Goal: Task Accomplishment & Management: Manage account settings

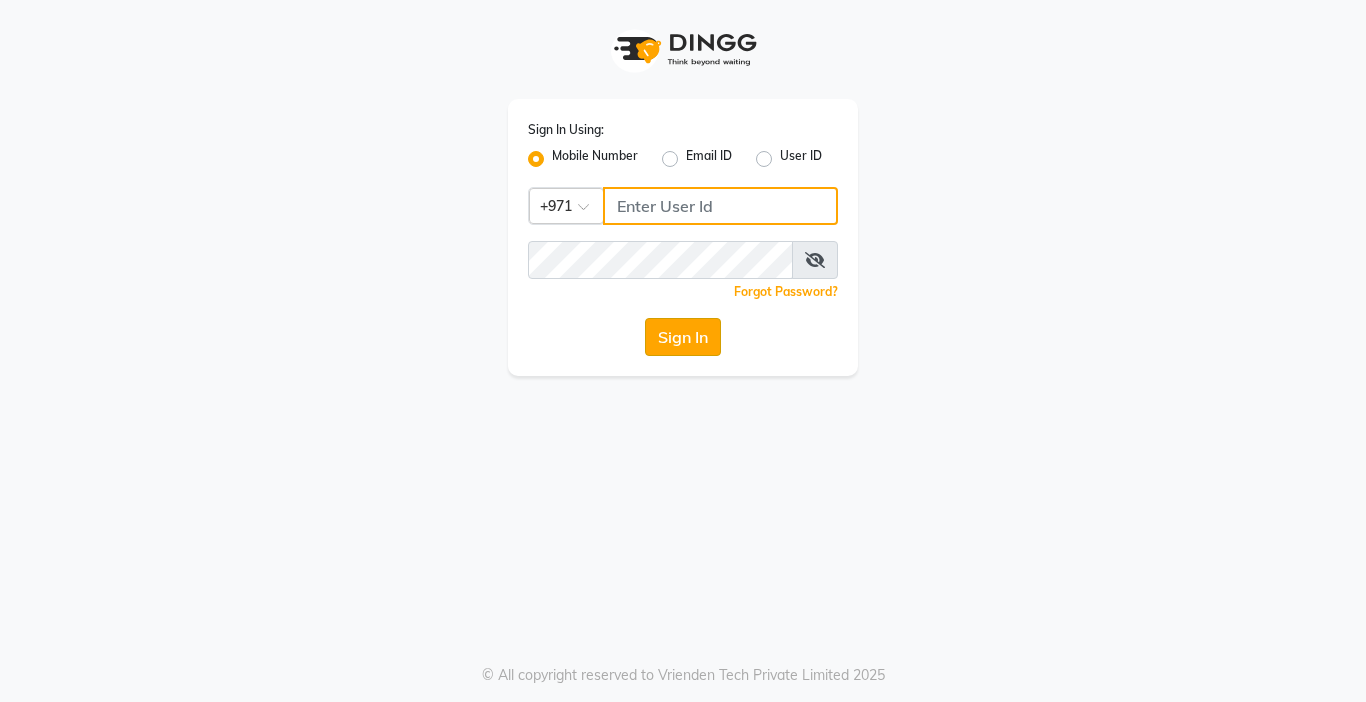
type input "567771563"
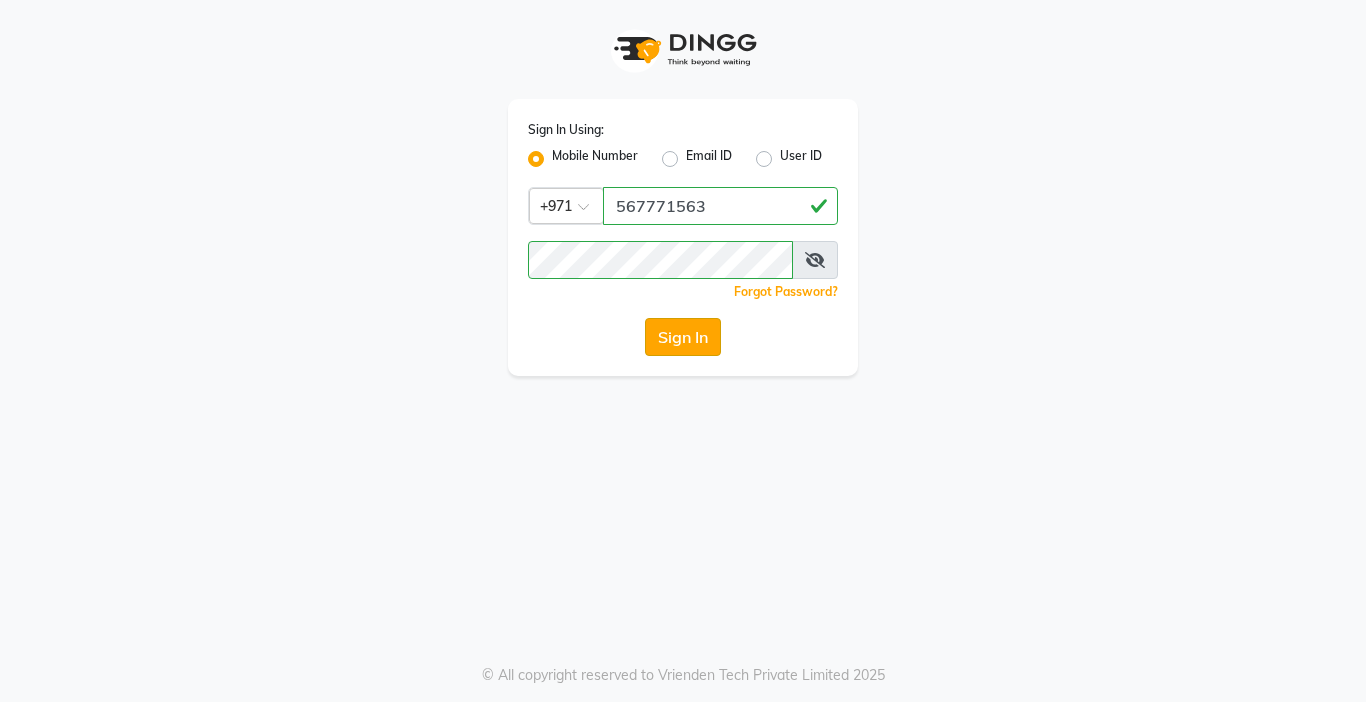
click at [663, 344] on button "Sign In" at bounding box center [683, 337] width 76 height 38
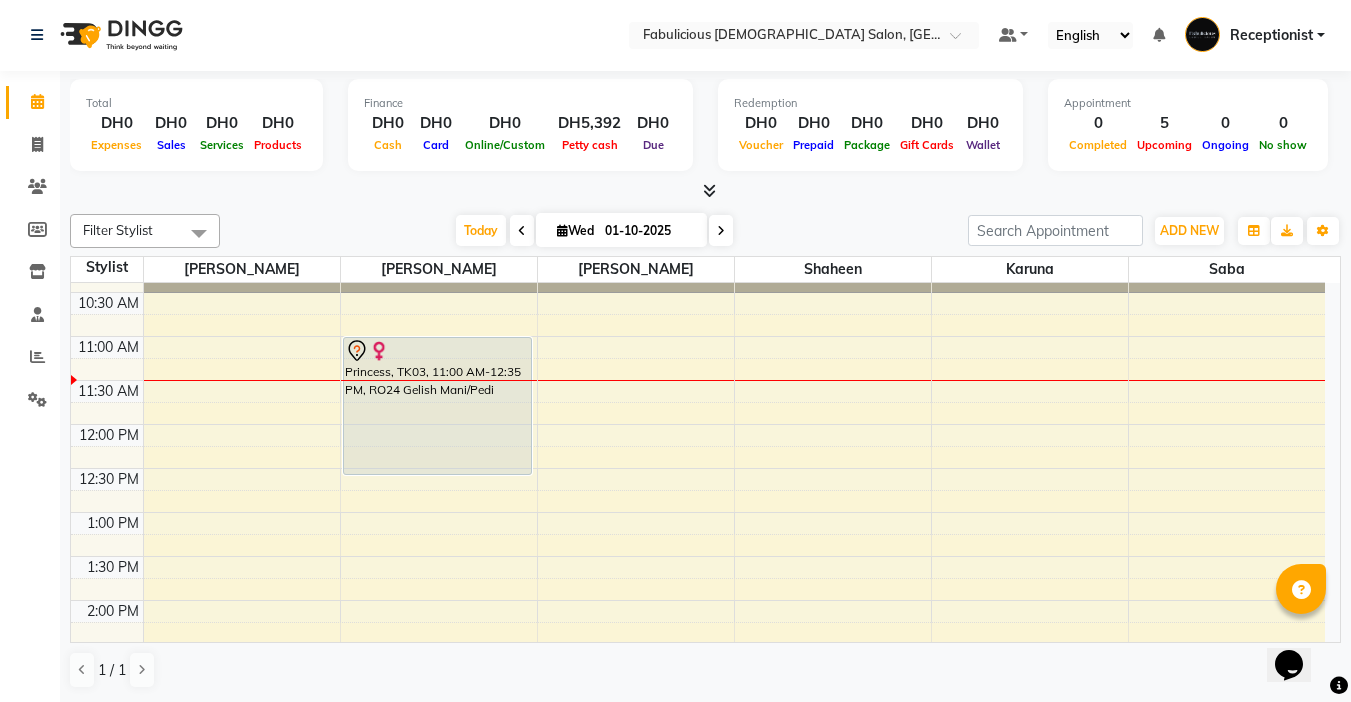
scroll to position [100, 0]
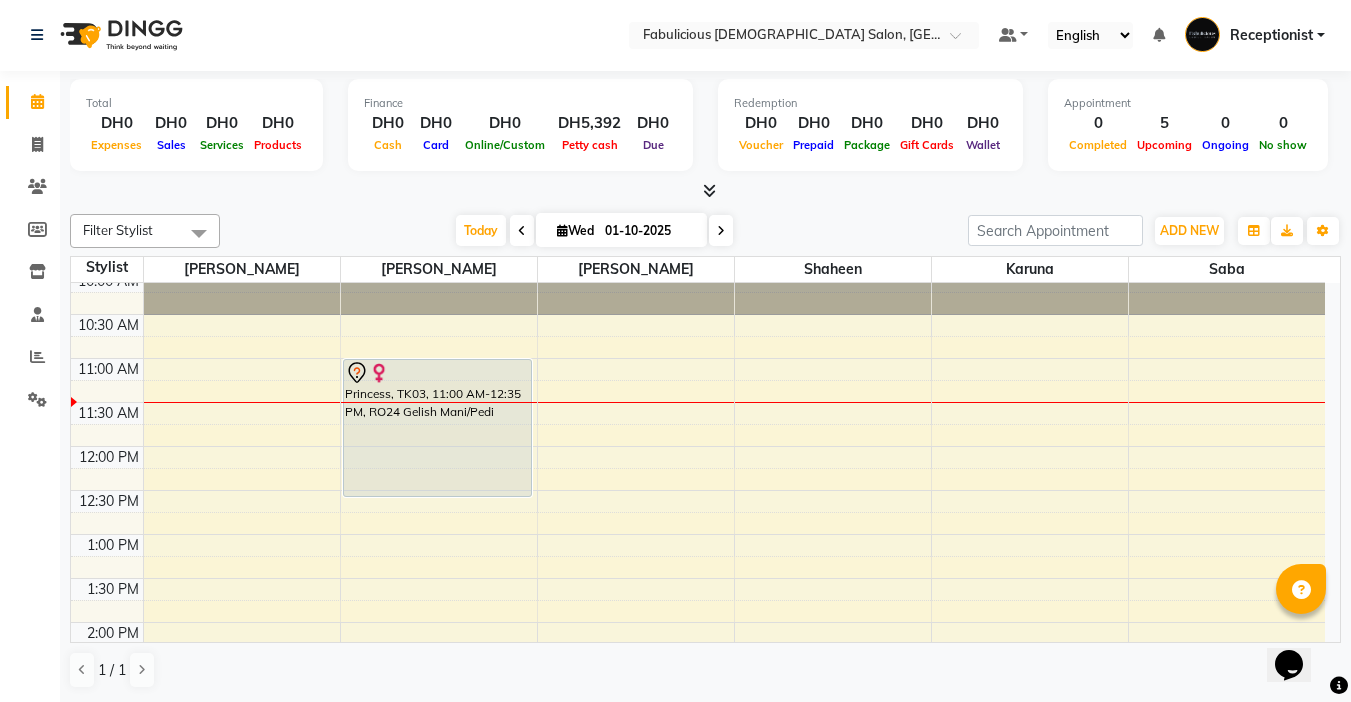
click at [724, 225] on span at bounding box center [721, 230] width 24 height 31
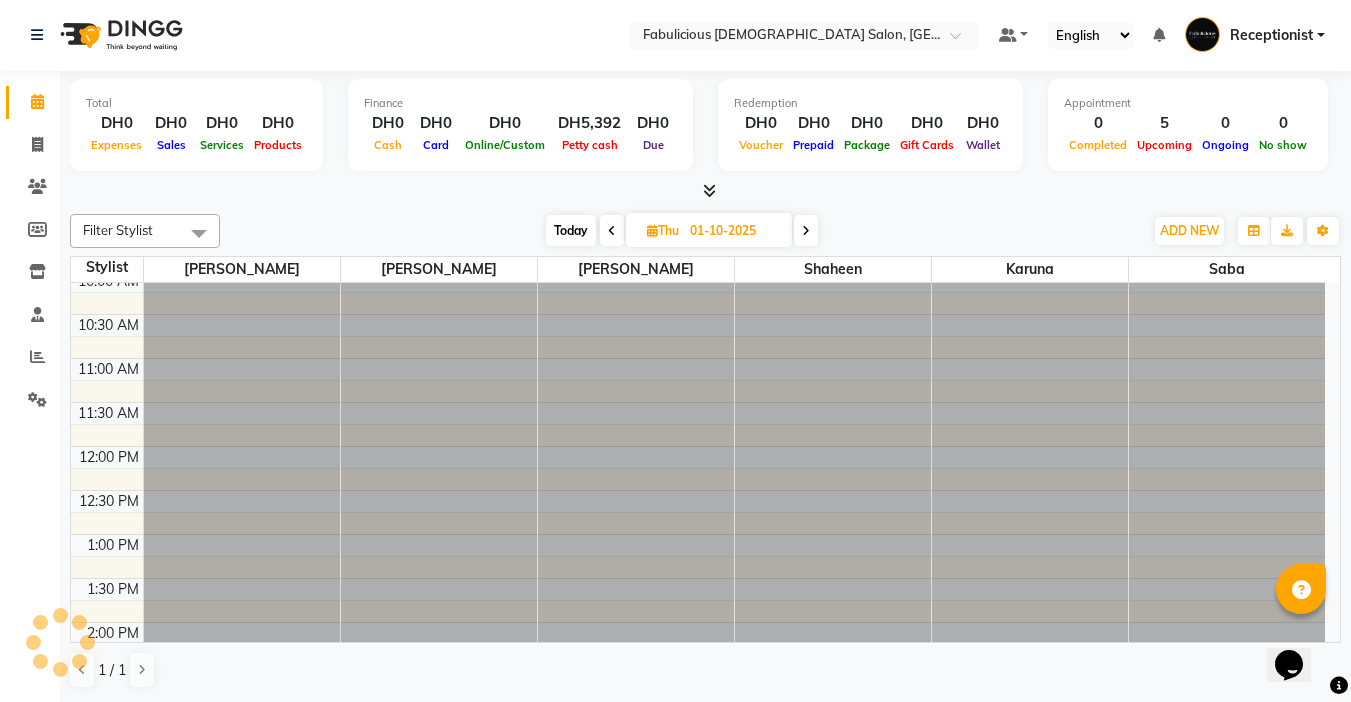
type input "02-10-2025"
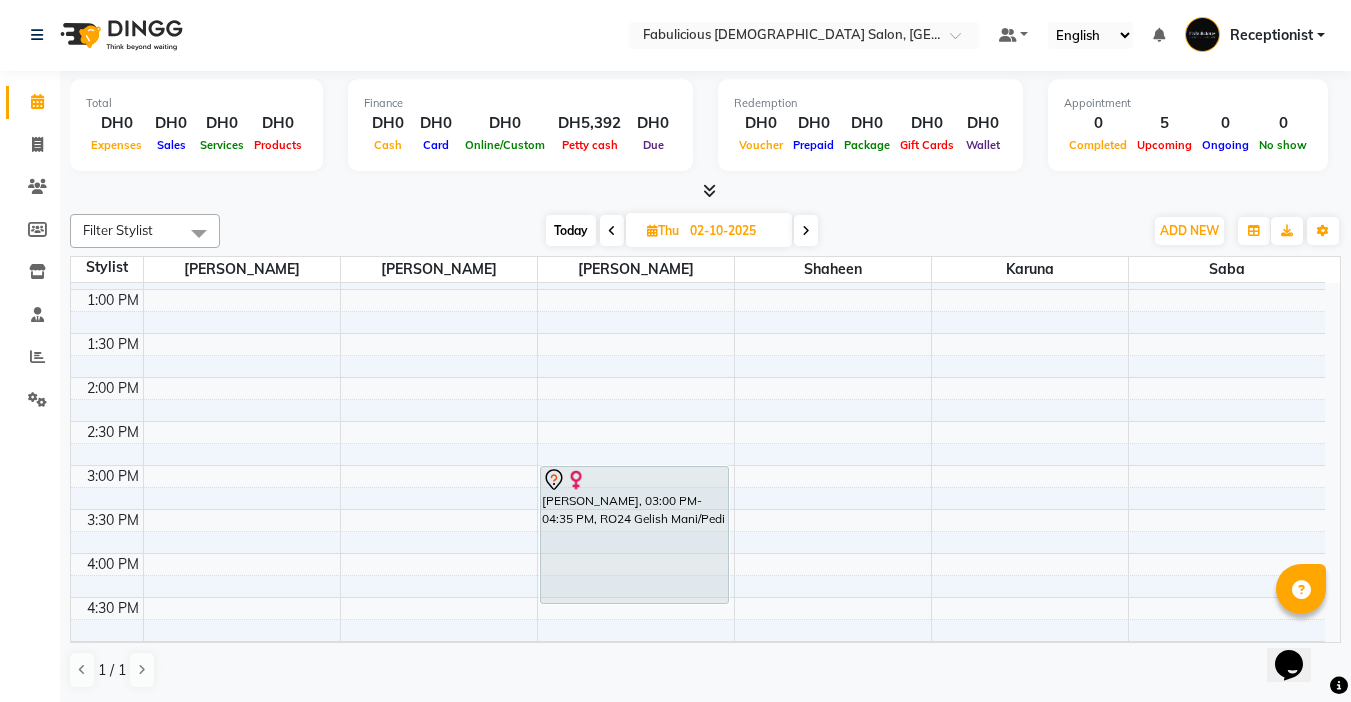
scroll to position [377, 0]
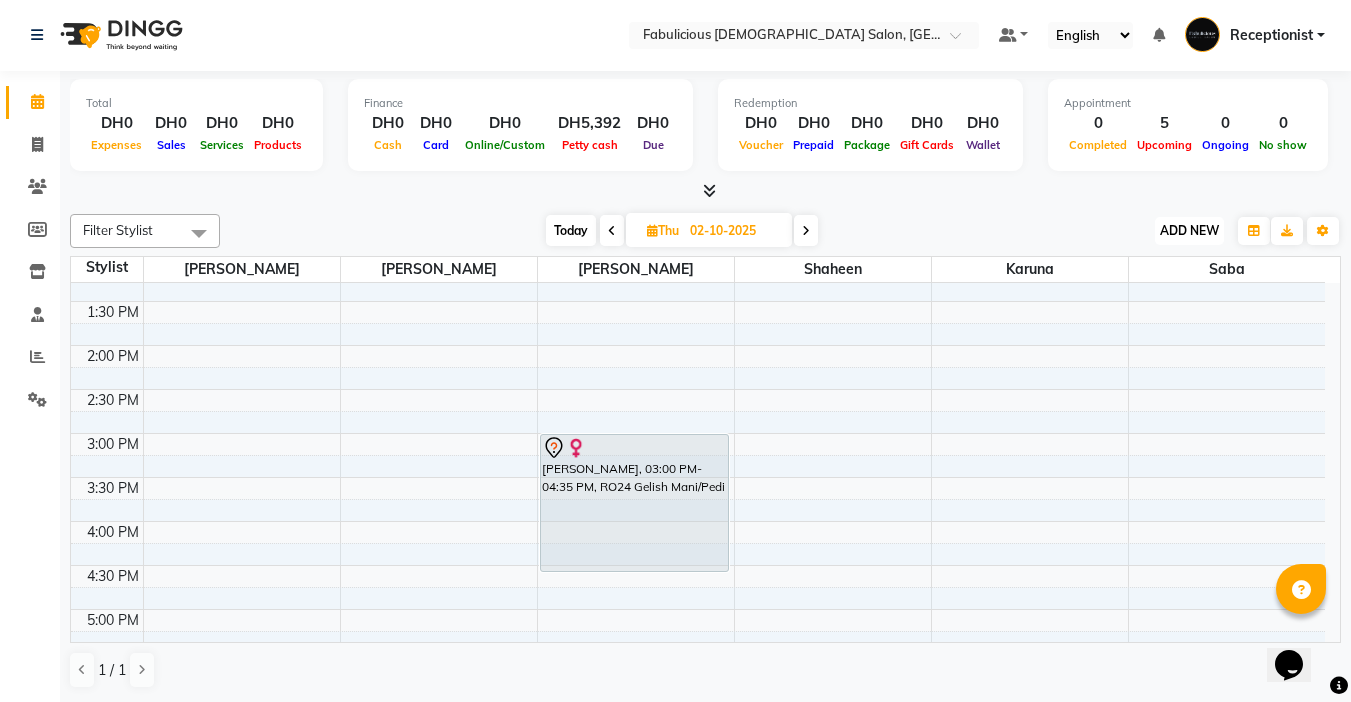
click at [1170, 237] on span "ADD NEW" at bounding box center [1189, 230] width 59 height 15
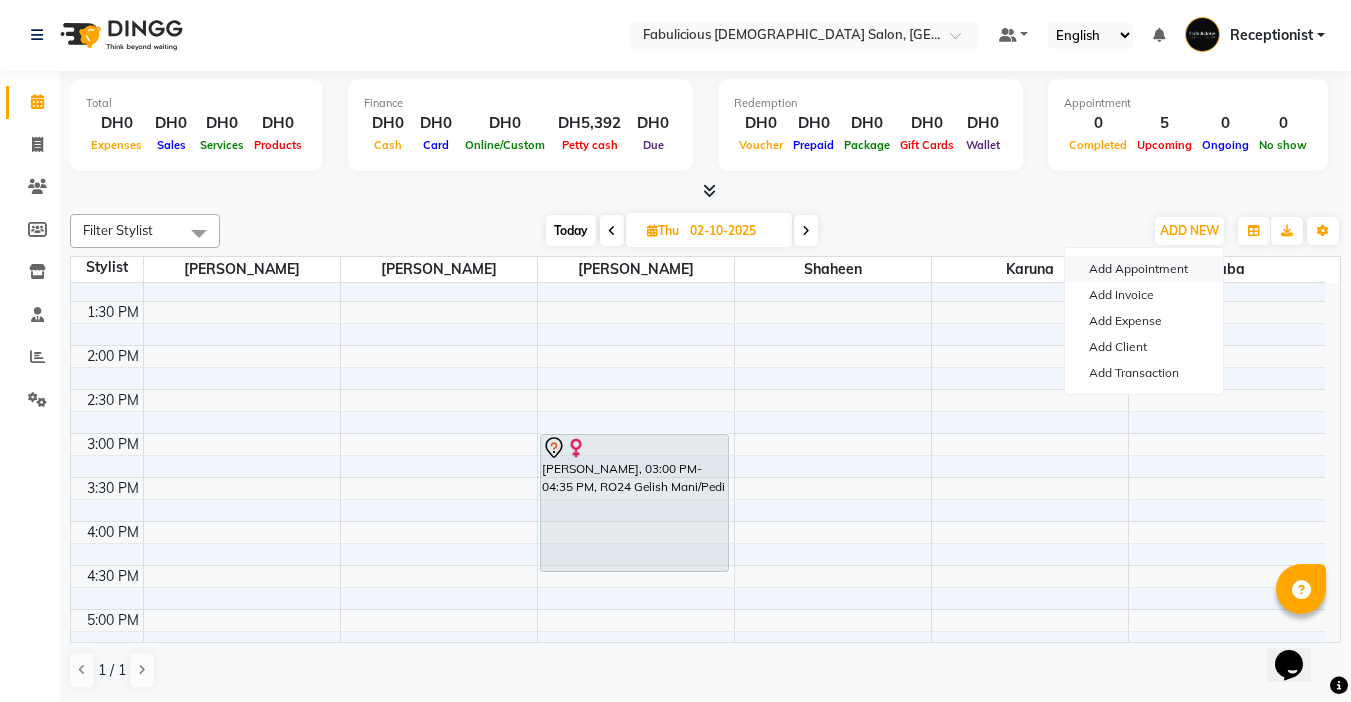
click at [1095, 271] on button "Add Appointment" at bounding box center [1144, 269] width 158 height 26
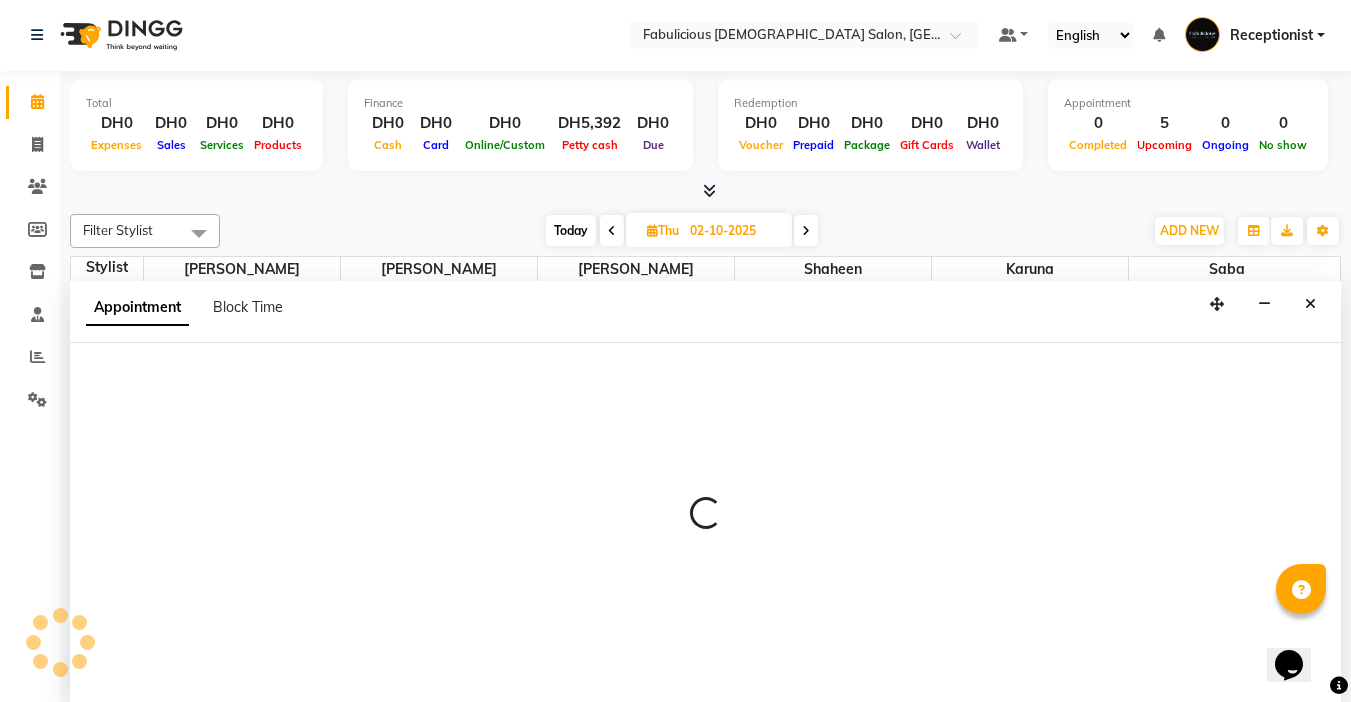
select select "tentative"
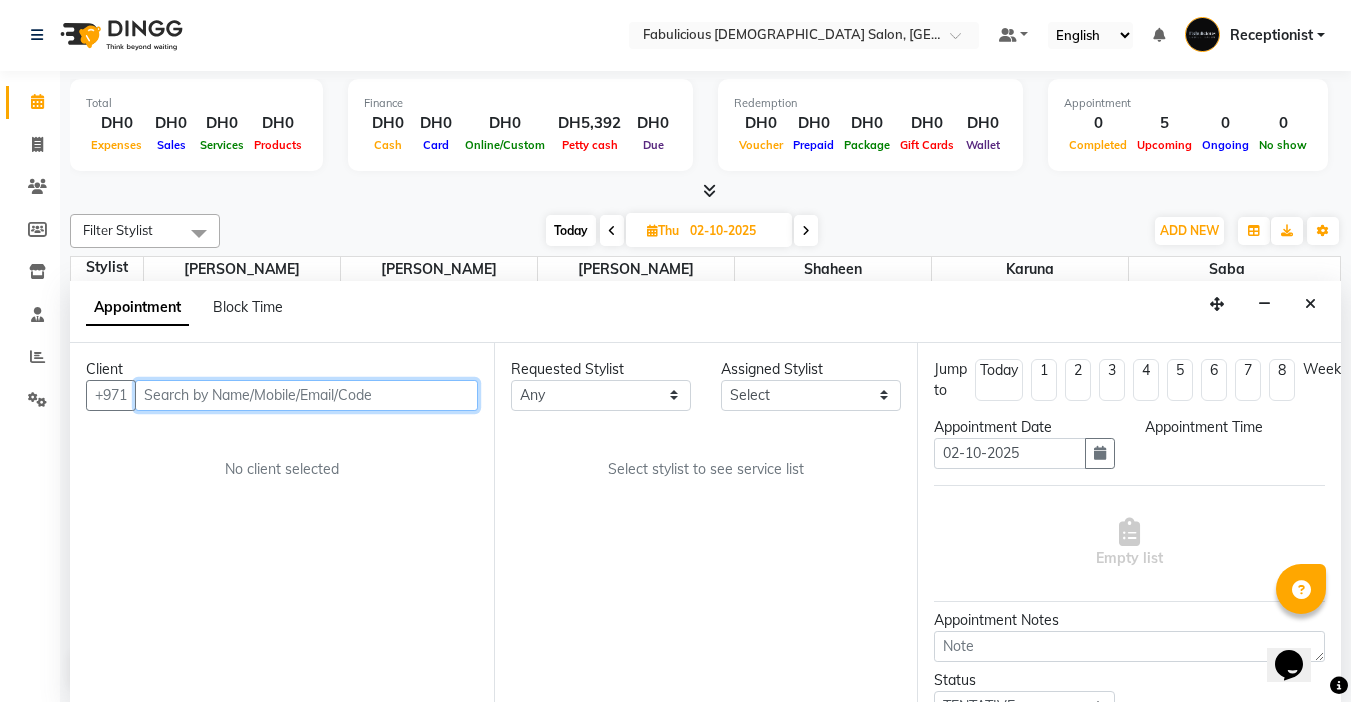
select select "600"
click at [396, 400] on input "text" at bounding box center [306, 395] width 343 height 31
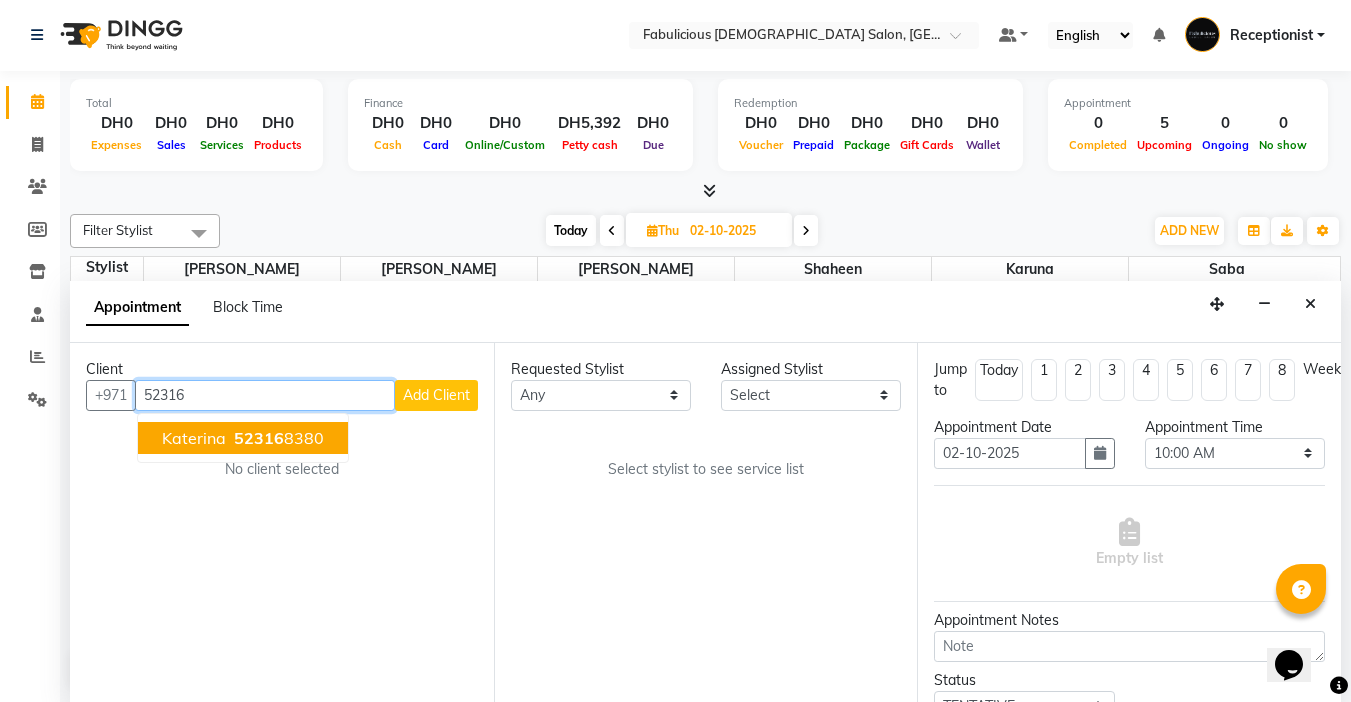
click at [190, 430] on span "Katerina" at bounding box center [194, 438] width 64 height 20
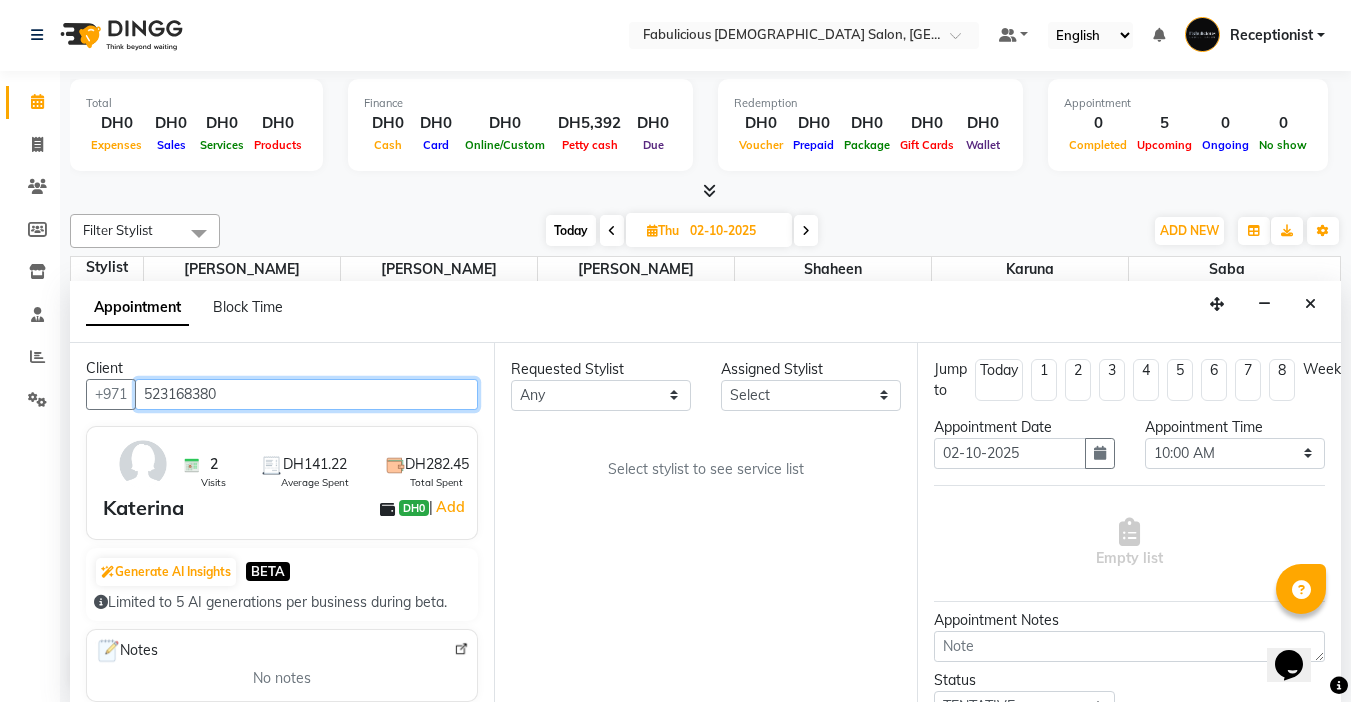
scroll to position [0, 0]
type input "523168380"
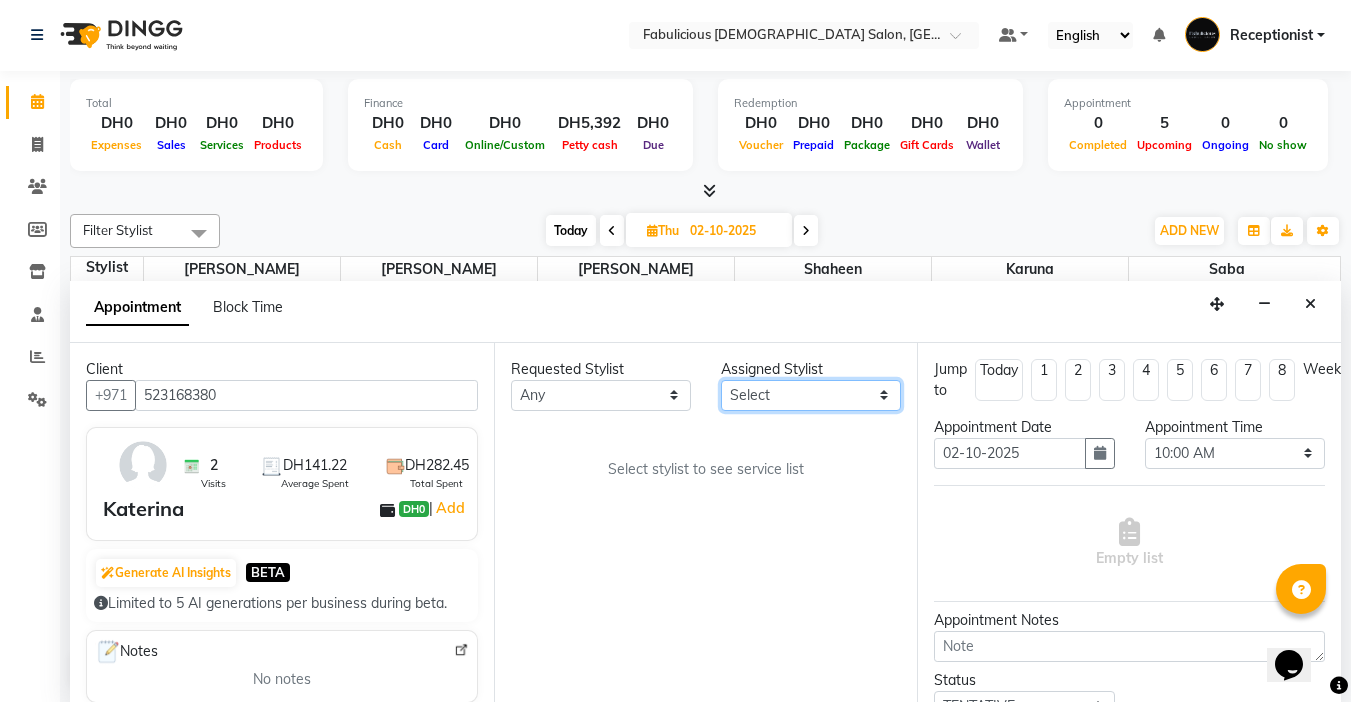
click at [783, 402] on select "Select [PERSON_NAME] [PERSON_NAME] [PERSON_NAME] [PERSON_NAME]" at bounding box center [811, 395] width 180 height 31
select select "11628"
click at [721, 380] on select "Select [PERSON_NAME] [PERSON_NAME] [PERSON_NAME] [PERSON_NAME]" at bounding box center [811, 395] width 180 height 31
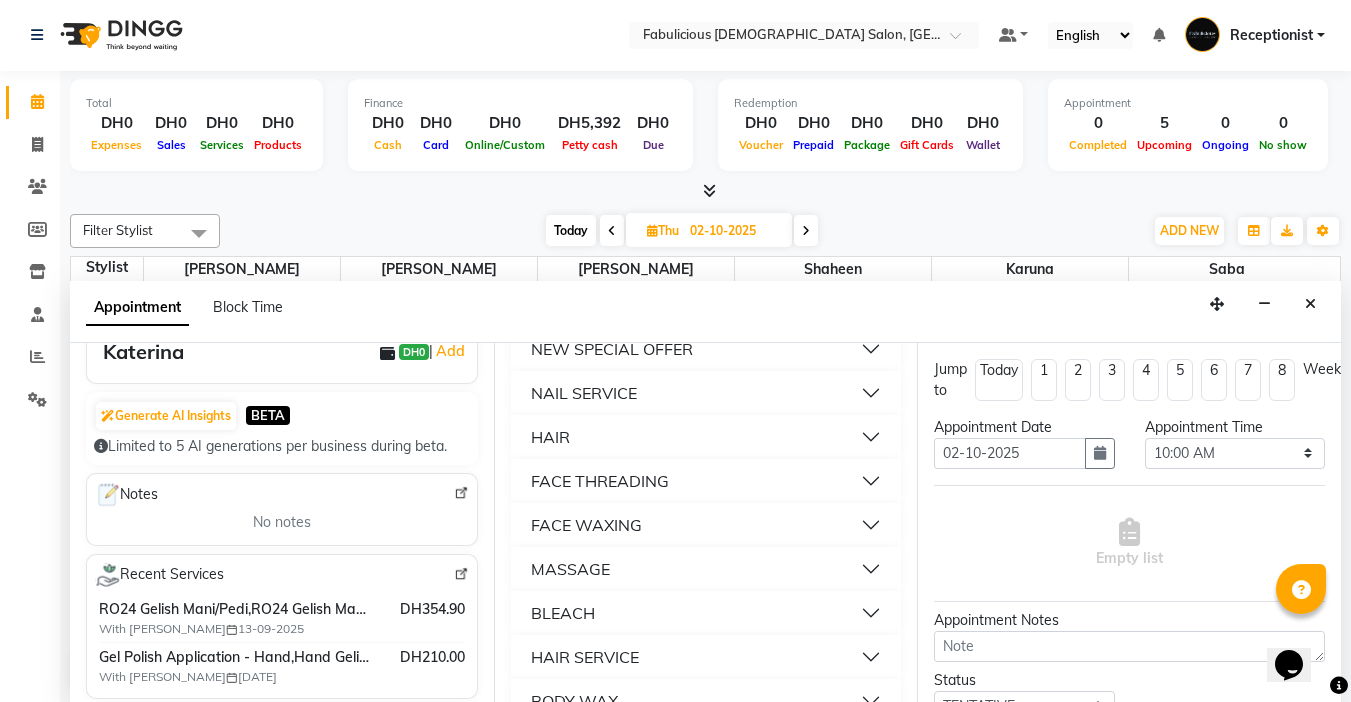
scroll to position [1309, 0]
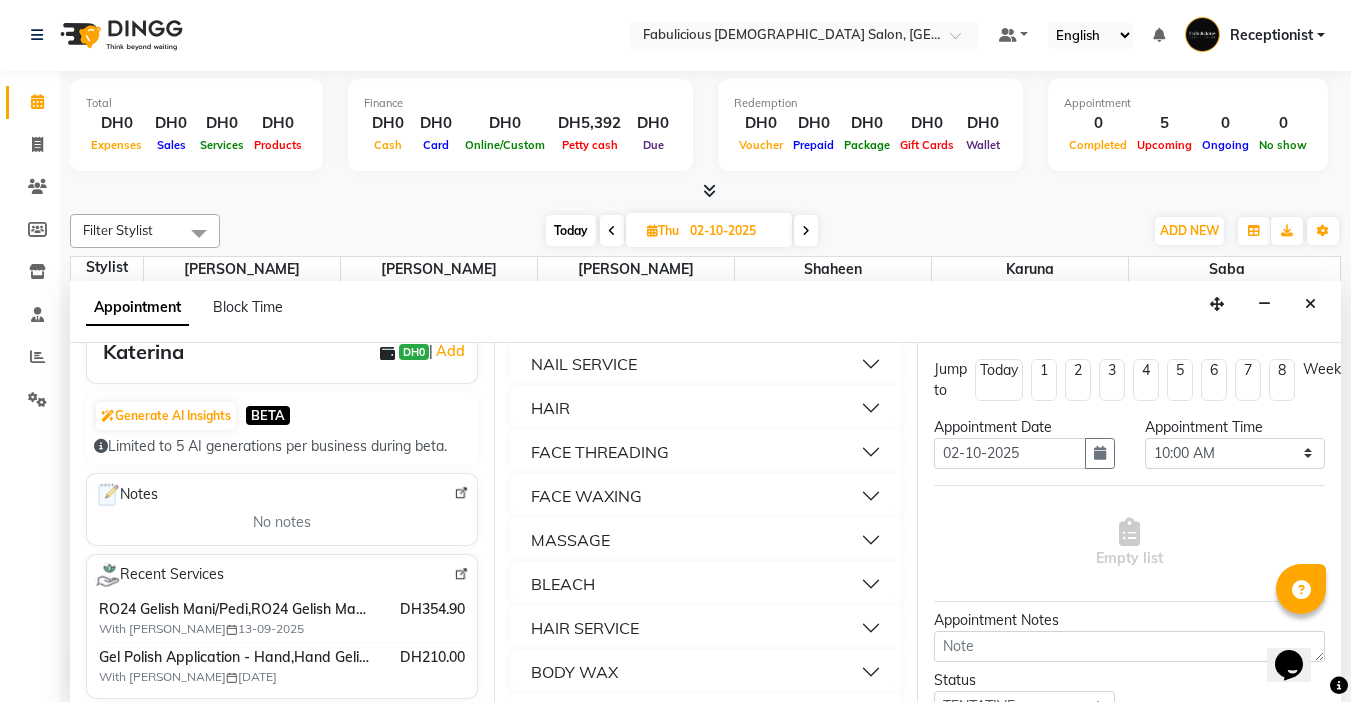
drag, startPoint x: 549, startPoint y: 402, endPoint x: 583, endPoint y: 434, distance: 46.7
click at [549, 376] on div "NAIL SERVICE" at bounding box center [584, 364] width 106 height 24
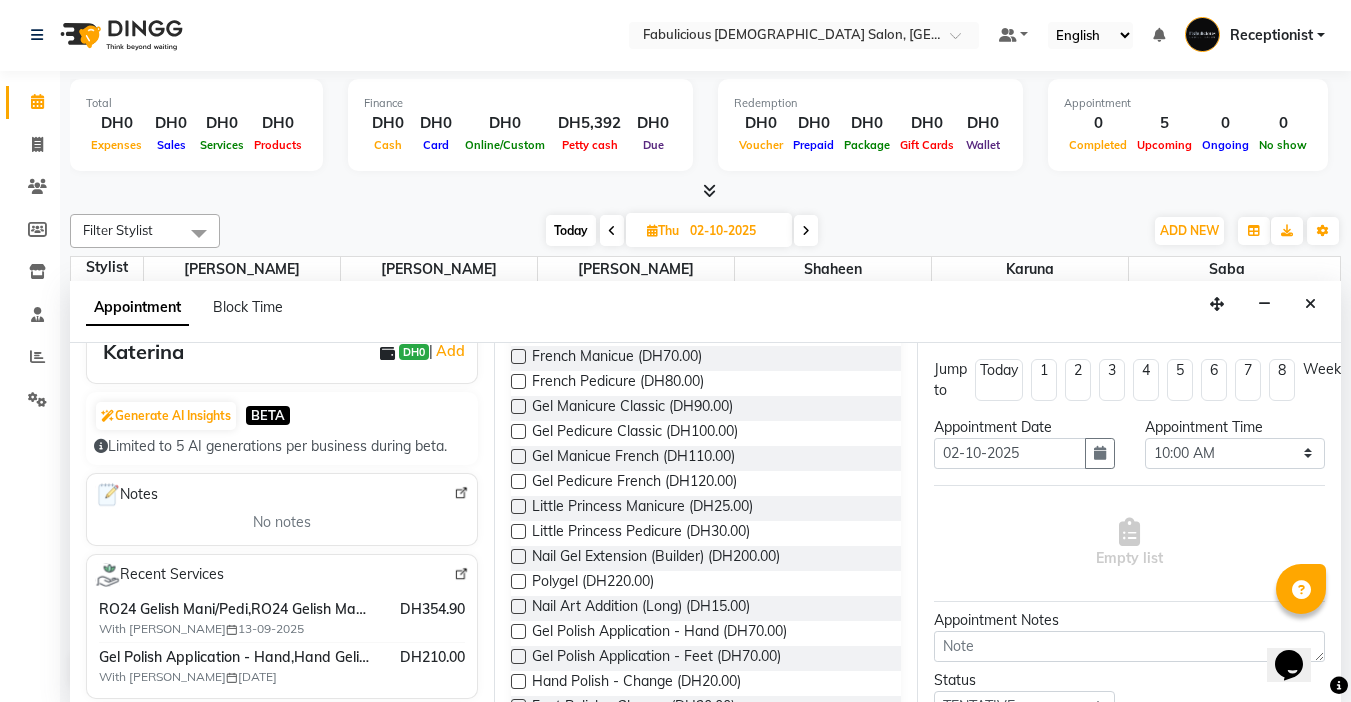
scroll to position [1486, 0]
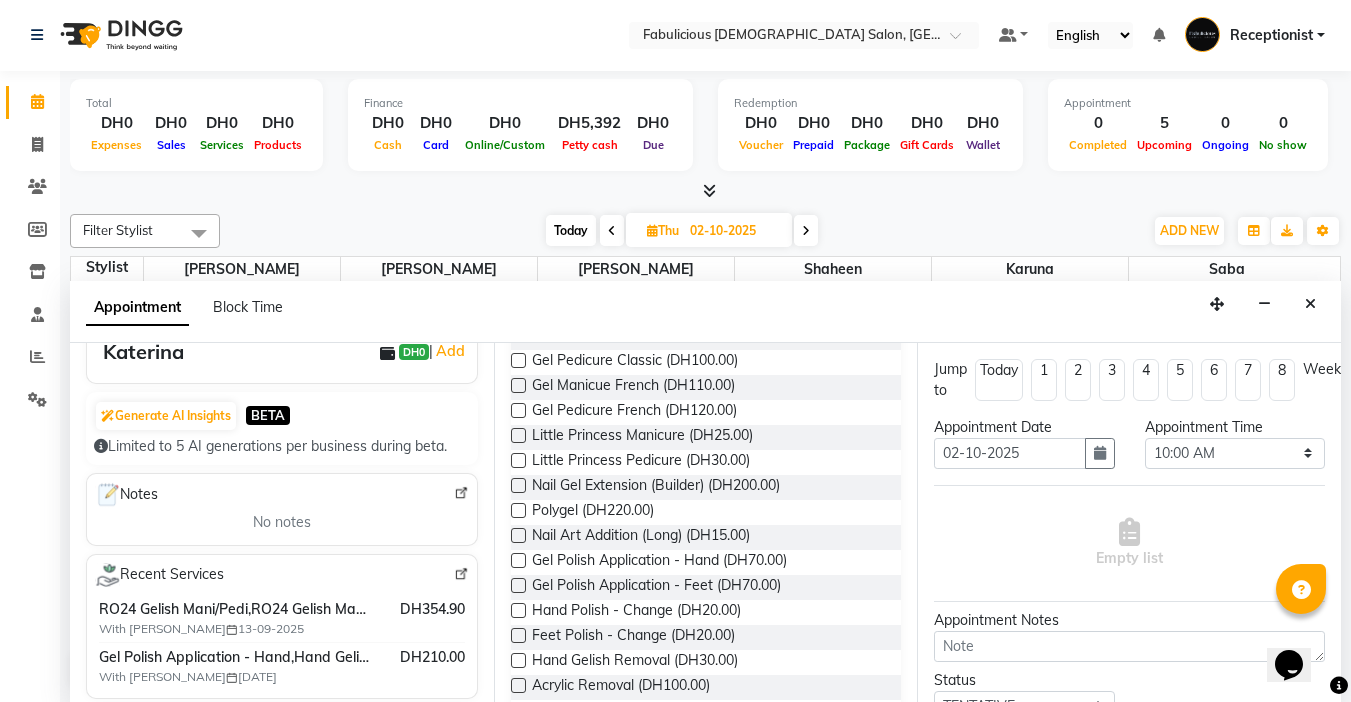
click at [923, 498] on div "Jump to [DATE] 1 2 3 4 5 6 7 8 Weeks Appointment Date [DATE] Appointment Time S…" at bounding box center [1129, 522] width 424 height 359
click at [519, 343] on label at bounding box center [518, 335] width 15 height 15
click at [519, 344] on input "checkbox" at bounding box center [517, 337] width 13 height 13
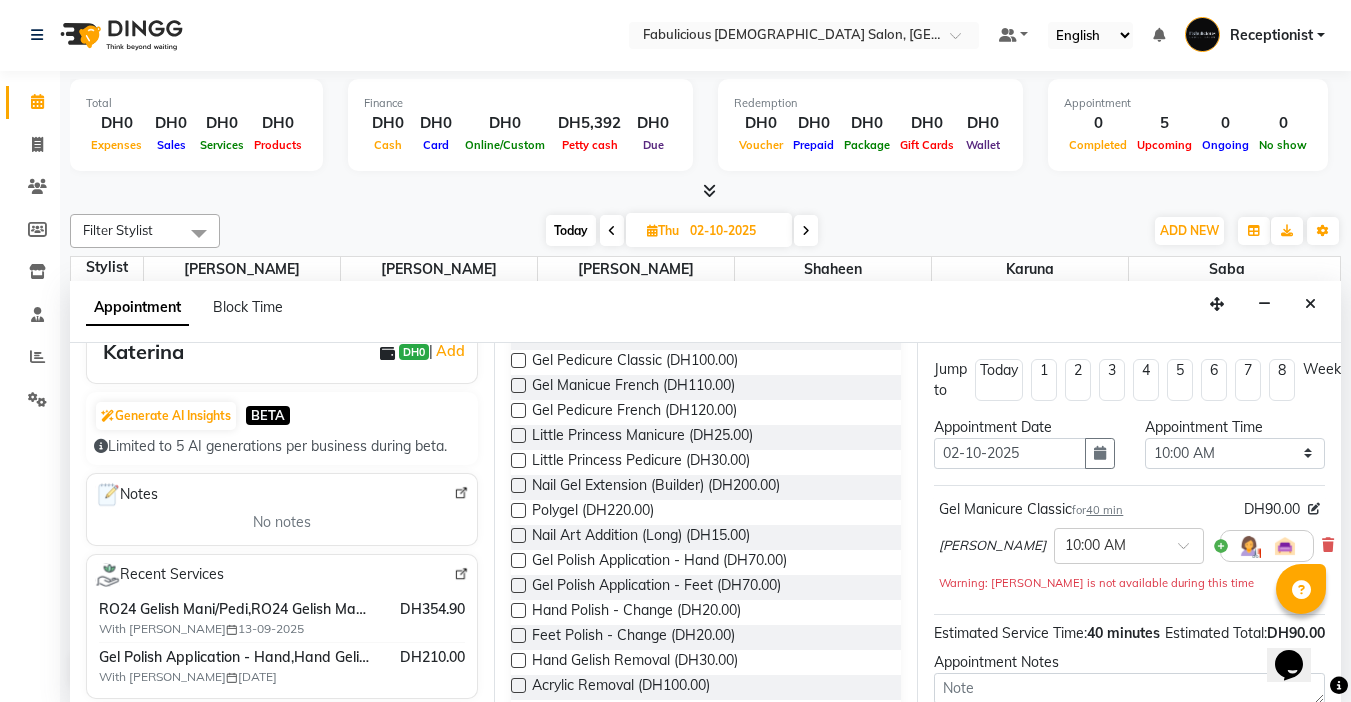
checkbox input "false"
click at [1297, 451] on select "Select 10:00 AM 10:15 AM 10:30 AM 10:45 AM 11:00 AM 11:15 AM 11:30 AM 11:45 AM …" at bounding box center [1235, 453] width 180 height 31
select select "1140"
click at [1145, 438] on select "Select 10:00 AM 10:15 AM 10:30 AM 10:45 AM 11:00 AM 11:15 AM 11:30 AM 11:45 AM …" at bounding box center [1235, 453] width 180 height 31
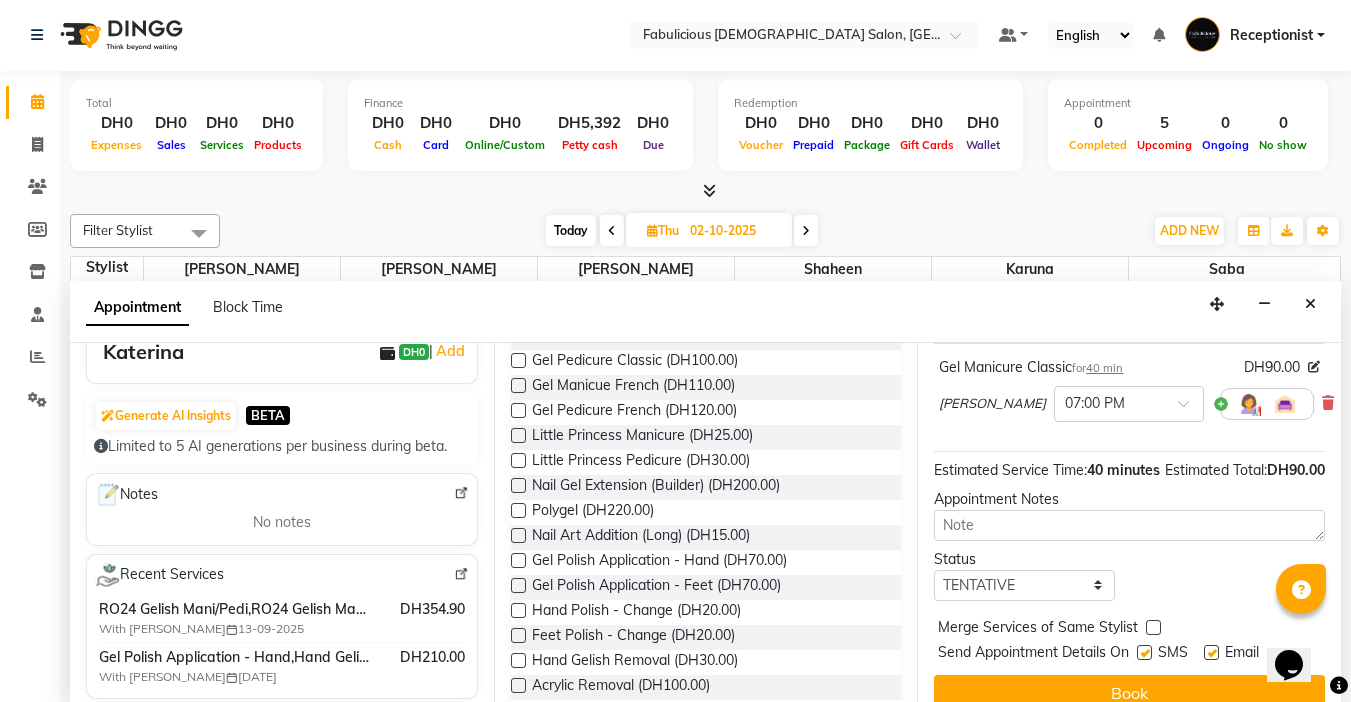
scroll to position [203, 0]
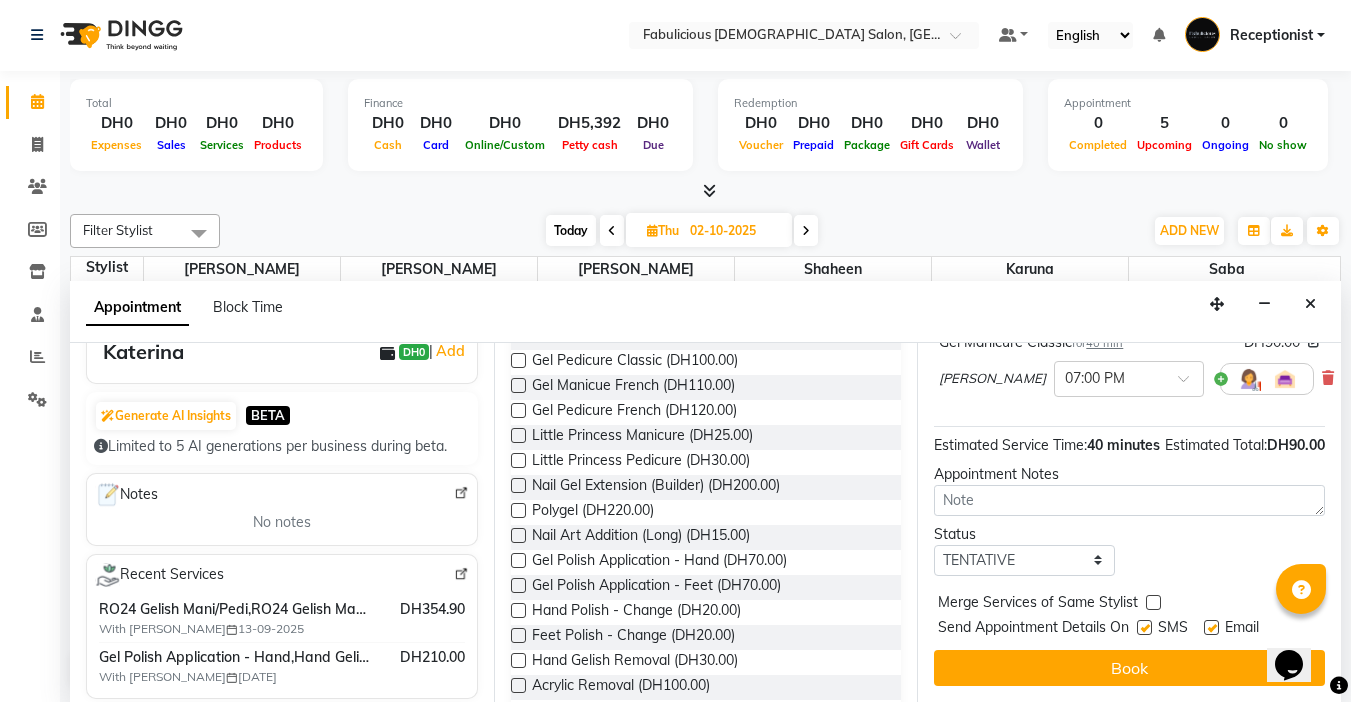
click at [1150, 595] on label at bounding box center [1153, 602] width 15 height 15
click at [1150, 598] on input "checkbox" at bounding box center [1152, 604] width 13 height 13
checkbox input "true"
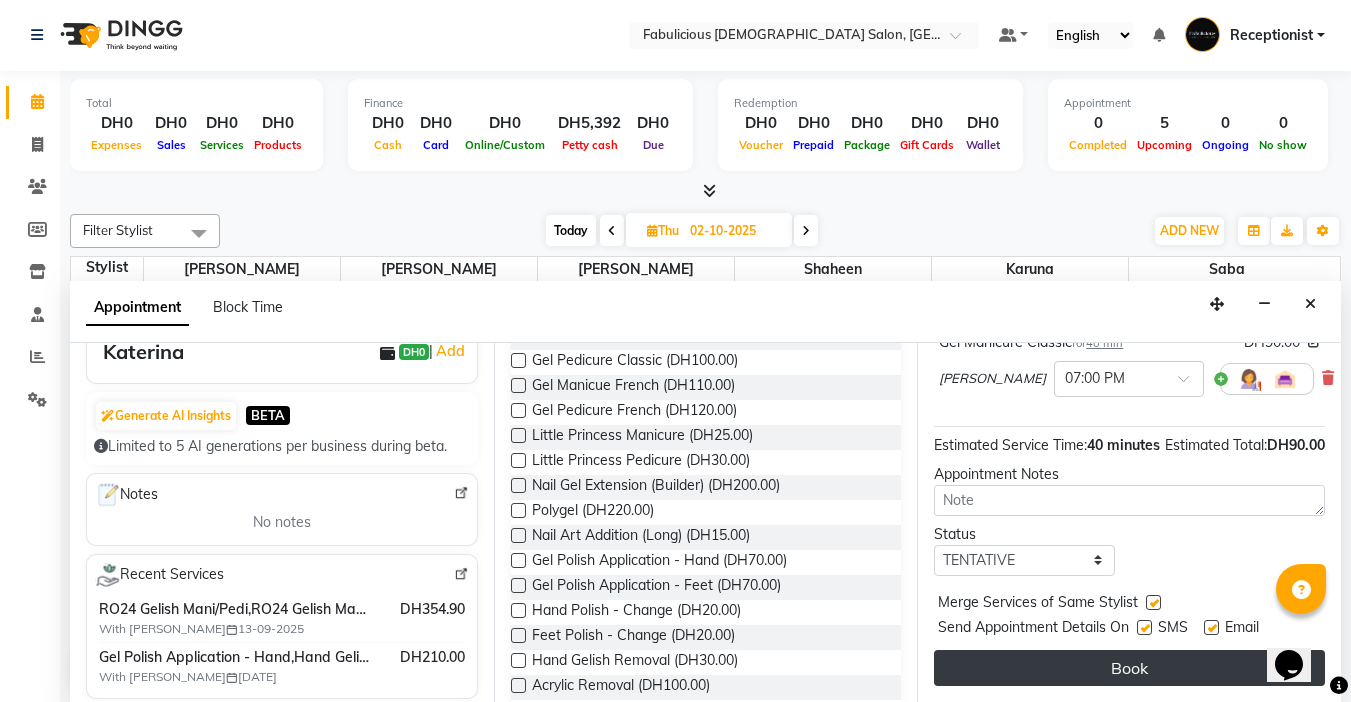
click at [1105, 658] on button "Book" at bounding box center [1129, 668] width 391 height 36
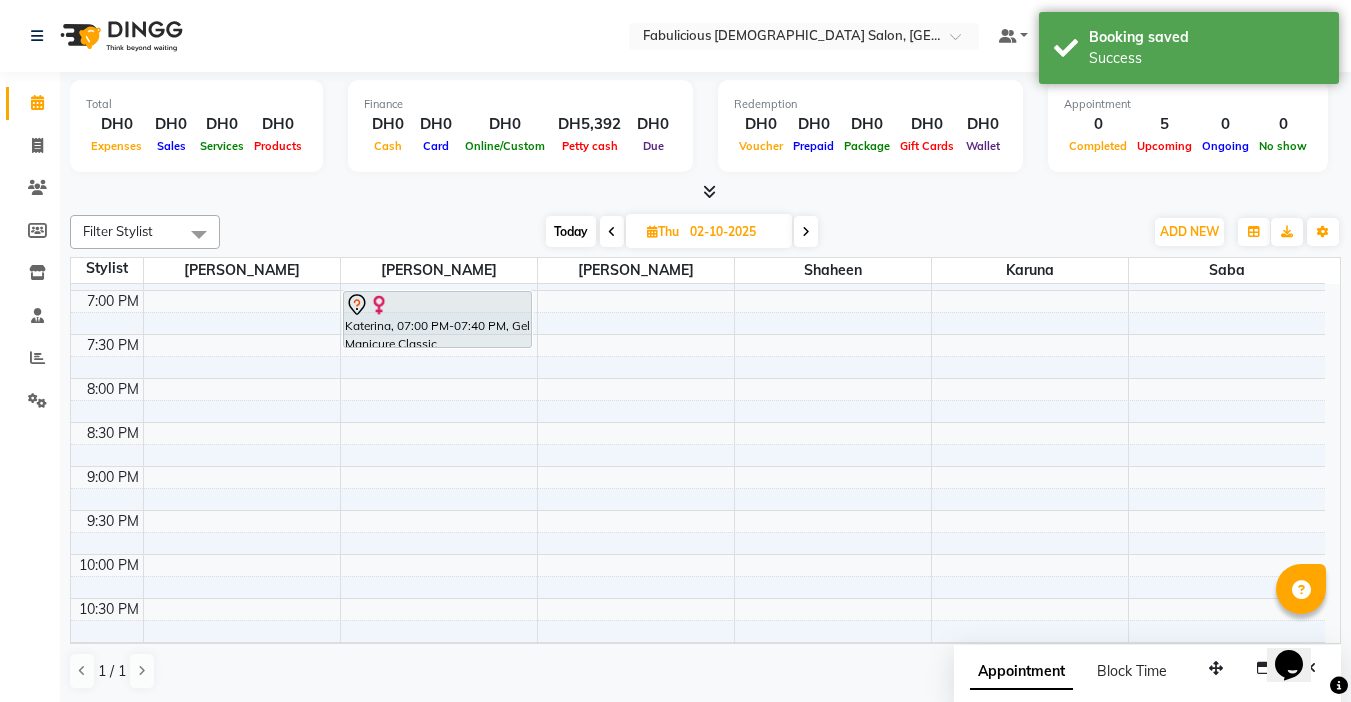
scroll to position [877, 0]
drag, startPoint x: 468, startPoint y: 341, endPoint x: 469, endPoint y: 358, distance: 17.0
click at [471, 358] on div "[PERSON_NAME], 11:30 AM-12:25 PM, Gel Manicure Classic Katerina, 07:00 PM-07:40…" at bounding box center [439, 66] width 196 height 1319
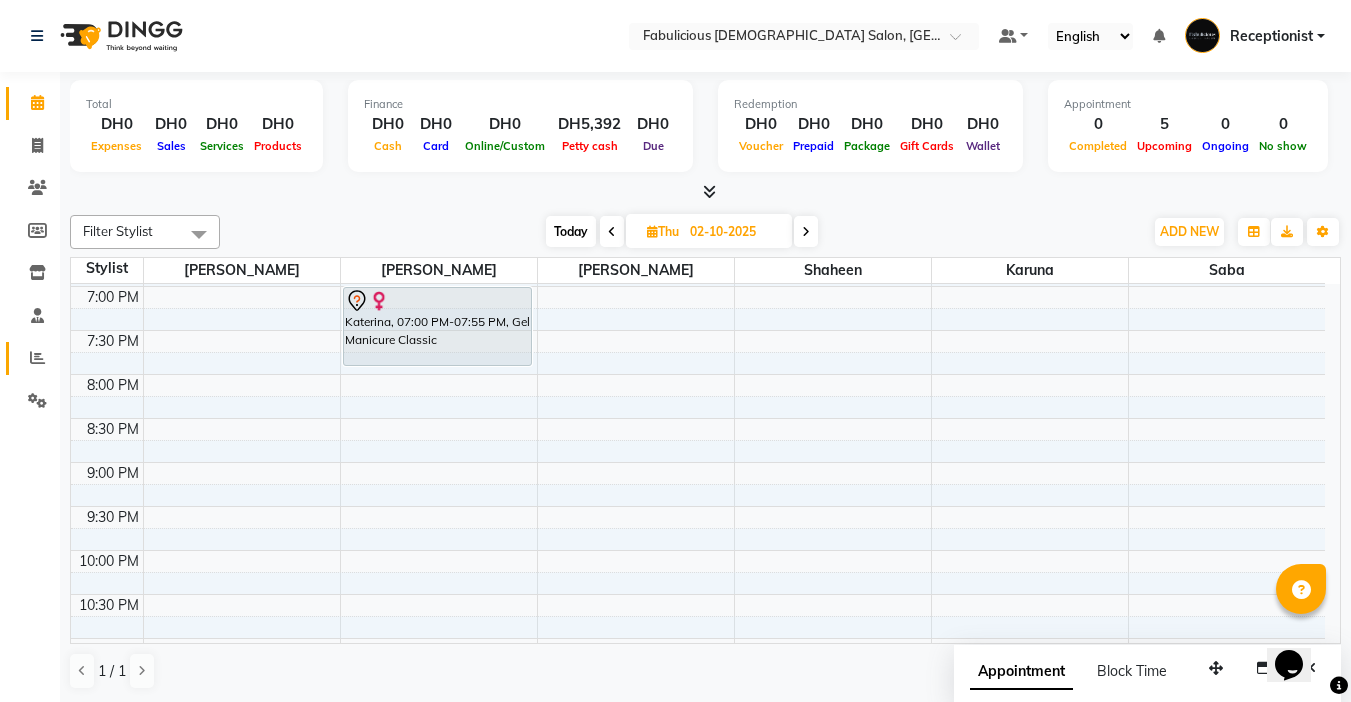
click at [29, 359] on span at bounding box center [37, 358] width 35 height 23
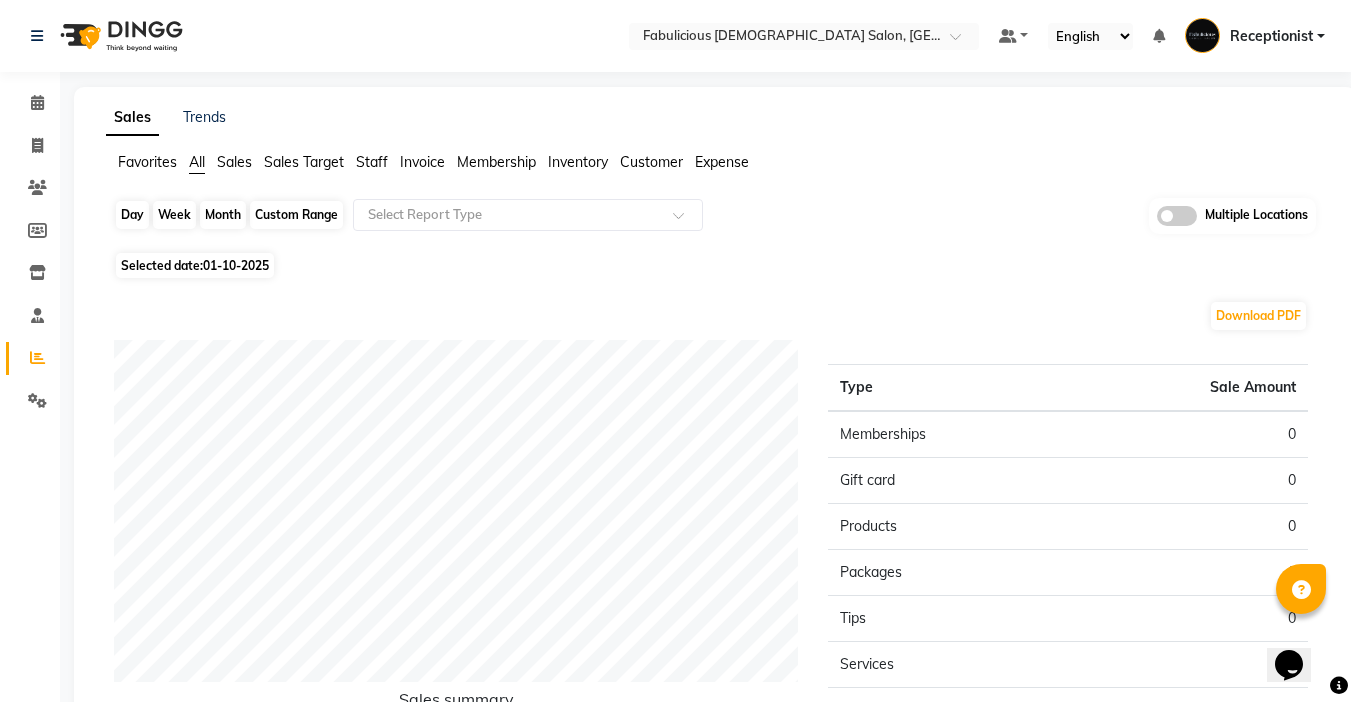
click at [130, 211] on div "Day" at bounding box center [132, 215] width 33 height 28
select select "10"
select select "2025"
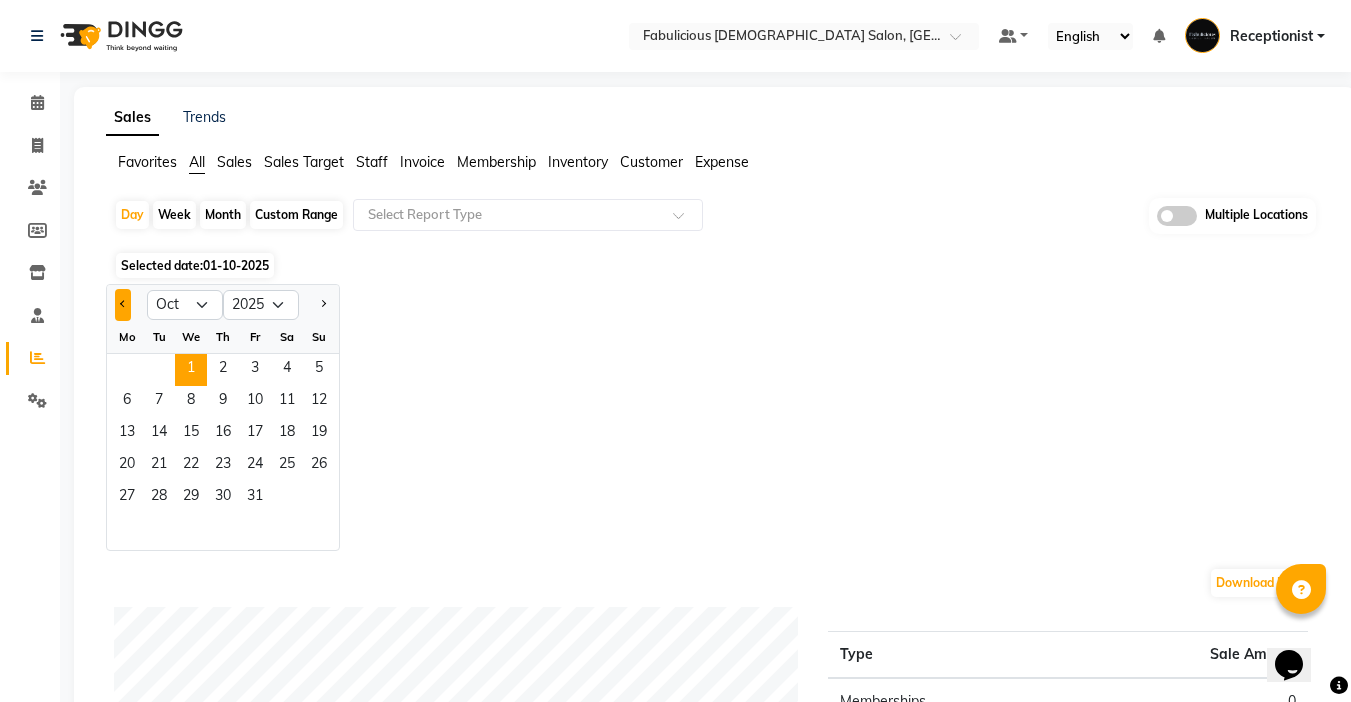
click at [121, 304] on span "Previous month" at bounding box center [123, 303] width 7 height 7
select select "9"
click at [158, 495] on span "30" at bounding box center [159, 498] width 32 height 32
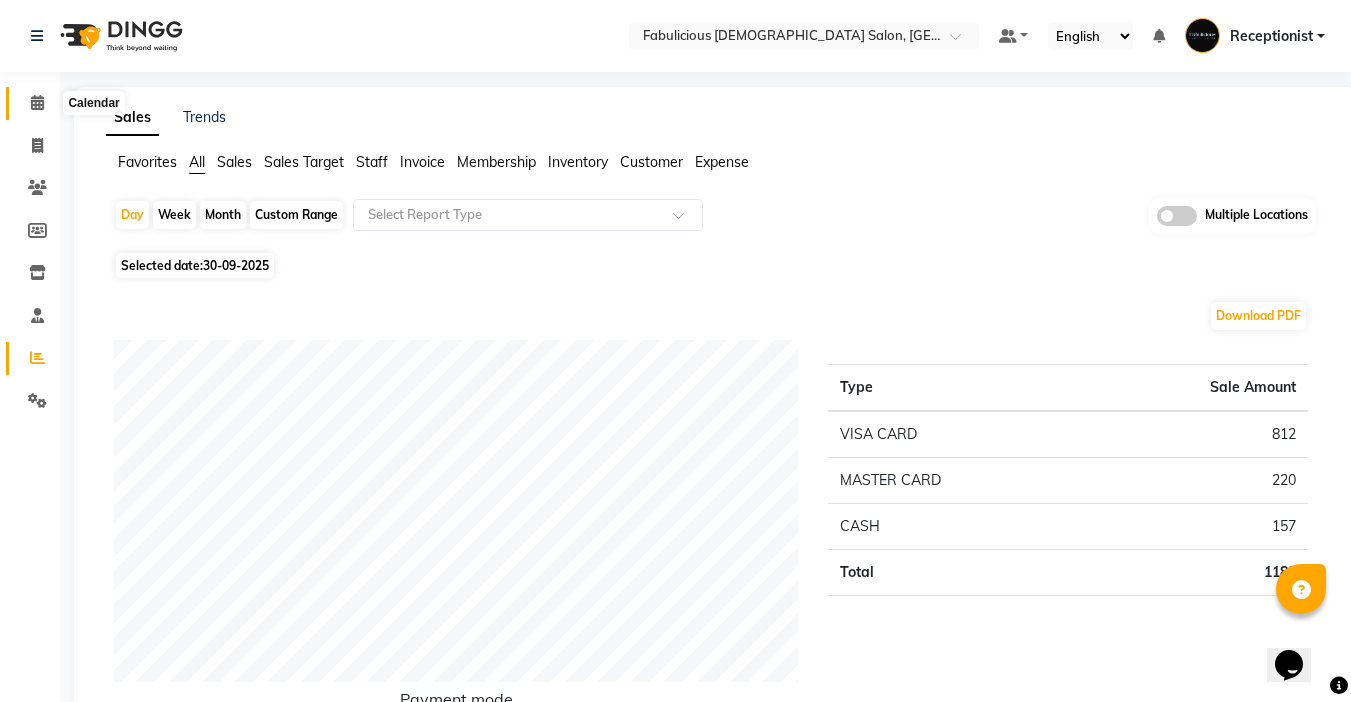
click at [31, 105] on icon at bounding box center [37, 102] width 13 height 15
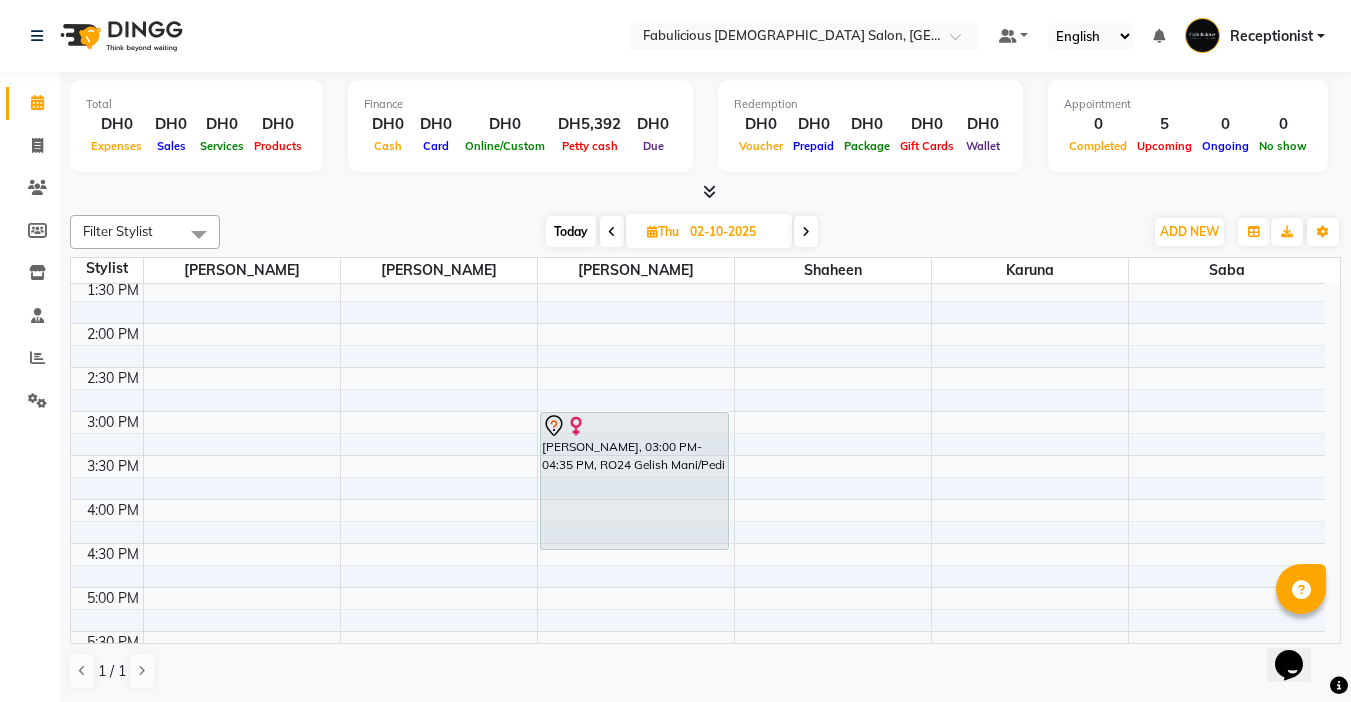
scroll to position [300, 0]
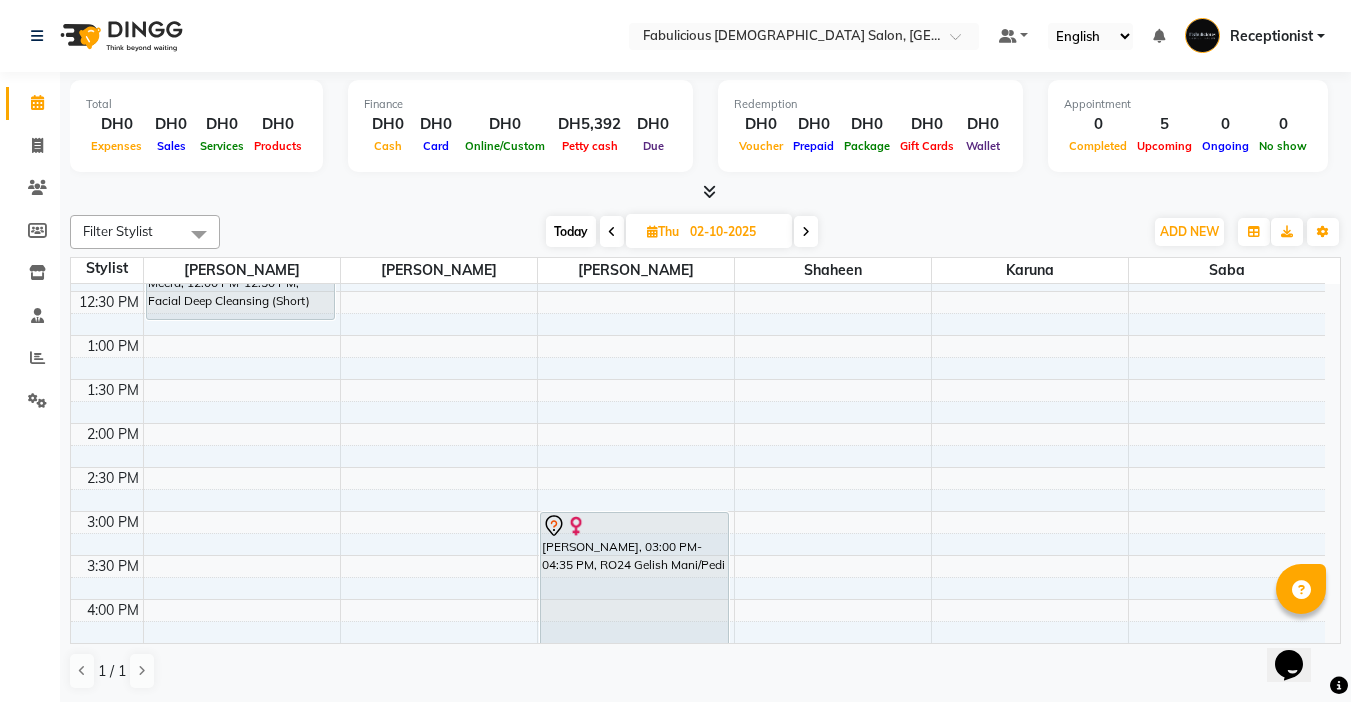
click at [605, 225] on span at bounding box center [612, 231] width 24 height 31
type input "01-10-2025"
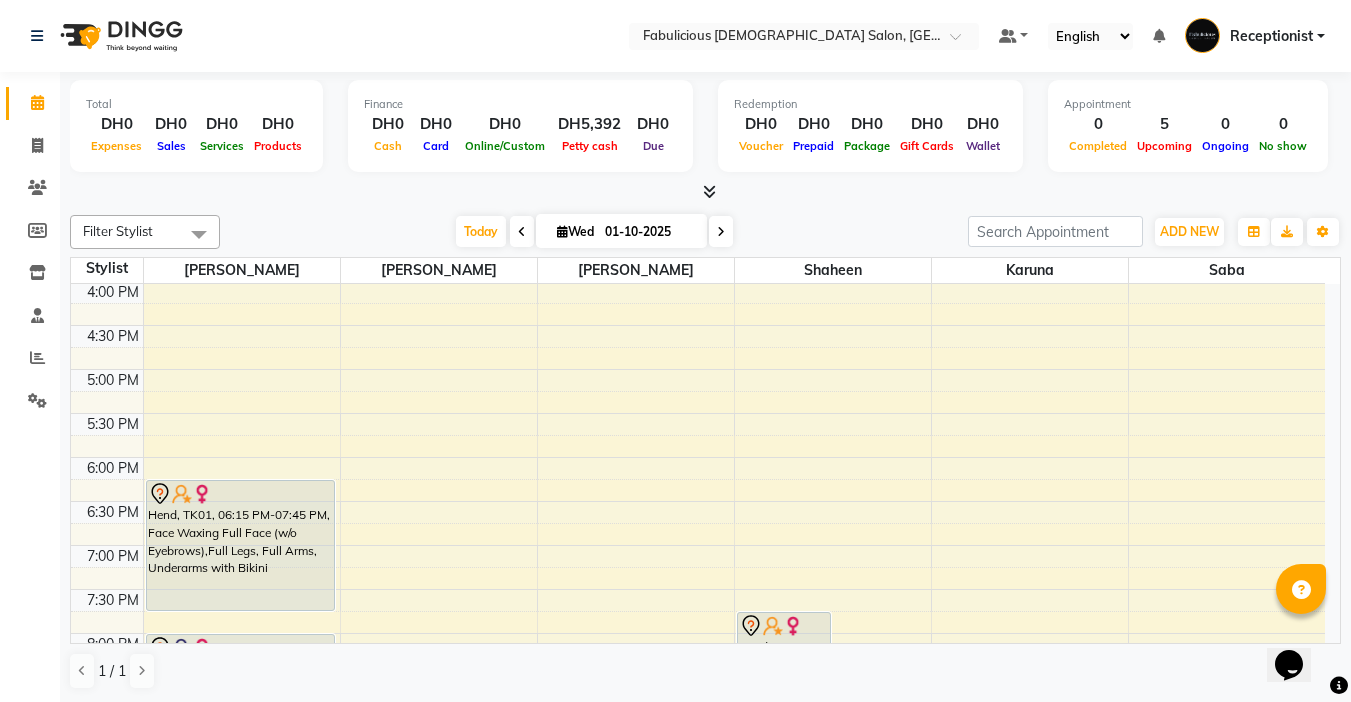
scroll to position [600, 0]
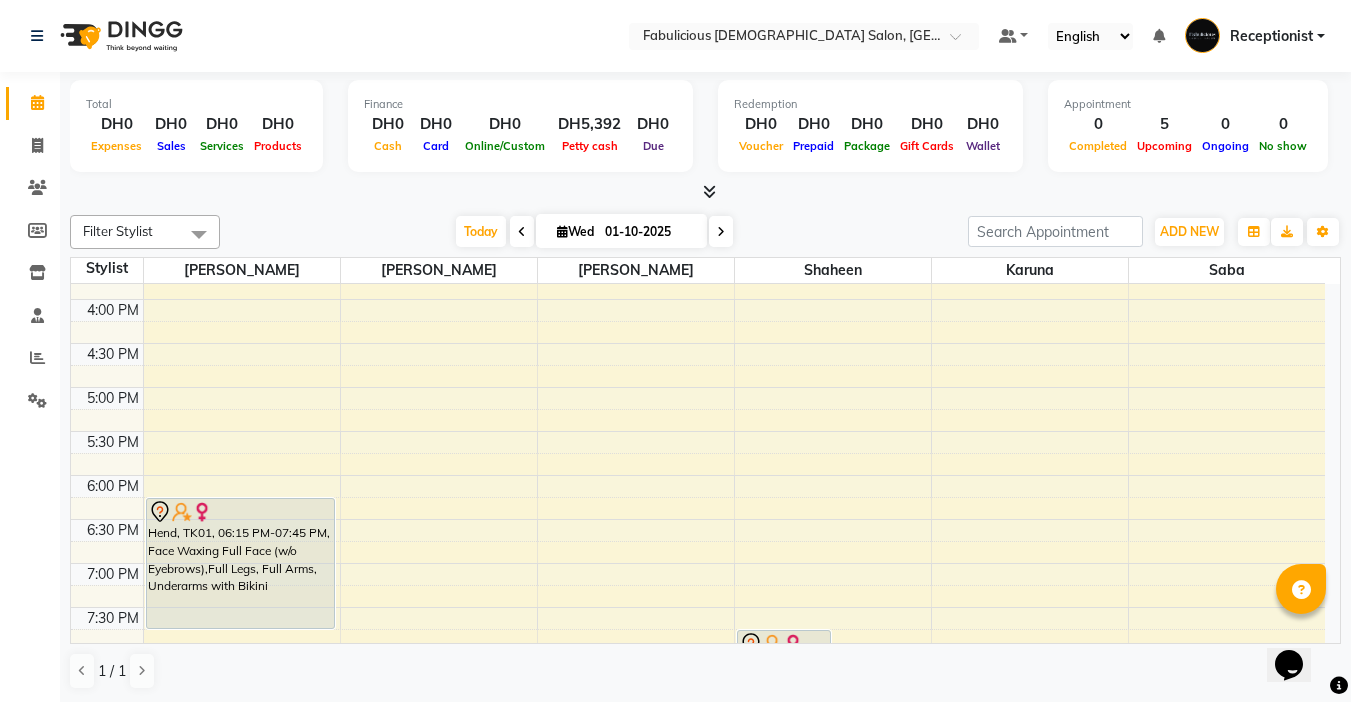
click at [557, 235] on icon at bounding box center [562, 231] width 11 height 13
select select "10"
select select "2025"
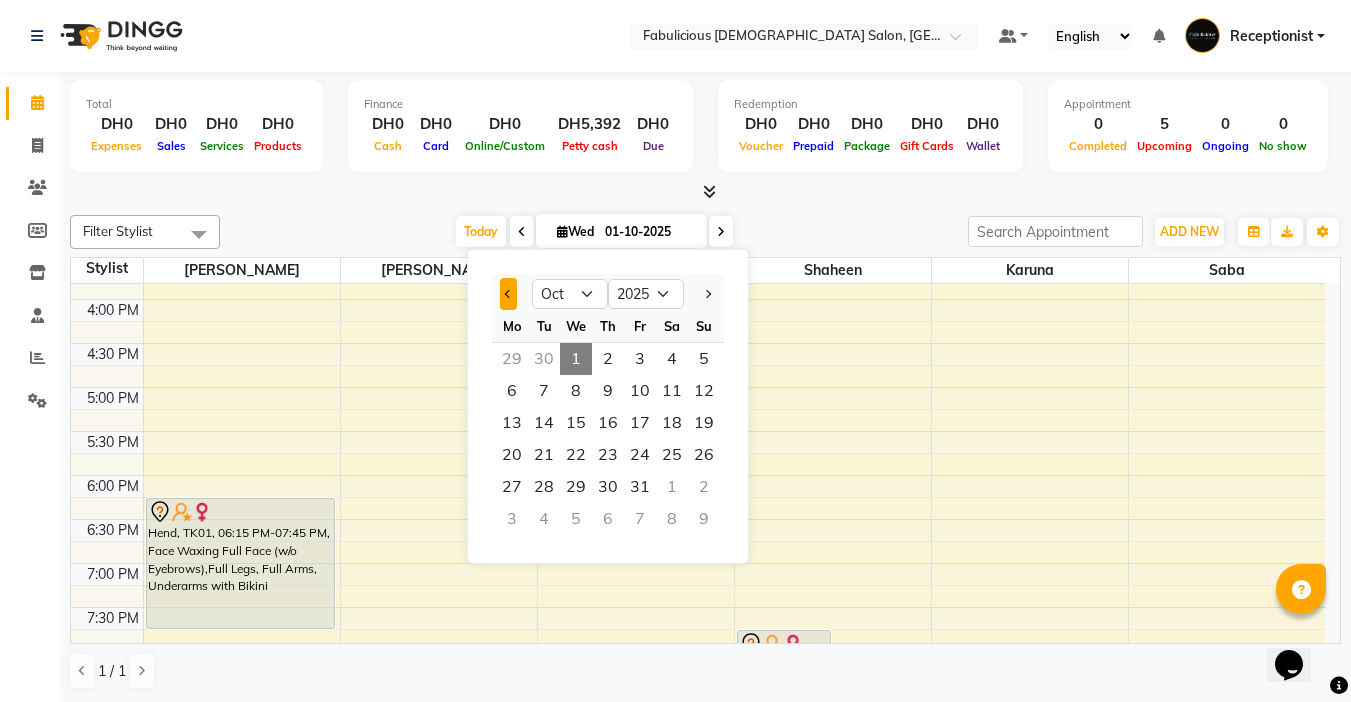
click at [503, 296] on button "Previous month" at bounding box center [508, 294] width 17 height 32
select select "9"
click at [646, 431] on span "19" at bounding box center [640, 423] width 32 height 32
type input "19-09-2025"
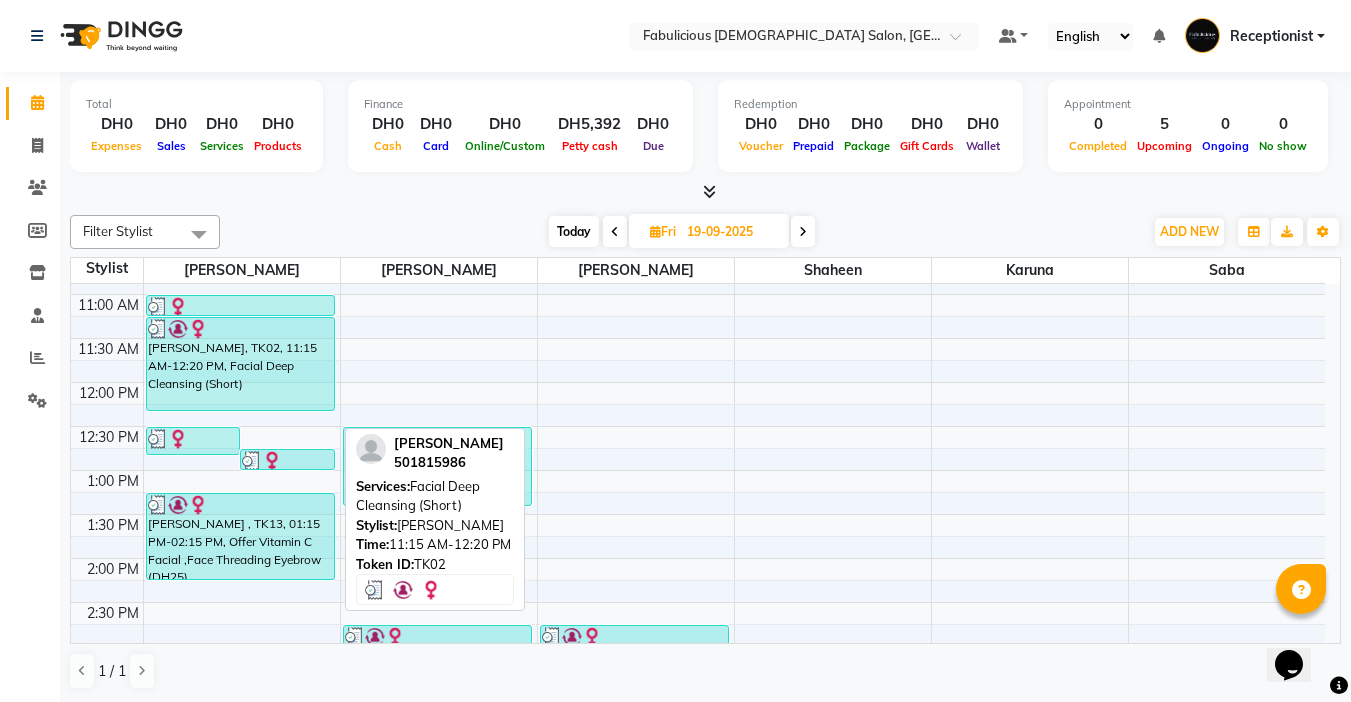
scroll to position [200, 0]
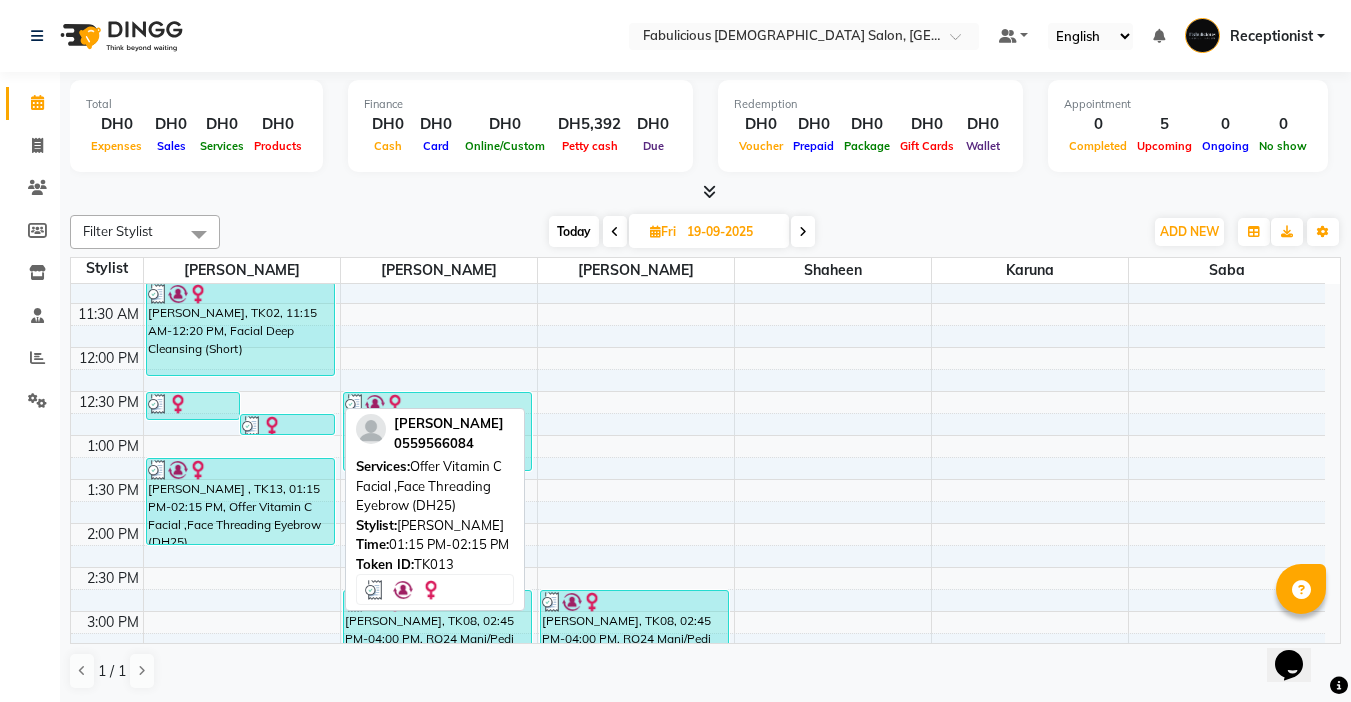
click at [290, 484] on div "[PERSON_NAME] , TK13, 01:15 PM-02:15 PM, Offer Vitamin C Facial ,Face Threading…" at bounding box center [240, 501] width 187 height 85
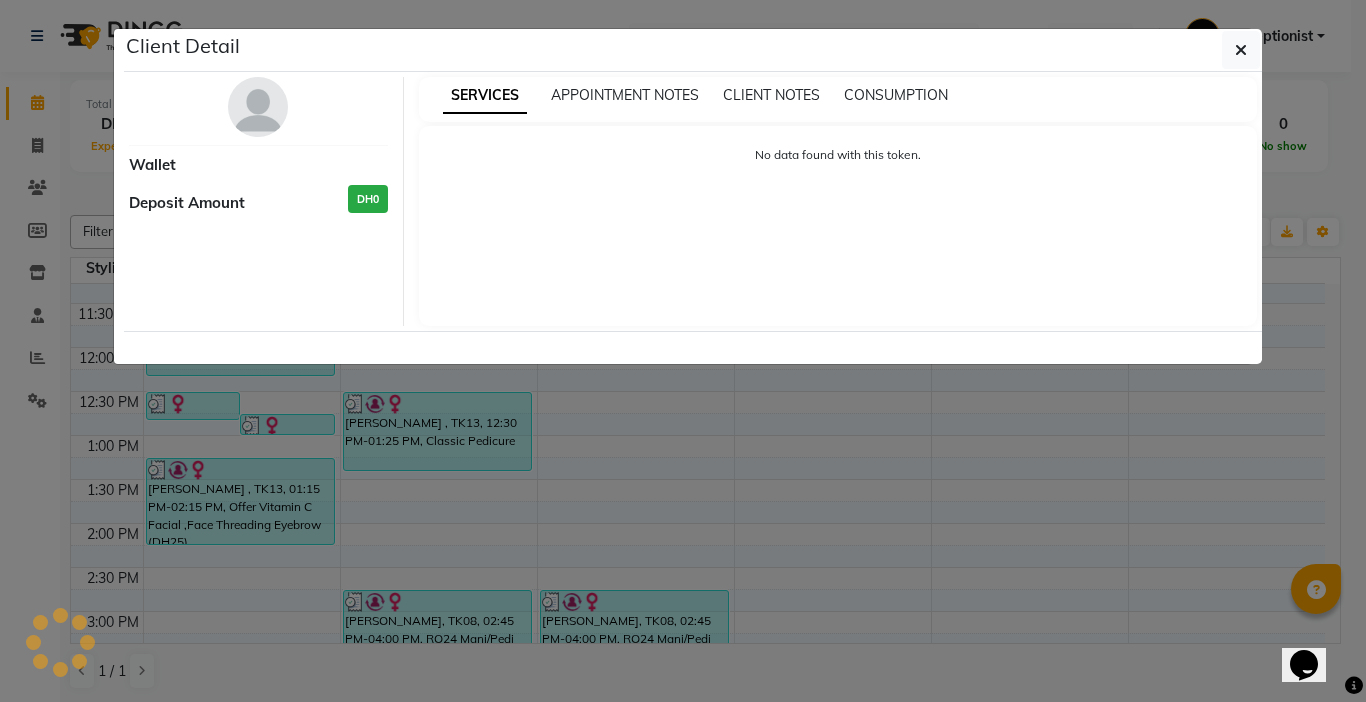
select select "3"
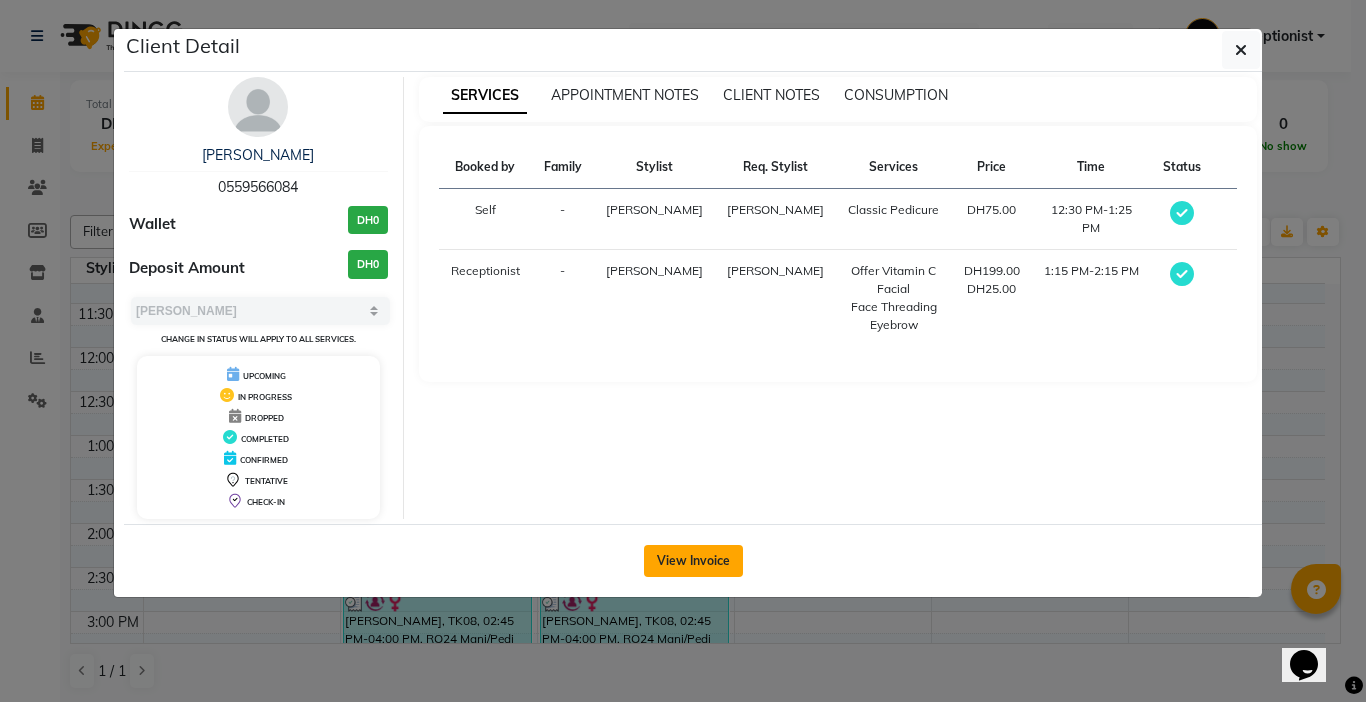
click at [659, 562] on button "View Invoice" at bounding box center [693, 561] width 99 height 32
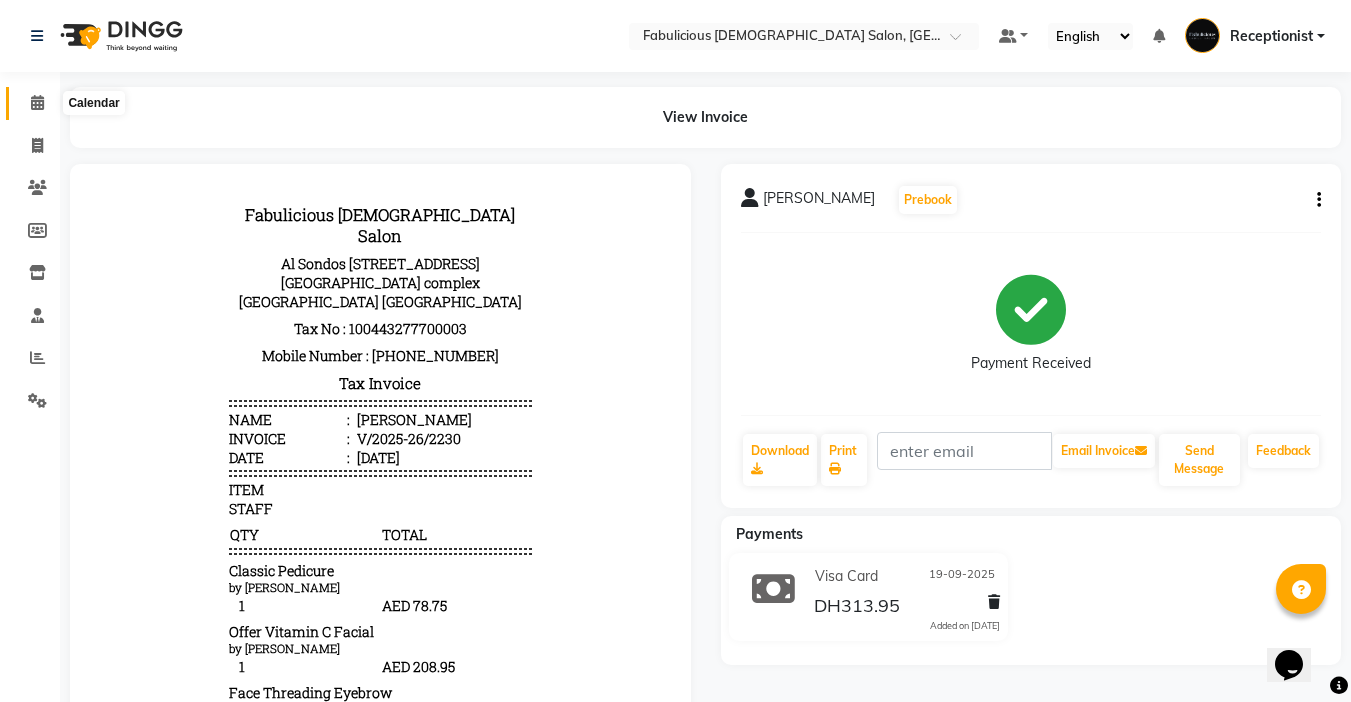
click at [37, 107] on icon at bounding box center [37, 102] width 13 height 15
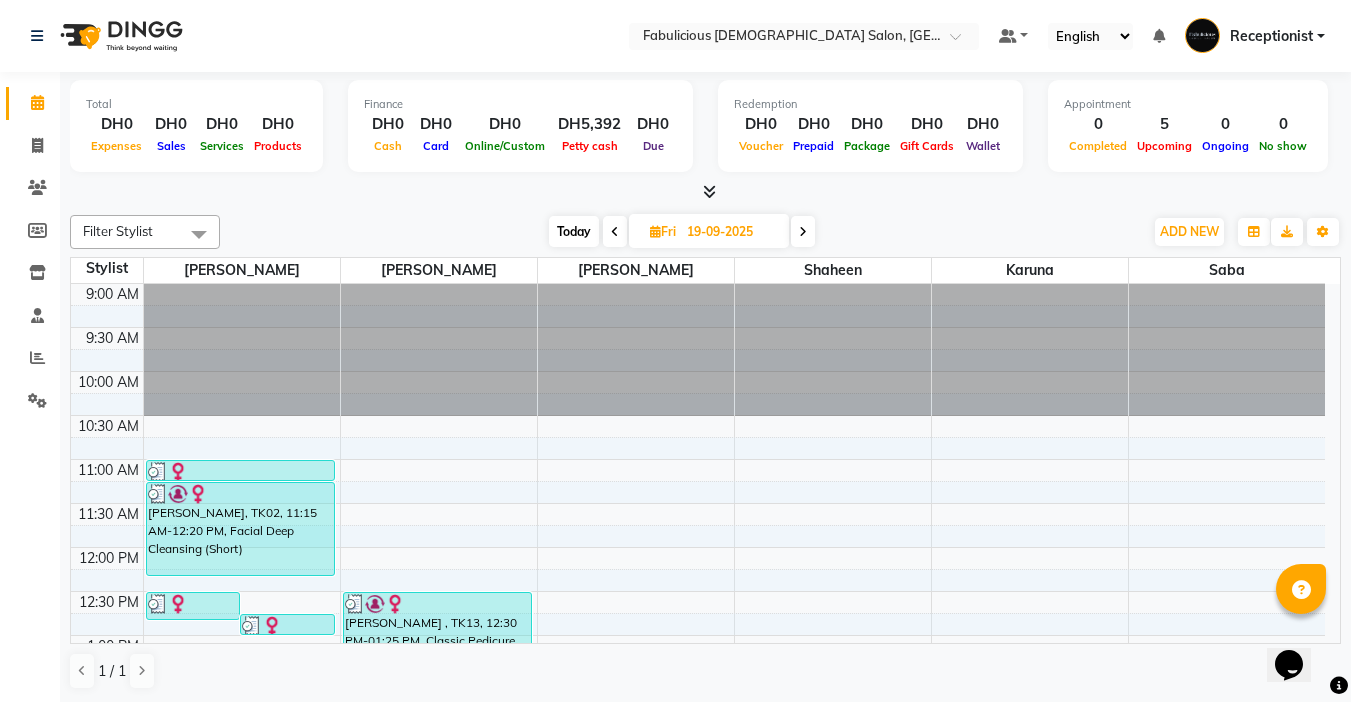
click at [645, 233] on span "Fri" at bounding box center [663, 231] width 36 height 15
select select "9"
select select "2025"
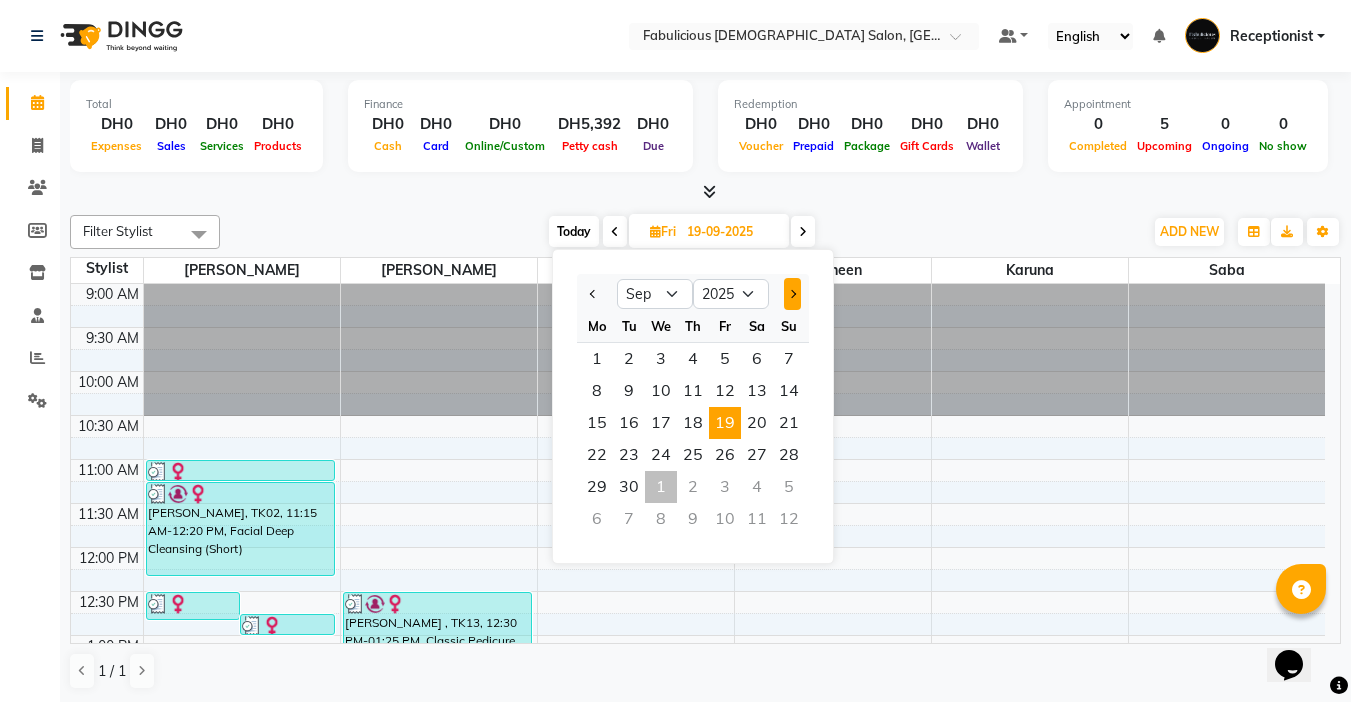
click at [788, 288] on button "Next month" at bounding box center [792, 294] width 17 height 32
select select "10"
click at [654, 359] on span "1" at bounding box center [661, 359] width 32 height 32
type input "01-10-2025"
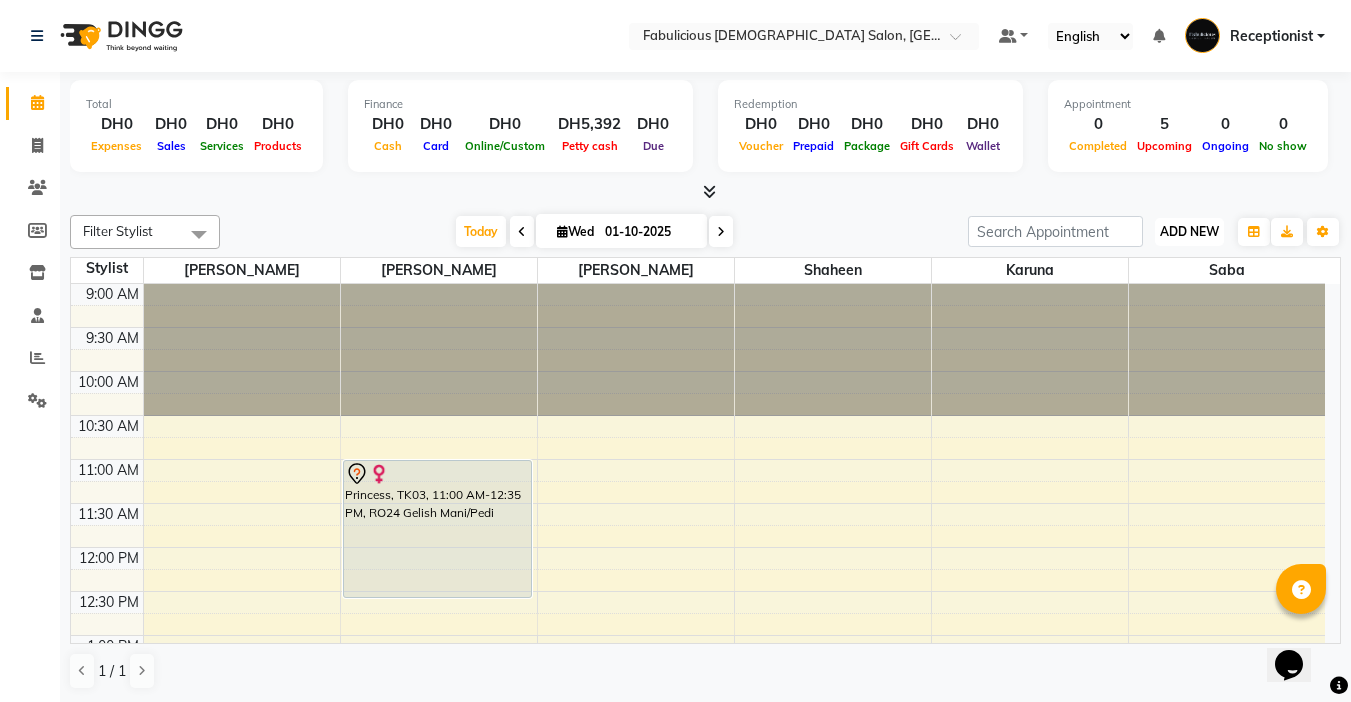
click at [1167, 237] on span "ADD NEW" at bounding box center [1189, 231] width 59 height 15
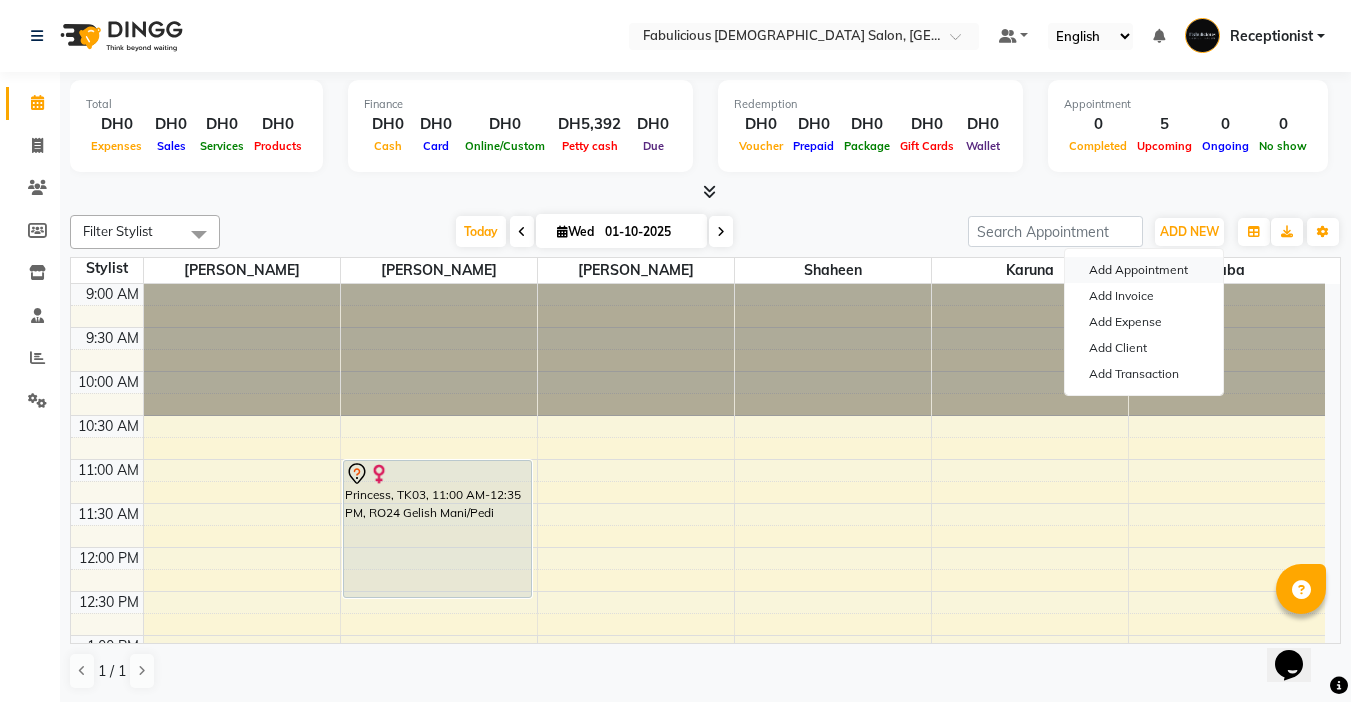
click at [1091, 273] on button "Add Appointment" at bounding box center [1144, 270] width 158 height 26
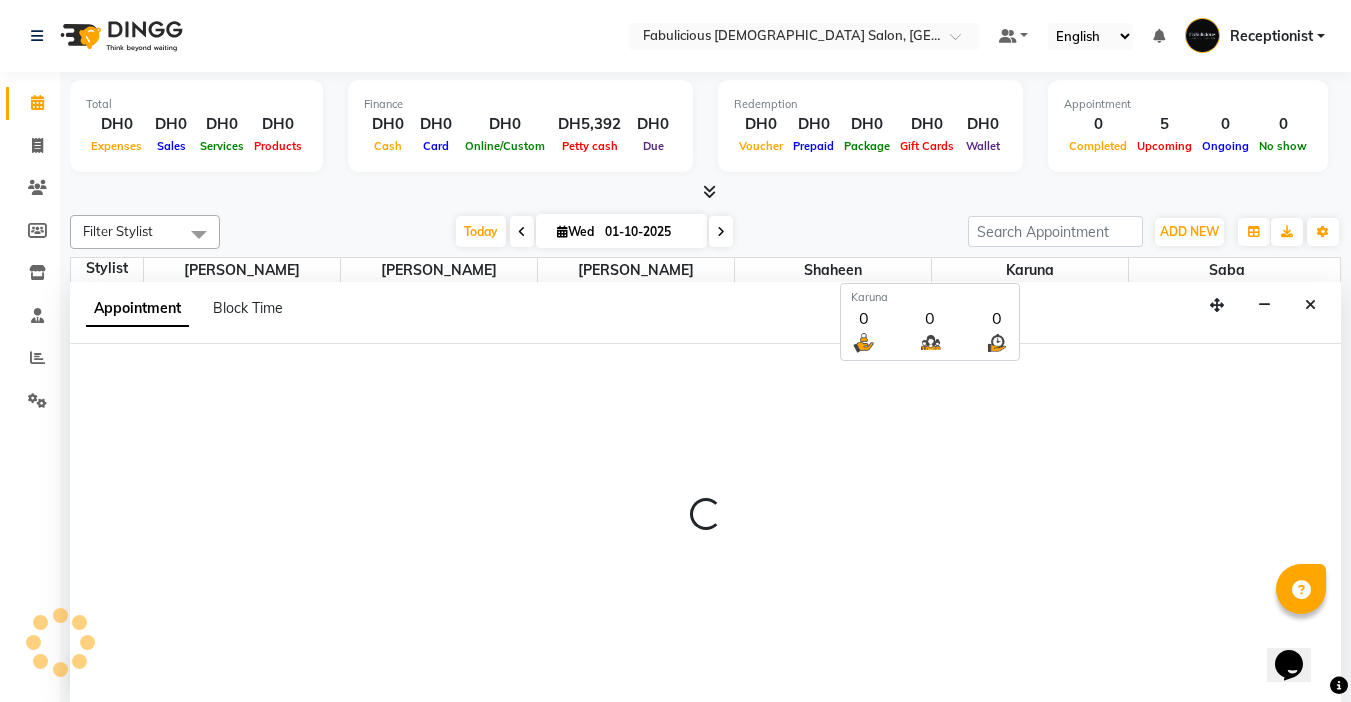
scroll to position [1, 0]
select select "tentative"
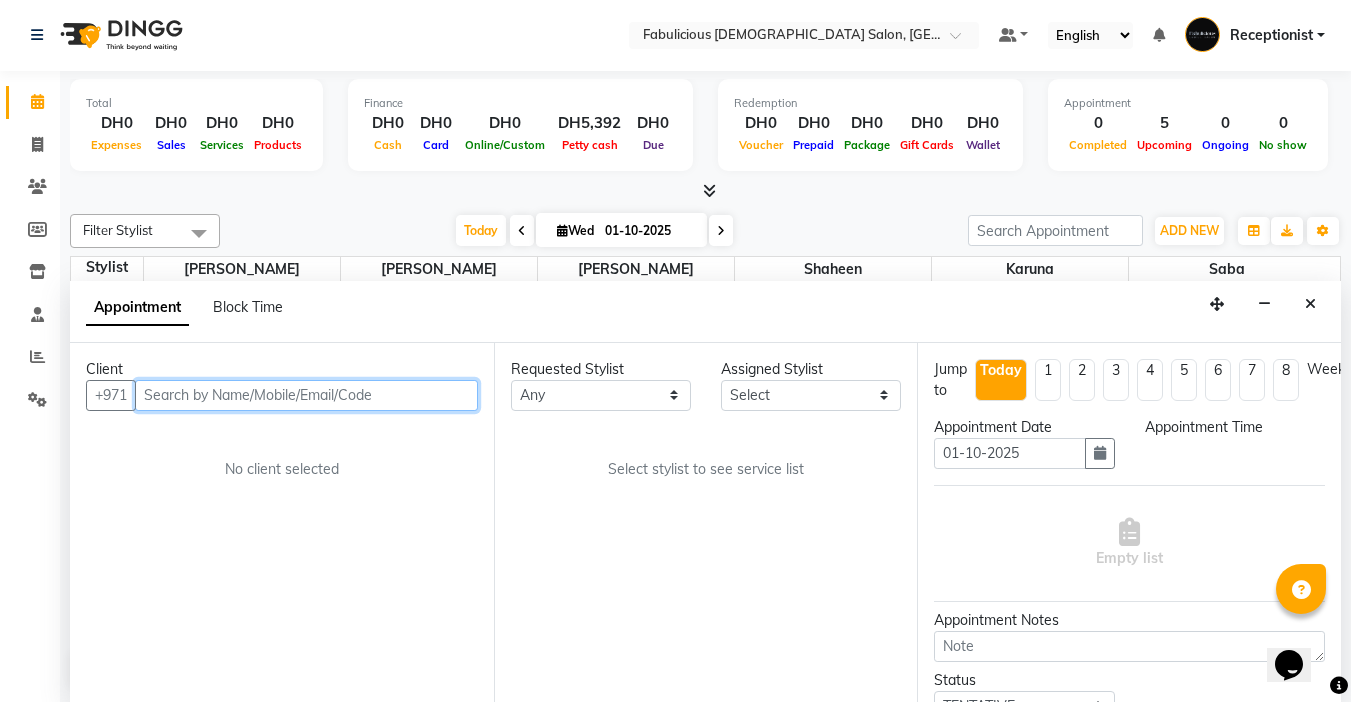
select select "600"
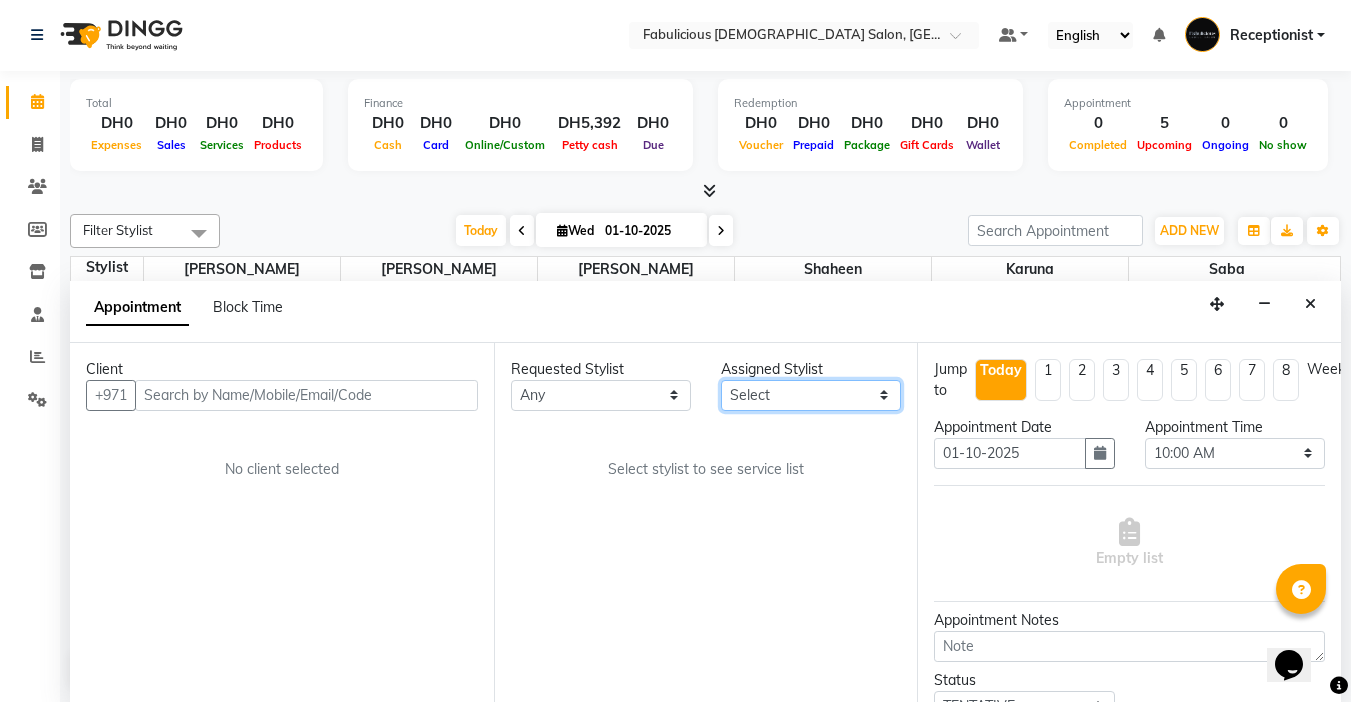
click at [827, 405] on select "Select [PERSON_NAME] [PERSON_NAME] [PERSON_NAME] [PERSON_NAME]" at bounding box center [811, 395] width 180 height 31
select select "11627"
click at [721, 380] on select "Select [PERSON_NAME] [PERSON_NAME] [PERSON_NAME] [PERSON_NAME]" at bounding box center [811, 395] width 180 height 31
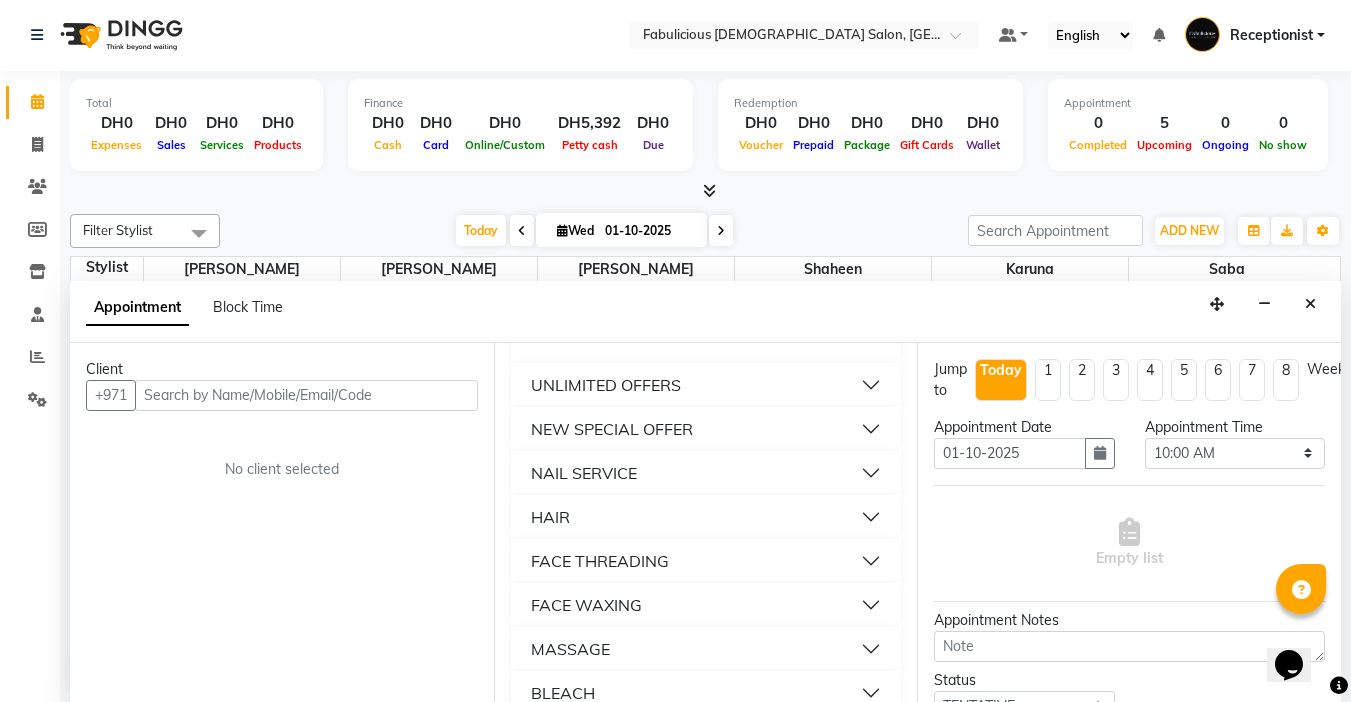
scroll to position [1300, 0]
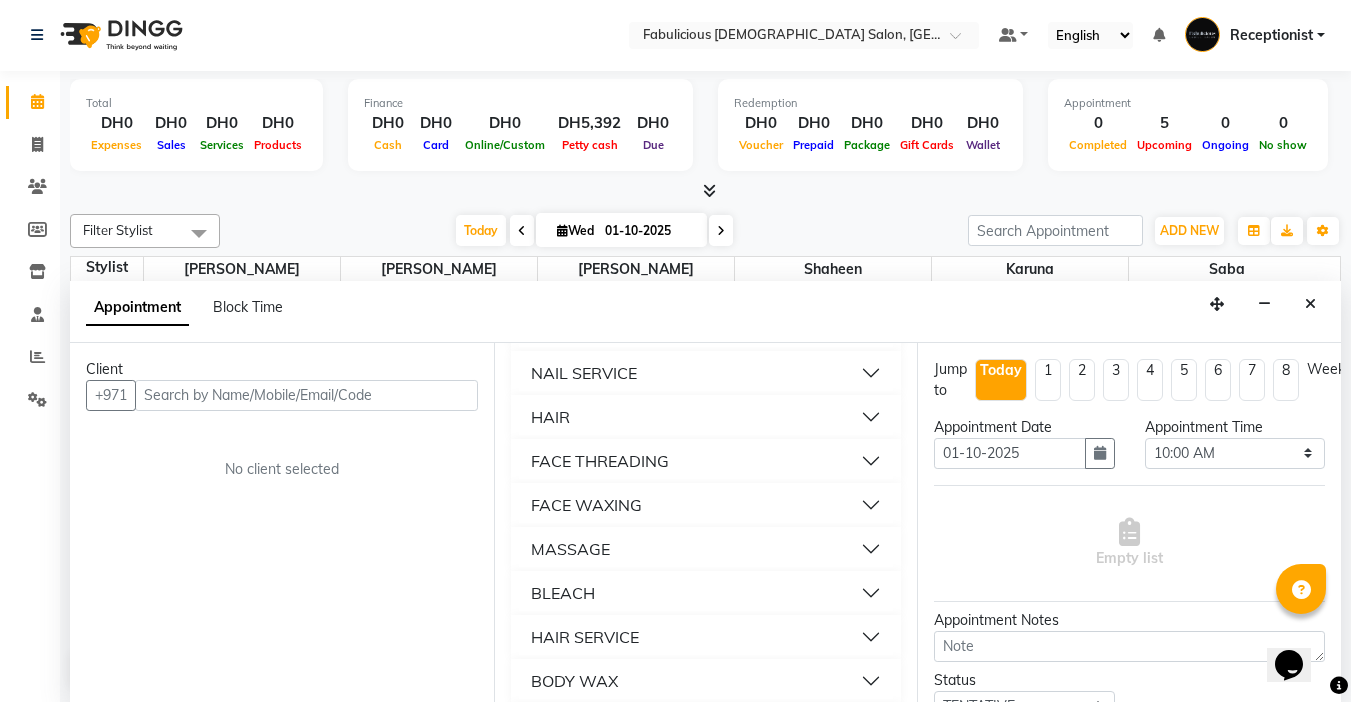
click at [564, 473] on div "FACE THREADING" at bounding box center [600, 461] width 138 height 24
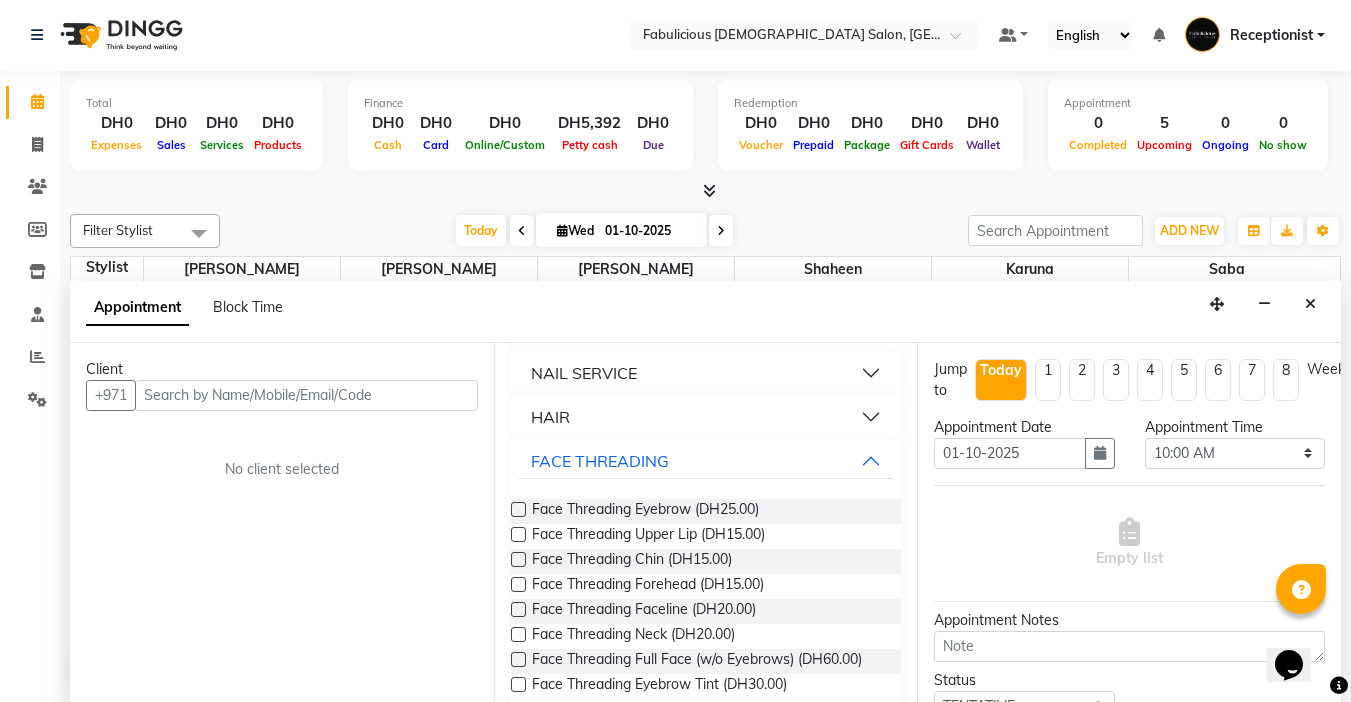
click at [520, 517] on label at bounding box center [518, 509] width 15 height 15
click at [520, 518] on input "checkbox" at bounding box center [517, 511] width 13 height 13
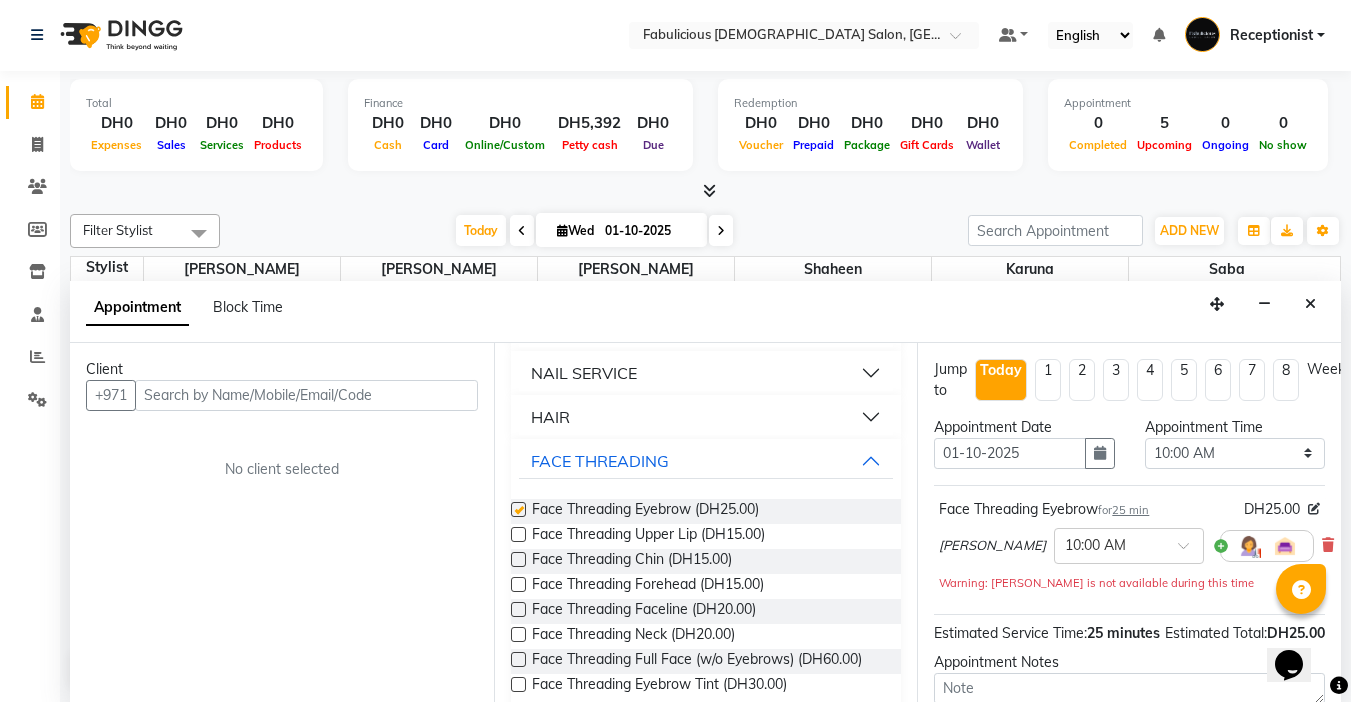
checkbox input "false"
click at [514, 542] on label at bounding box center [518, 534] width 15 height 15
click at [514, 543] on input "checkbox" at bounding box center [517, 536] width 13 height 13
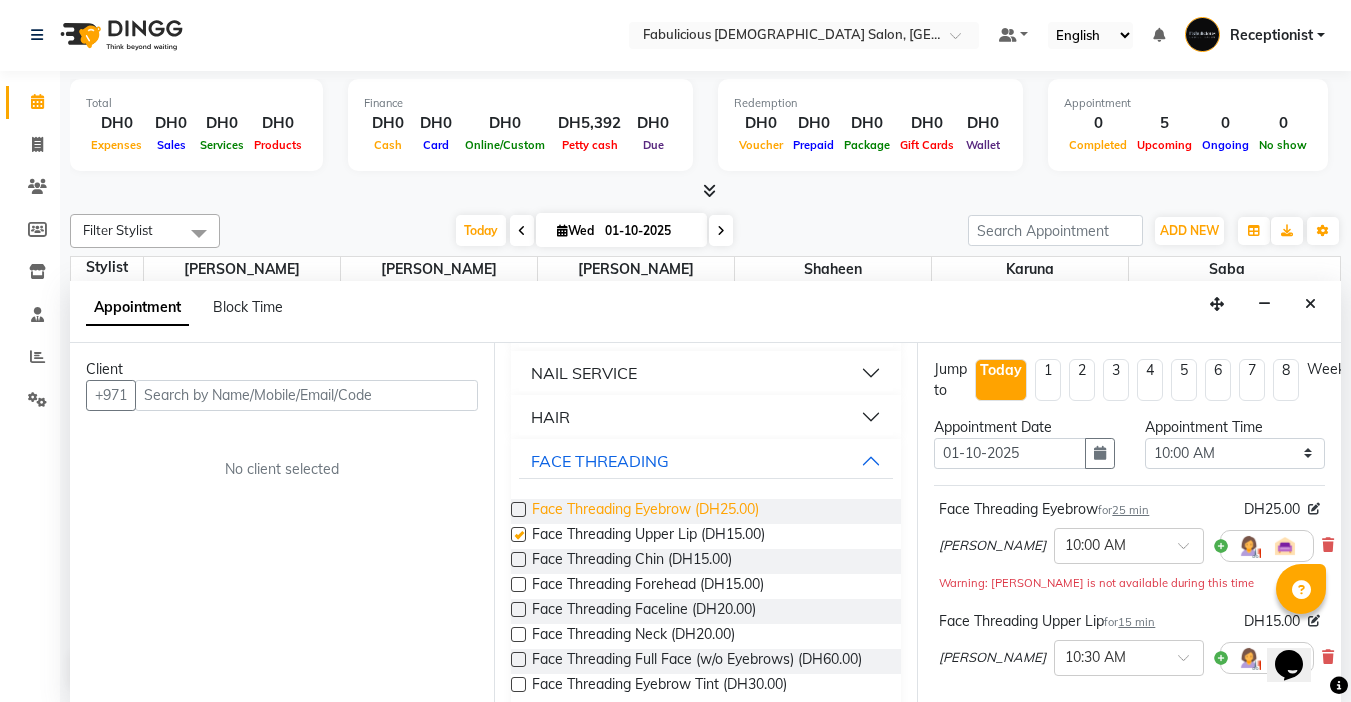
checkbox input "false"
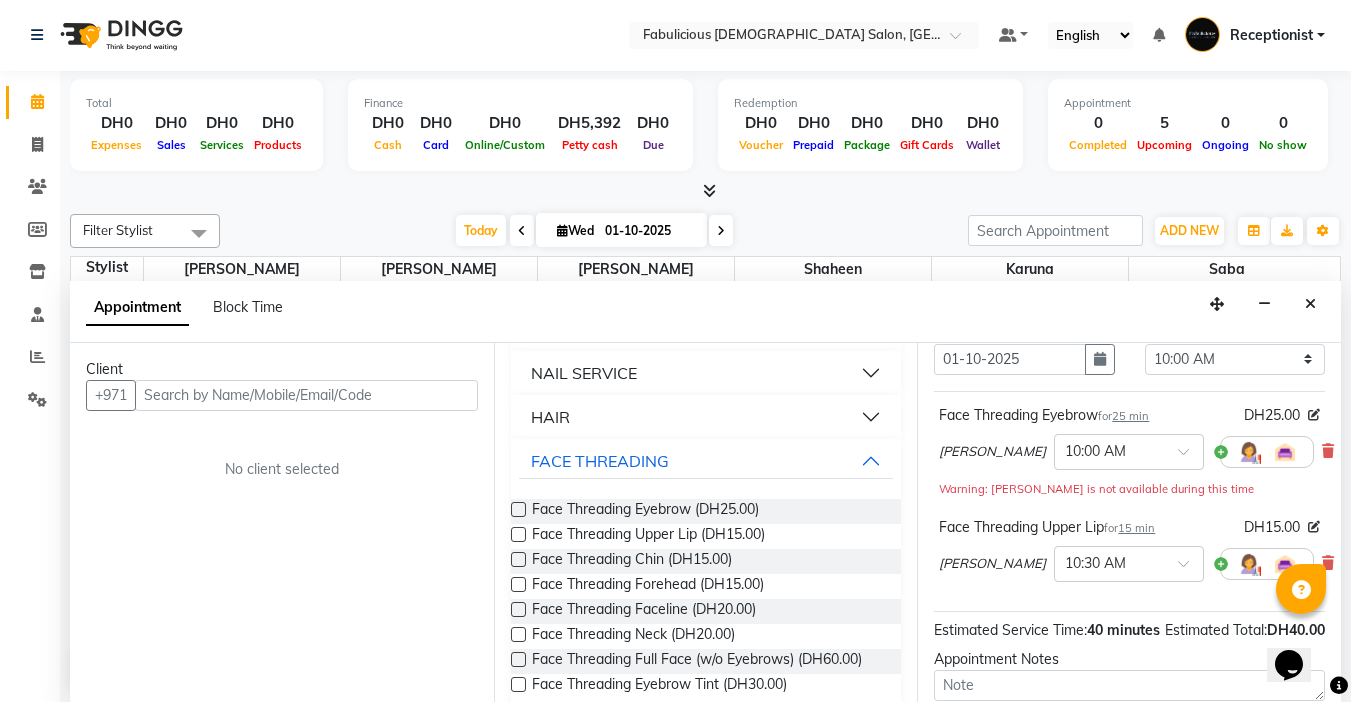
scroll to position [200, 0]
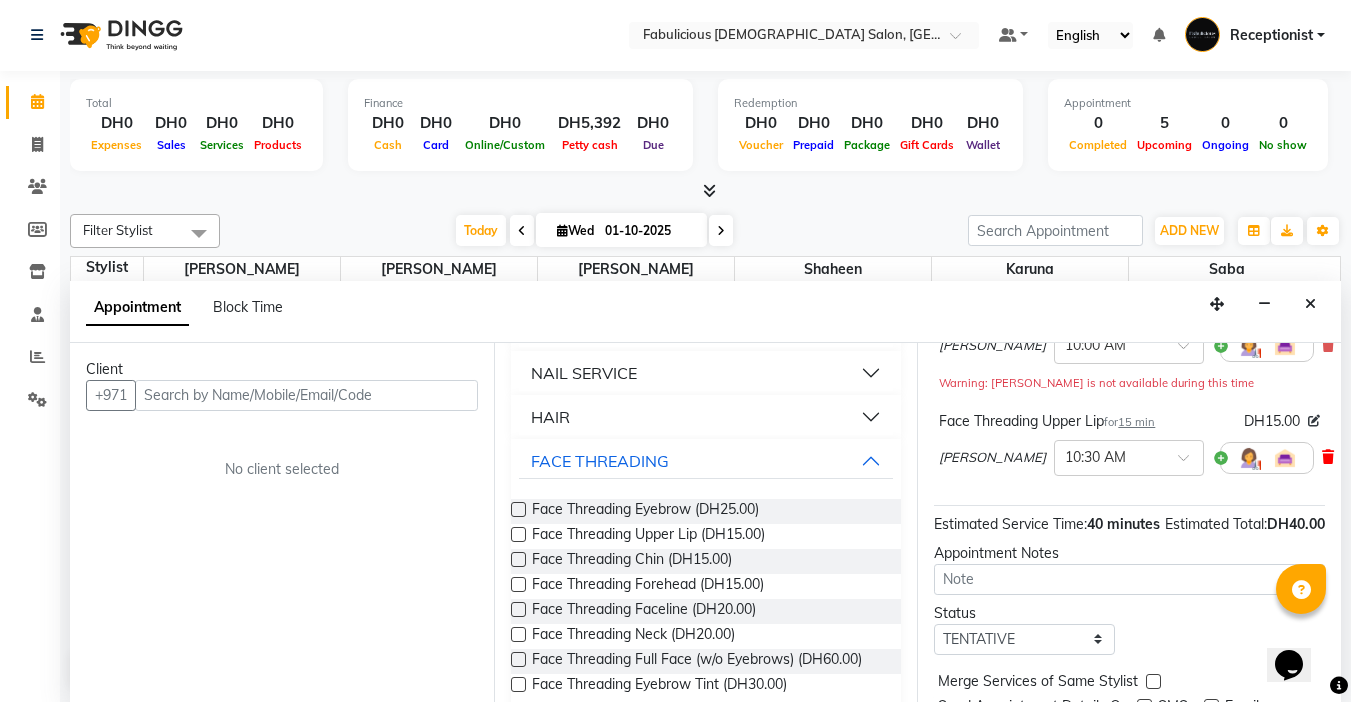
click at [1322, 461] on icon at bounding box center [1328, 457] width 12 height 14
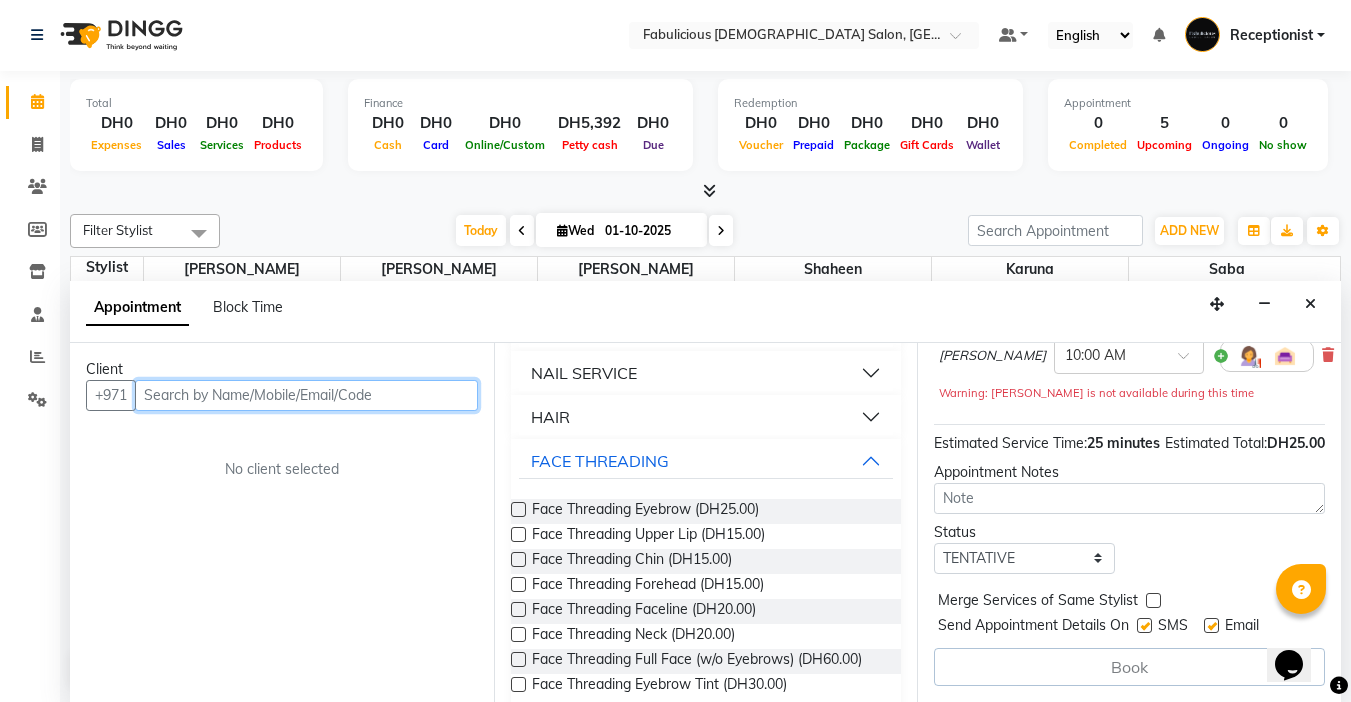
click at [368, 394] on input "text" at bounding box center [306, 395] width 343 height 31
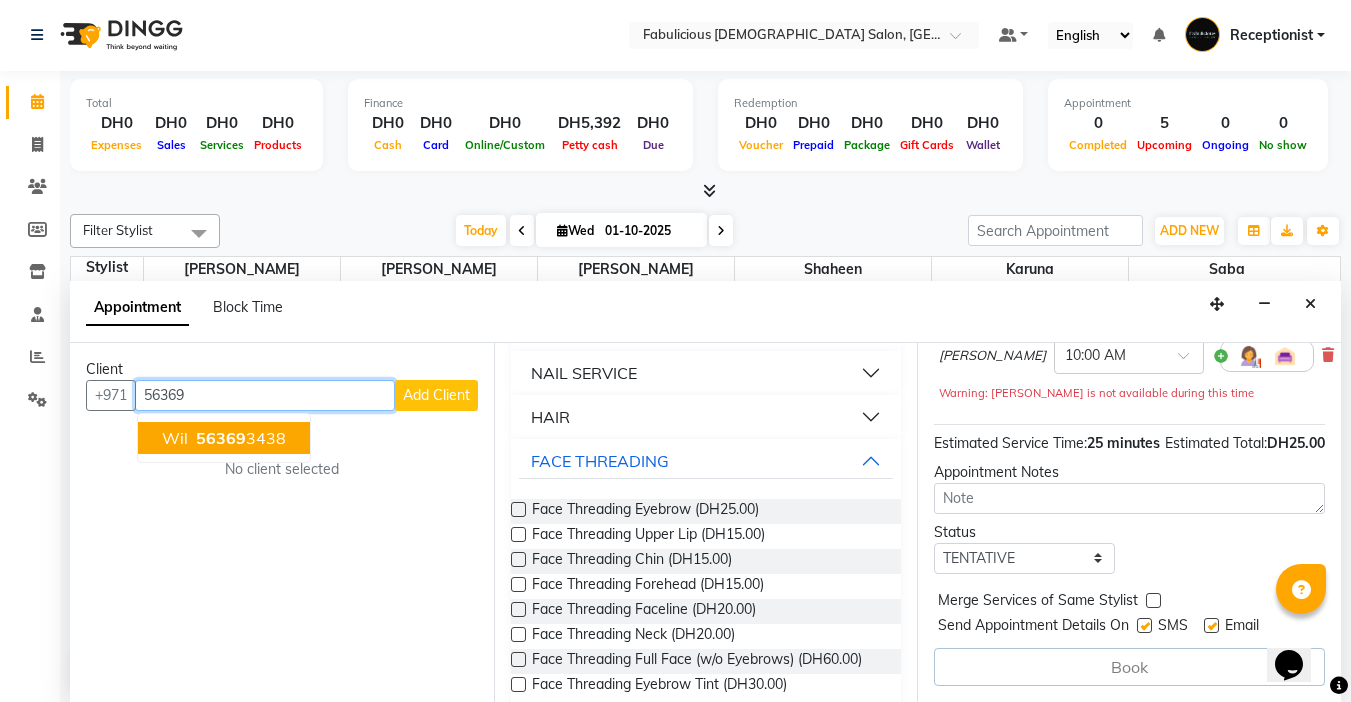
click at [217, 440] on span "56369" at bounding box center [221, 438] width 50 height 20
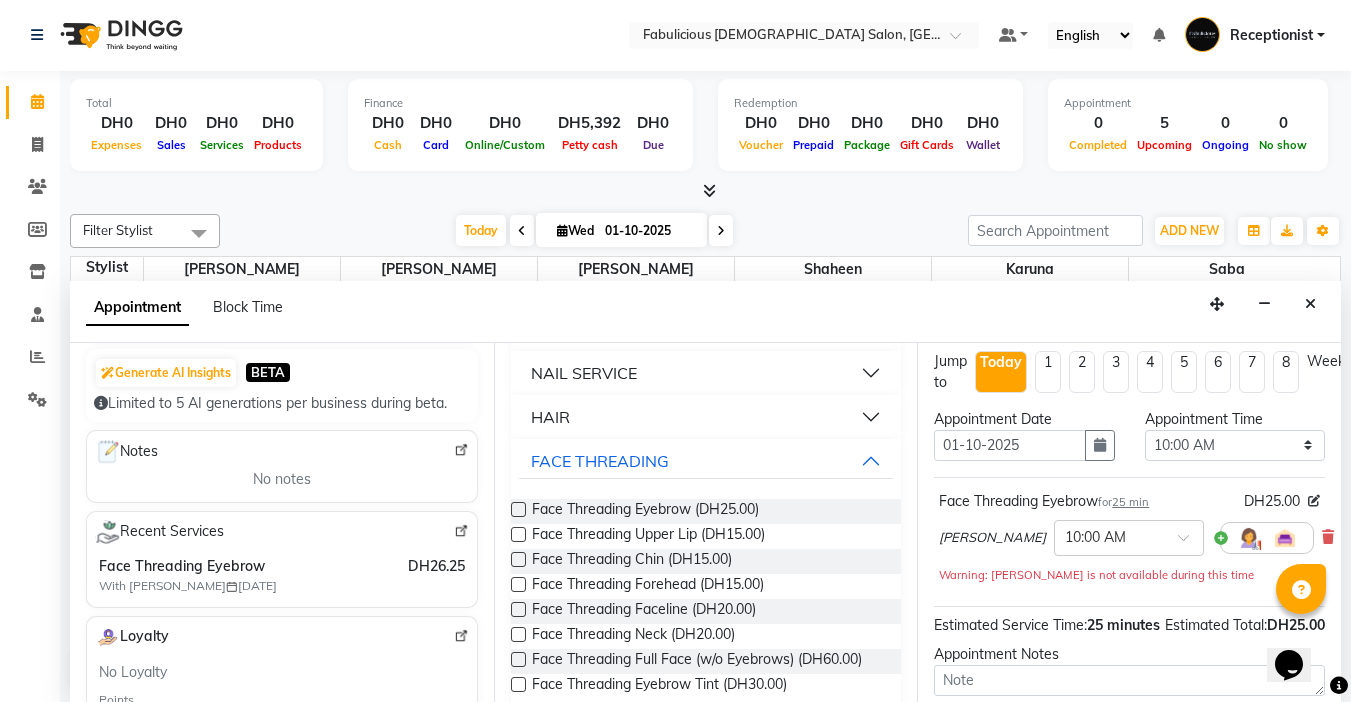
scroll to position [0, 0]
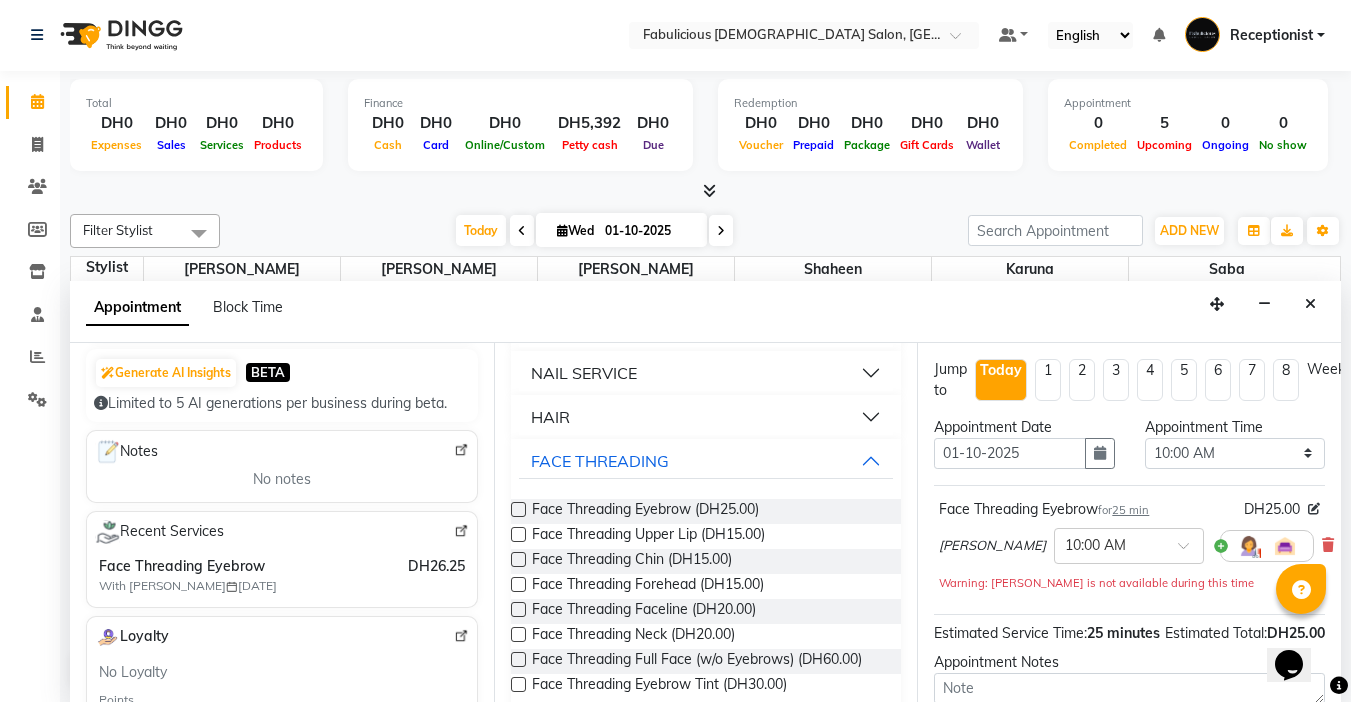
type input "563693438"
click at [1287, 458] on select "Select 10:00 AM 10:15 AM 10:30 AM 10:45 AM 11:00 AM 11:15 AM 11:30 AM 11:45 AM …" at bounding box center [1235, 453] width 180 height 31
select select "780"
click at [1145, 438] on select "Select 10:00 AM 10:15 AM 10:30 AM 10:45 AM 11:00 AM 11:15 AM 11:30 AM 11:45 AM …" at bounding box center [1235, 453] width 180 height 31
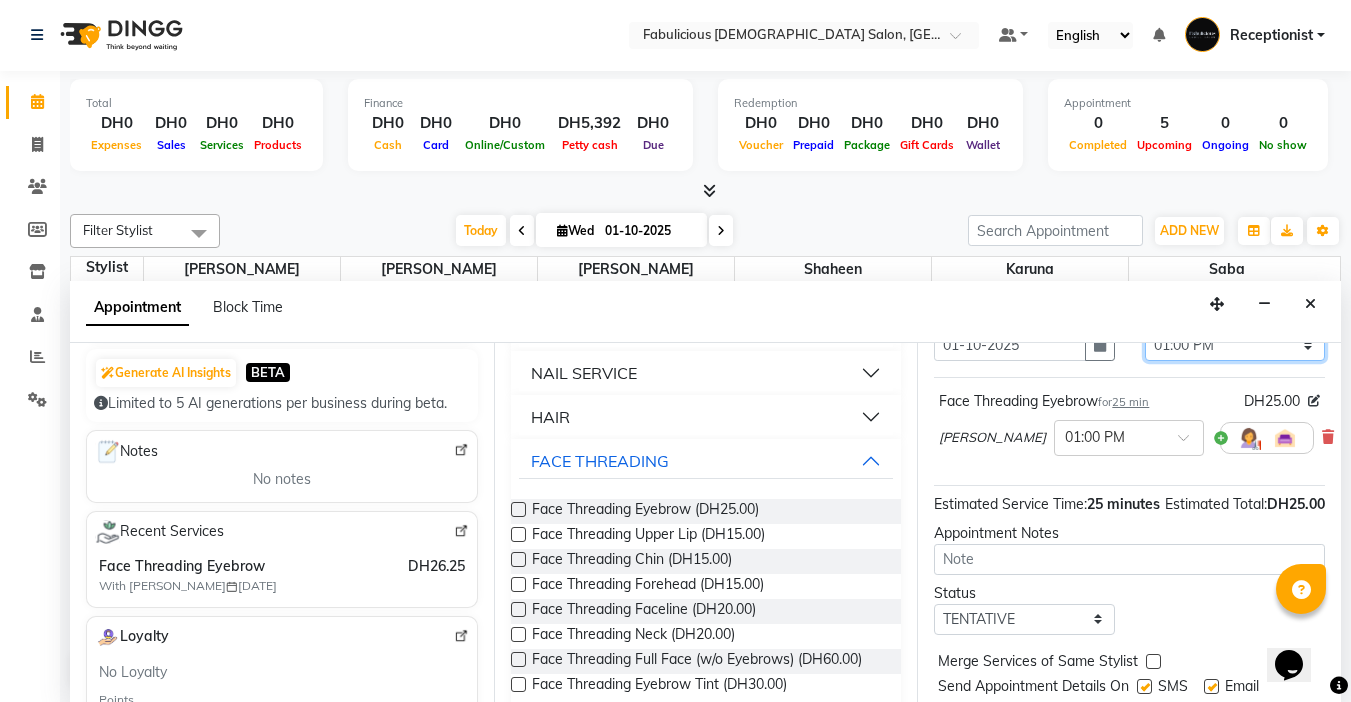
scroll to position [203, 0]
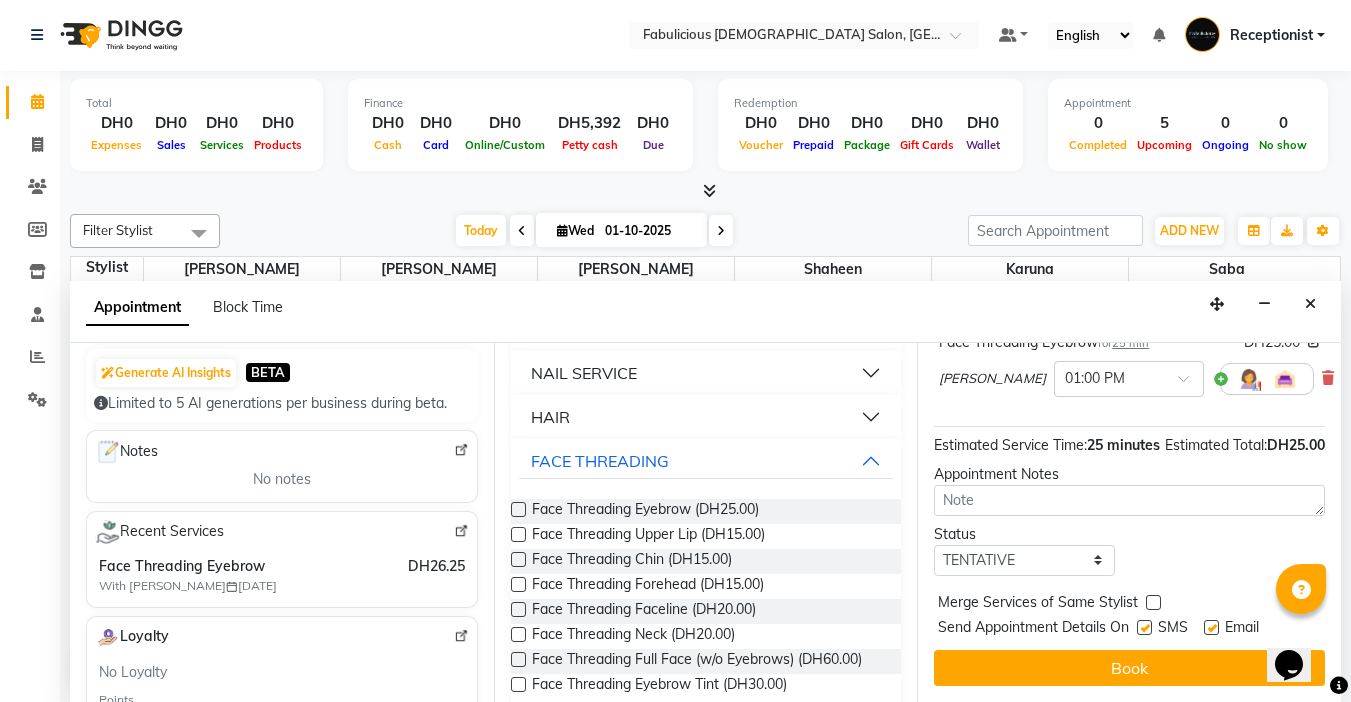
click at [1154, 595] on label at bounding box center [1153, 602] width 15 height 15
click at [1154, 598] on input "checkbox" at bounding box center [1152, 604] width 13 height 13
checkbox input "true"
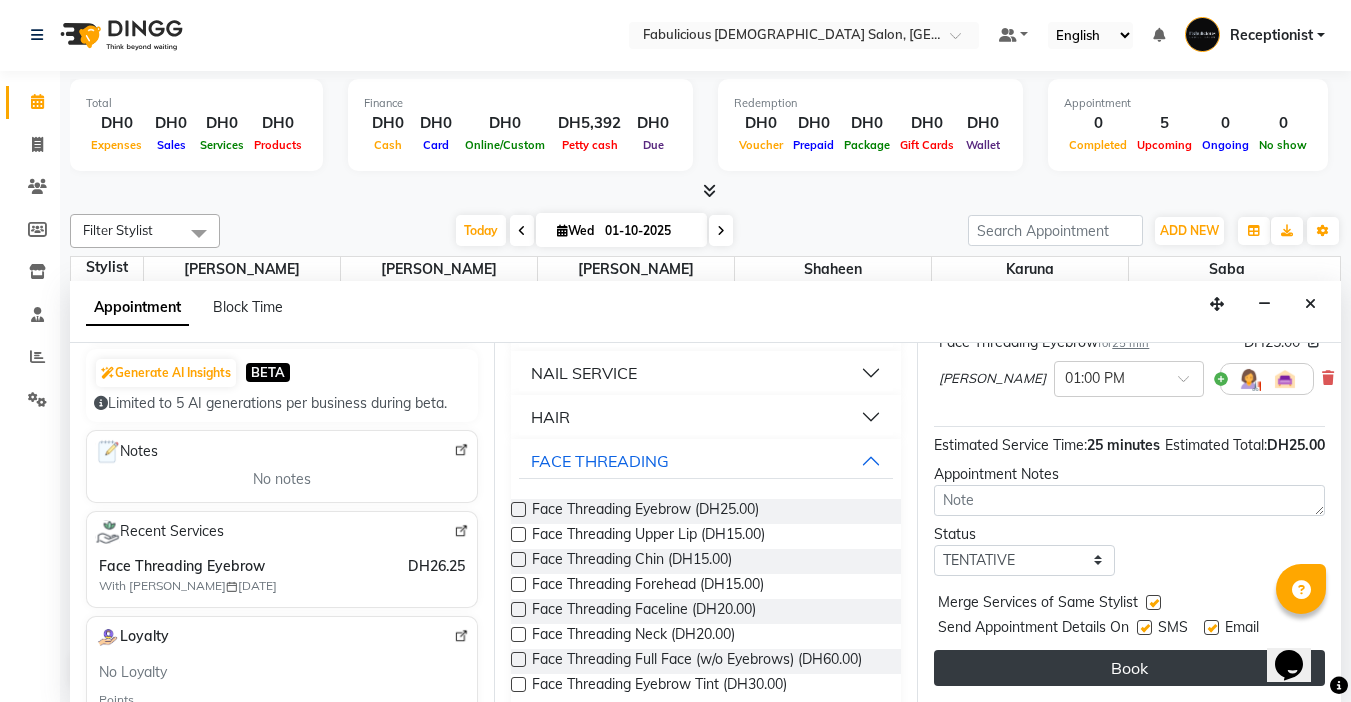
click at [1133, 651] on button "Book" at bounding box center [1129, 668] width 391 height 36
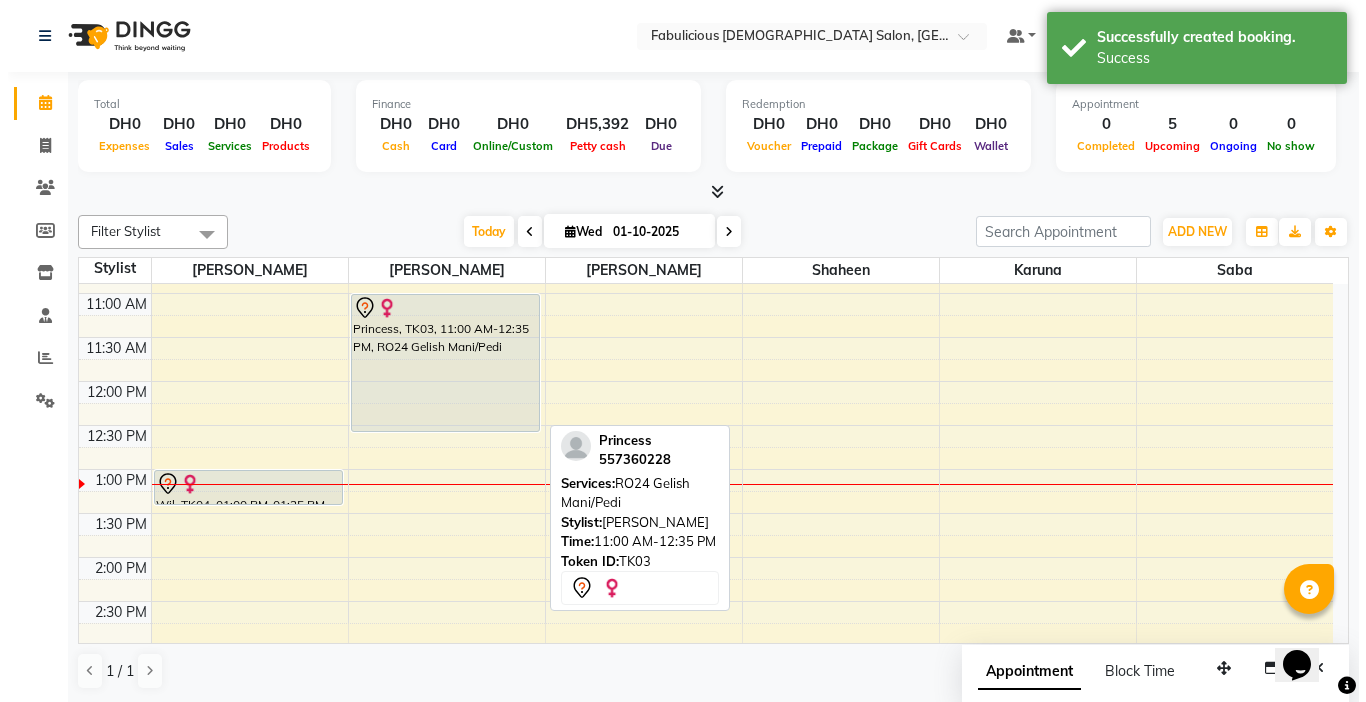
scroll to position [200, 0]
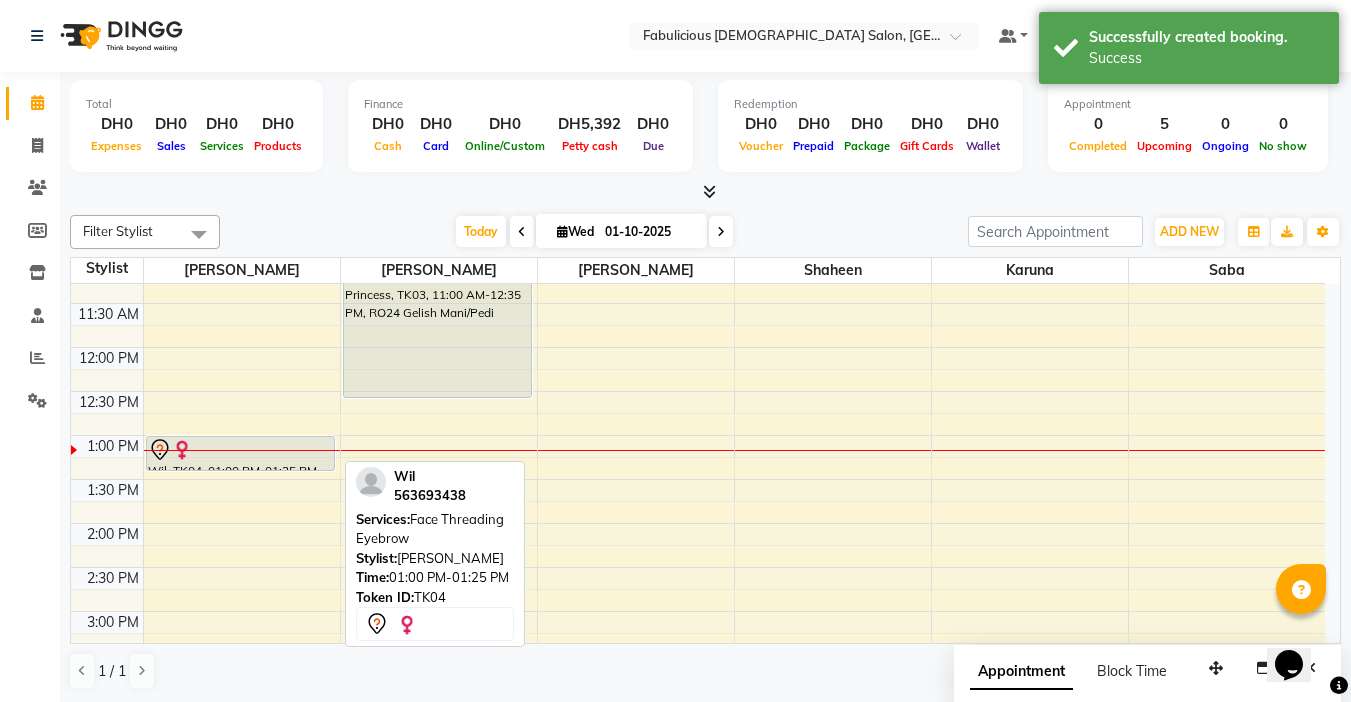
click at [266, 454] on div at bounding box center [240, 450] width 185 height 24
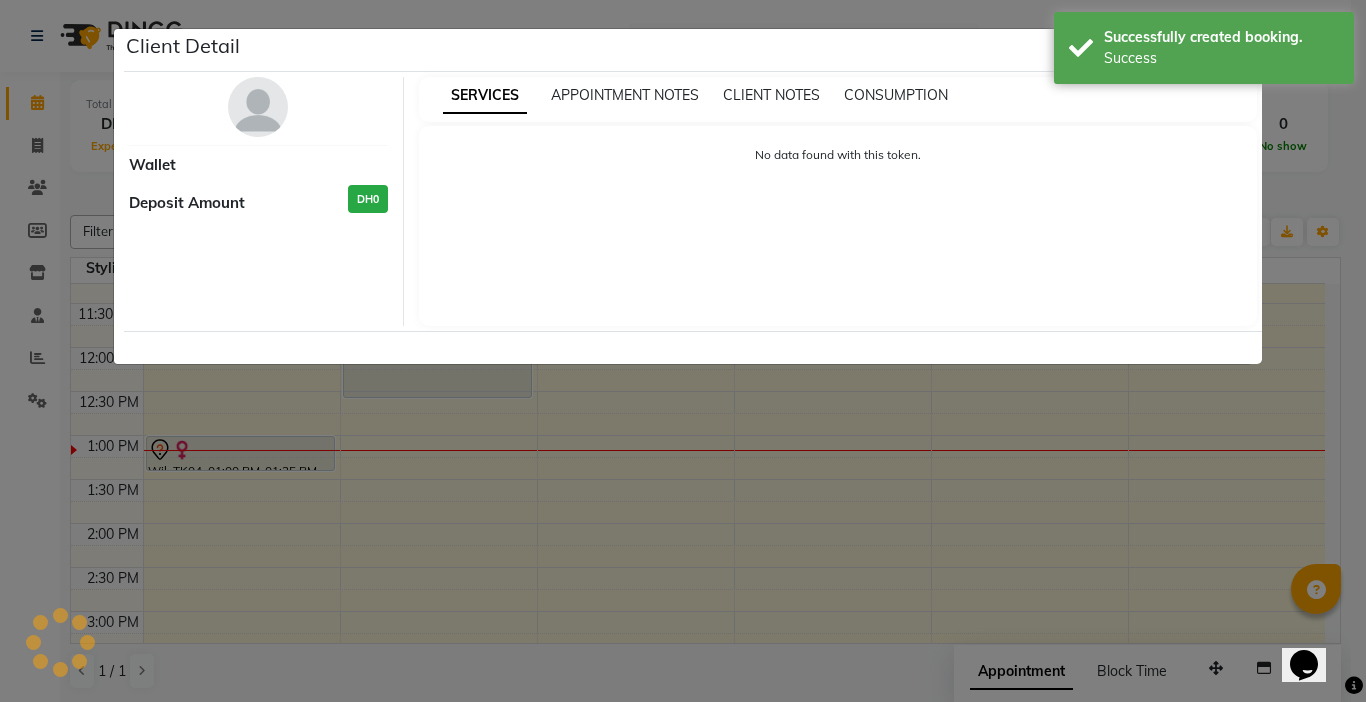
select select "7"
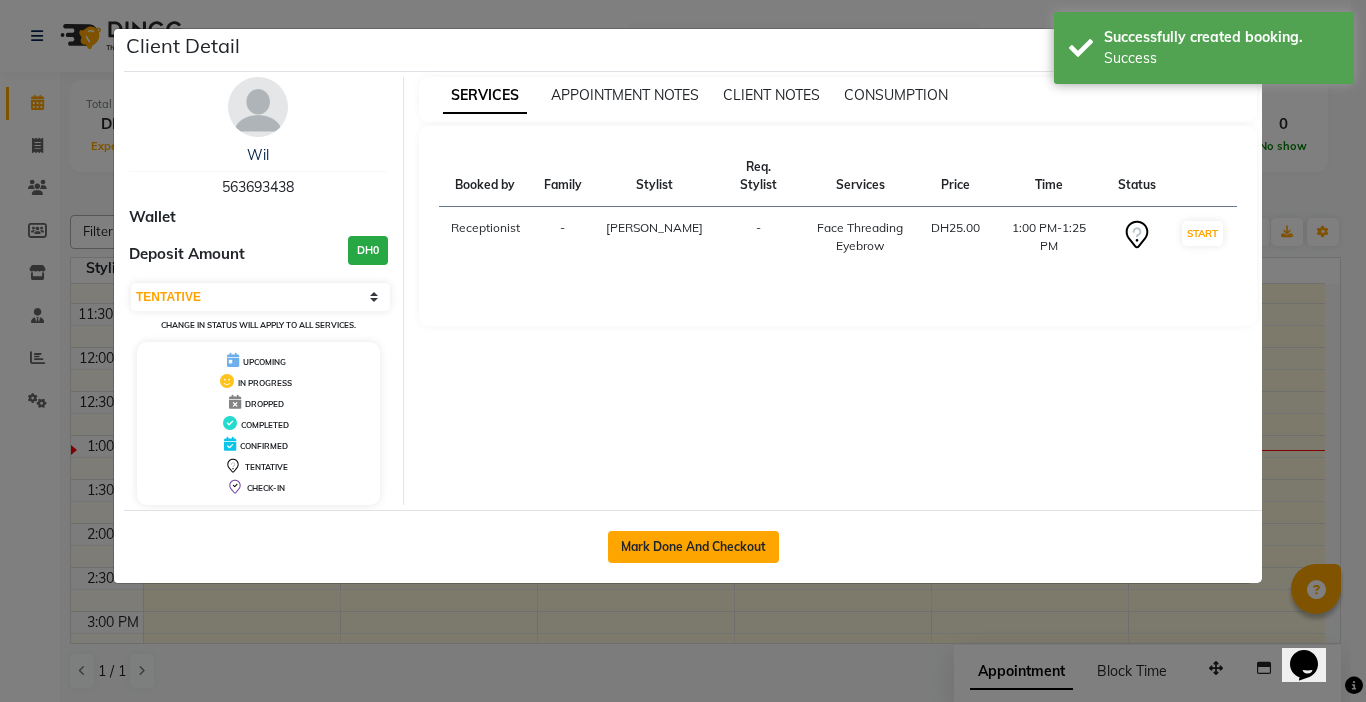
click at [644, 551] on button "Mark Done And Checkout" at bounding box center [693, 547] width 171 height 32
select select "service"
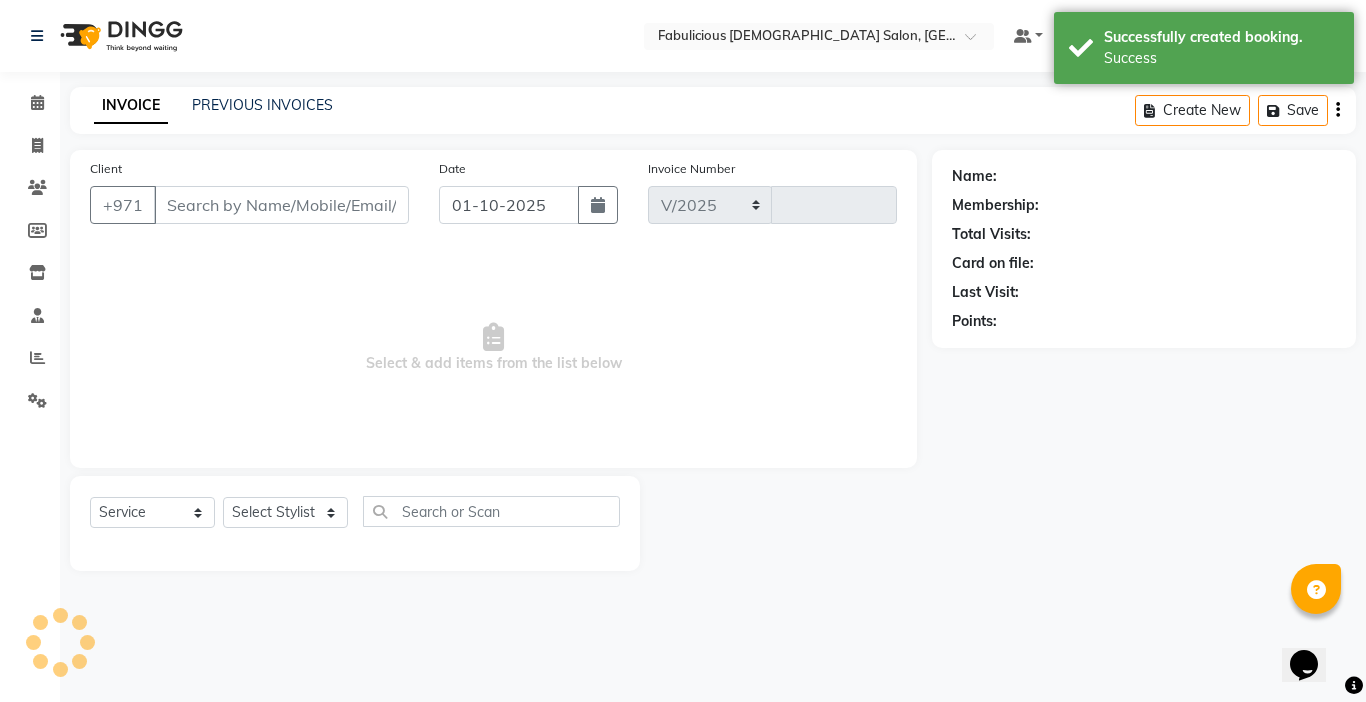
select select "738"
type input "2416"
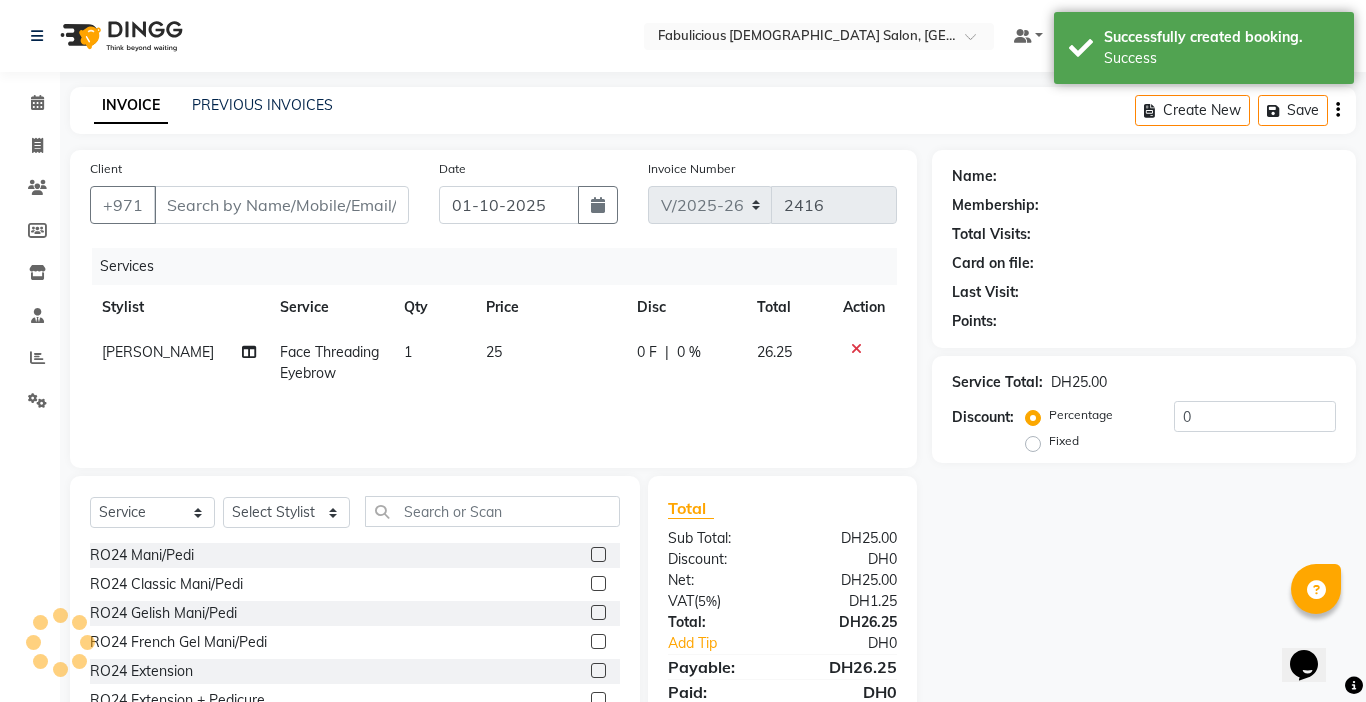
type input "563693438"
select select "11627"
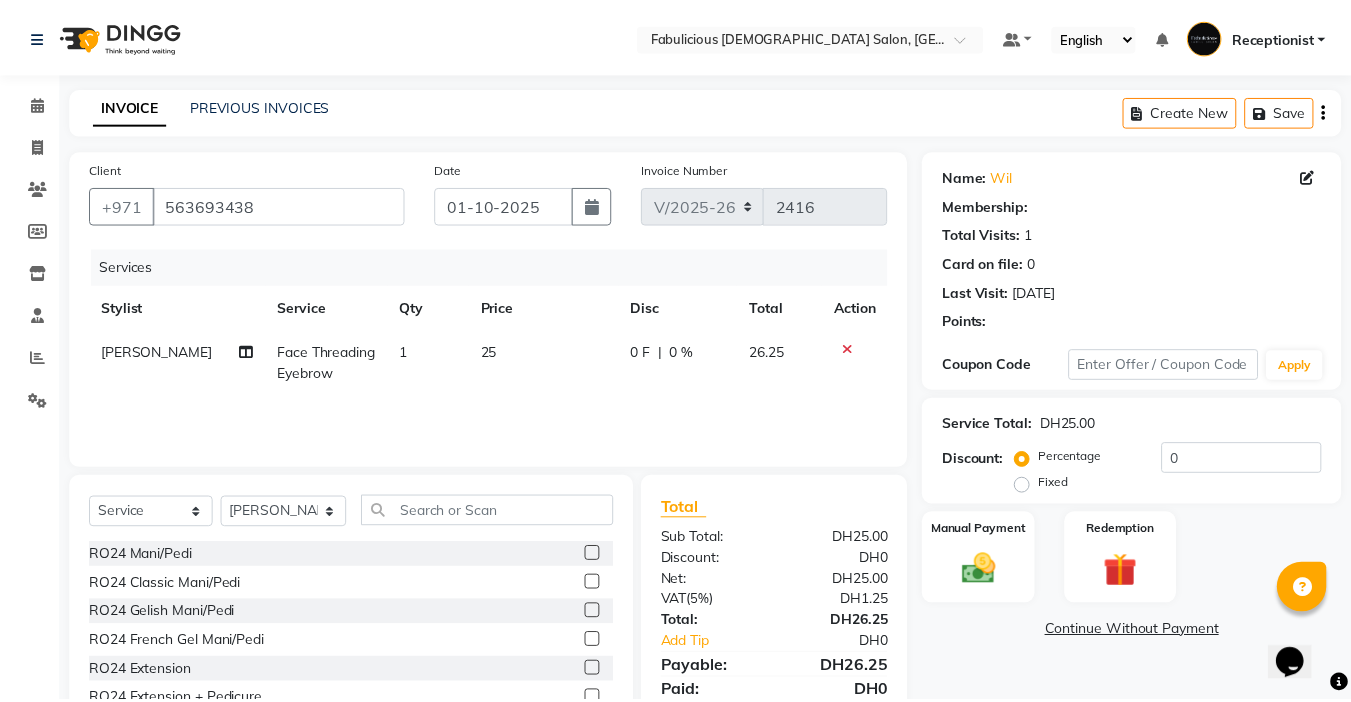
scroll to position [99, 0]
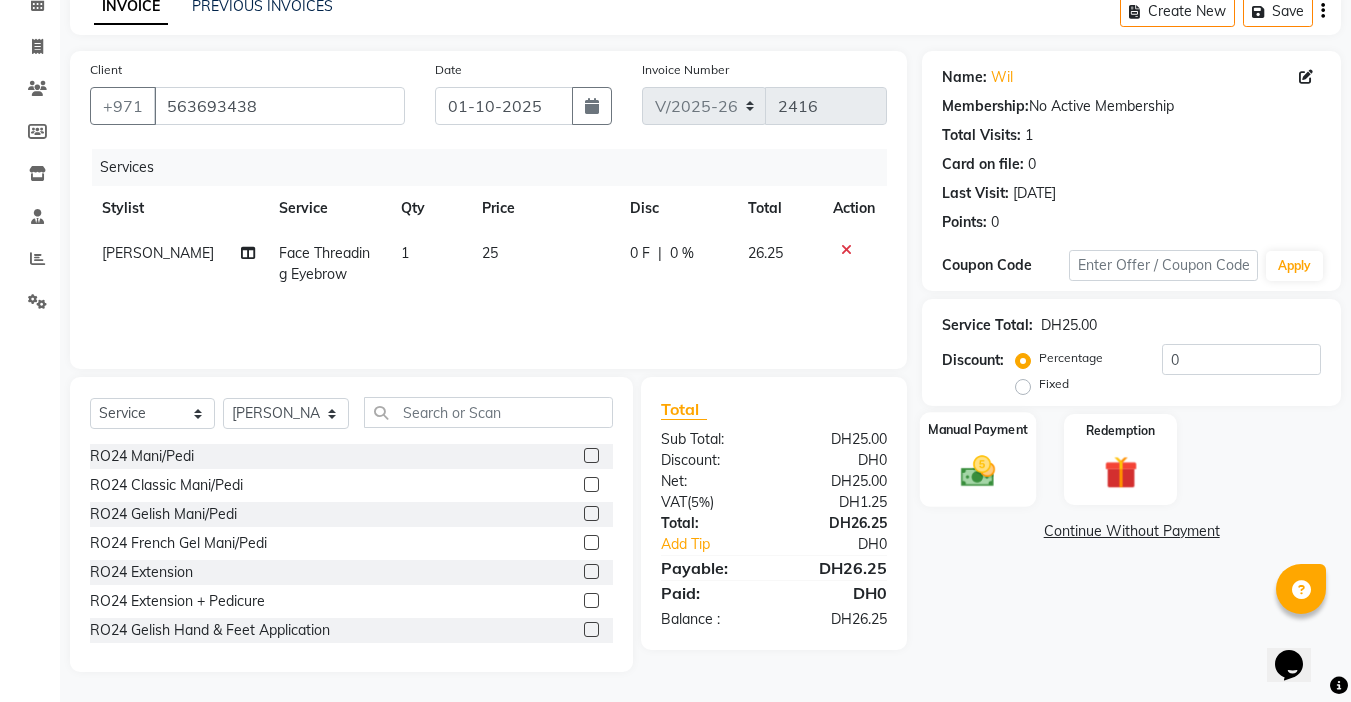
click at [983, 479] on img at bounding box center [978, 471] width 56 height 40
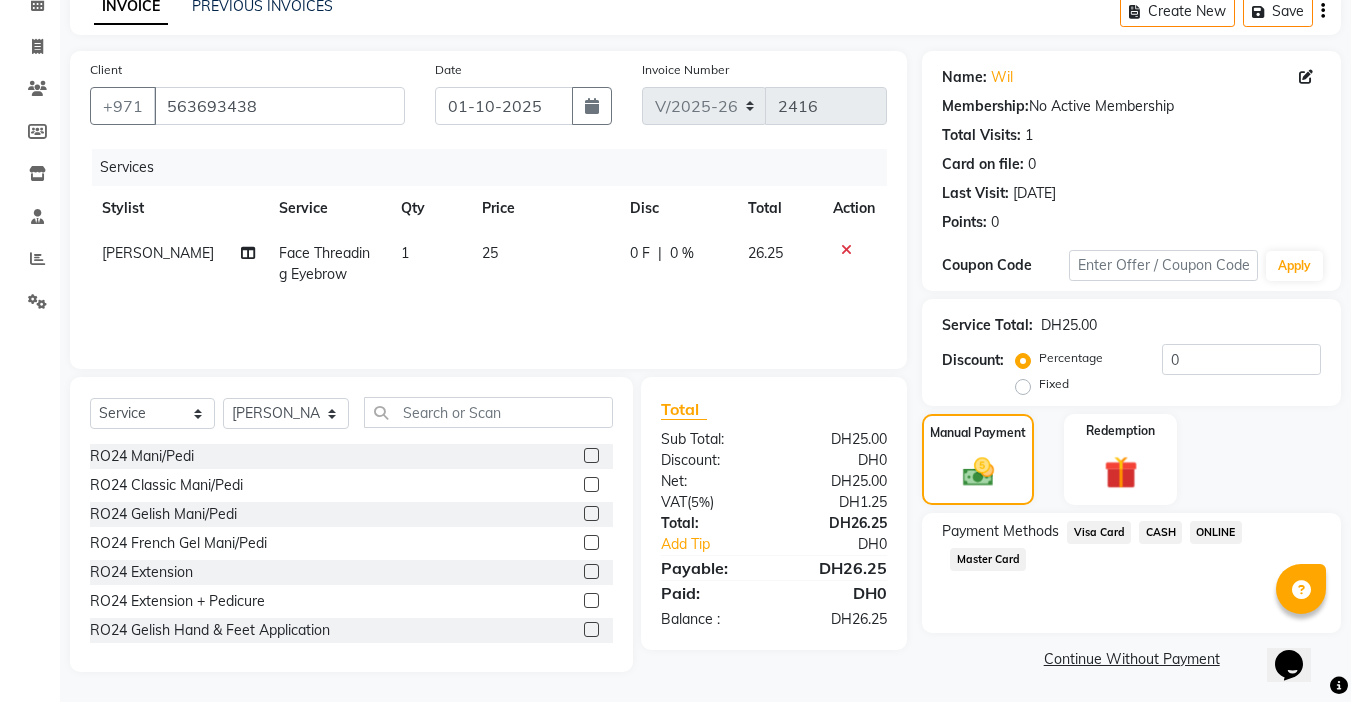
click at [1086, 531] on span "Visa Card" at bounding box center [1099, 532] width 64 height 23
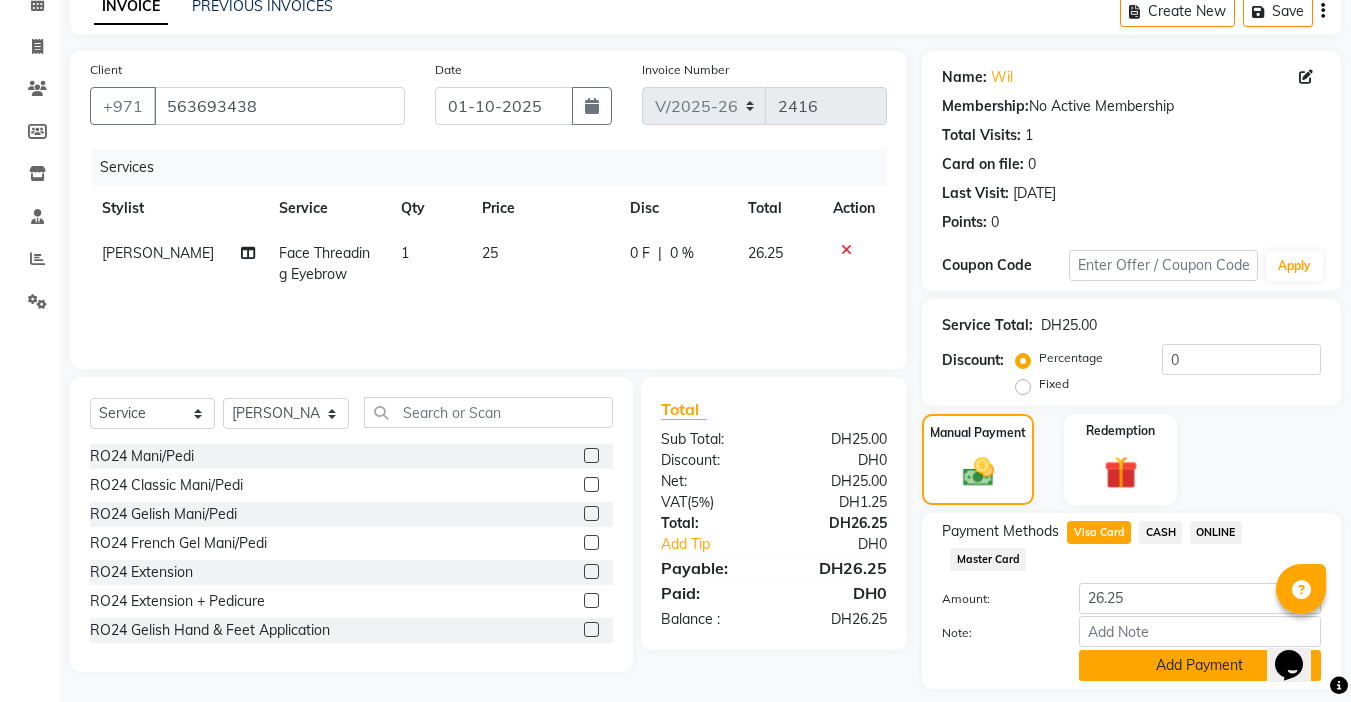
click at [1164, 669] on button "Add Payment" at bounding box center [1200, 665] width 242 height 31
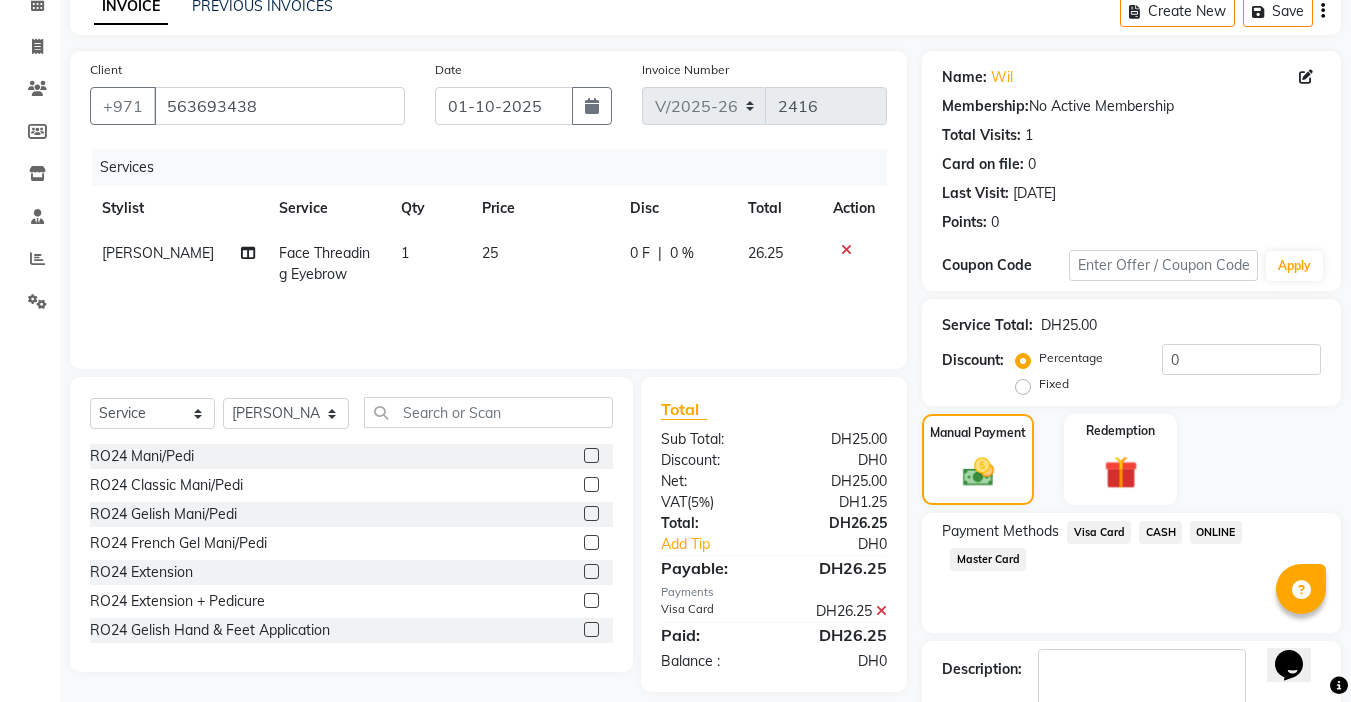
scroll to position [214, 0]
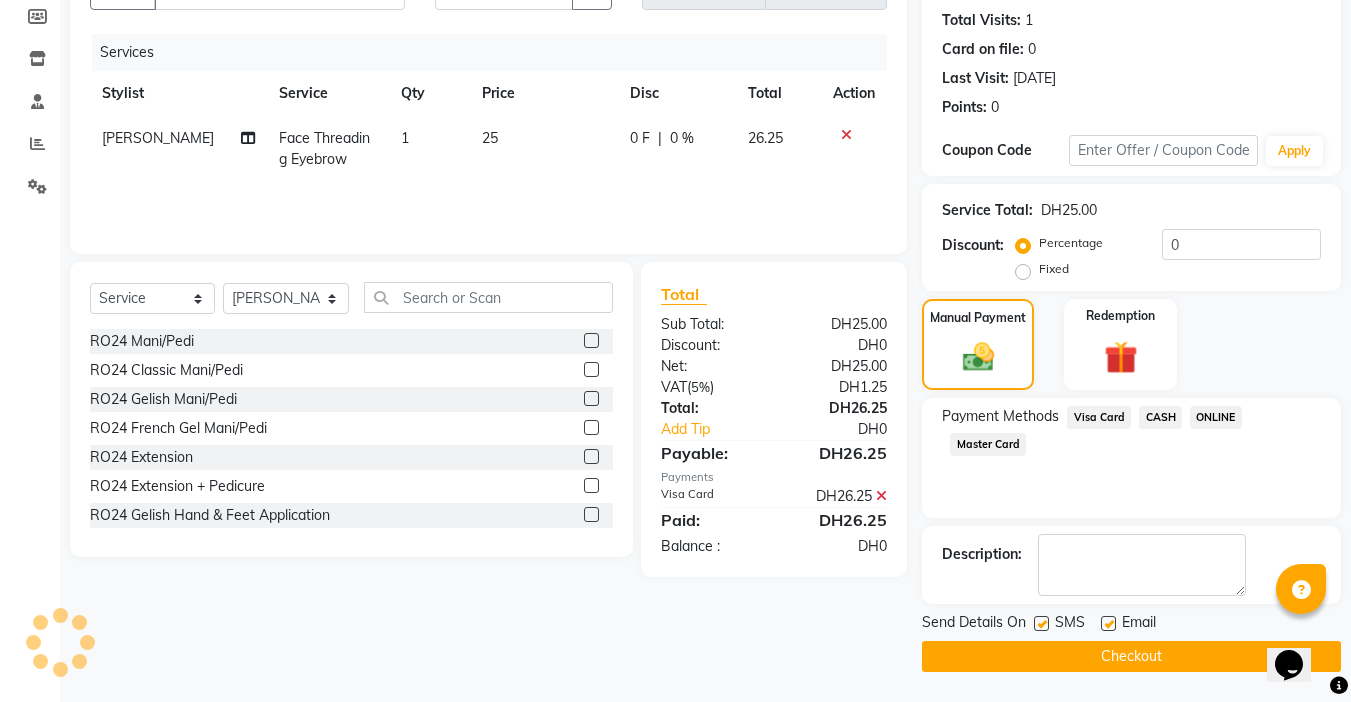
click at [1102, 652] on button "Checkout" at bounding box center [1131, 656] width 419 height 31
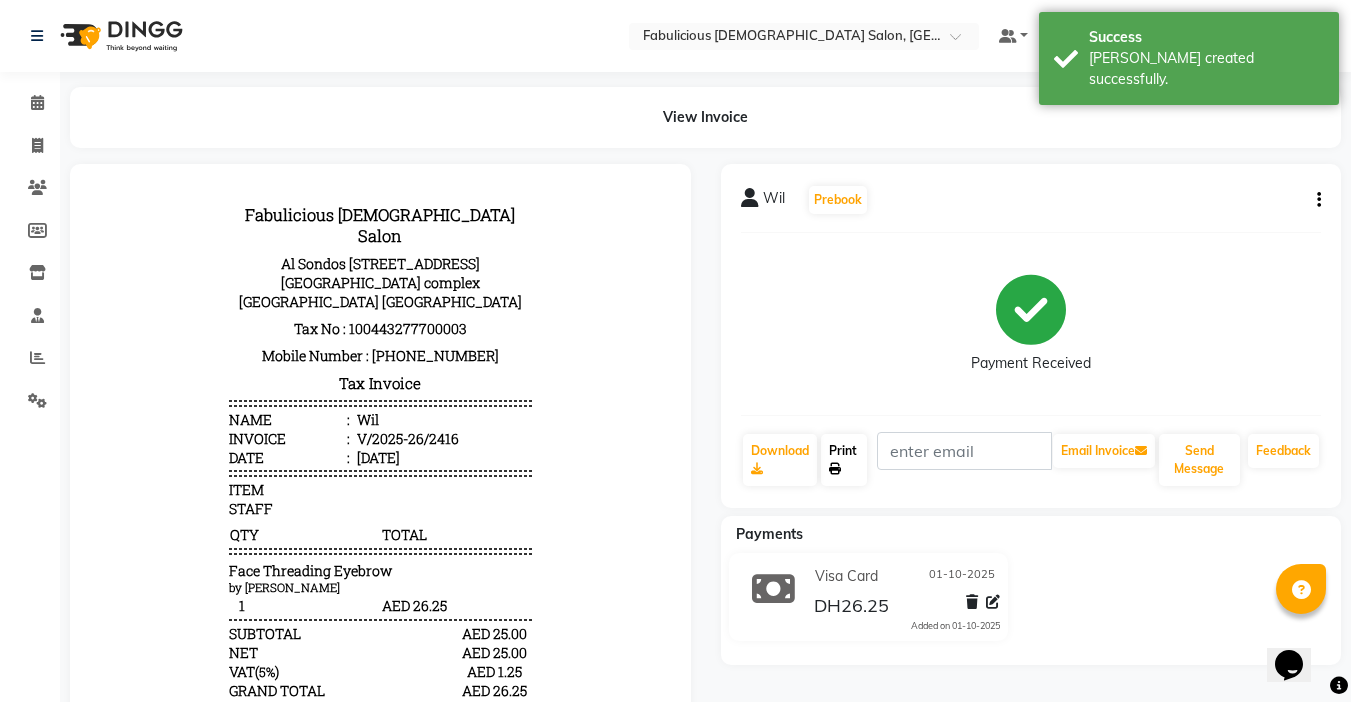
click at [826, 453] on link "Print" at bounding box center [844, 460] width 46 height 52
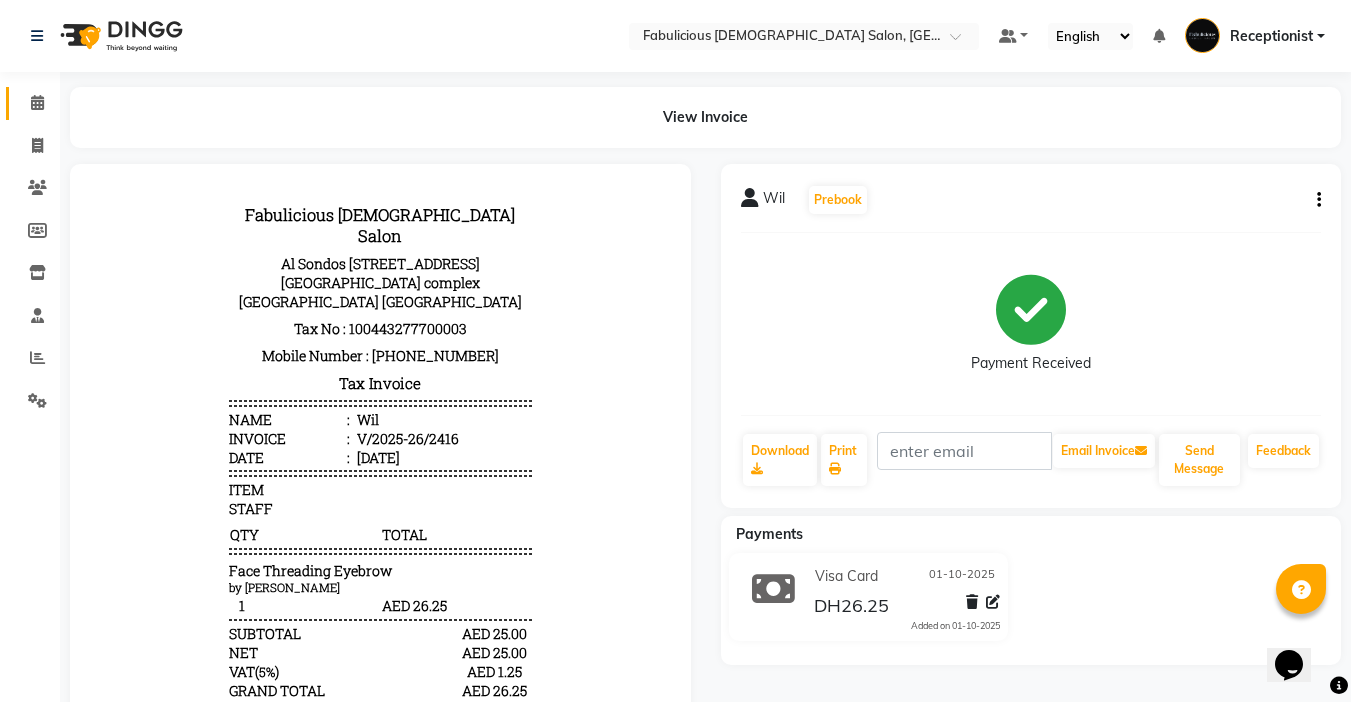
click at [35, 115] on link "Calendar" at bounding box center [30, 103] width 48 height 33
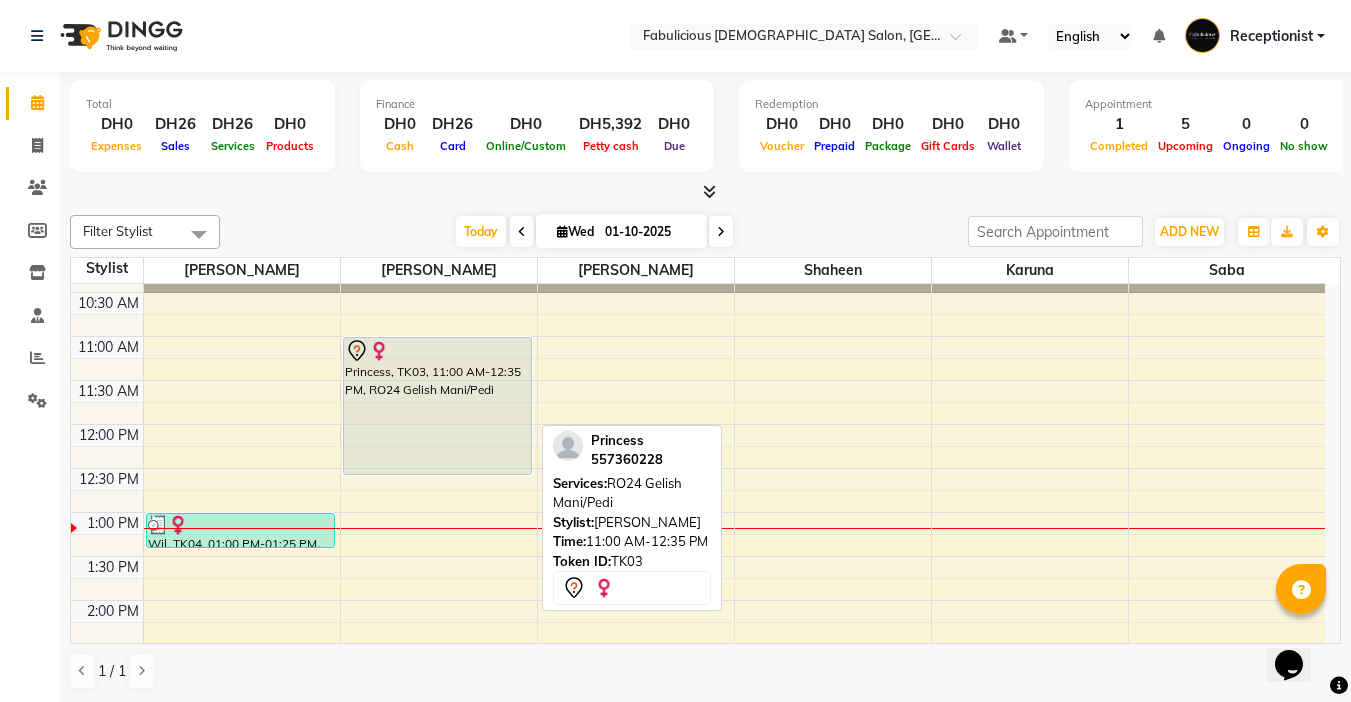
scroll to position [200, 0]
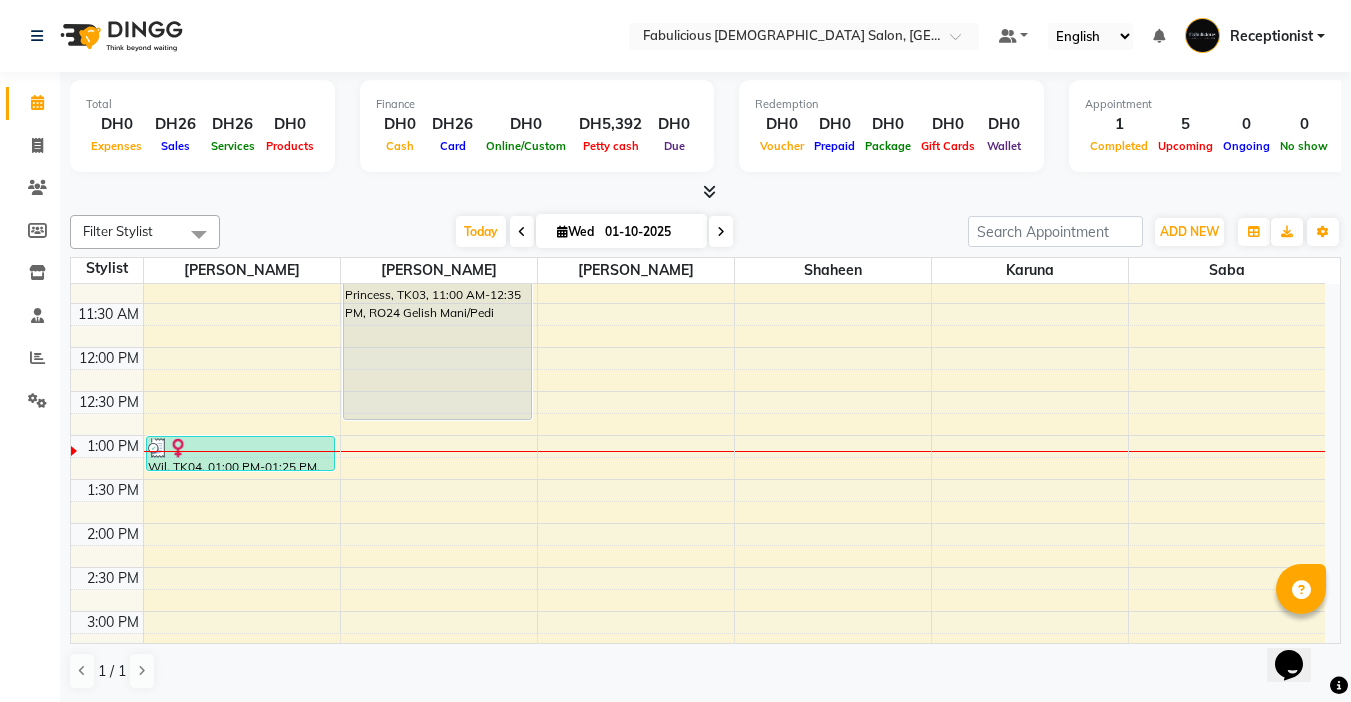
drag, startPoint x: 445, startPoint y: 400, endPoint x: 444, endPoint y: 419, distance: 19.0
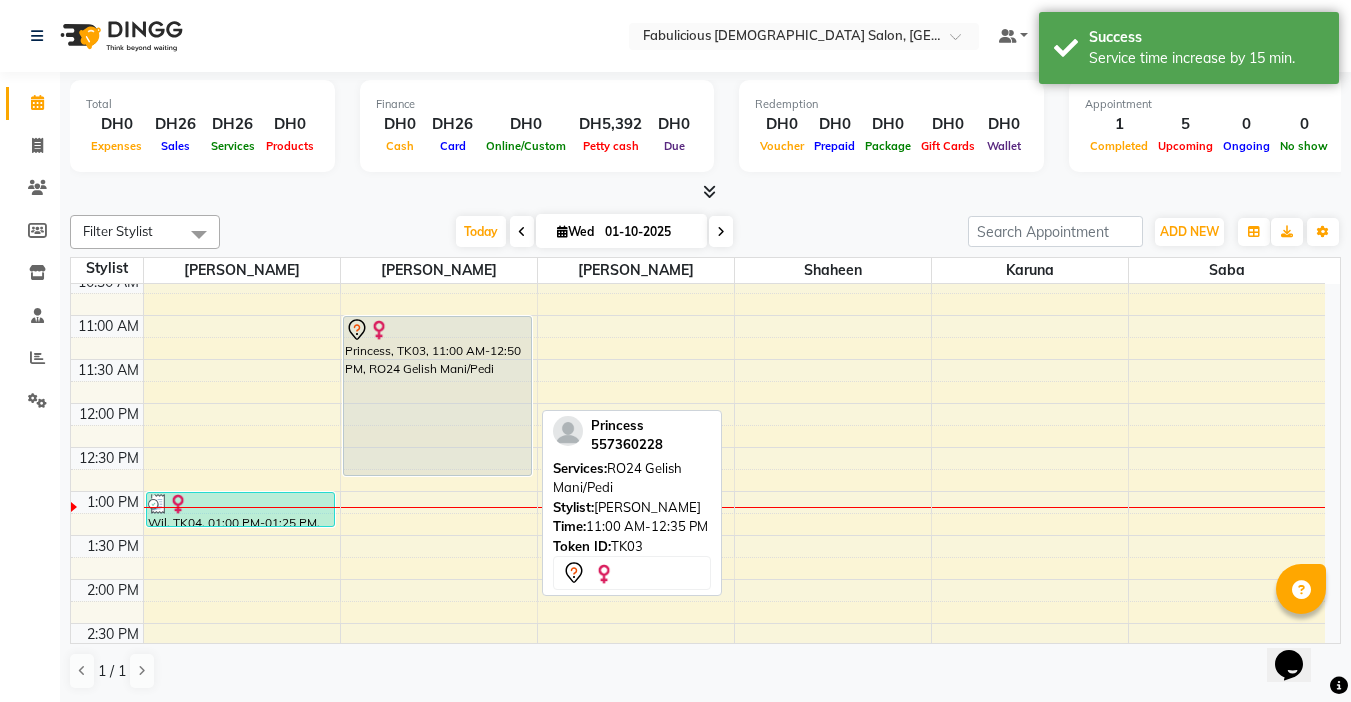
scroll to position [100, 0]
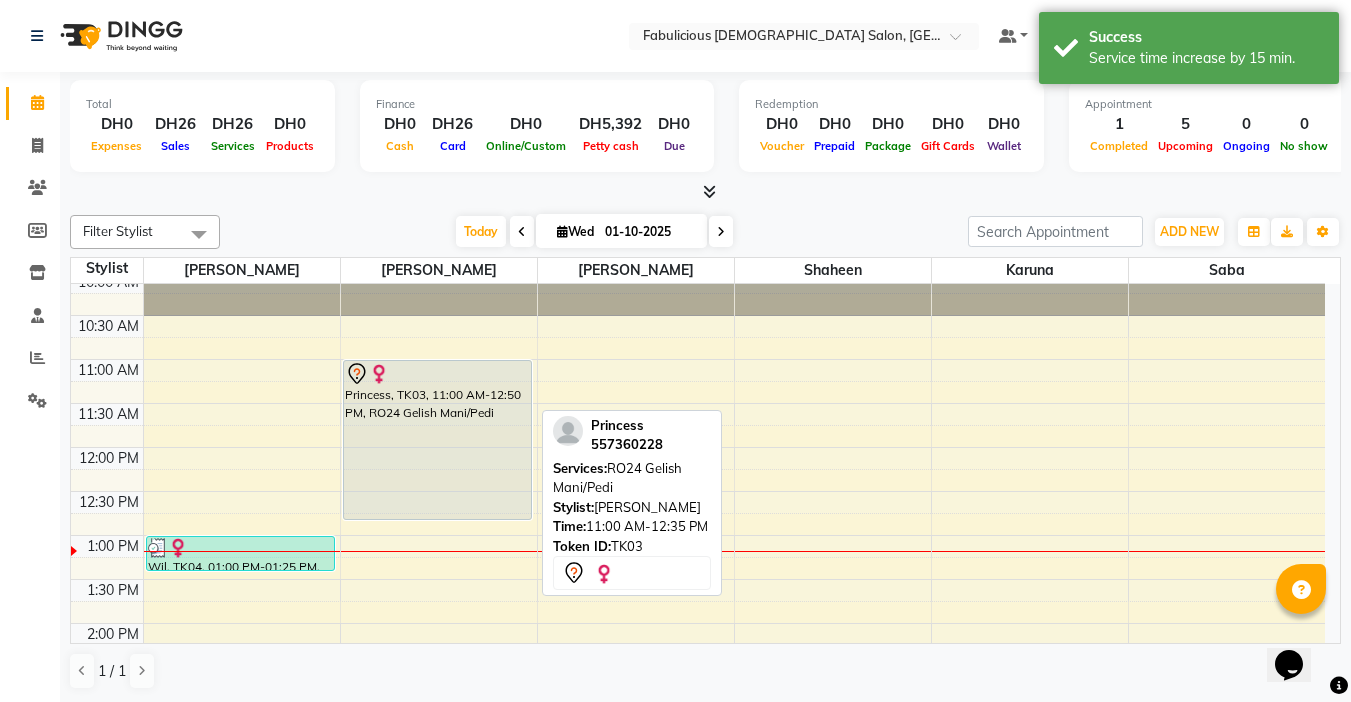
click at [445, 408] on div "Princess, TK03, 11:00 AM-12:50 PM, RO24 Gelish Mani/Pedi" at bounding box center [437, 440] width 187 height 158
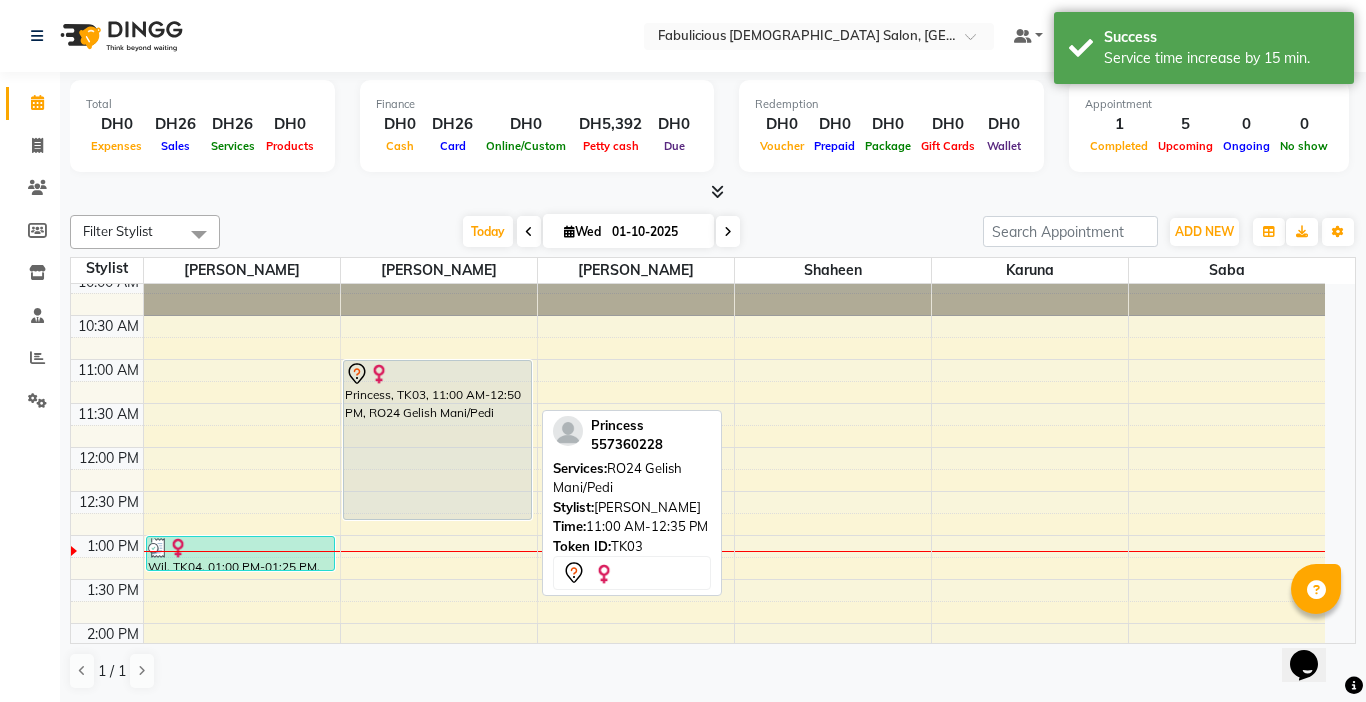
select select "7"
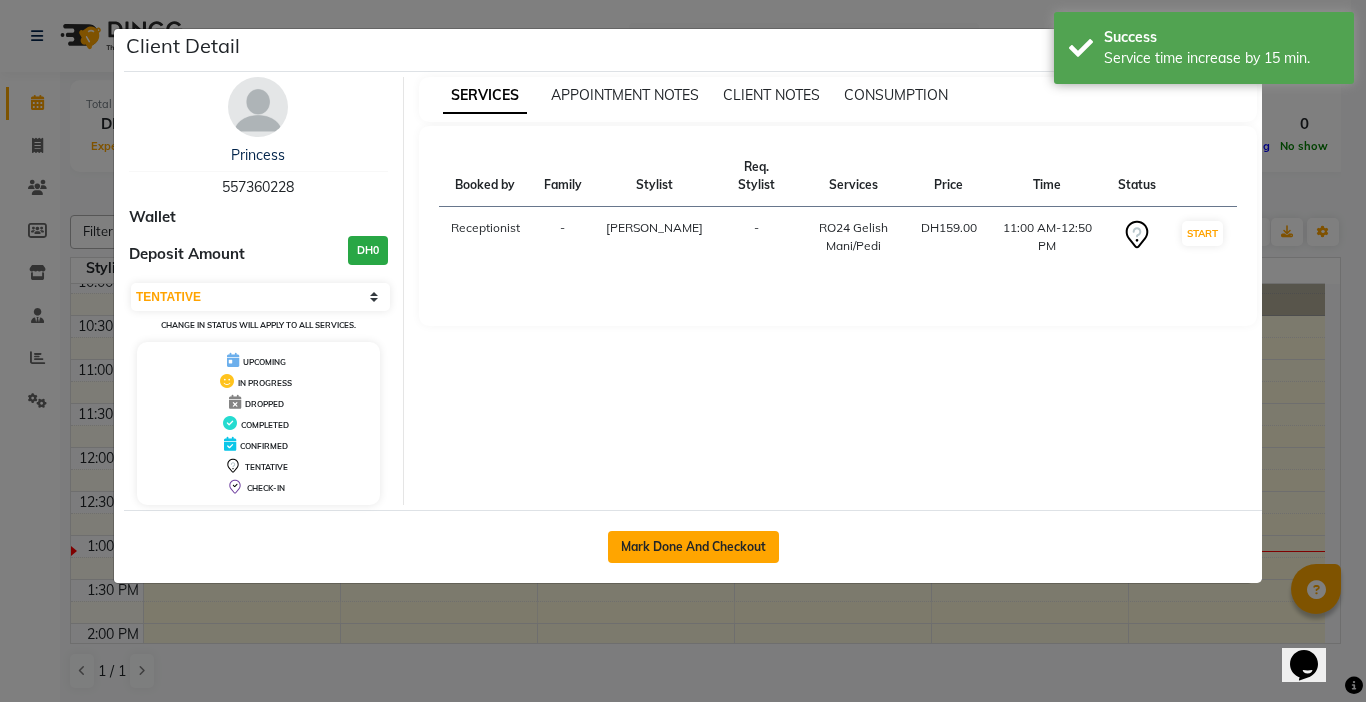
click at [642, 535] on button "Mark Done And Checkout" at bounding box center [693, 547] width 171 height 32
select select "service"
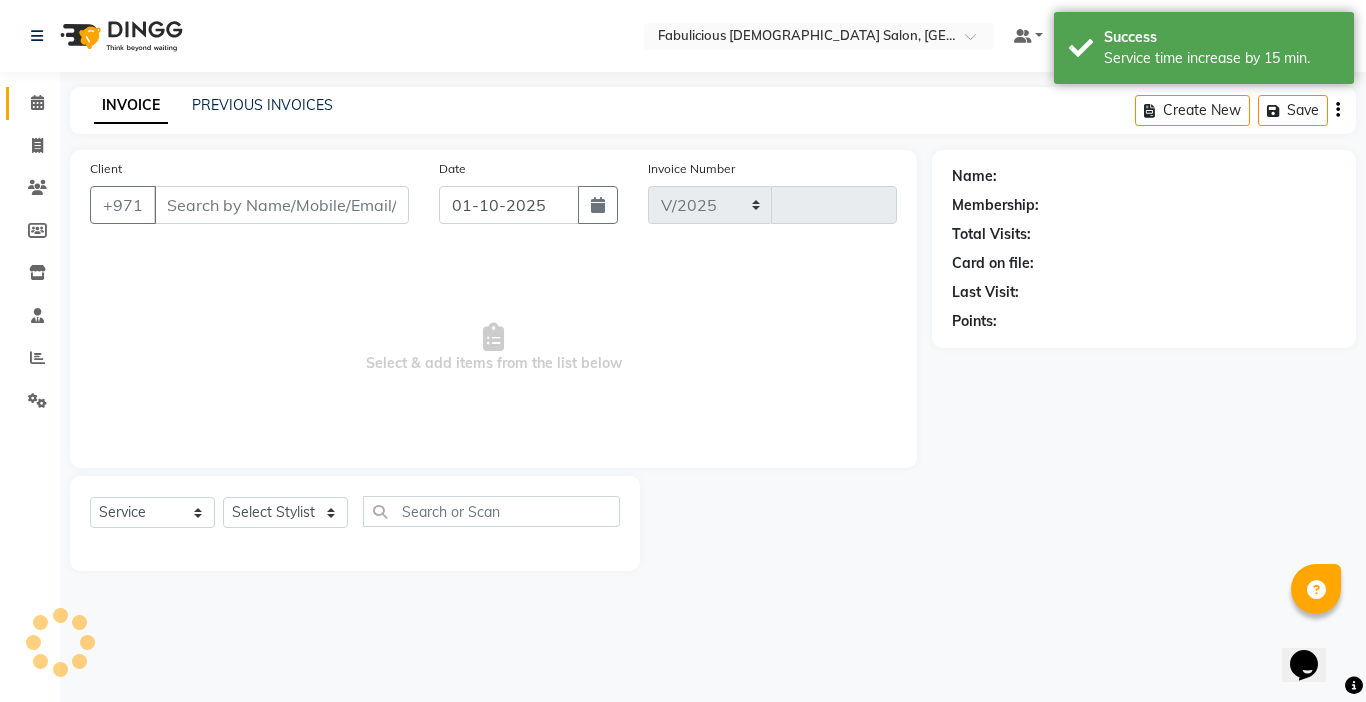
select select "738"
type input "2417"
type input "557360228"
select select "11628"
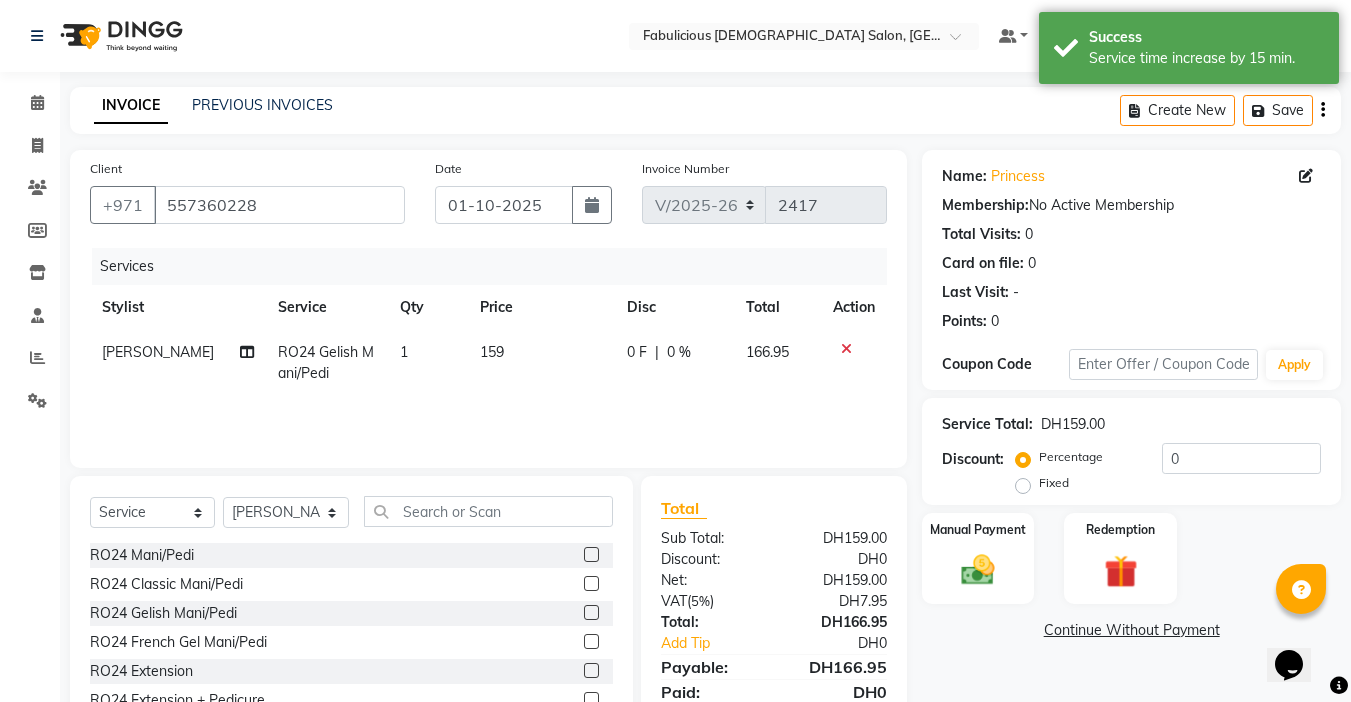
click at [525, 373] on td "159" at bounding box center [541, 363] width 147 height 66
select select "11628"
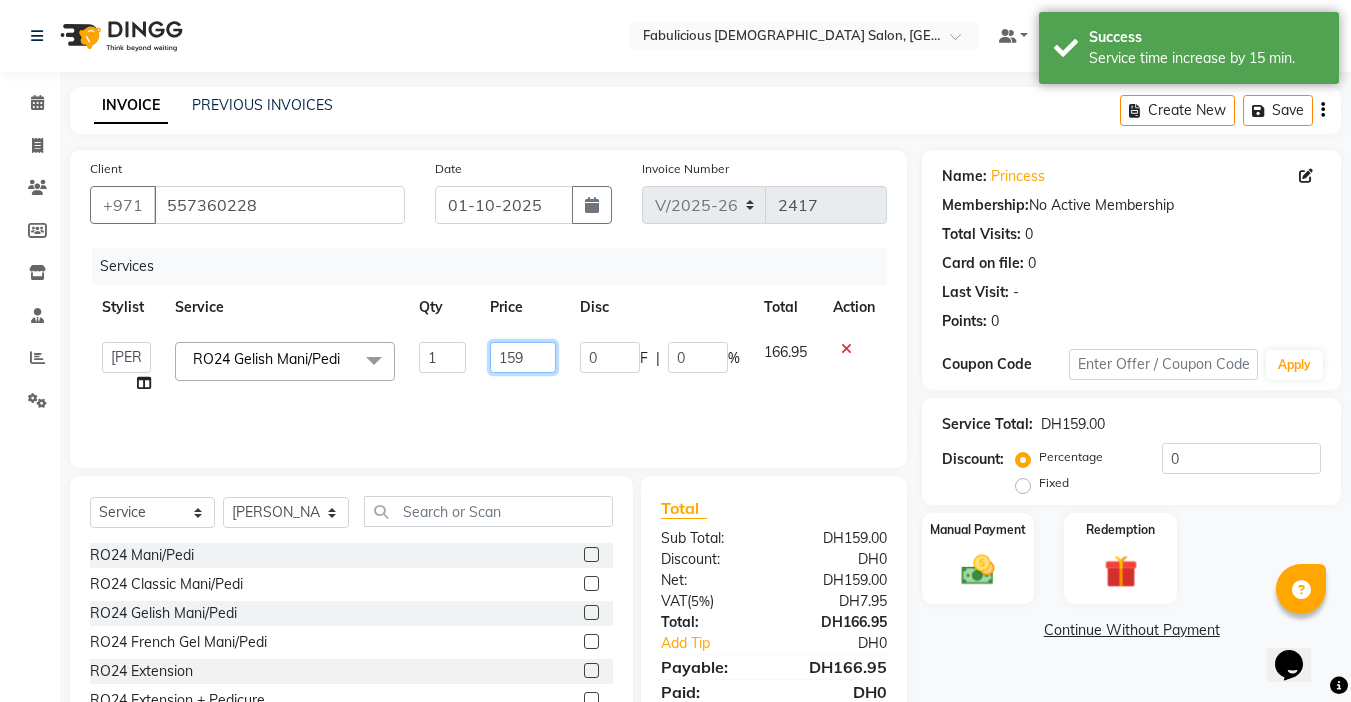
click at [529, 361] on input "159" at bounding box center [523, 357] width 66 height 31
type input "1"
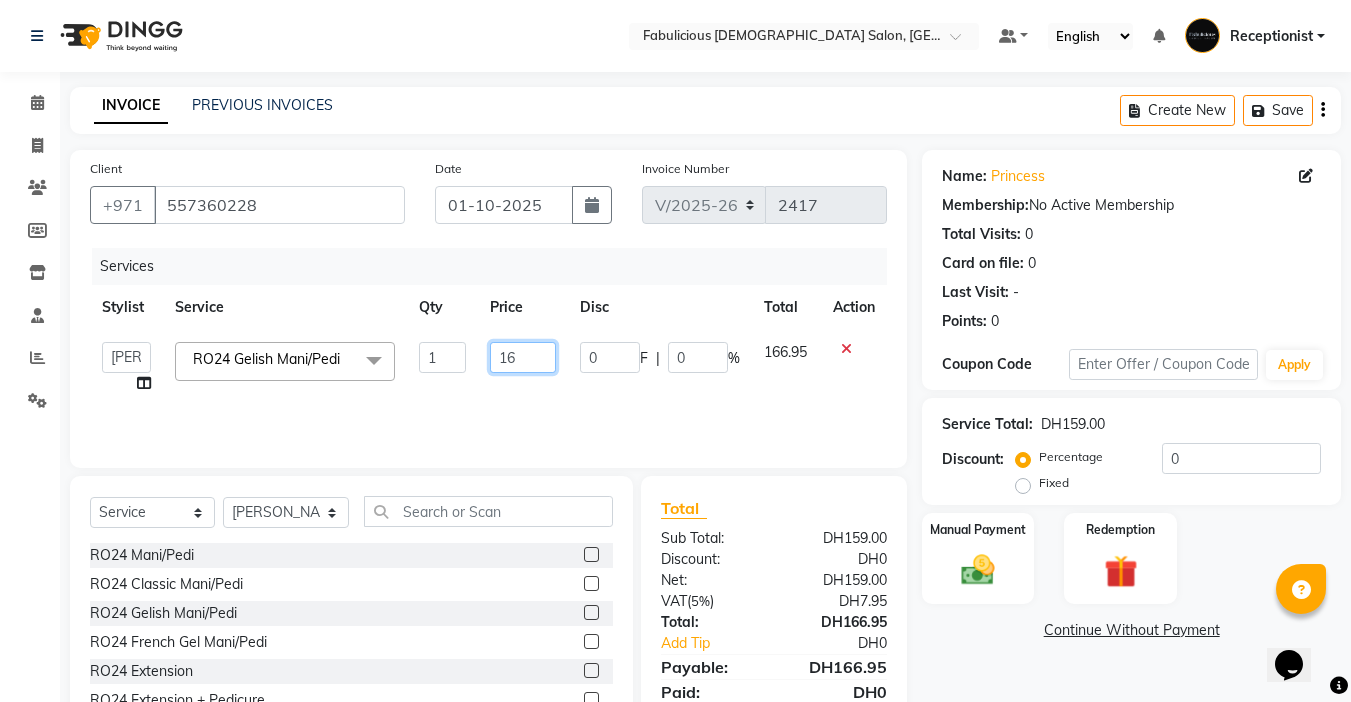
type input "1"
type input "169"
click at [522, 389] on td "169" at bounding box center [523, 368] width 90 height 76
select select "11628"
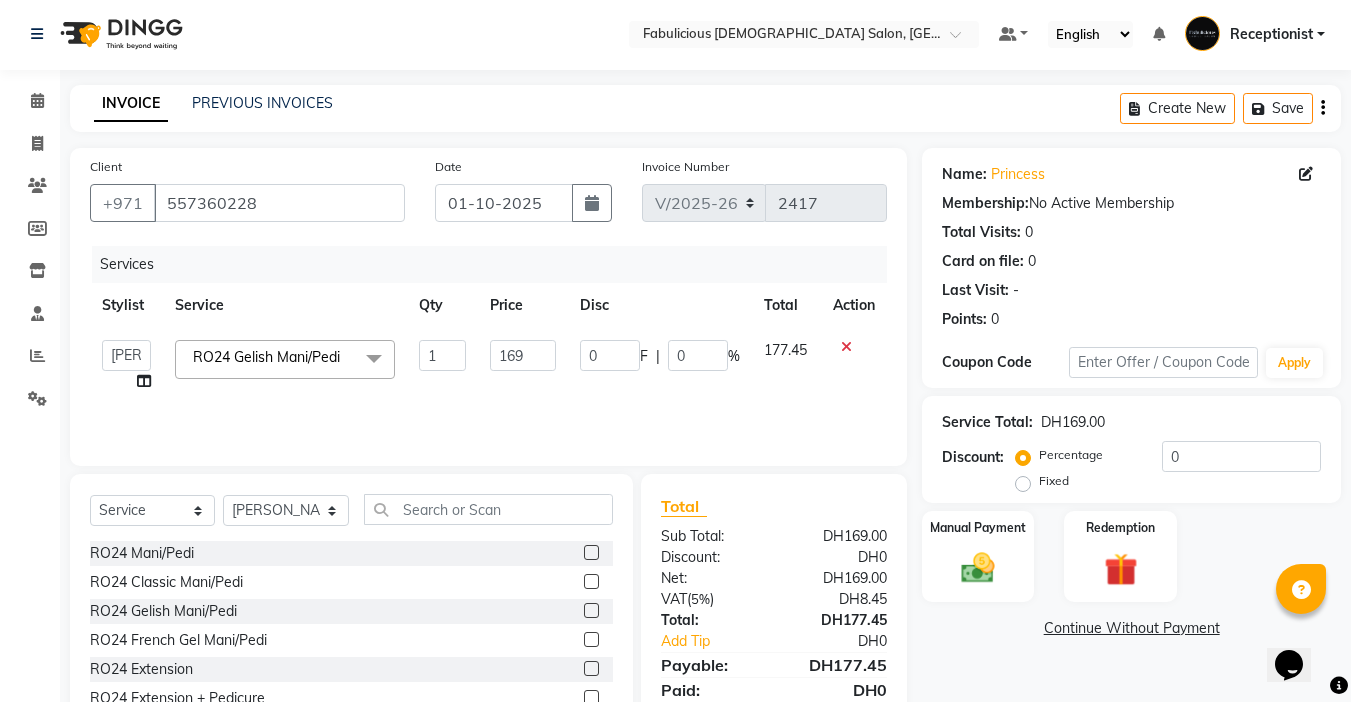
scroll to position [99, 0]
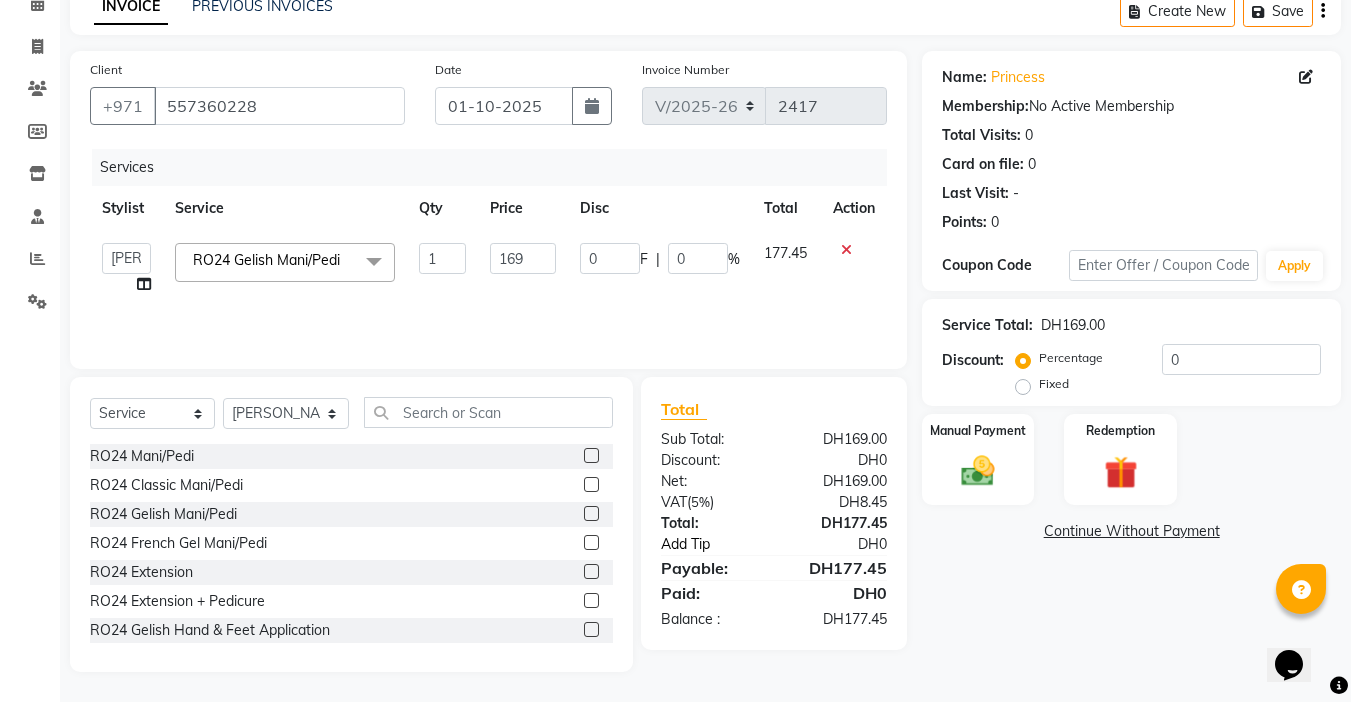
click at [669, 550] on link "Add Tip" at bounding box center [720, 544] width 149 height 21
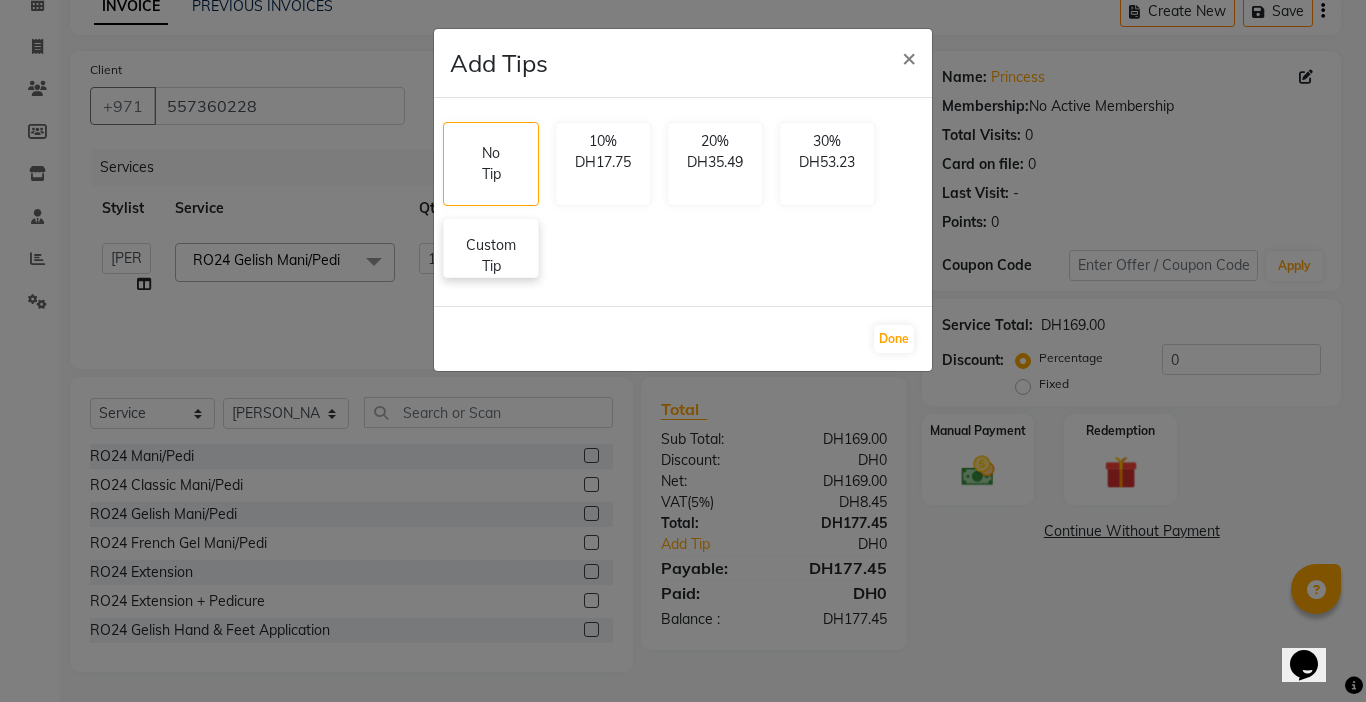
click at [475, 261] on p "Custom Tip" at bounding box center [491, 256] width 70 height 42
select select "11628"
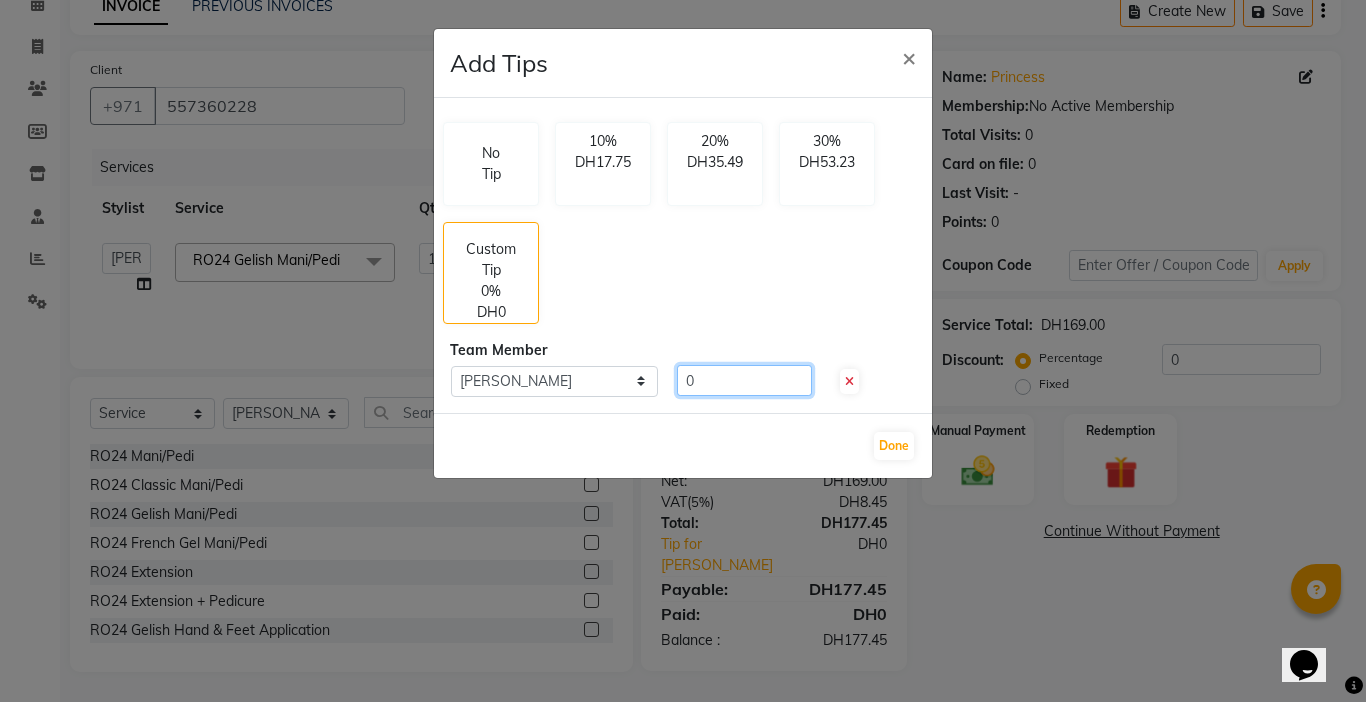
click at [708, 386] on input "0" at bounding box center [744, 380] width 135 height 31
type input "2"
type input "22.55"
click at [888, 437] on button "Done" at bounding box center [894, 446] width 40 height 28
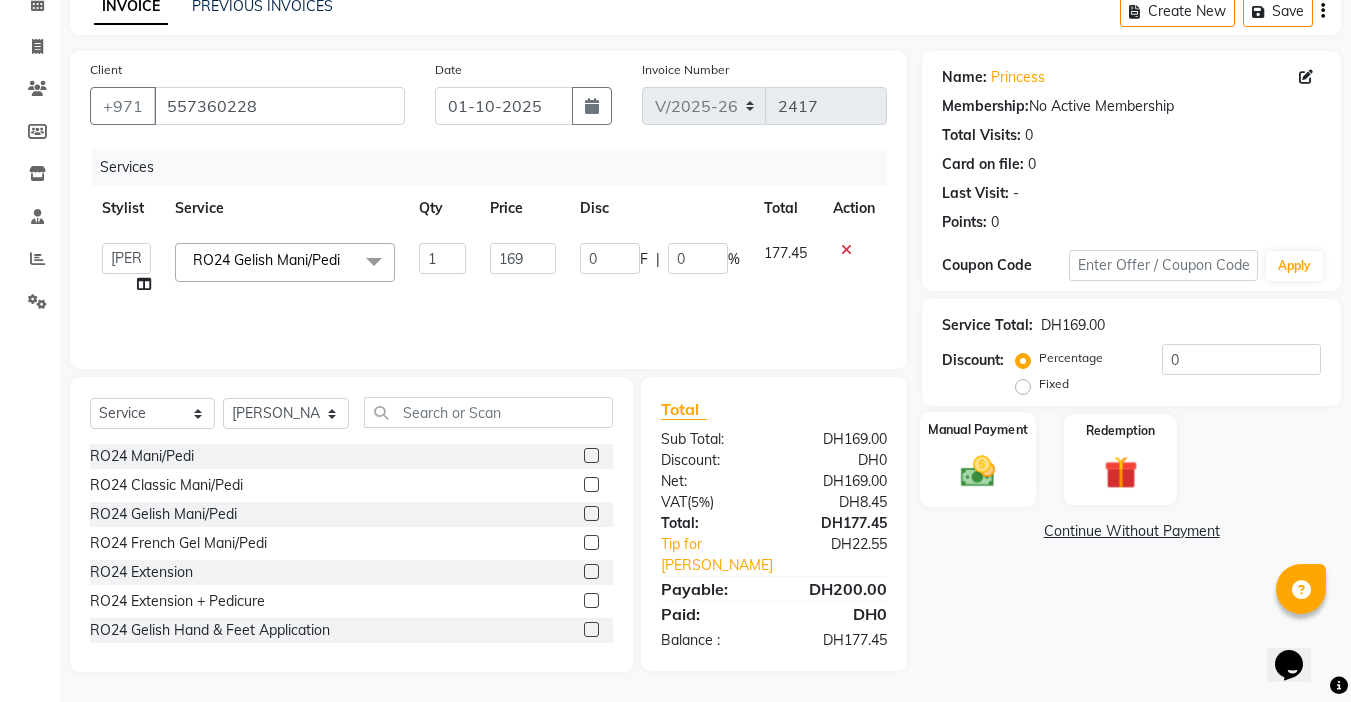
click at [983, 474] on img at bounding box center [978, 471] width 56 height 40
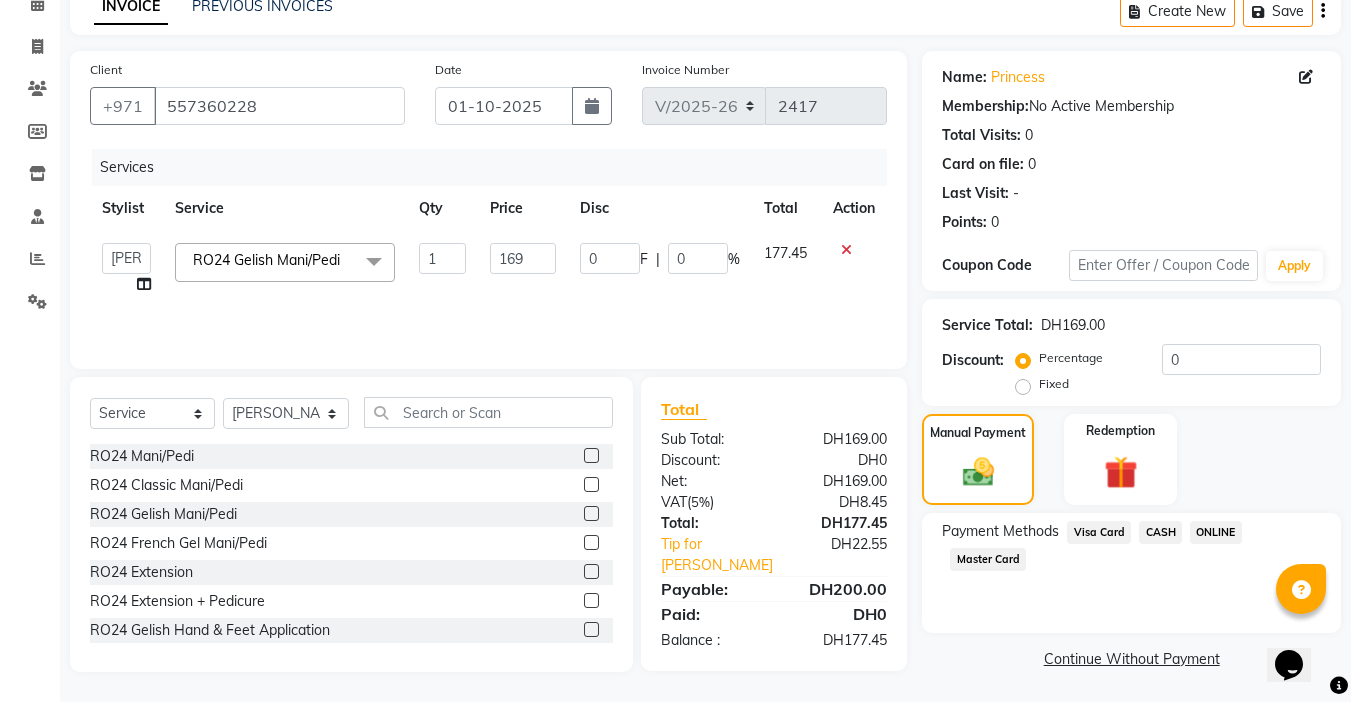
drag, startPoint x: 975, startPoint y: 562, endPoint x: 1081, endPoint y: 581, distance: 107.7
click at [974, 562] on span "Master Card" at bounding box center [988, 559] width 76 height 23
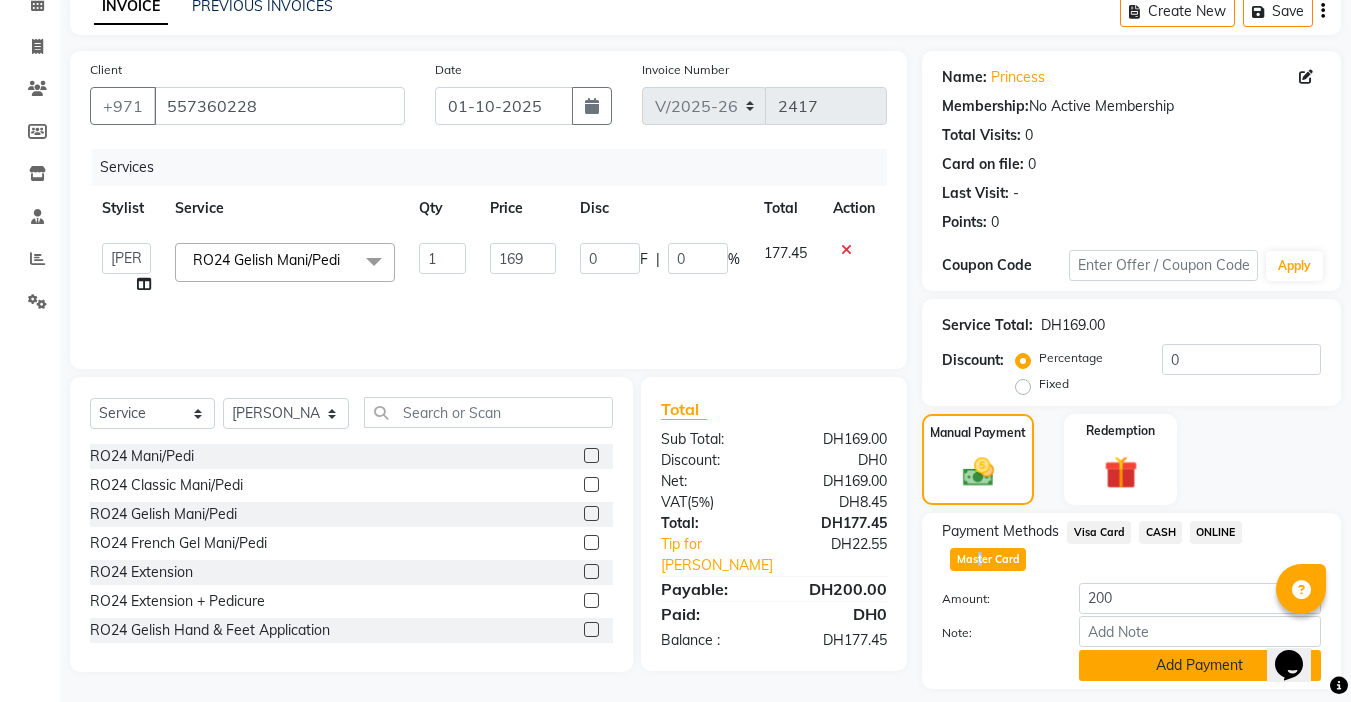
click at [1158, 669] on button "Add Payment" at bounding box center [1200, 665] width 242 height 31
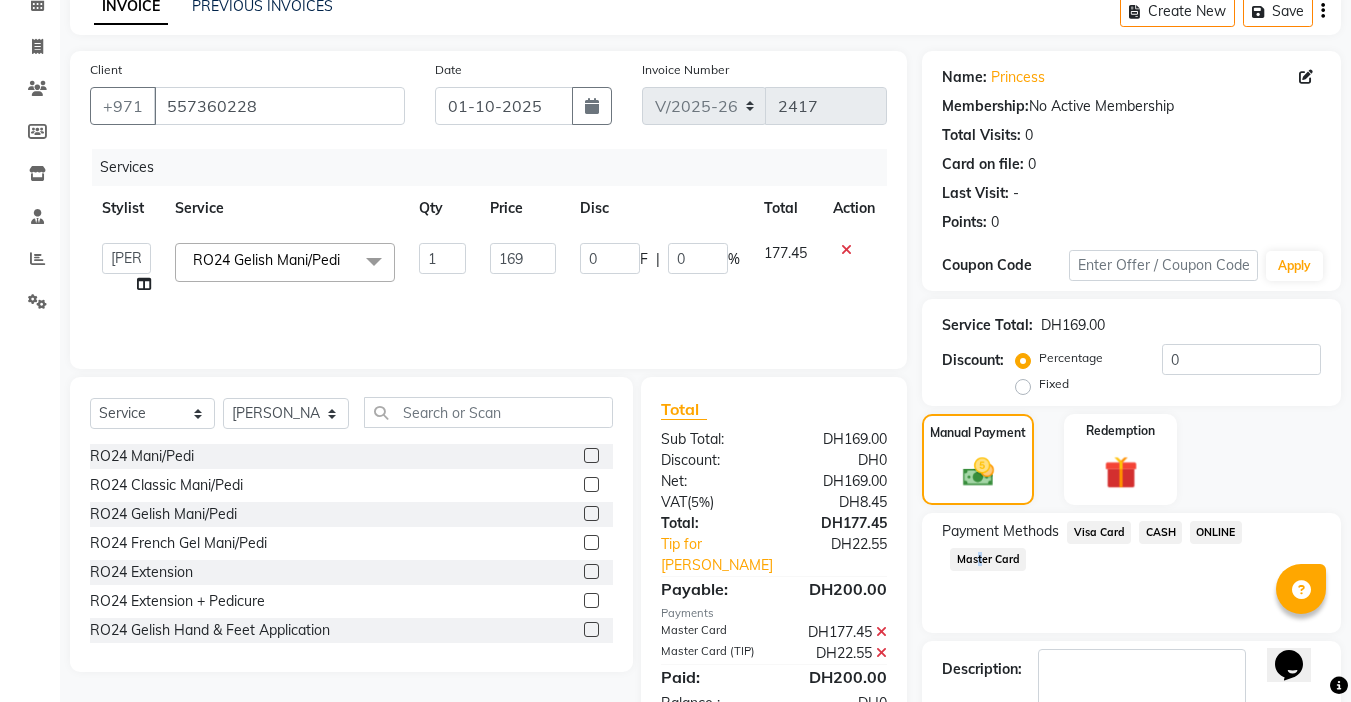
scroll to position [214, 0]
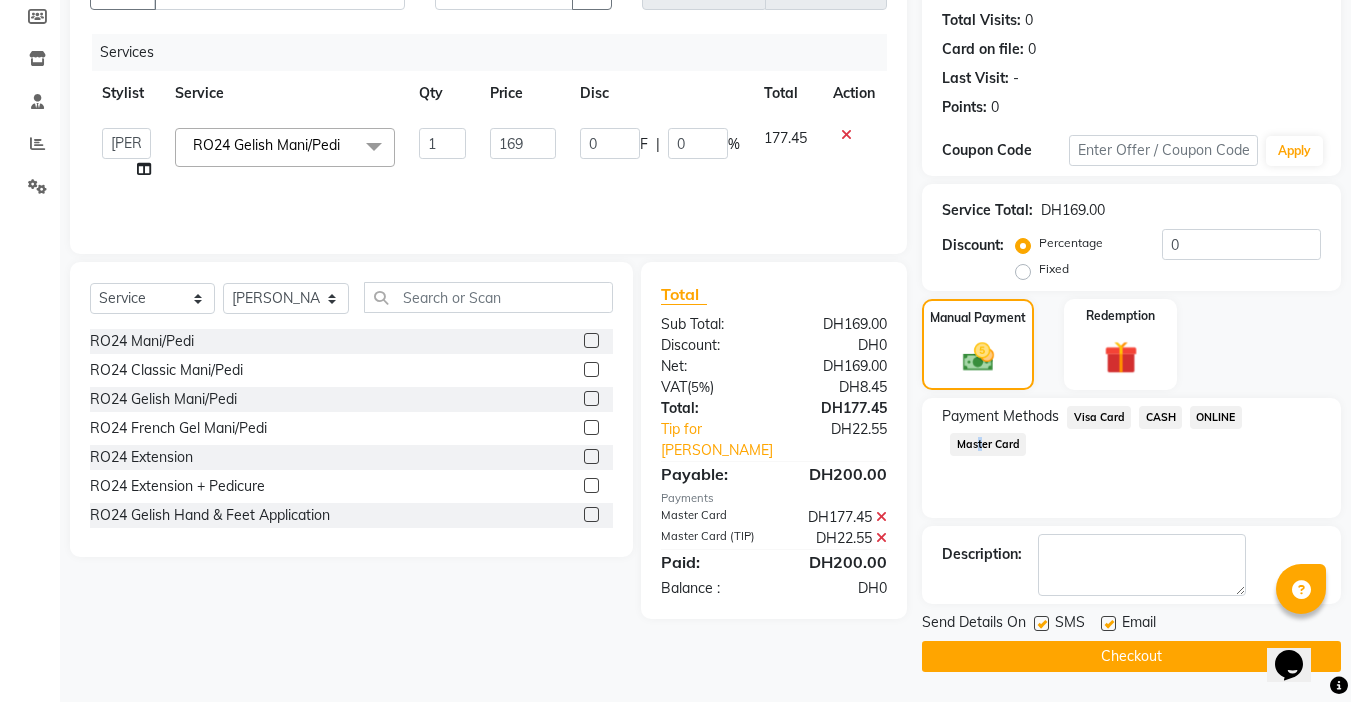
click at [1113, 657] on button "Checkout" at bounding box center [1131, 656] width 419 height 31
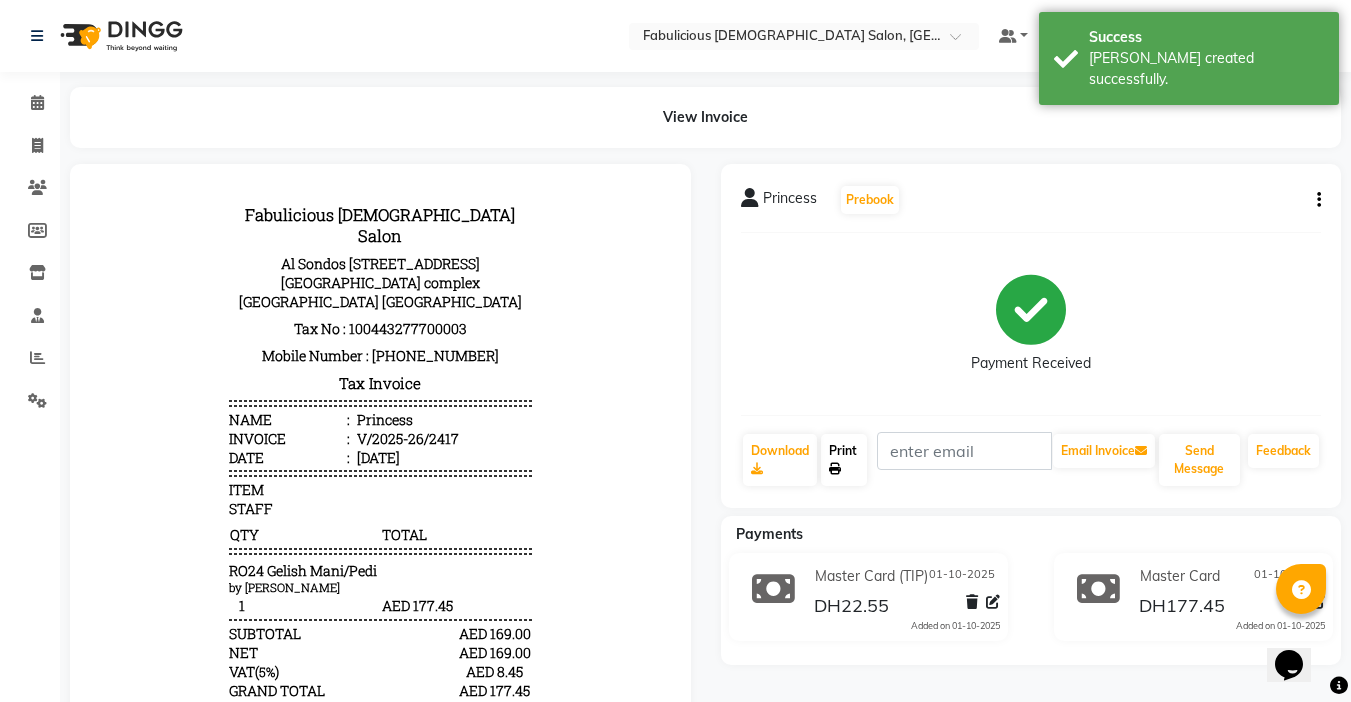
click at [829, 462] on link "Print" at bounding box center [844, 460] width 46 height 52
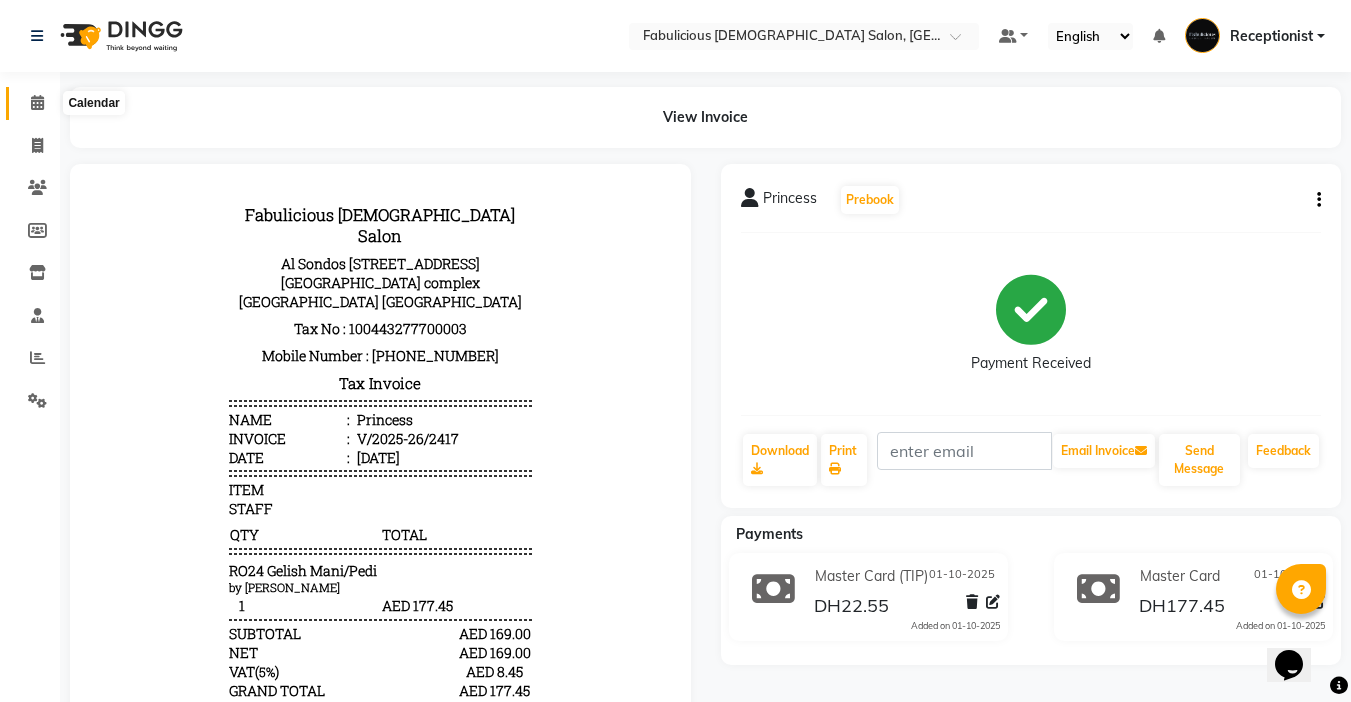
click at [34, 97] on icon at bounding box center [37, 102] width 13 height 15
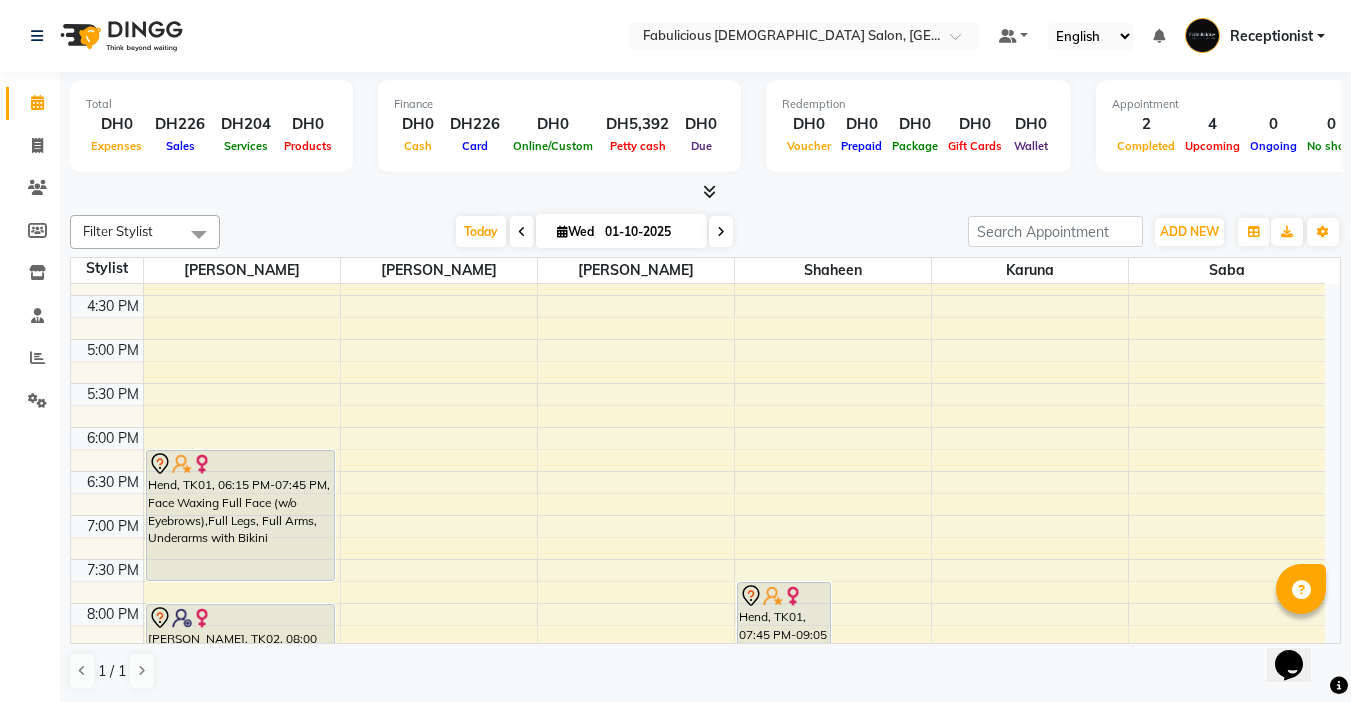
scroll to position [600, 0]
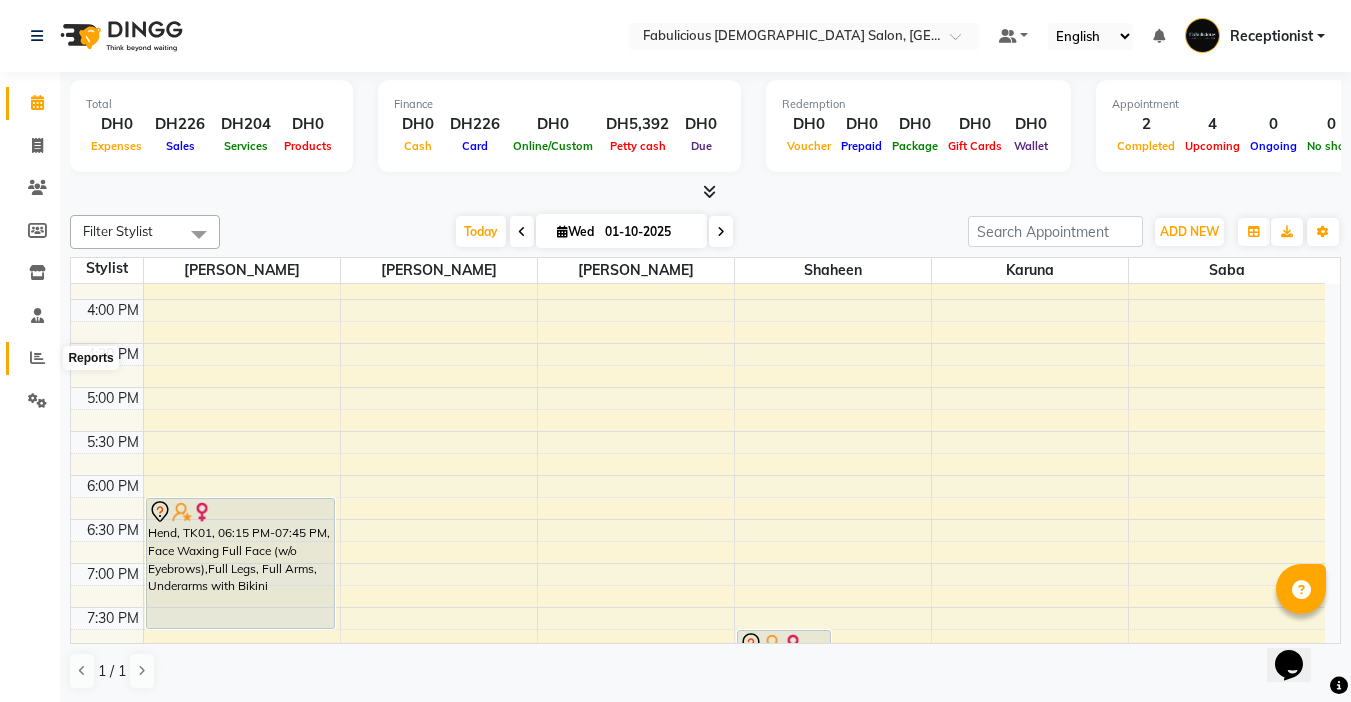
click at [27, 362] on span at bounding box center [37, 358] width 35 height 23
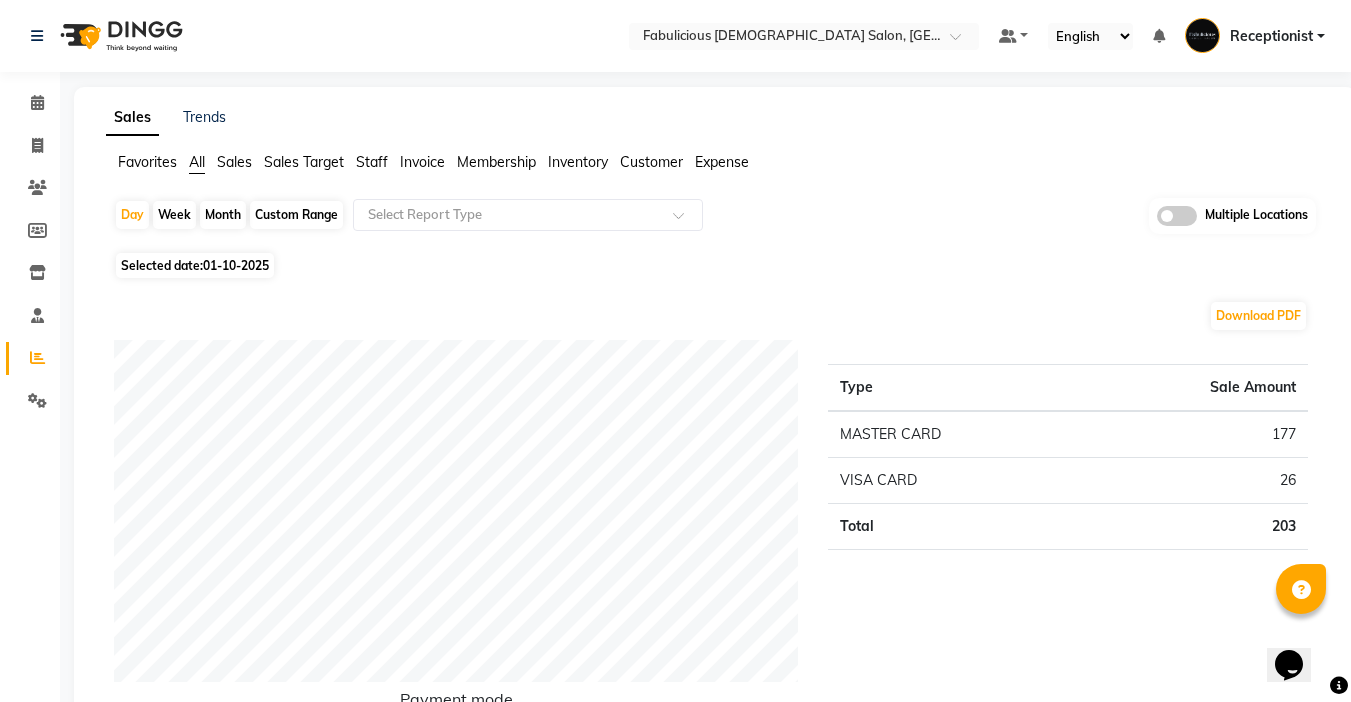
click at [210, 216] on div "Month" at bounding box center [223, 215] width 46 height 28
select select "10"
select select "2025"
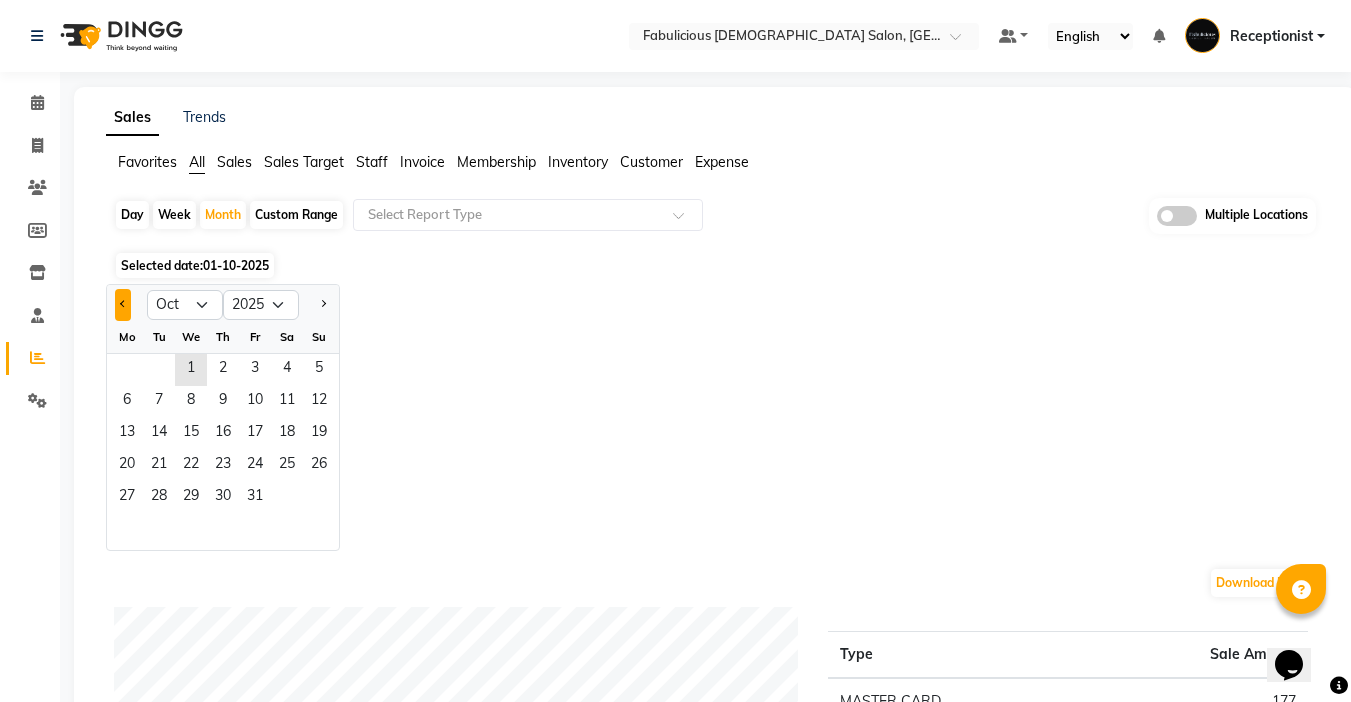
click at [118, 300] on button "Previous month" at bounding box center [123, 305] width 16 height 32
select select "9"
click at [128, 367] on span "1" at bounding box center [127, 370] width 32 height 32
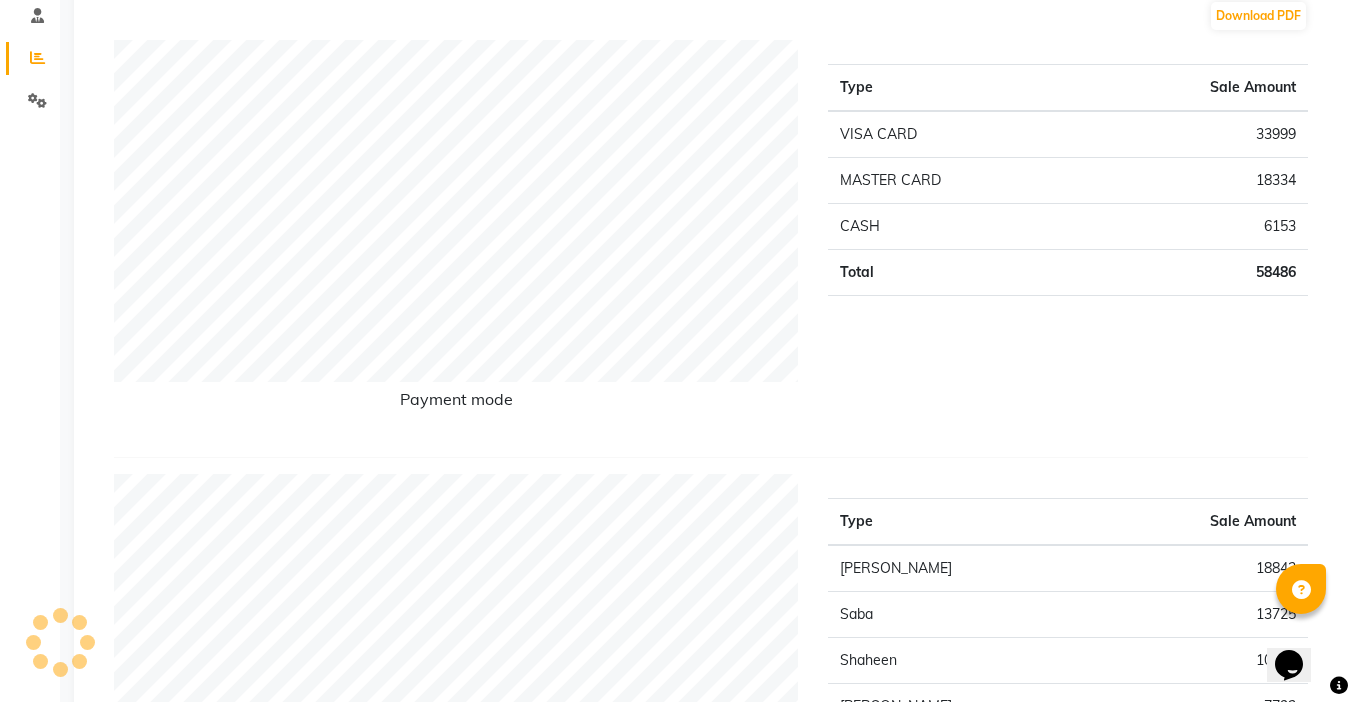
scroll to position [100, 0]
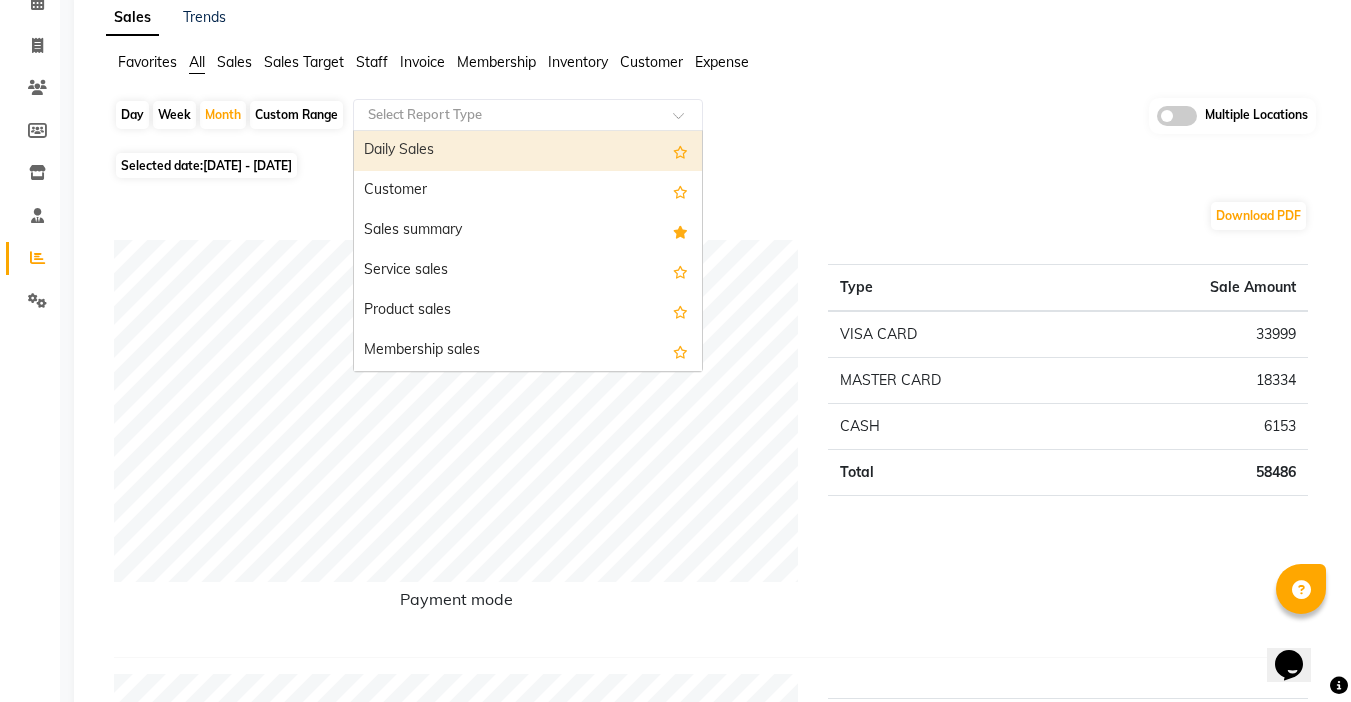
click at [532, 101] on div "Select Report Type" at bounding box center [528, 115] width 350 height 32
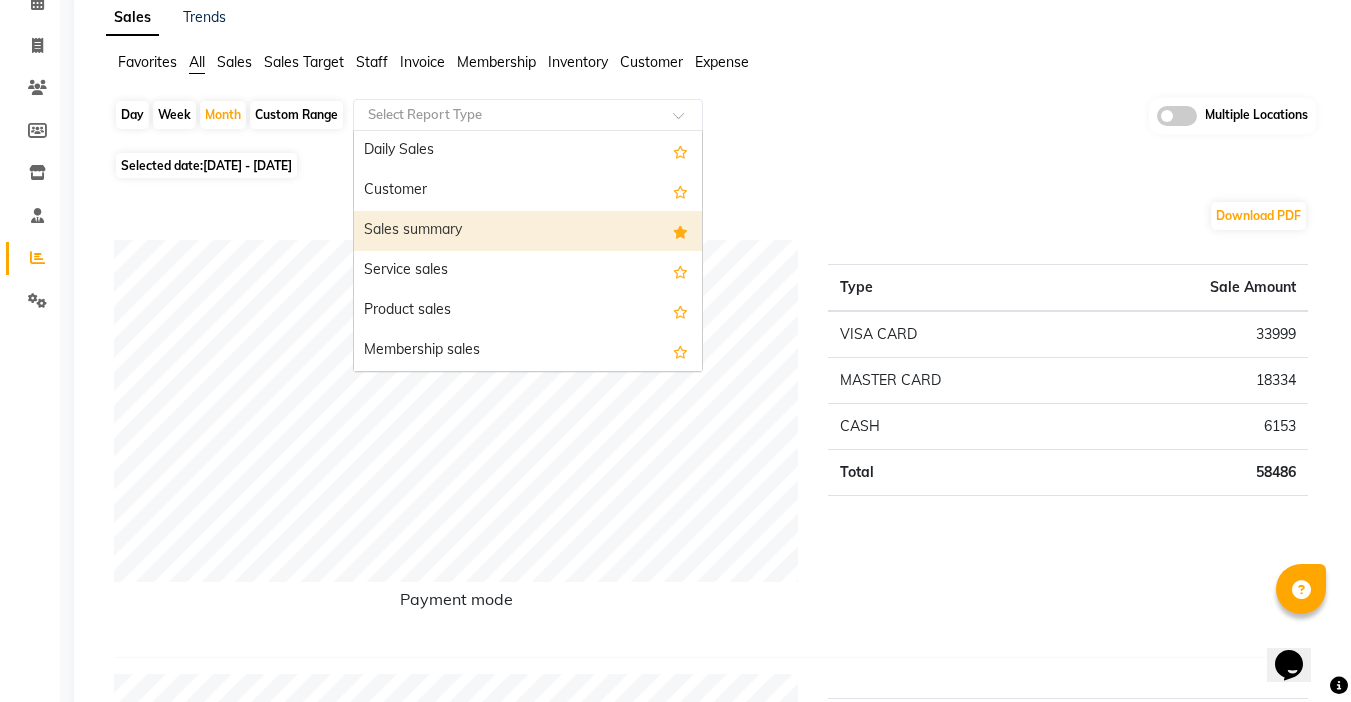
click at [459, 229] on div "Sales summary" at bounding box center [528, 231] width 348 height 40
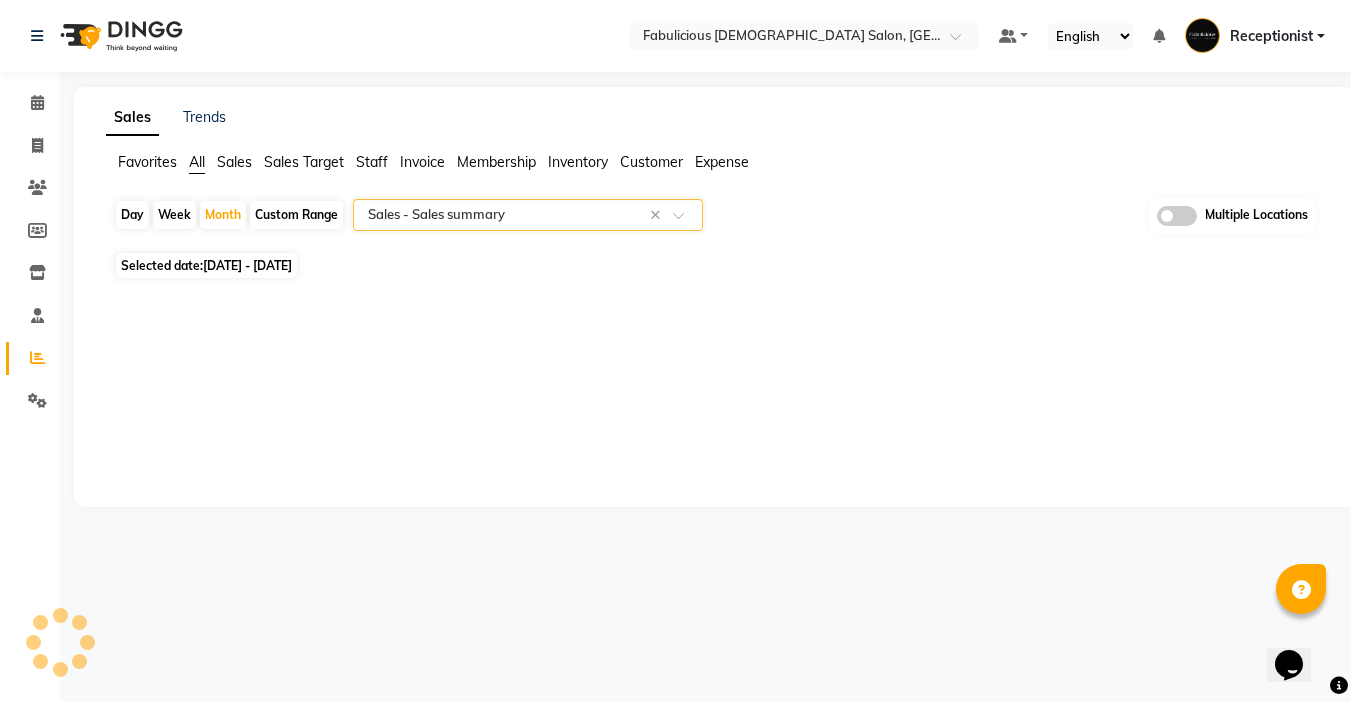
select select "filtered_report"
select select "pdf"
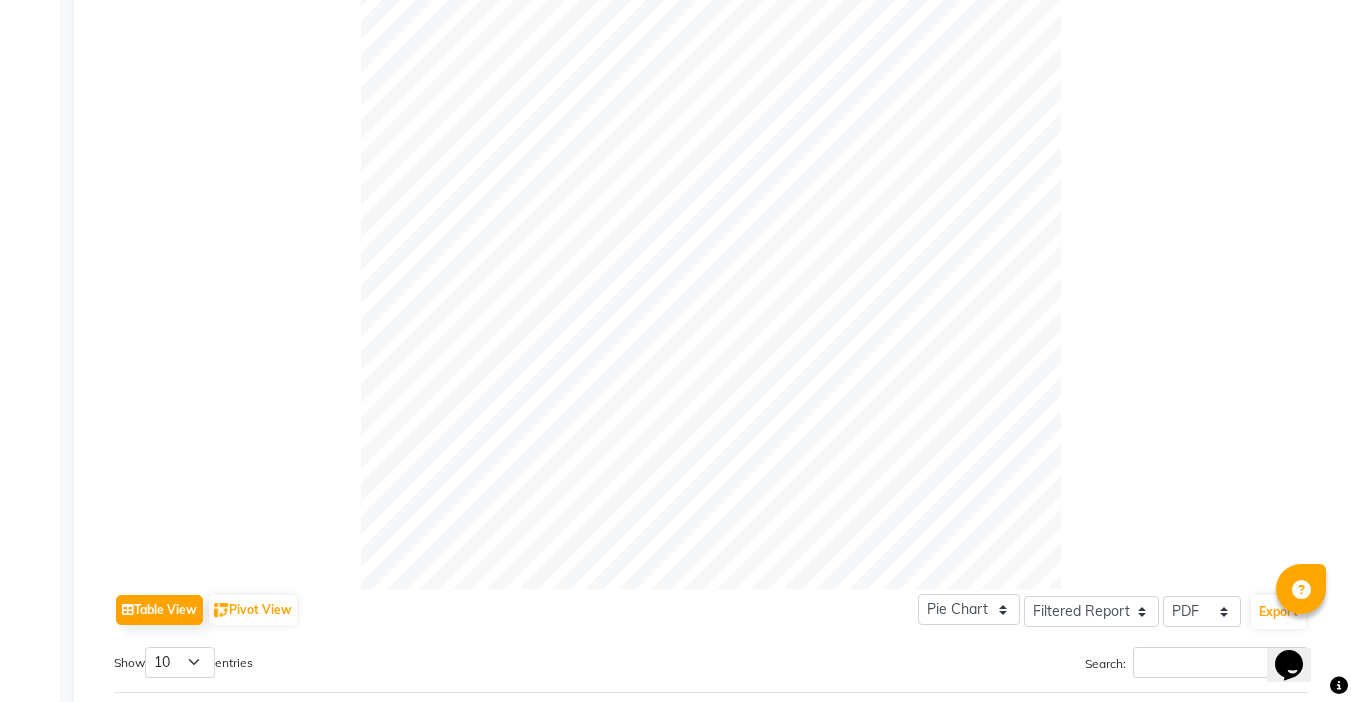
scroll to position [0, 0]
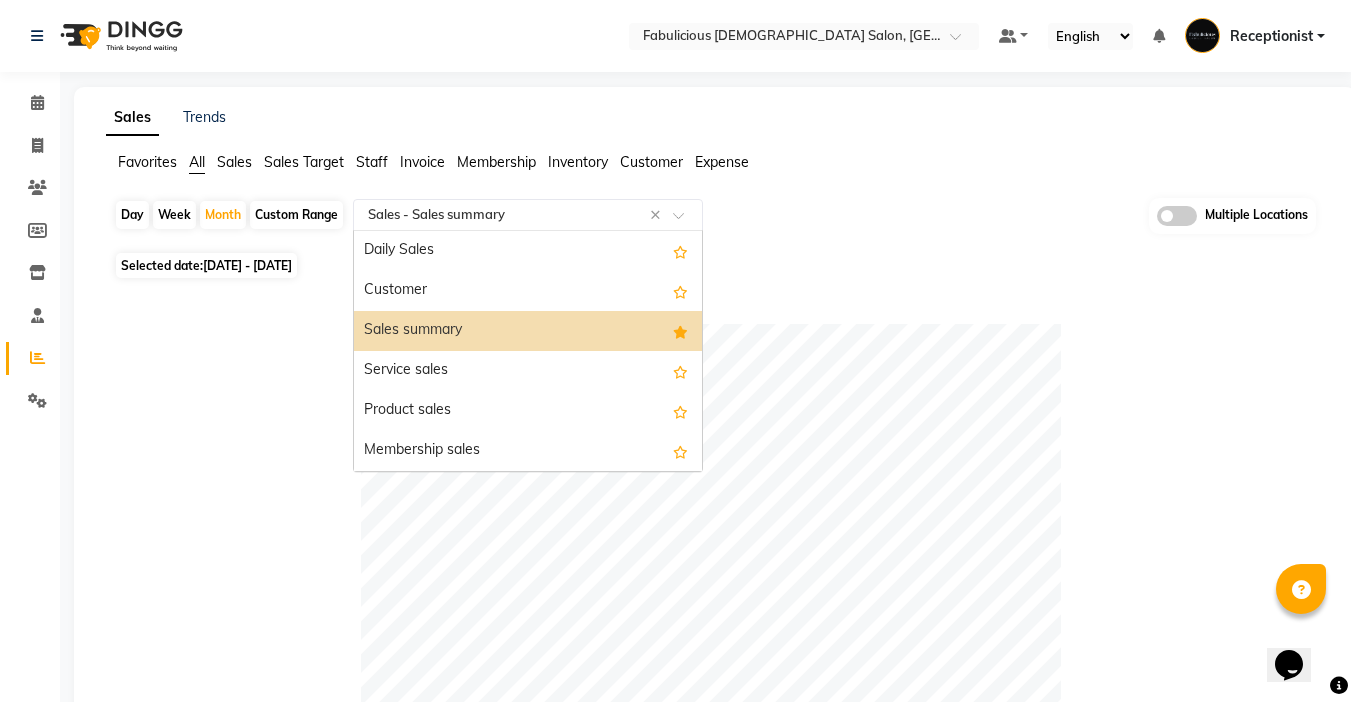
click at [568, 222] on input "text" at bounding box center [508, 215] width 288 height 20
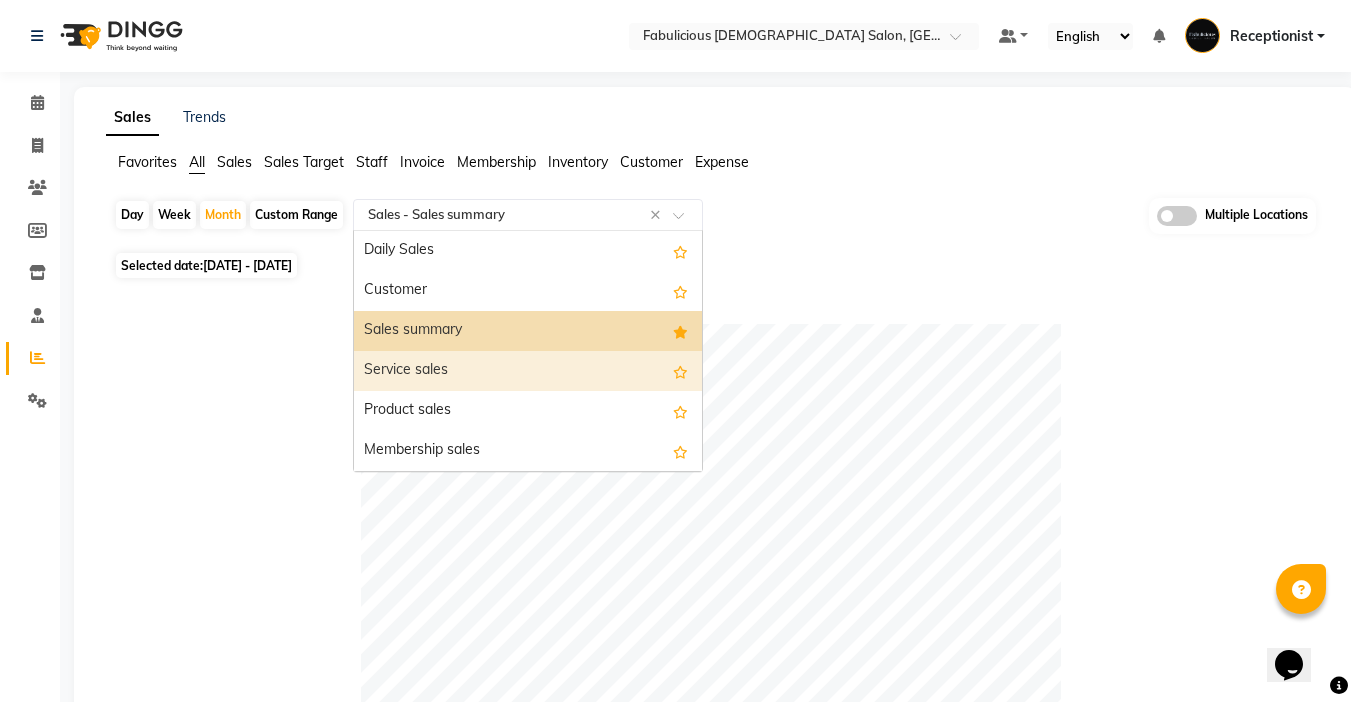
click at [440, 379] on div "Service sales" at bounding box center [528, 371] width 348 height 40
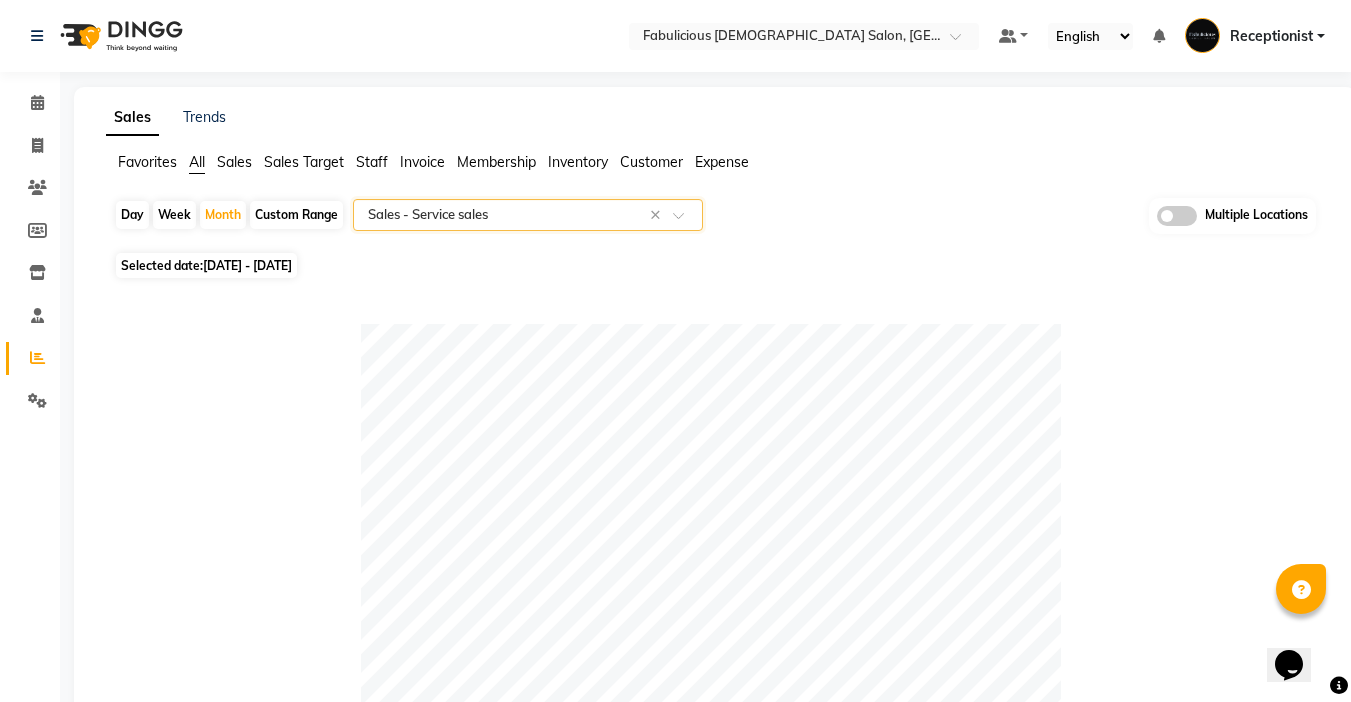
click at [512, 216] on input "text" at bounding box center [508, 215] width 288 height 20
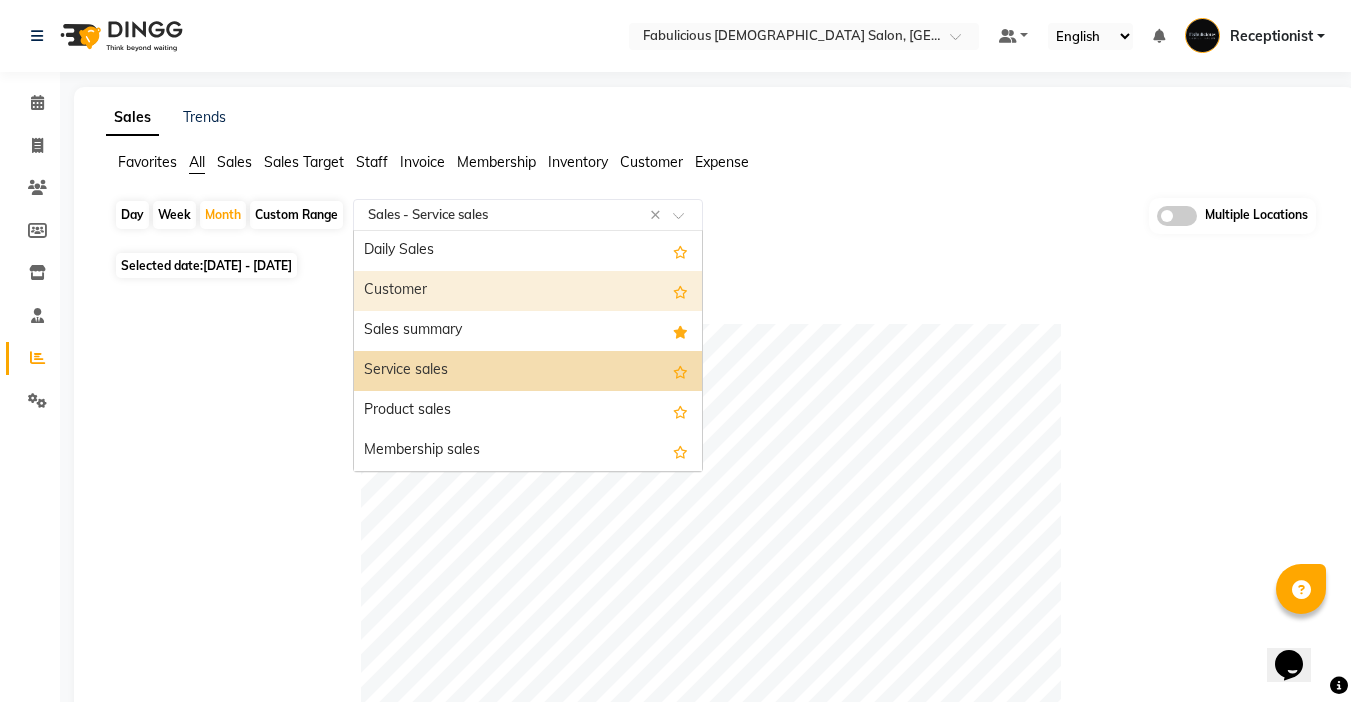
click at [419, 291] on div "Customer" at bounding box center [528, 291] width 348 height 40
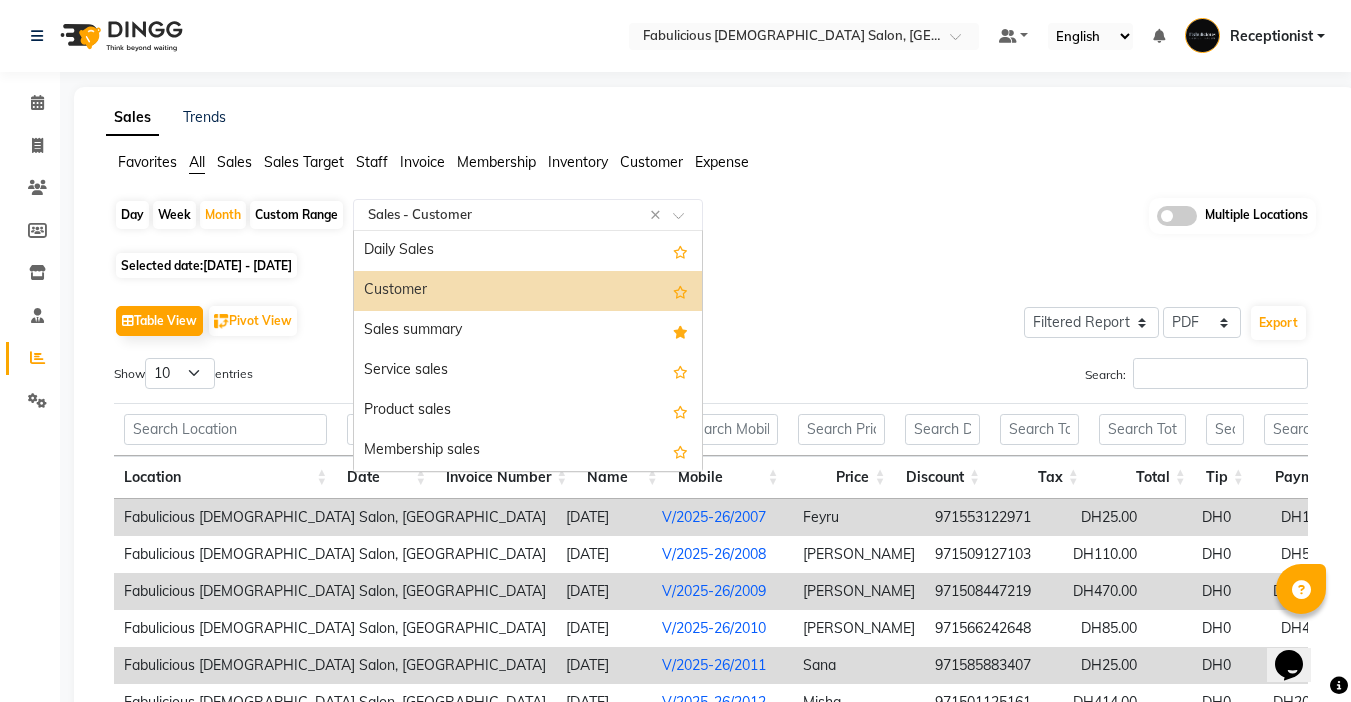
click at [543, 215] on input "text" at bounding box center [508, 215] width 288 height 20
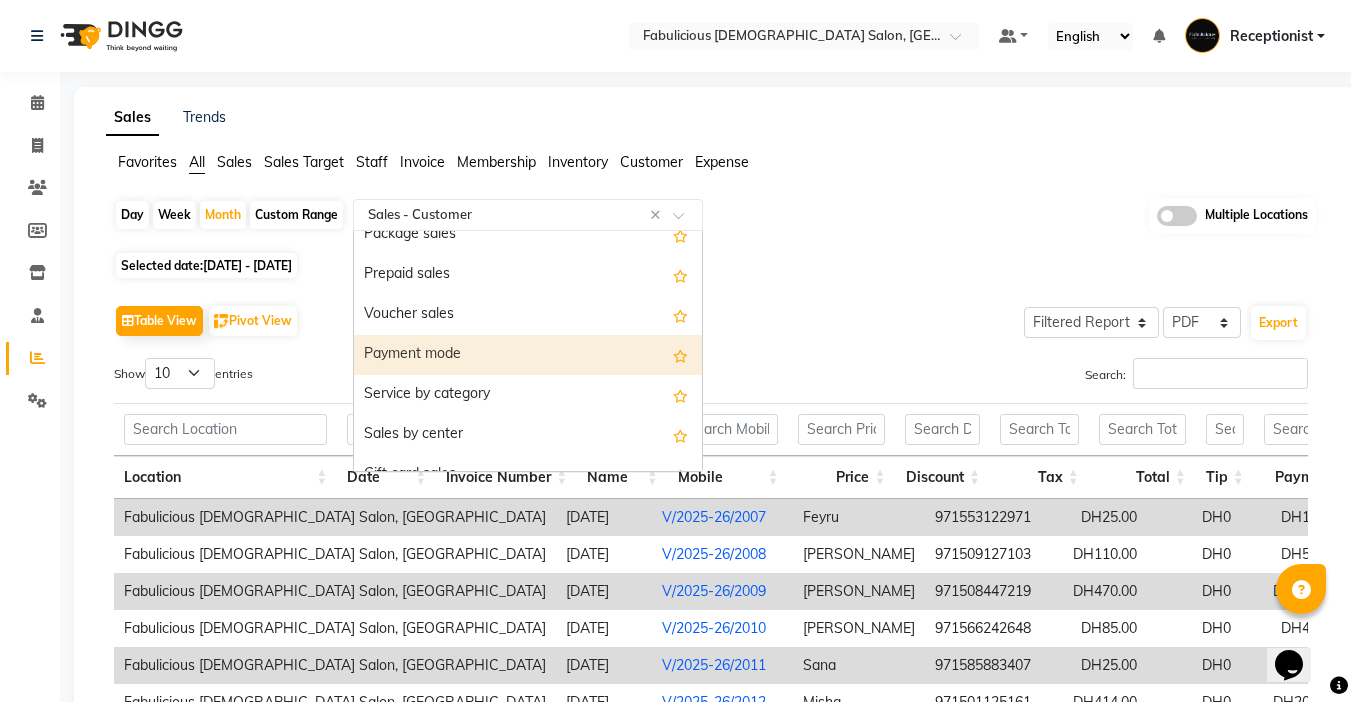
scroll to position [300, 0]
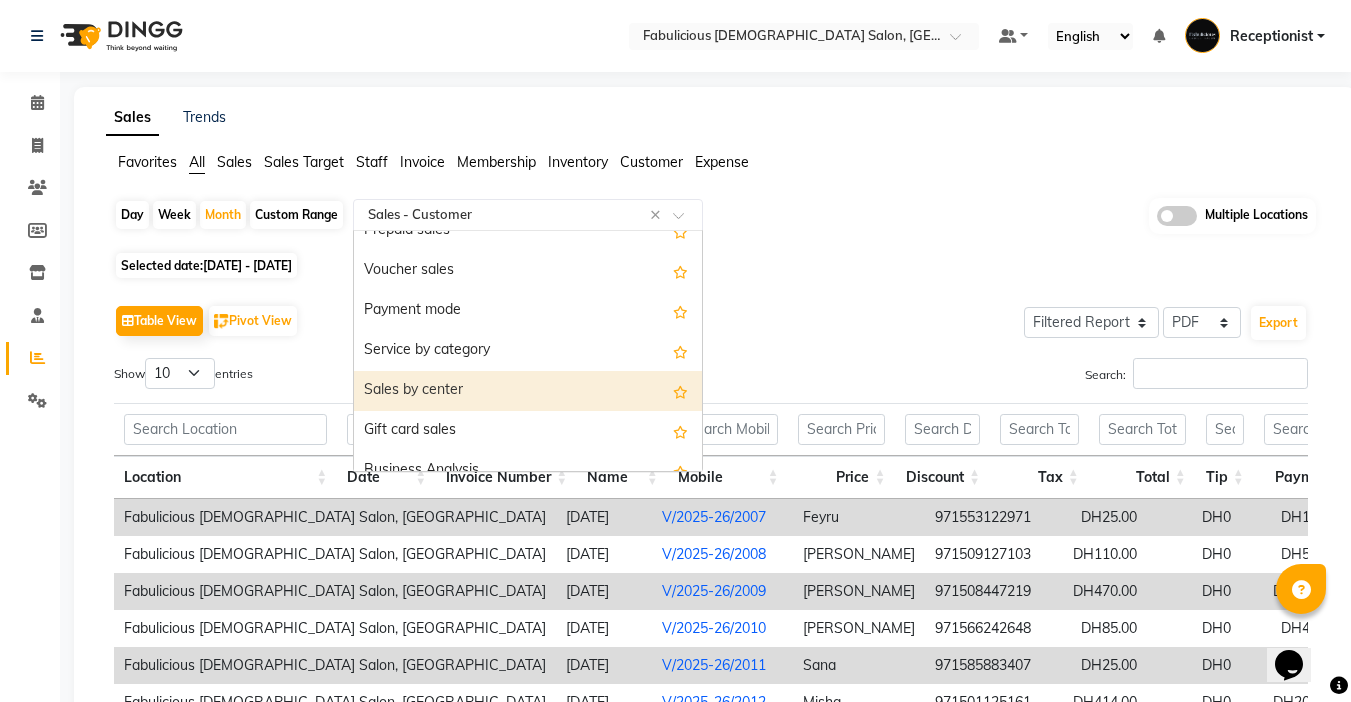
click at [447, 387] on div "Sales by center" at bounding box center [528, 391] width 348 height 40
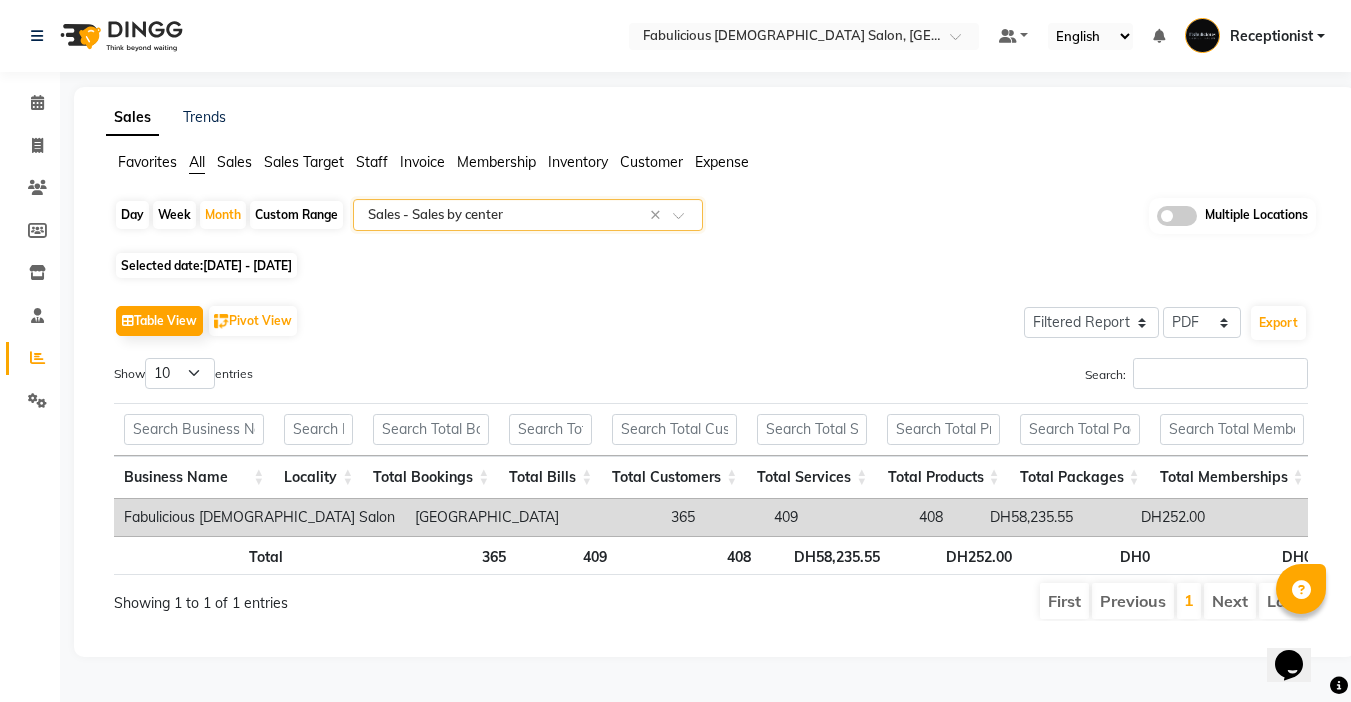
scroll to position [15, 0]
click at [614, 205] on input "text" at bounding box center [508, 215] width 288 height 20
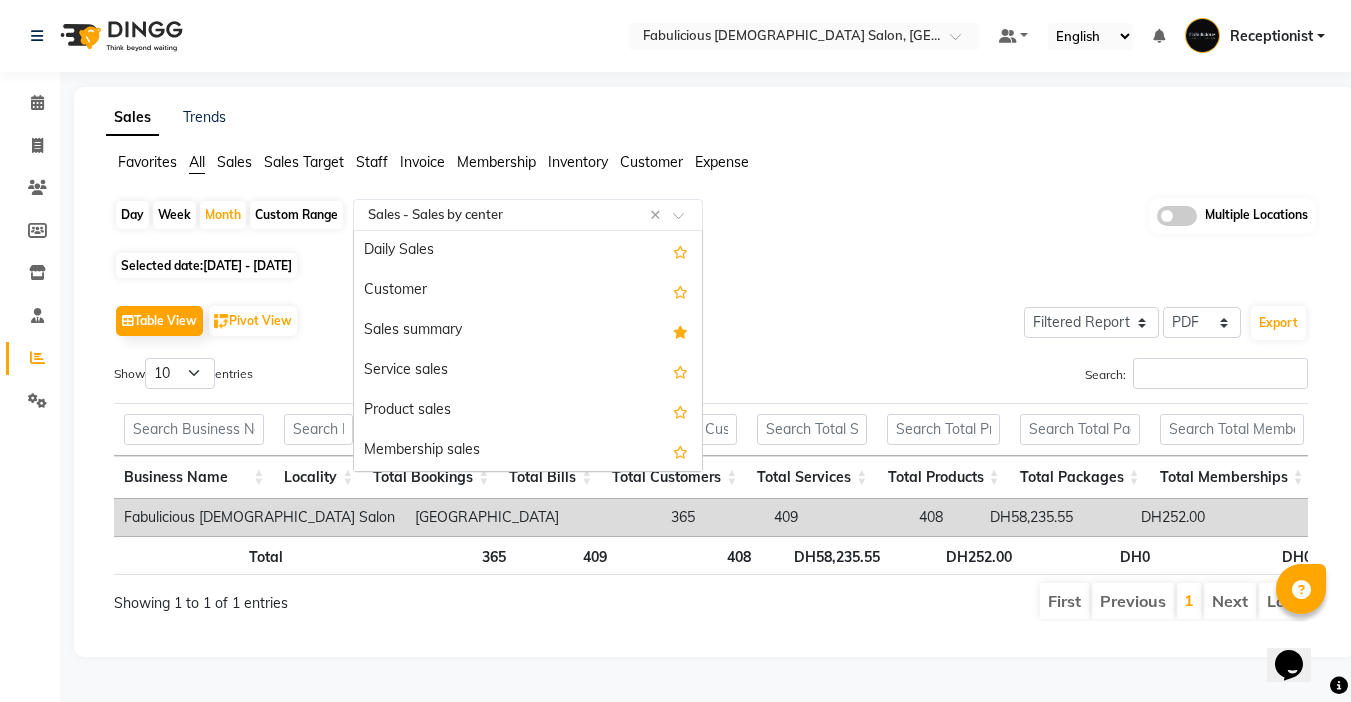
scroll to position [440, 0]
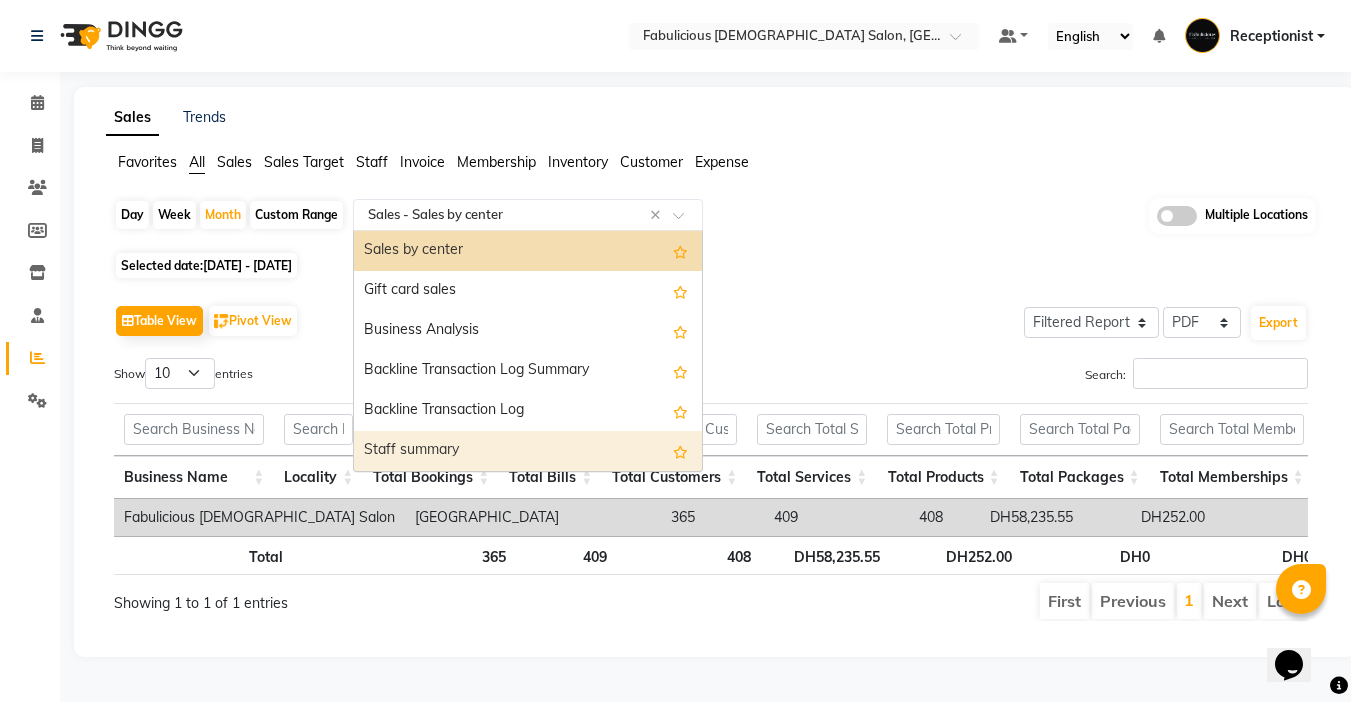
click at [439, 431] on div "Staff summary" at bounding box center [528, 451] width 348 height 40
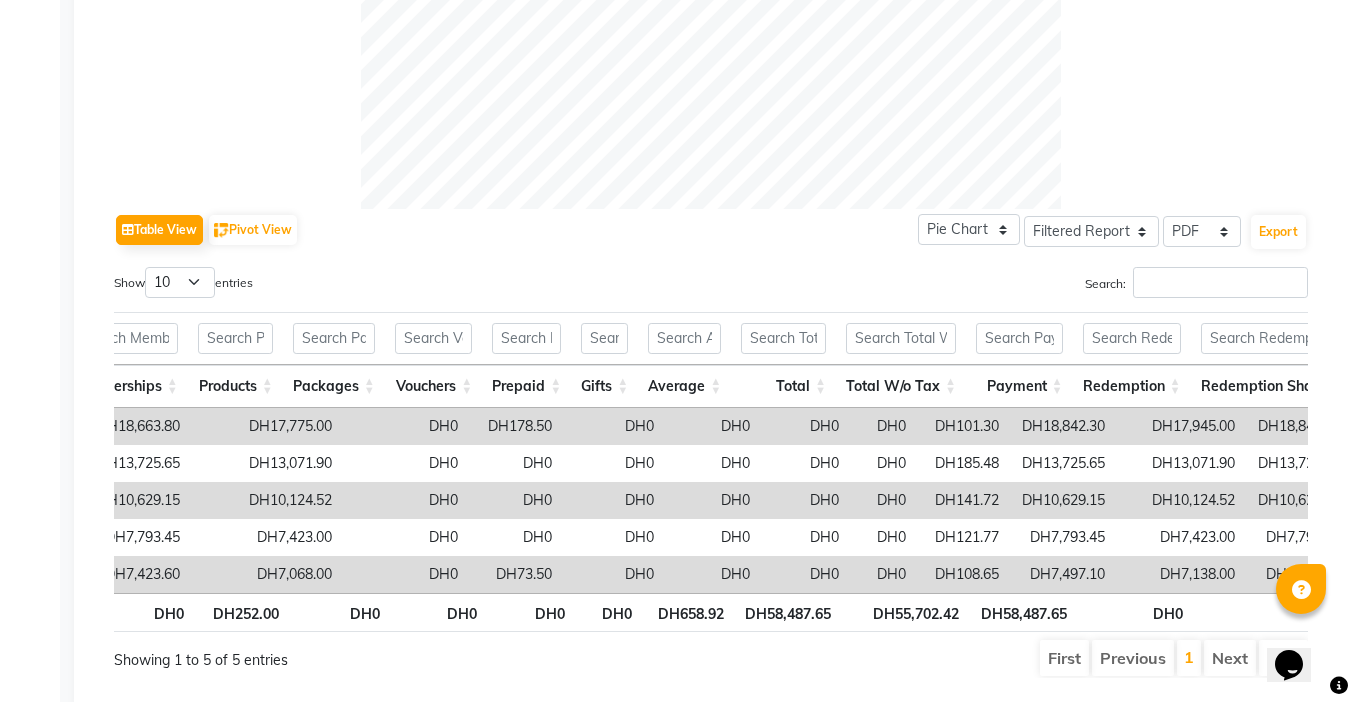
scroll to position [0, 795]
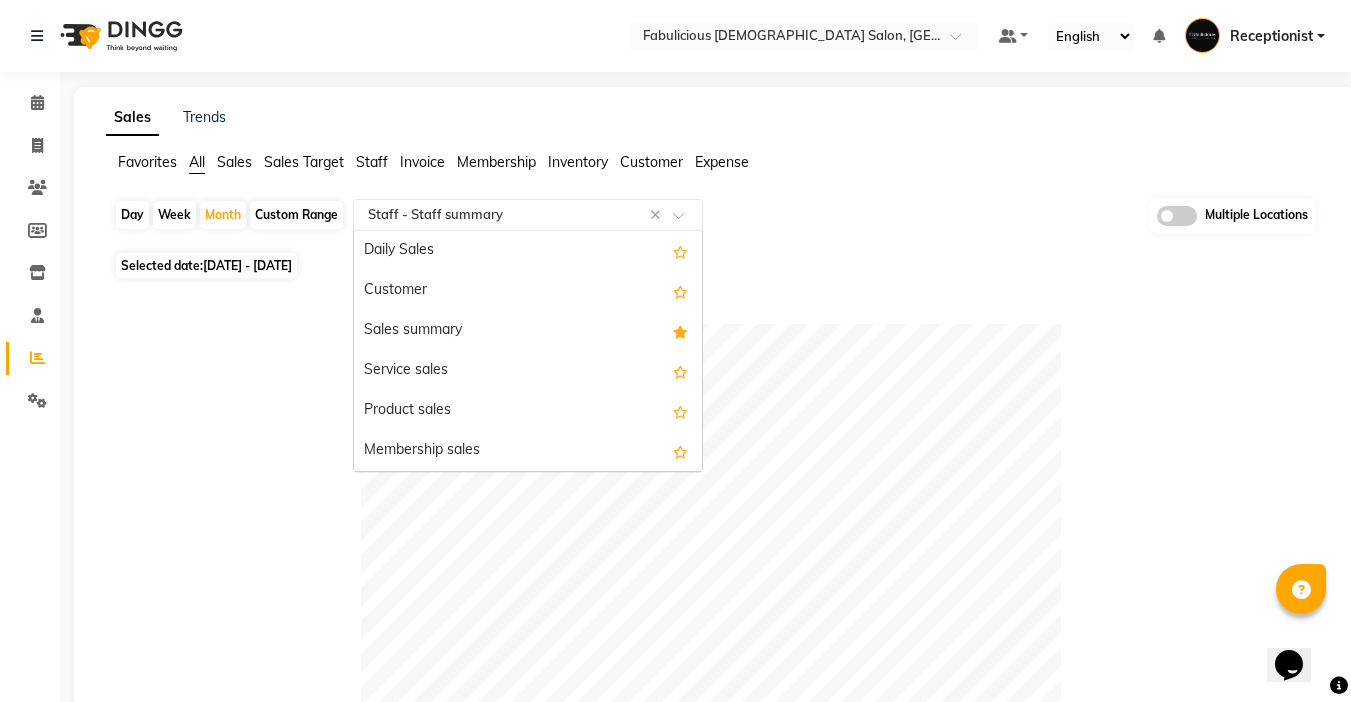
click at [588, 210] on input "text" at bounding box center [508, 215] width 288 height 20
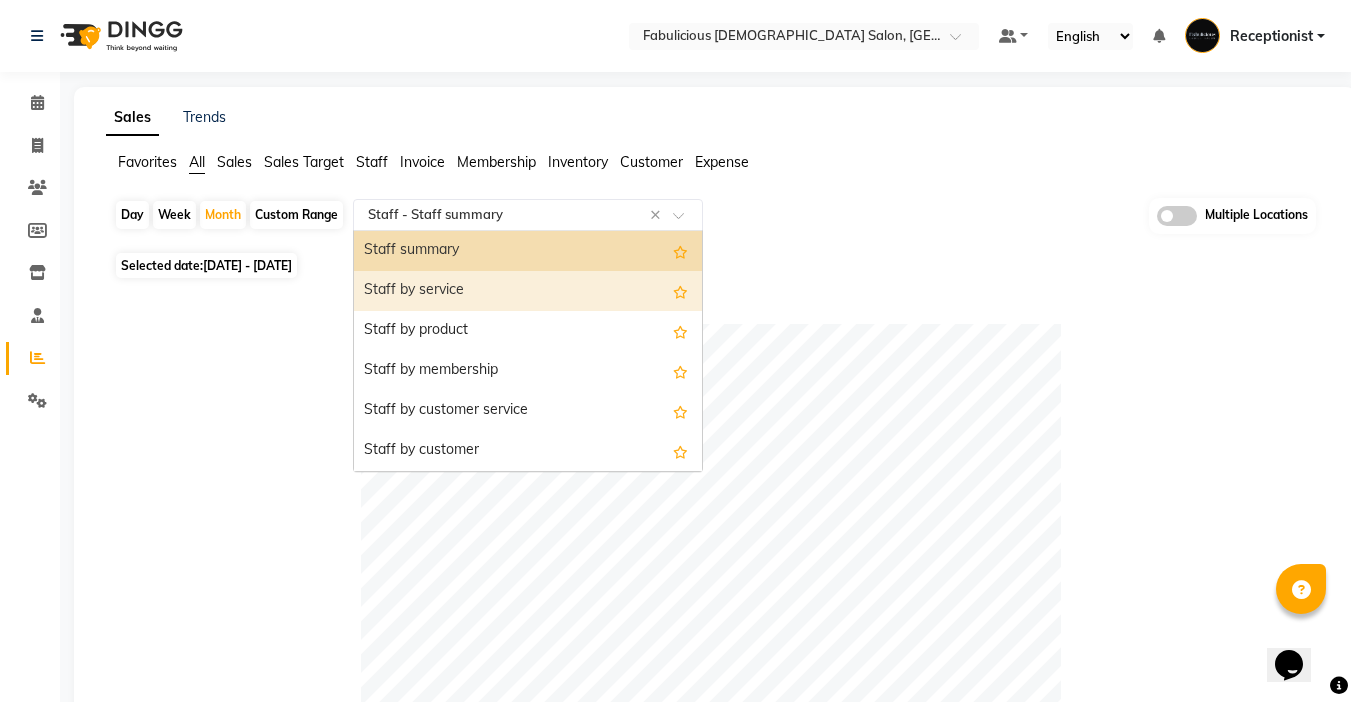
click at [530, 297] on div "Staff by service" at bounding box center [528, 291] width 348 height 40
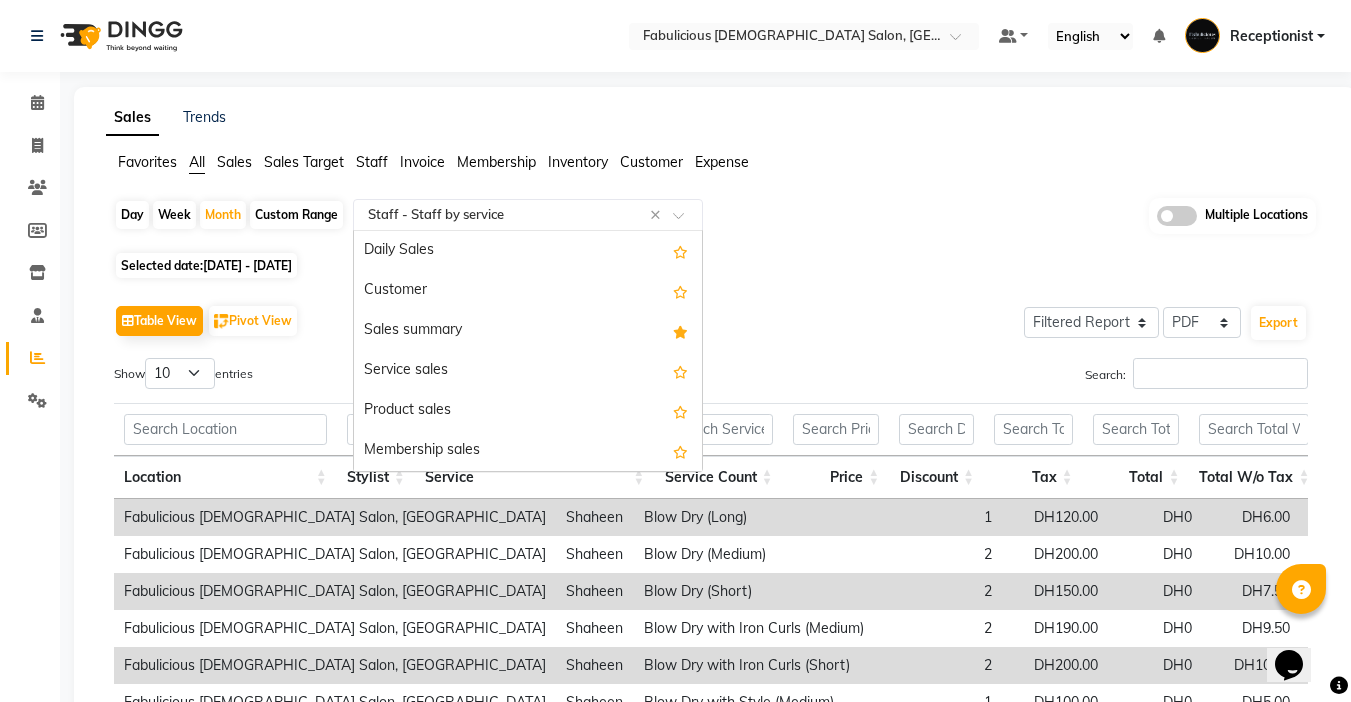
click at [640, 215] on input "text" at bounding box center [508, 215] width 288 height 20
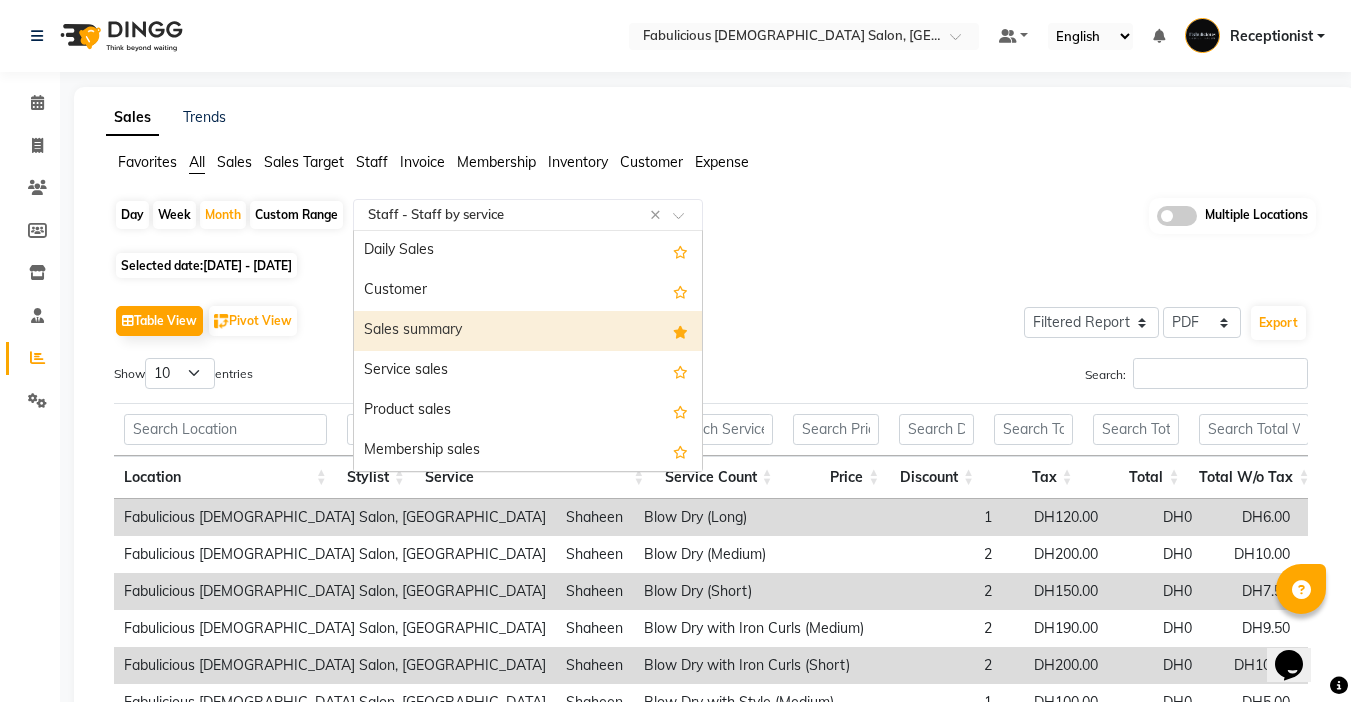
click at [449, 330] on div "Sales summary" at bounding box center [528, 331] width 348 height 40
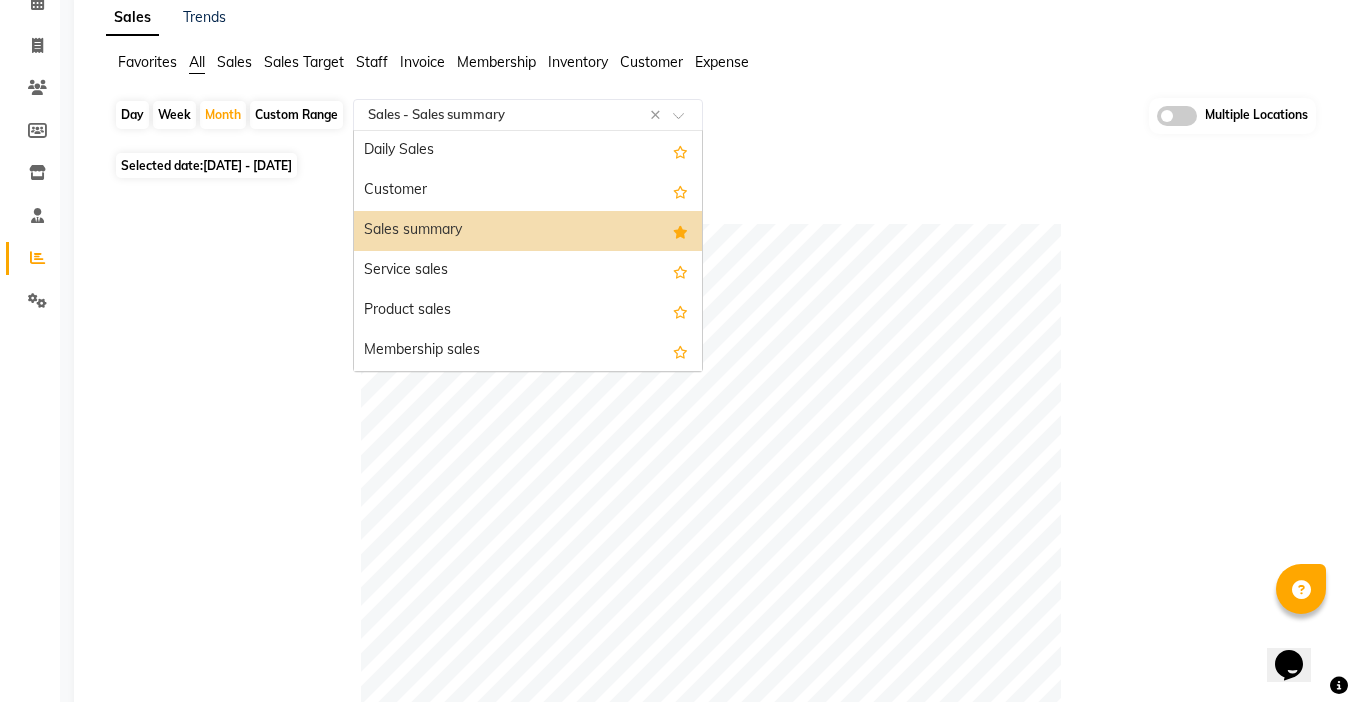
click at [496, 109] on input "text" at bounding box center [508, 115] width 288 height 20
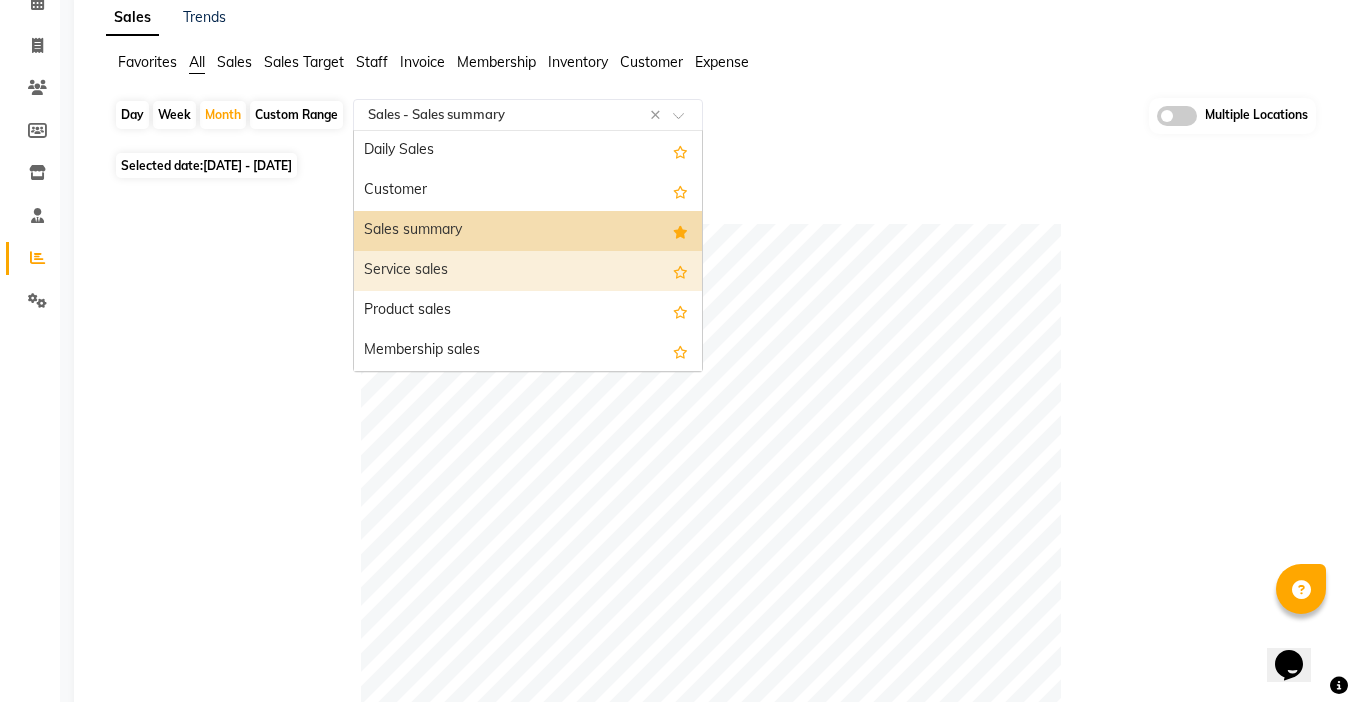
click at [466, 261] on div "Service sales" at bounding box center [528, 271] width 348 height 40
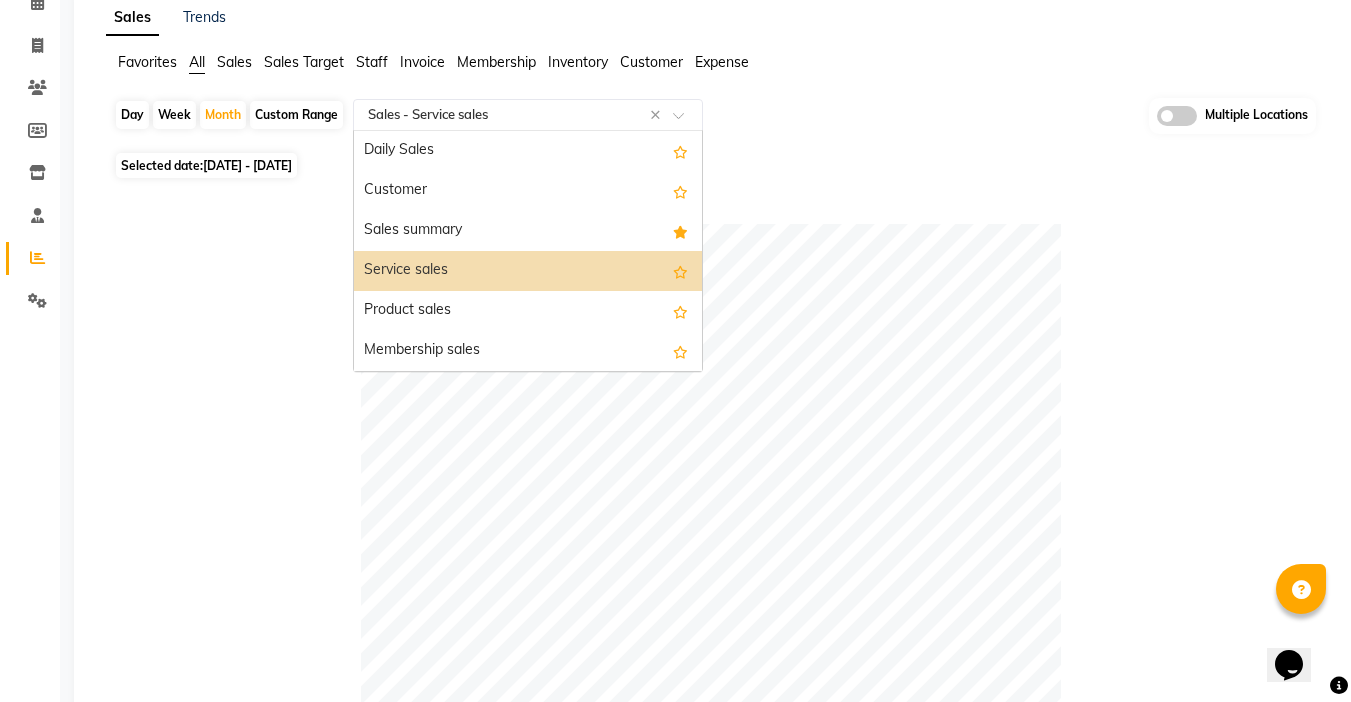
click at [542, 114] on input "text" at bounding box center [508, 115] width 288 height 20
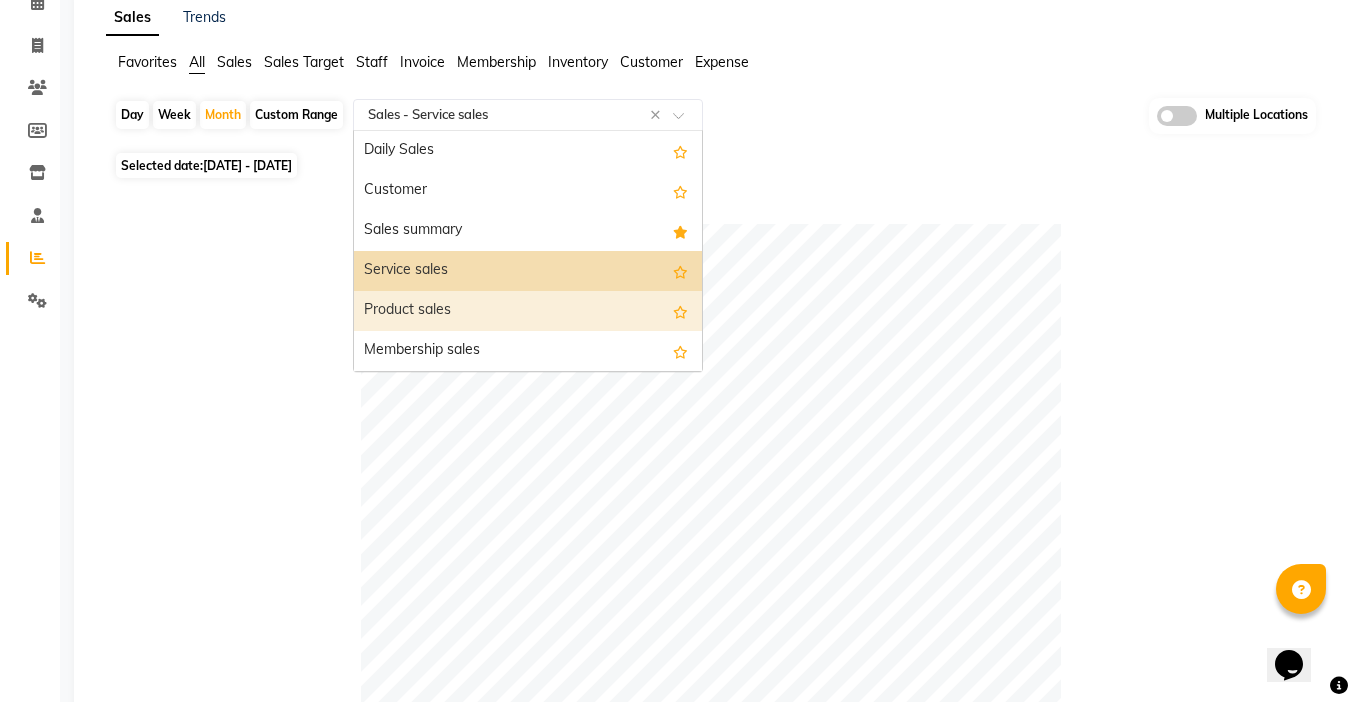
click at [496, 298] on div "Product sales" at bounding box center [528, 311] width 348 height 40
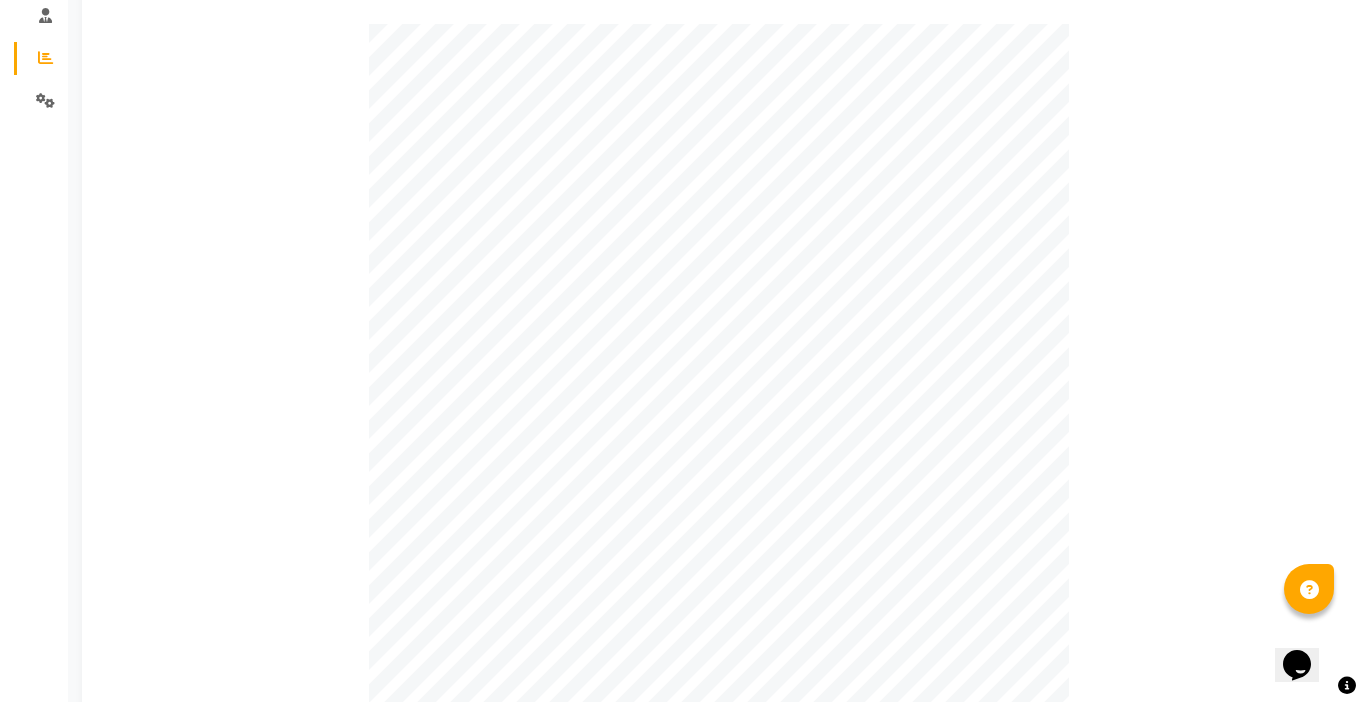
scroll to position [0, 0]
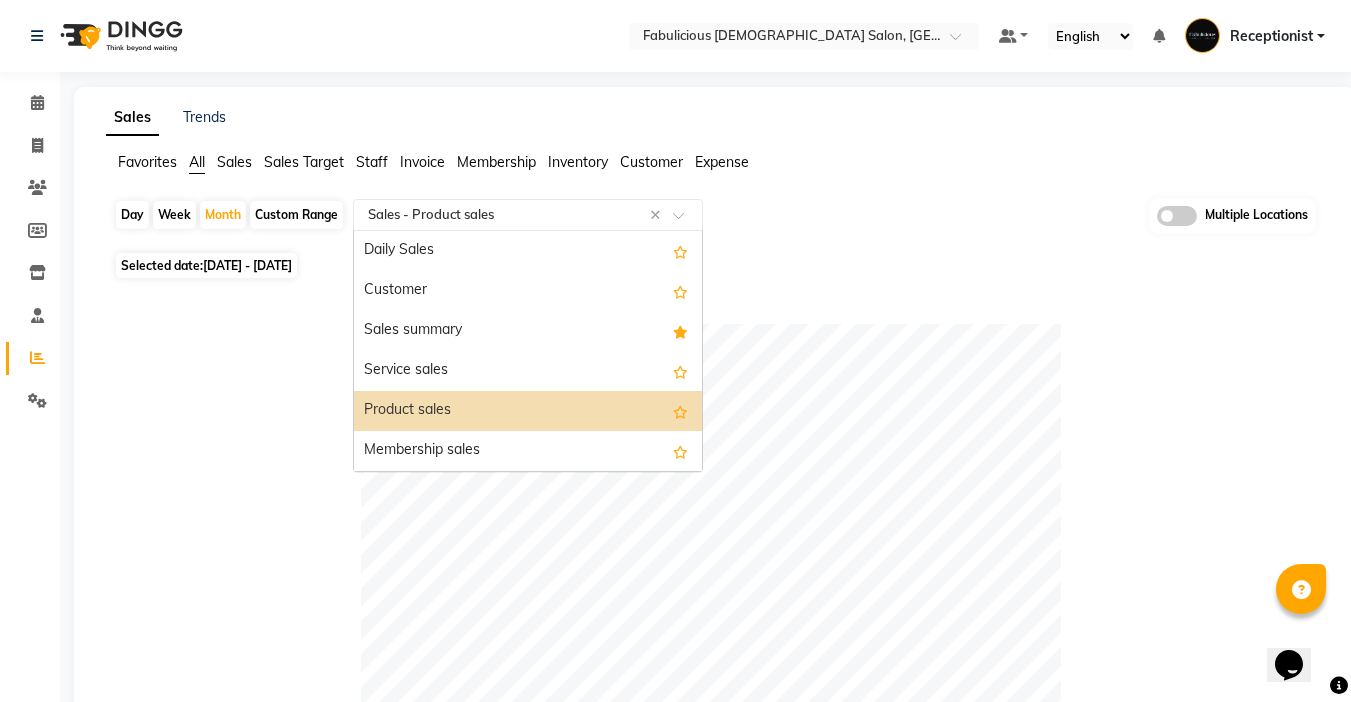
click at [536, 212] on input "text" at bounding box center [508, 215] width 288 height 20
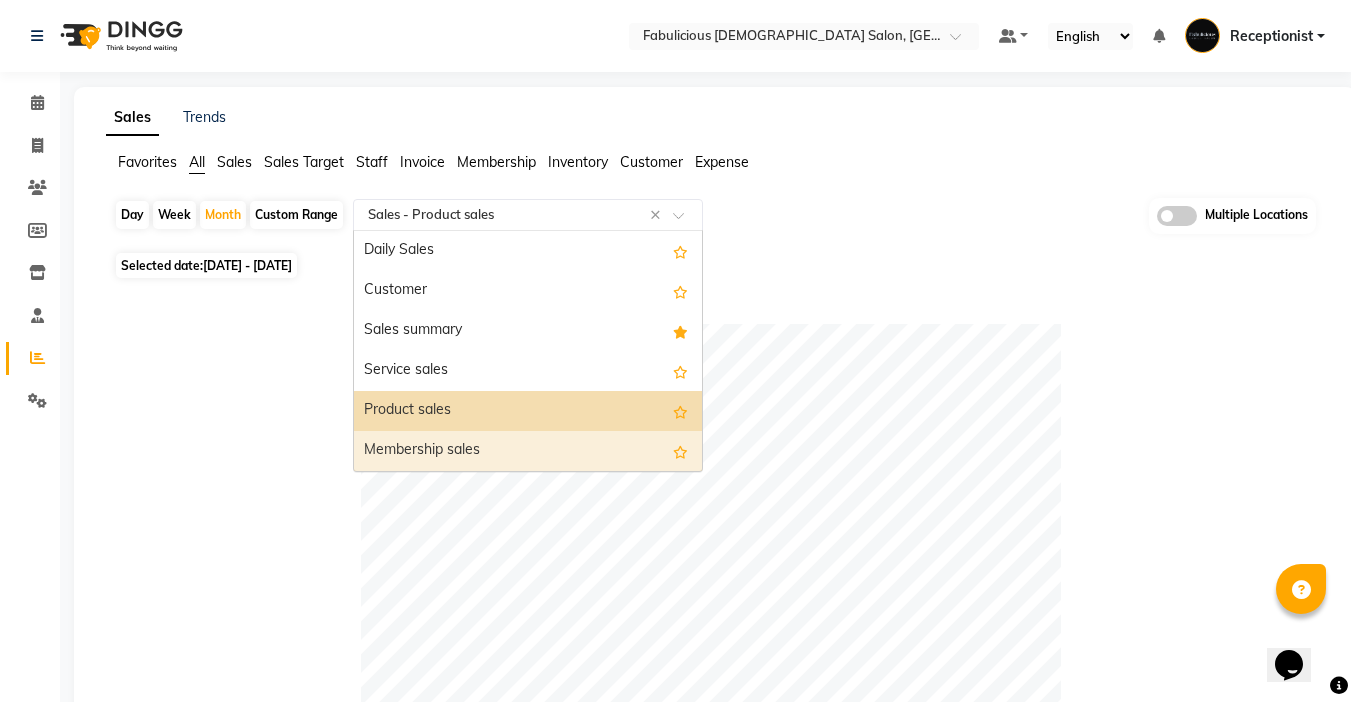
click at [469, 446] on div "Membership sales" at bounding box center [528, 451] width 348 height 40
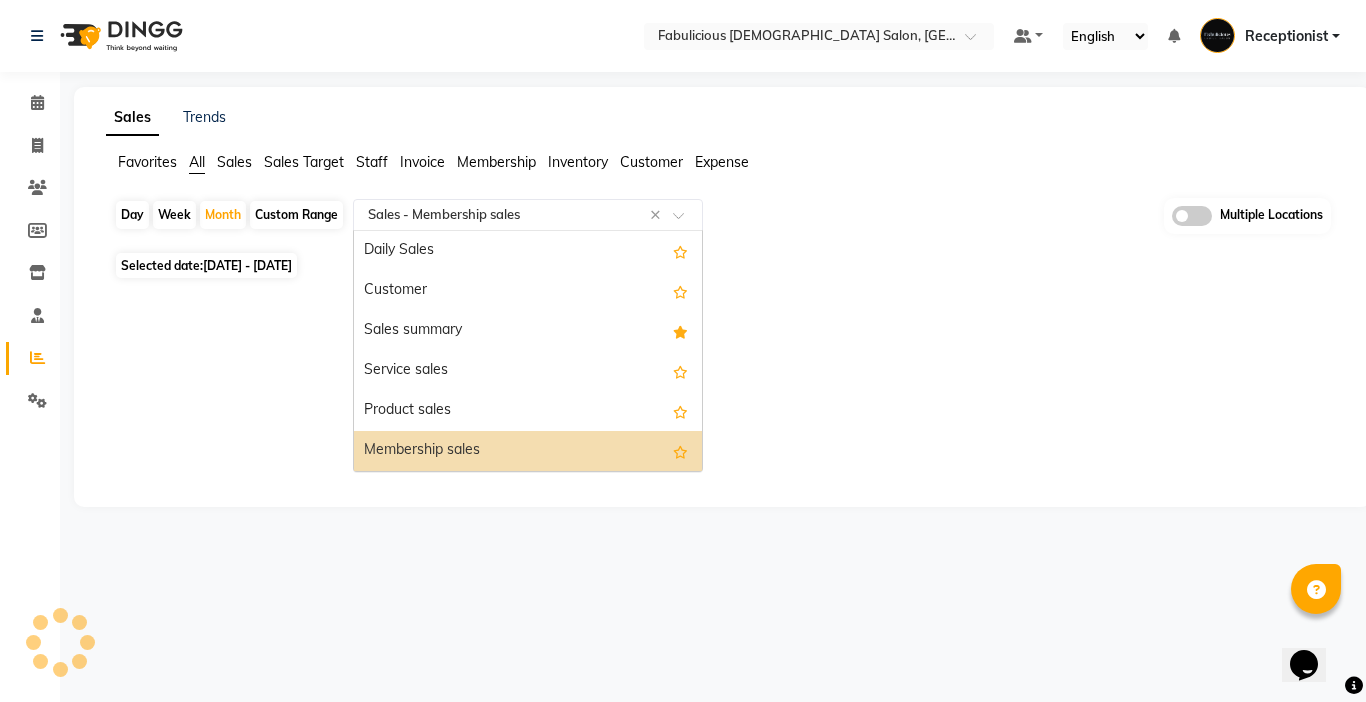
click at [553, 200] on div "Select Report Type × Sales - Membership sales ×" at bounding box center [528, 215] width 350 height 32
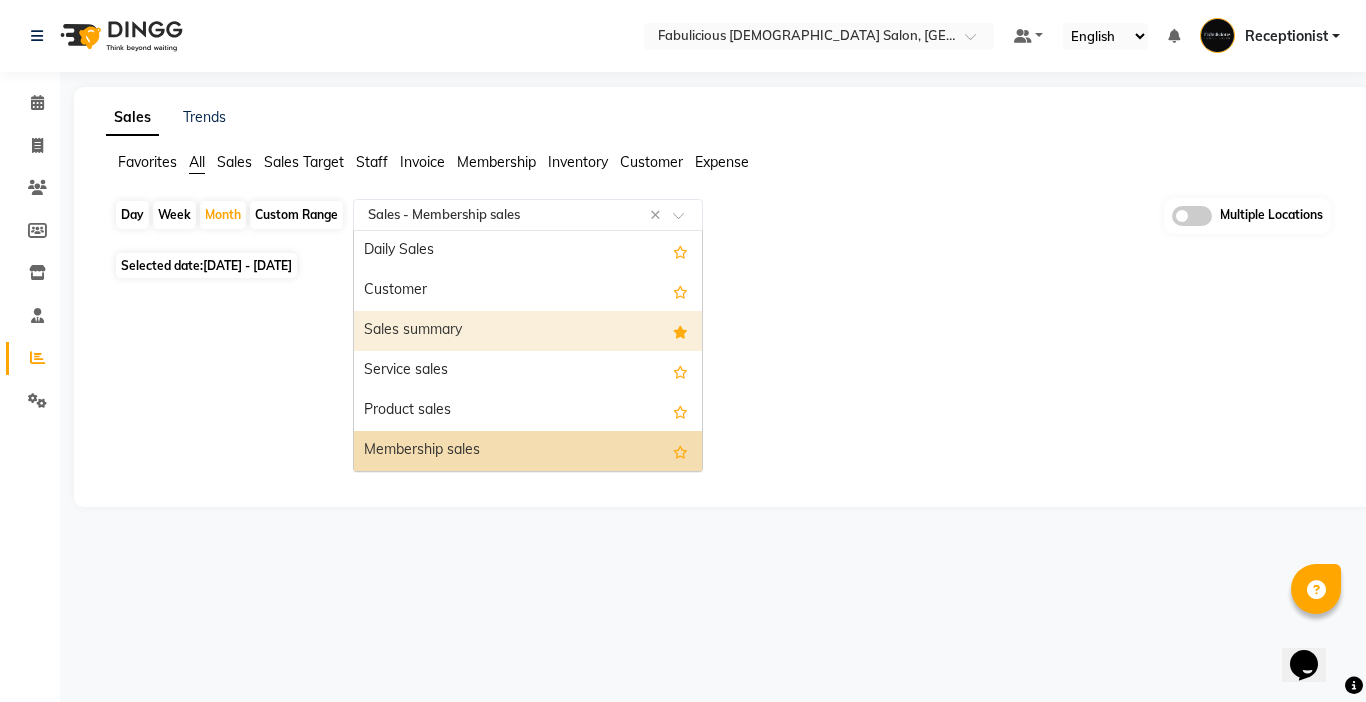
scroll to position [100, 0]
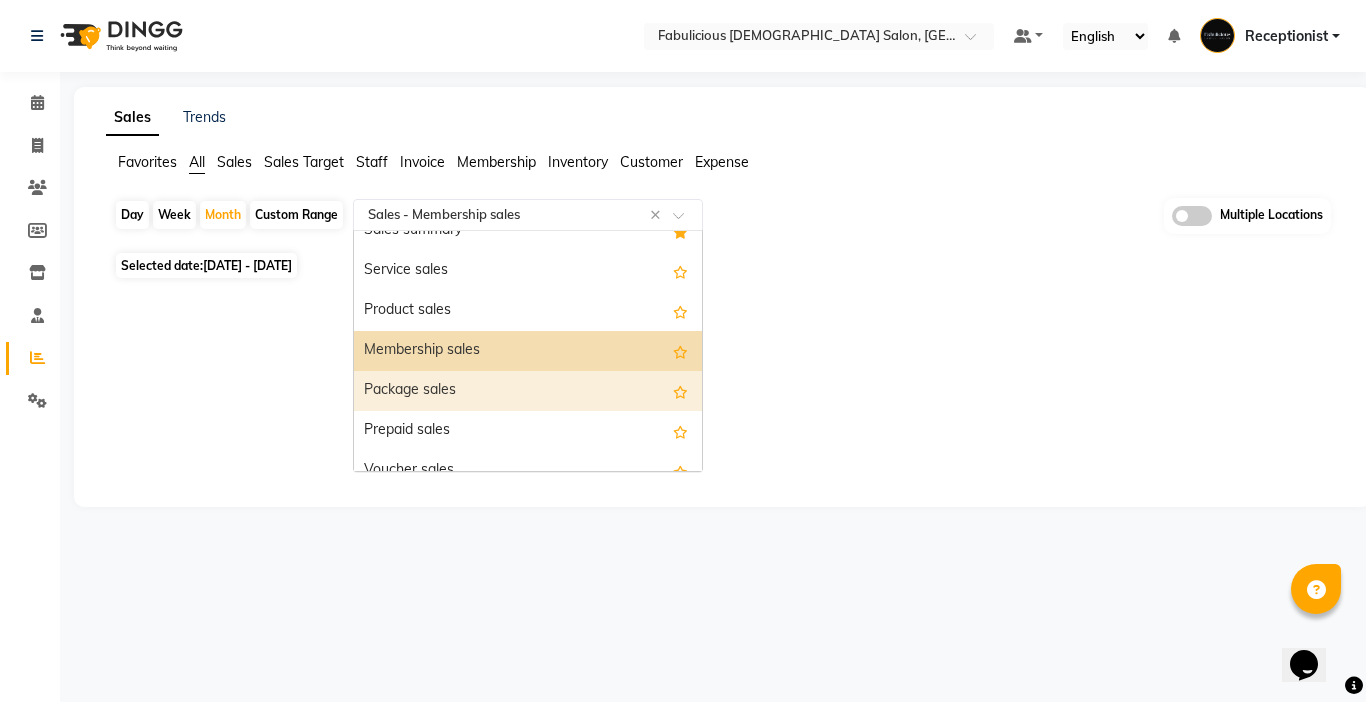
click at [472, 382] on div "Package sales" at bounding box center [528, 391] width 348 height 40
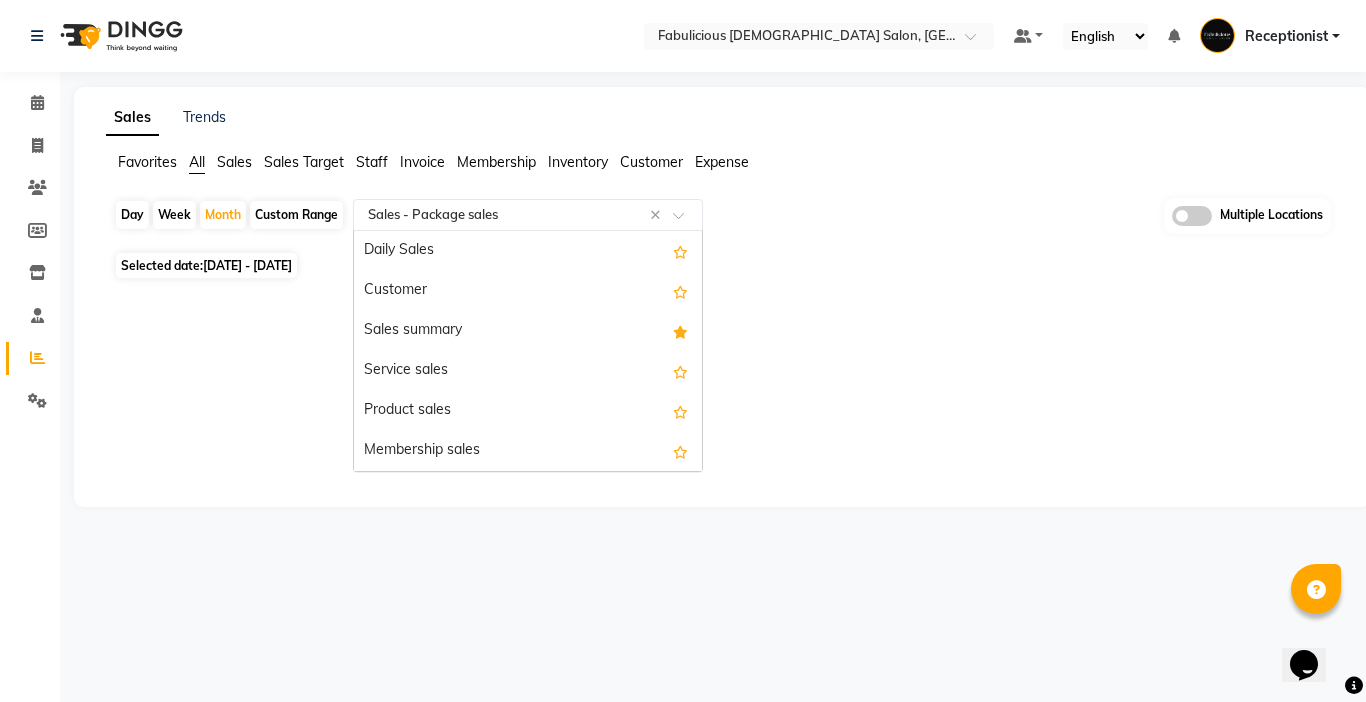
click at [520, 206] on input "text" at bounding box center [508, 215] width 288 height 20
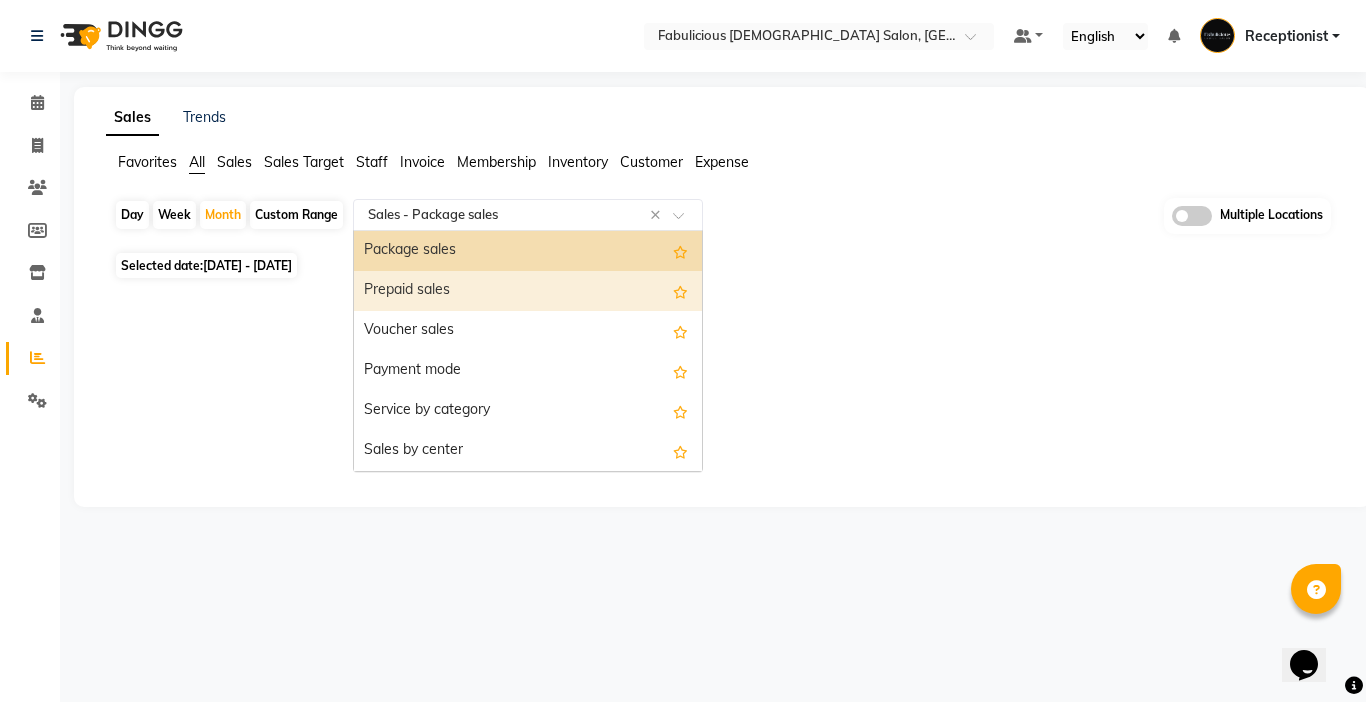
click at [459, 296] on div "Prepaid sales" at bounding box center [528, 291] width 348 height 40
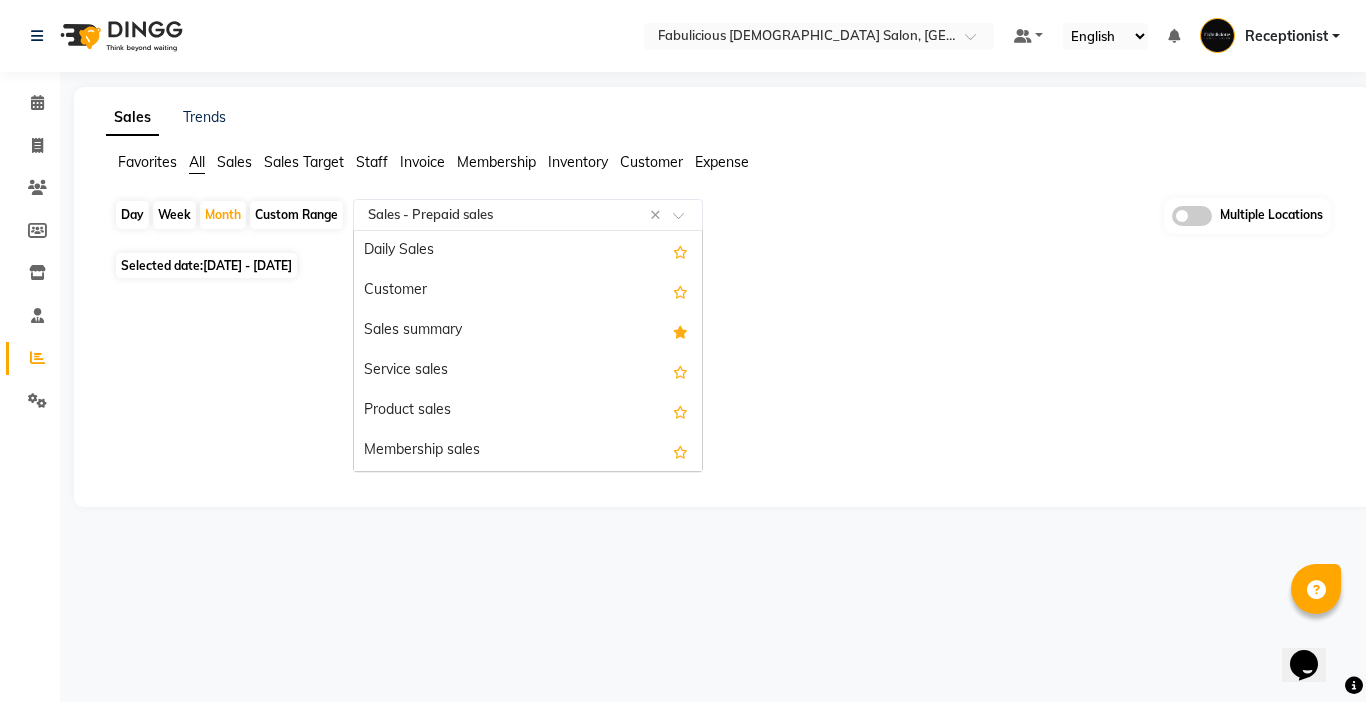
click at [514, 226] on div "Select Report Type × Sales - Prepaid sales ×" at bounding box center [528, 215] width 350 height 32
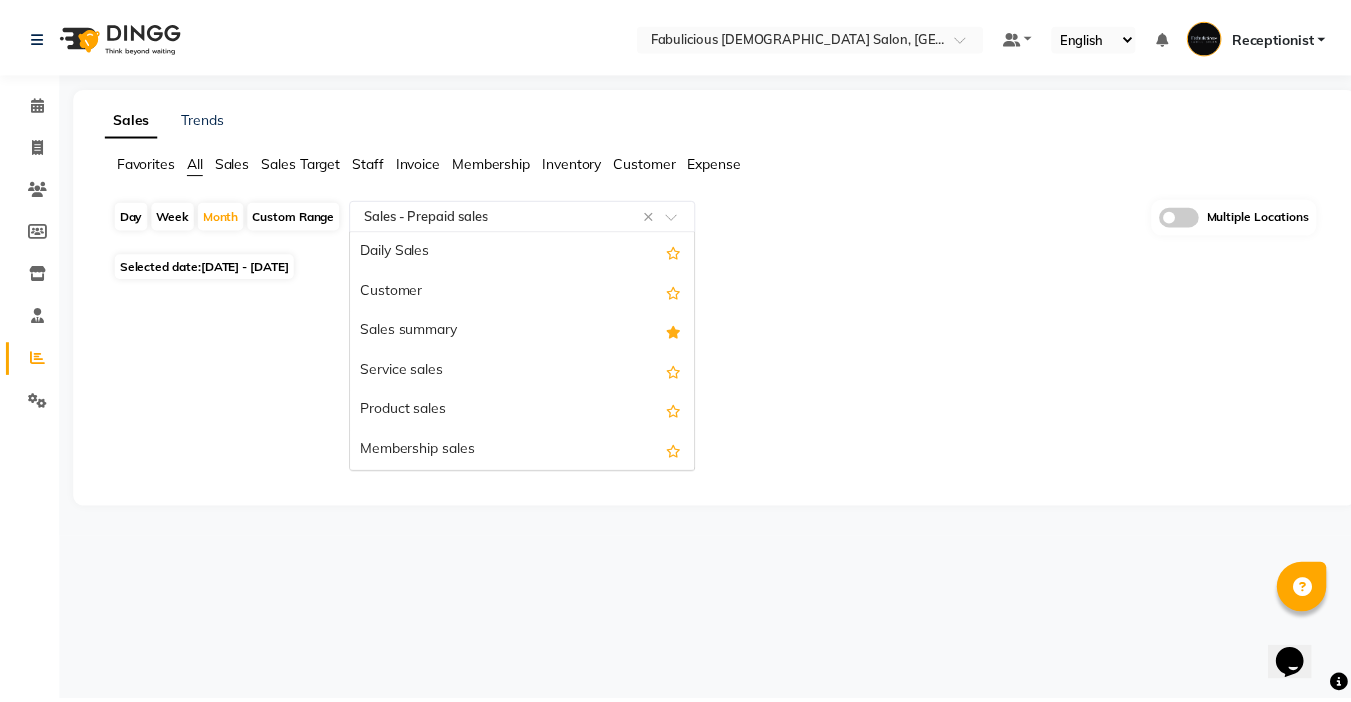
scroll to position [280, 0]
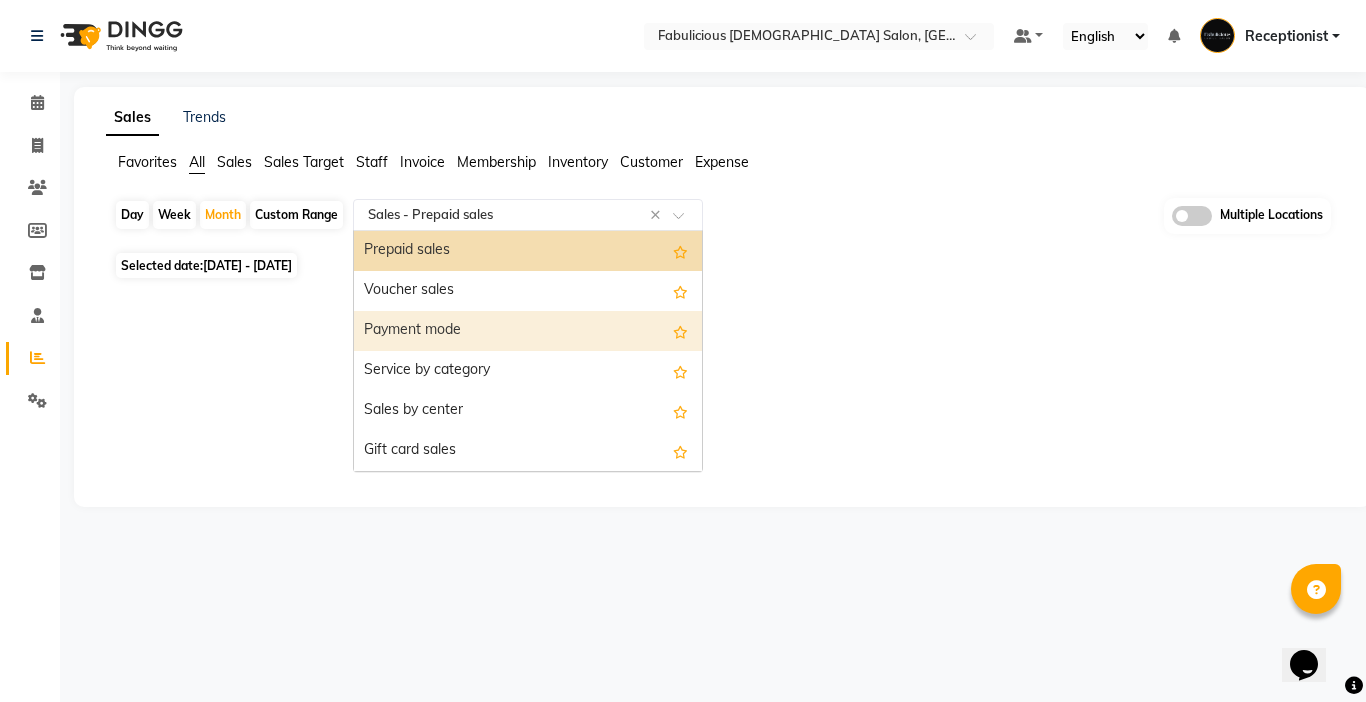
click at [472, 331] on div "Payment mode" at bounding box center [528, 331] width 348 height 40
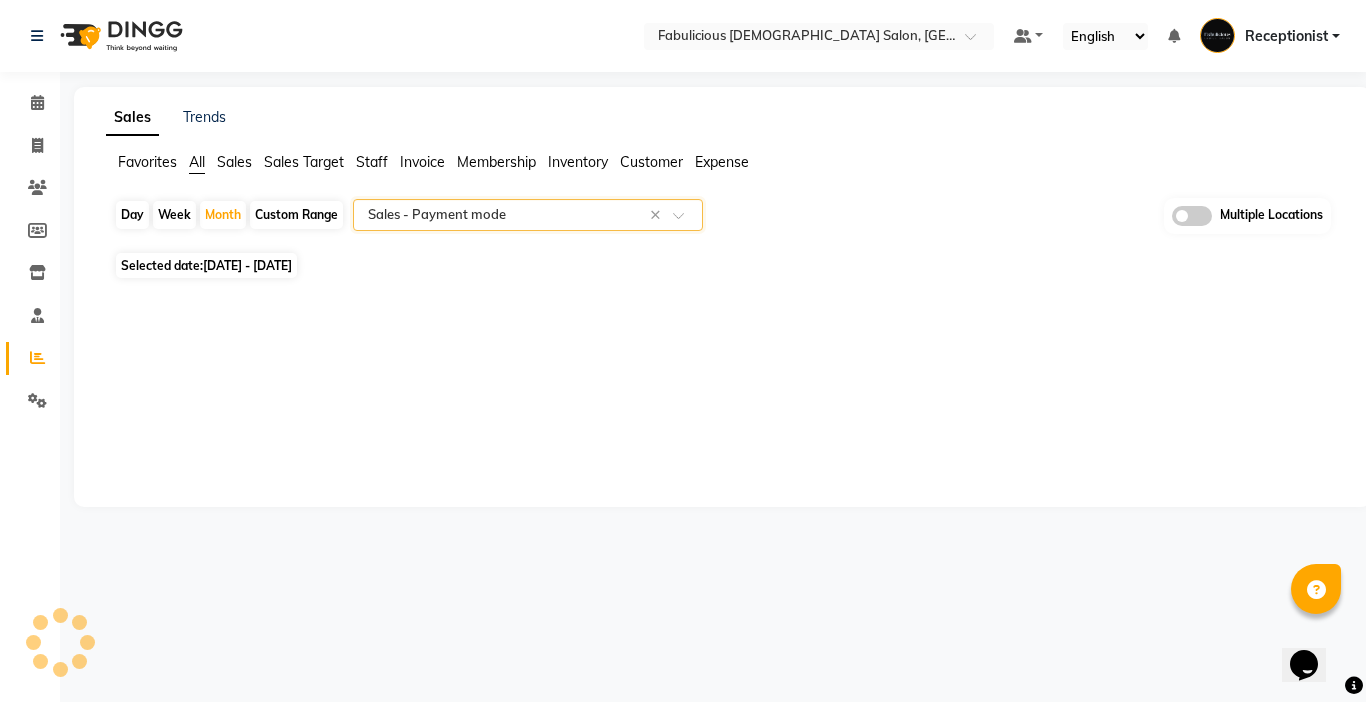
select select "filtered_report"
select select "pdf"
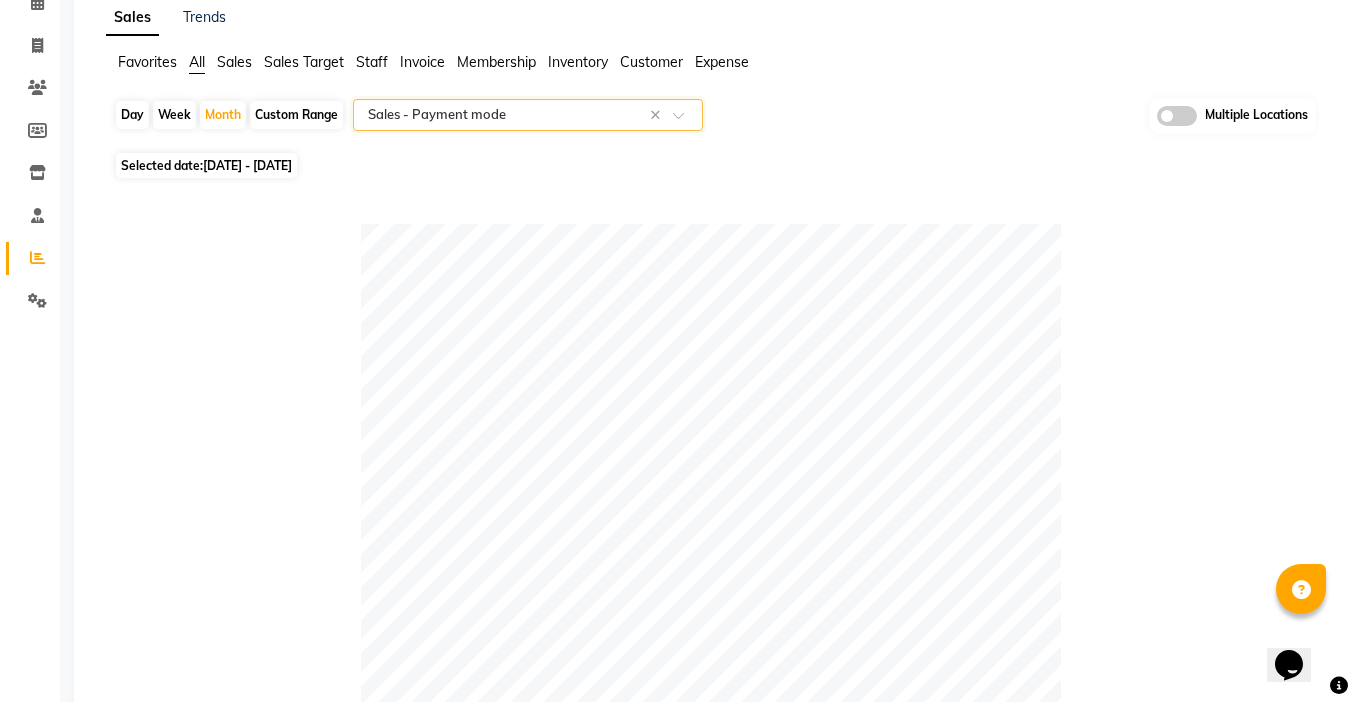
scroll to position [0, 0]
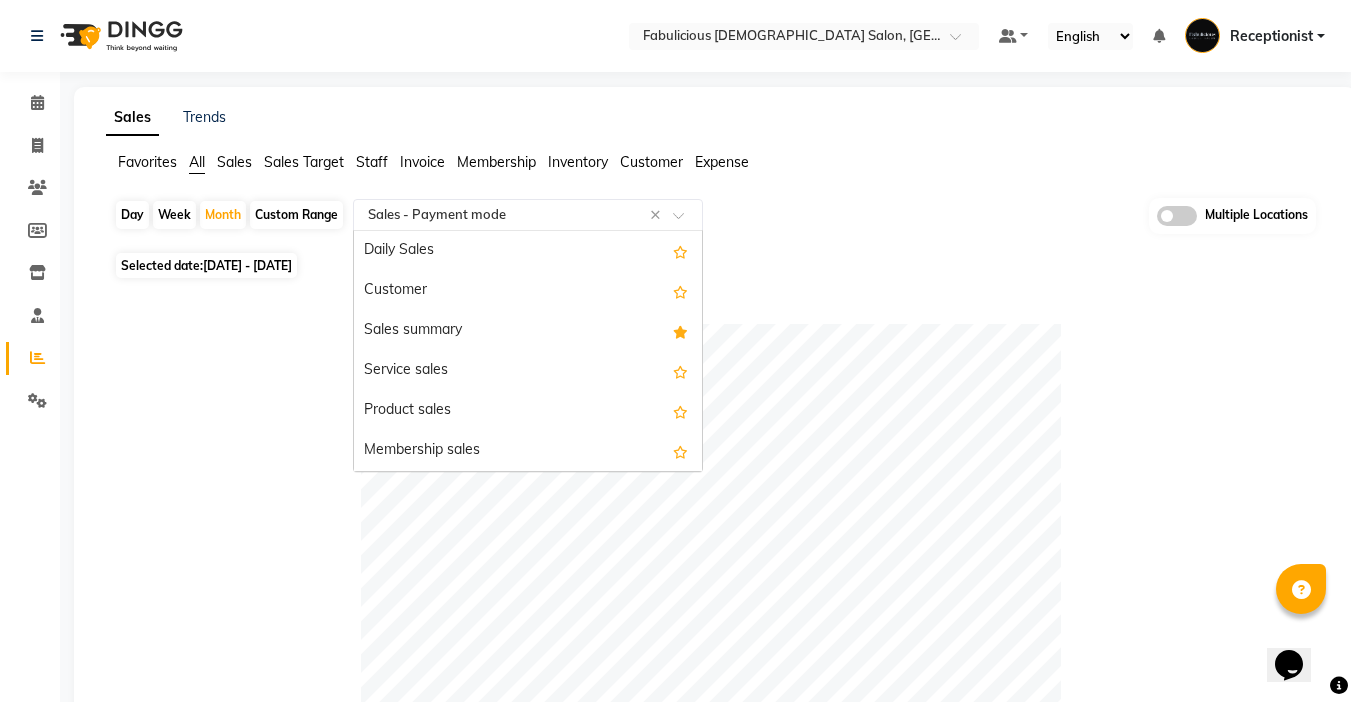
click at [474, 212] on input "text" at bounding box center [508, 215] width 288 height 20
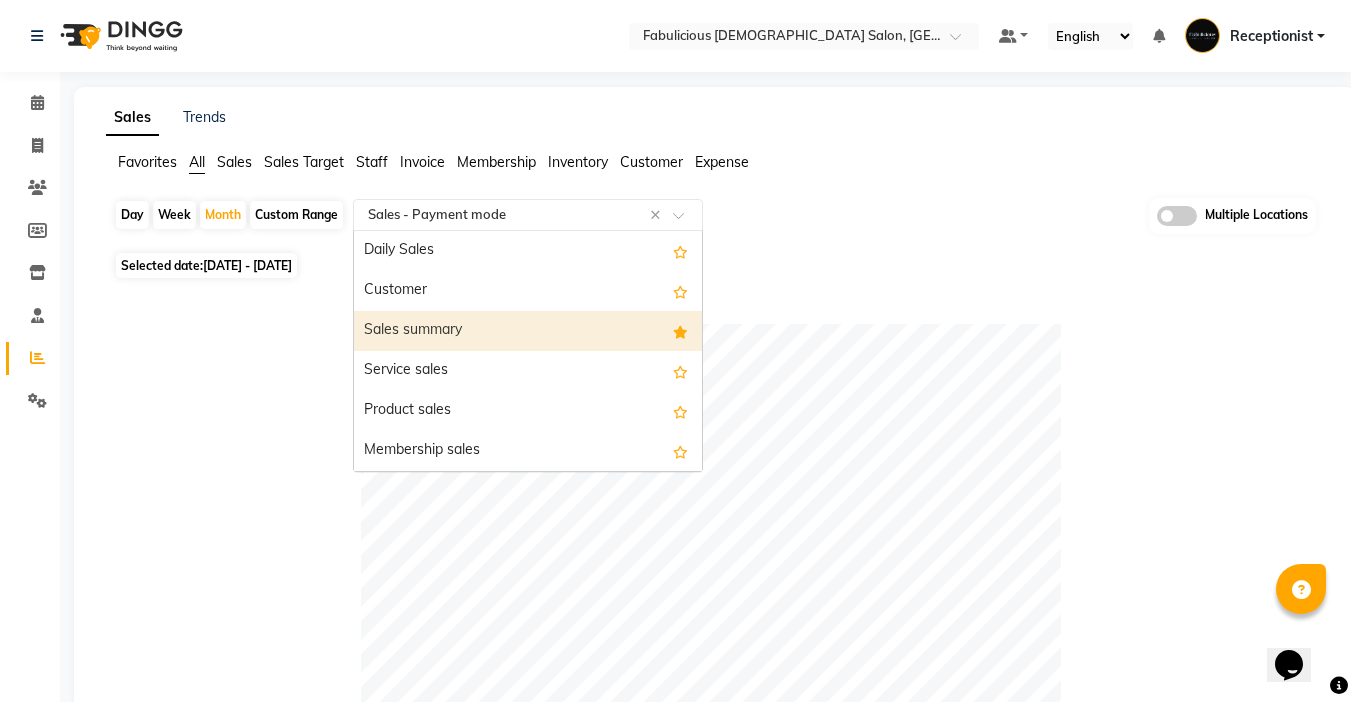
click at [470, 341] on div "Sales summary" at bounding box center [528, 331] width 348 height 40
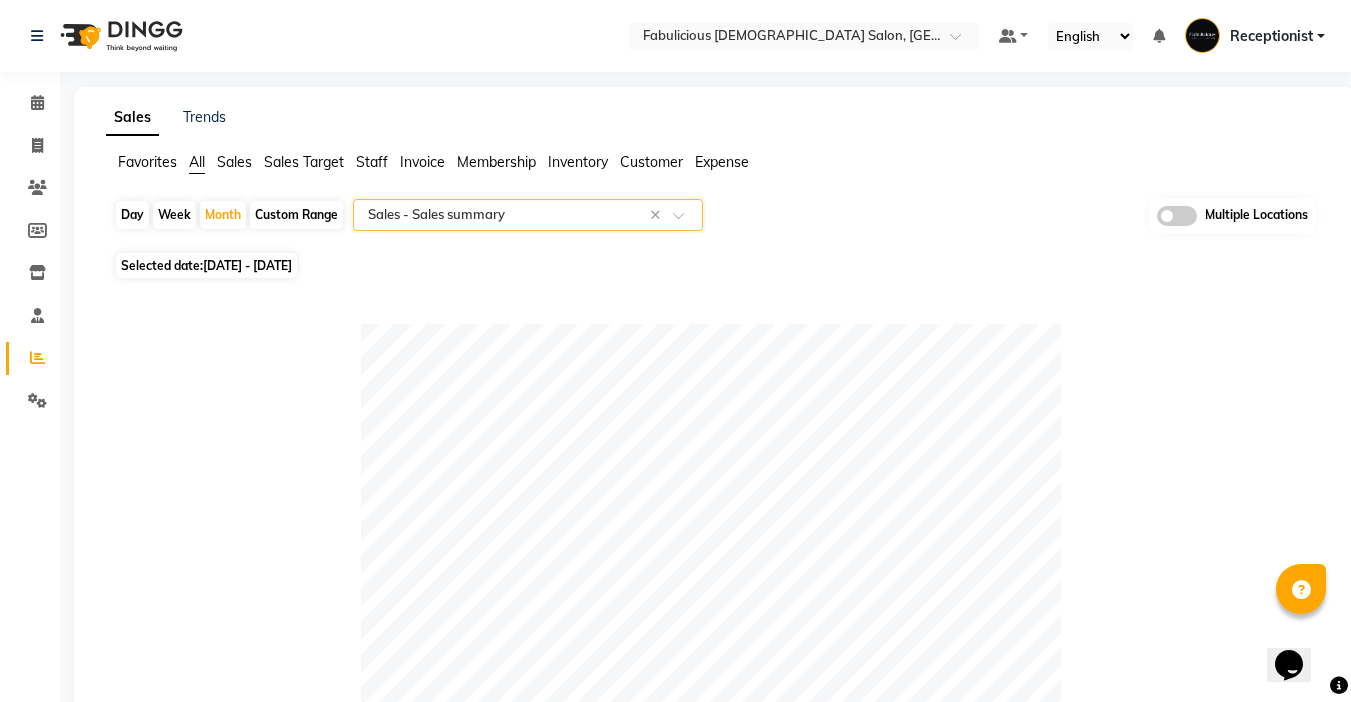
click at [583, 219] on input "text" at bounding box center [508, 215] width 288 height 20
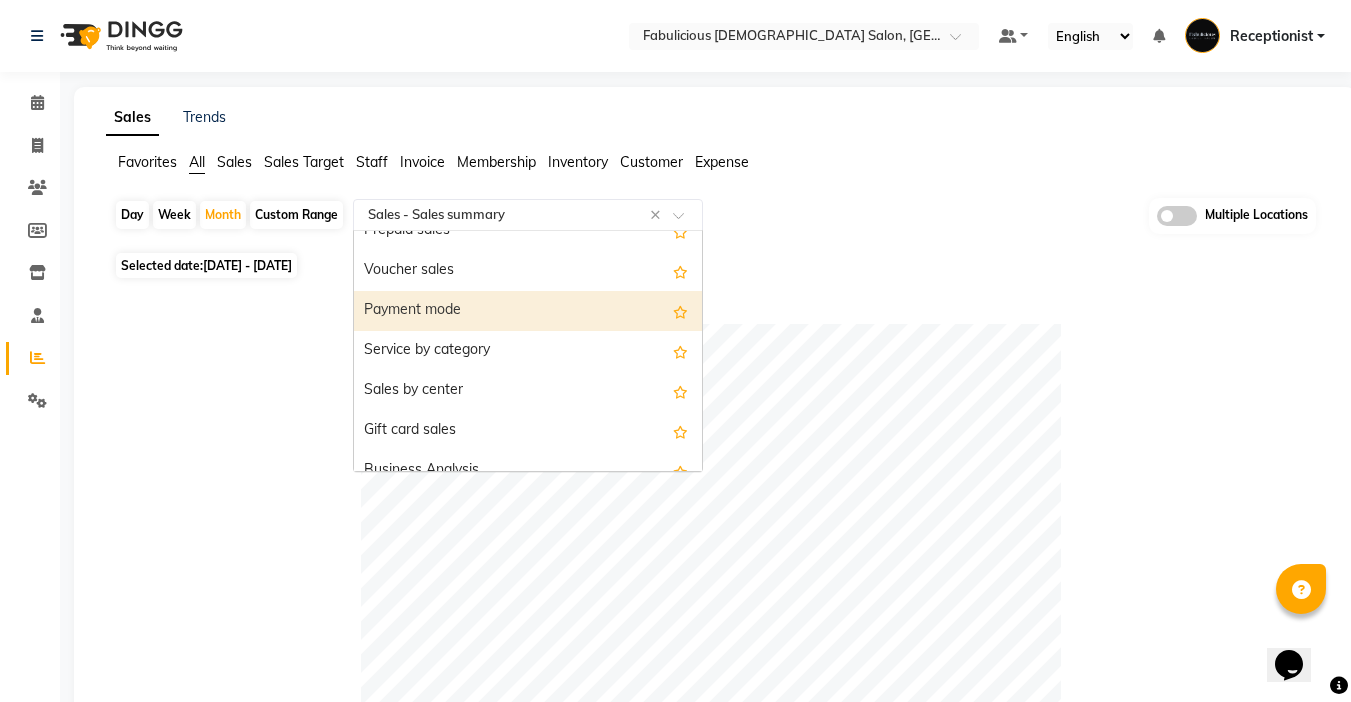
scroll to position [400, 0]
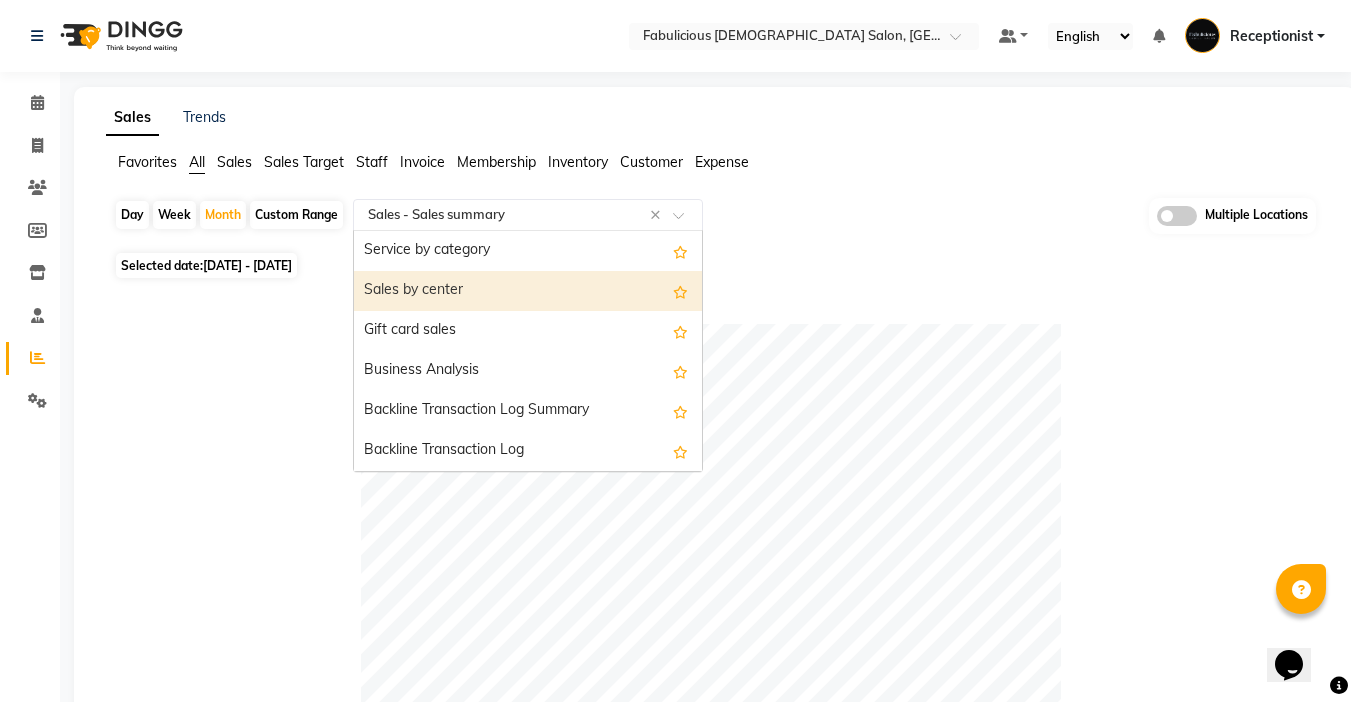
click at [497, 297] on div "Sales by center" at bounding box center [528, 291] width 348 height 40
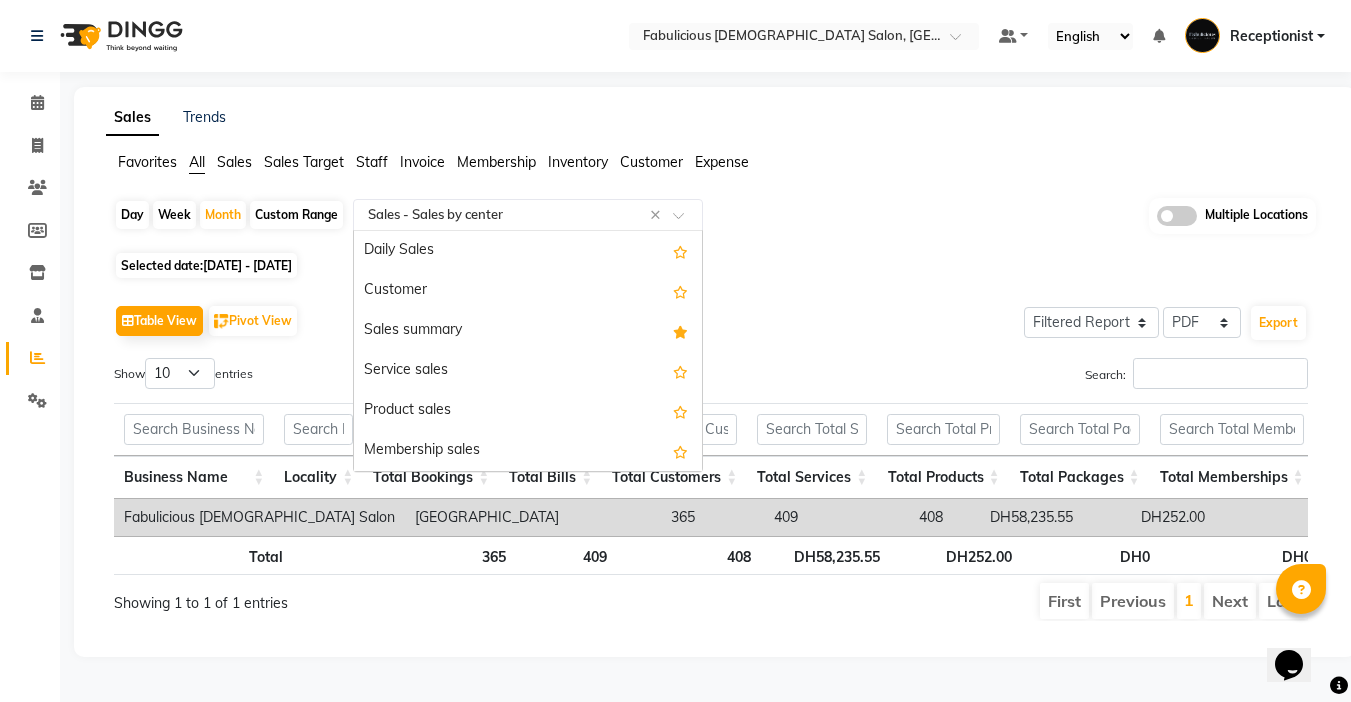
click at [539, 219] on input "text" at bounding box center [508, 215] width 288 height 20
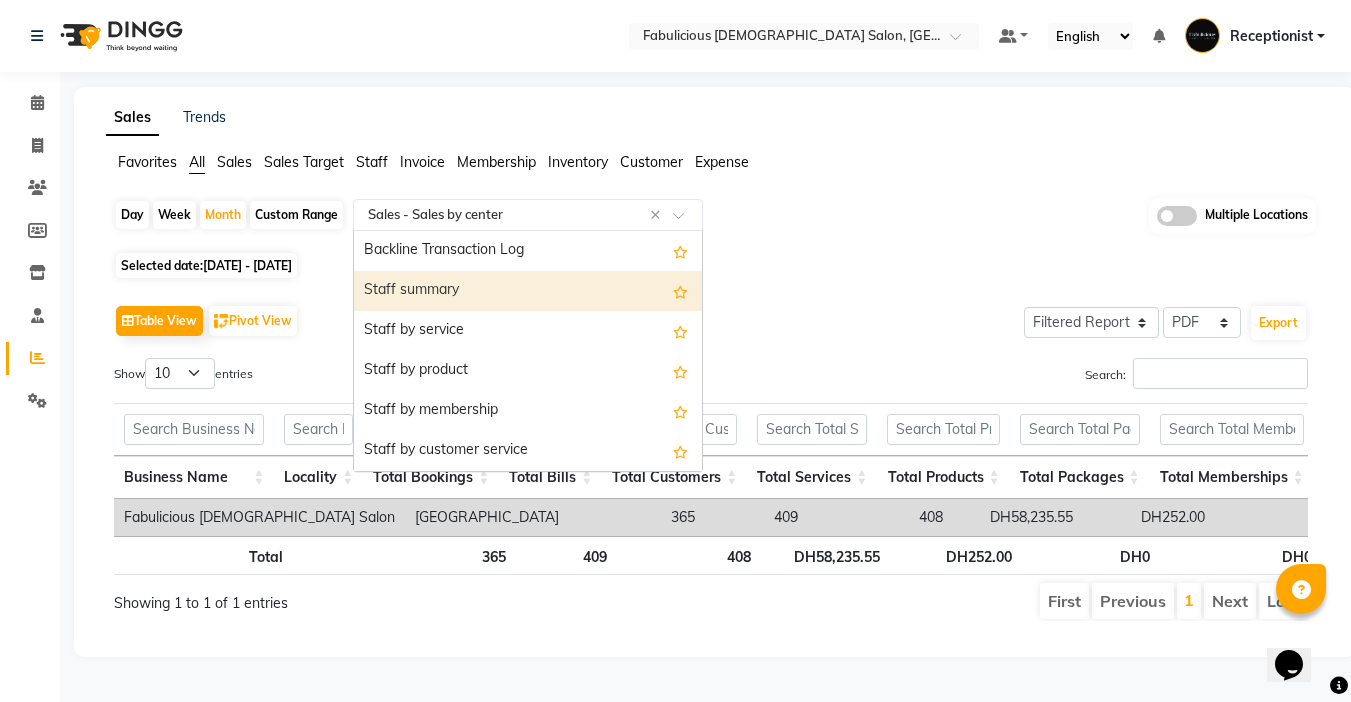
click at [485, 294] on div "Staff summary" at bounding box center [528, 291] width 348 height 40
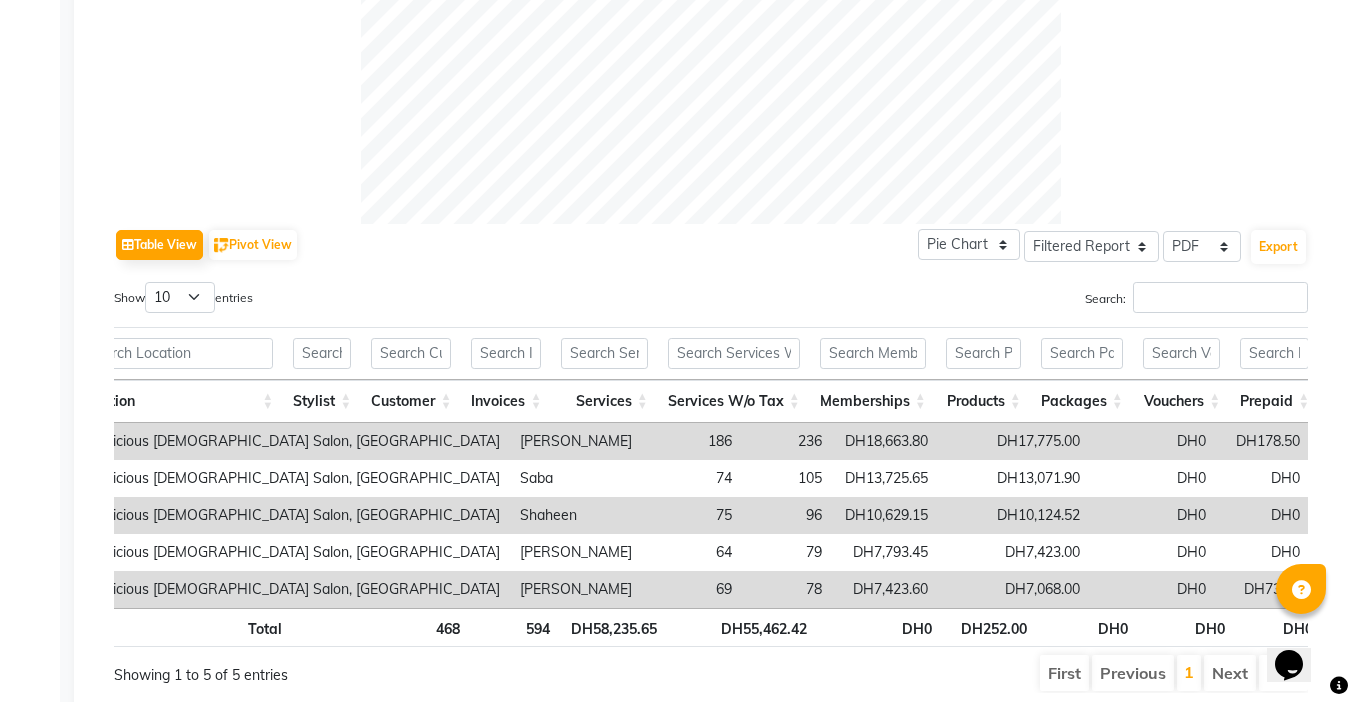
scroll to position [0, 63]
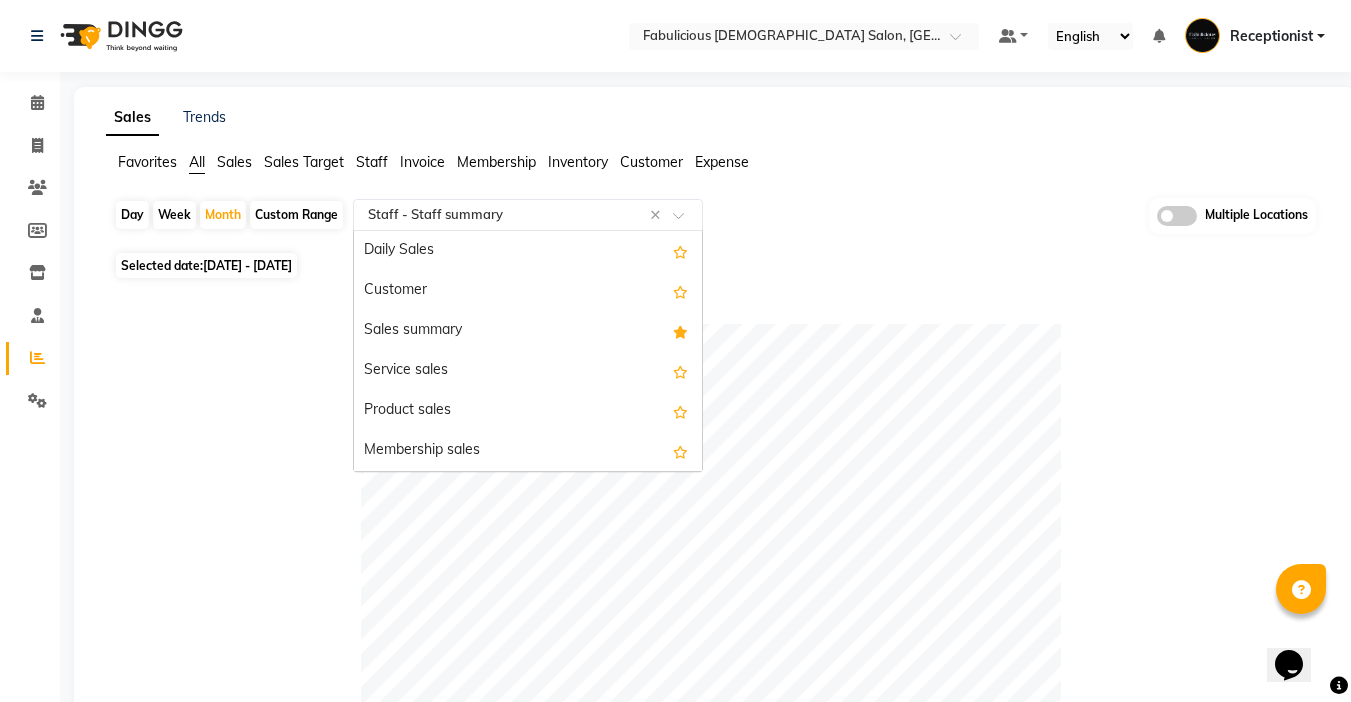
click at [574, 217] on input "text" at bounding box center [508, 215] width 288 height 20
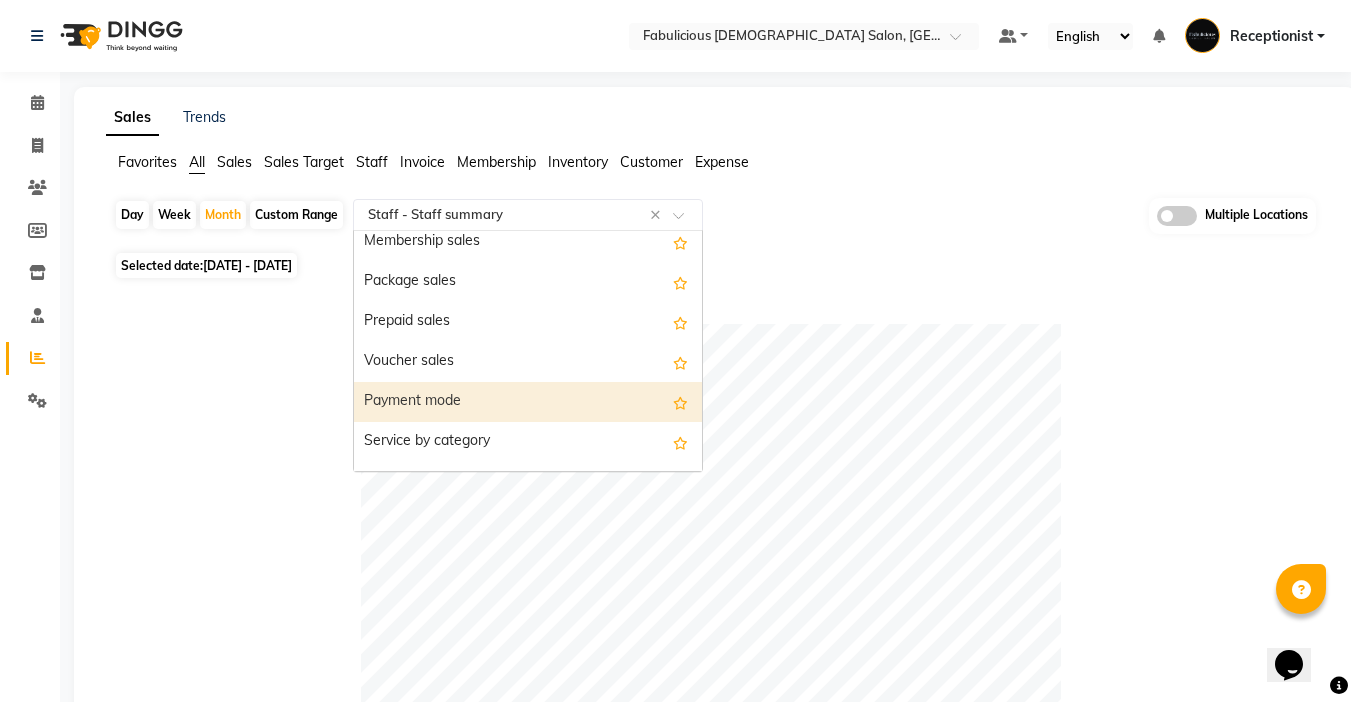
click at [438, 390] on div "Payment mode" at bounding box center [528, 402] width 348 height 40
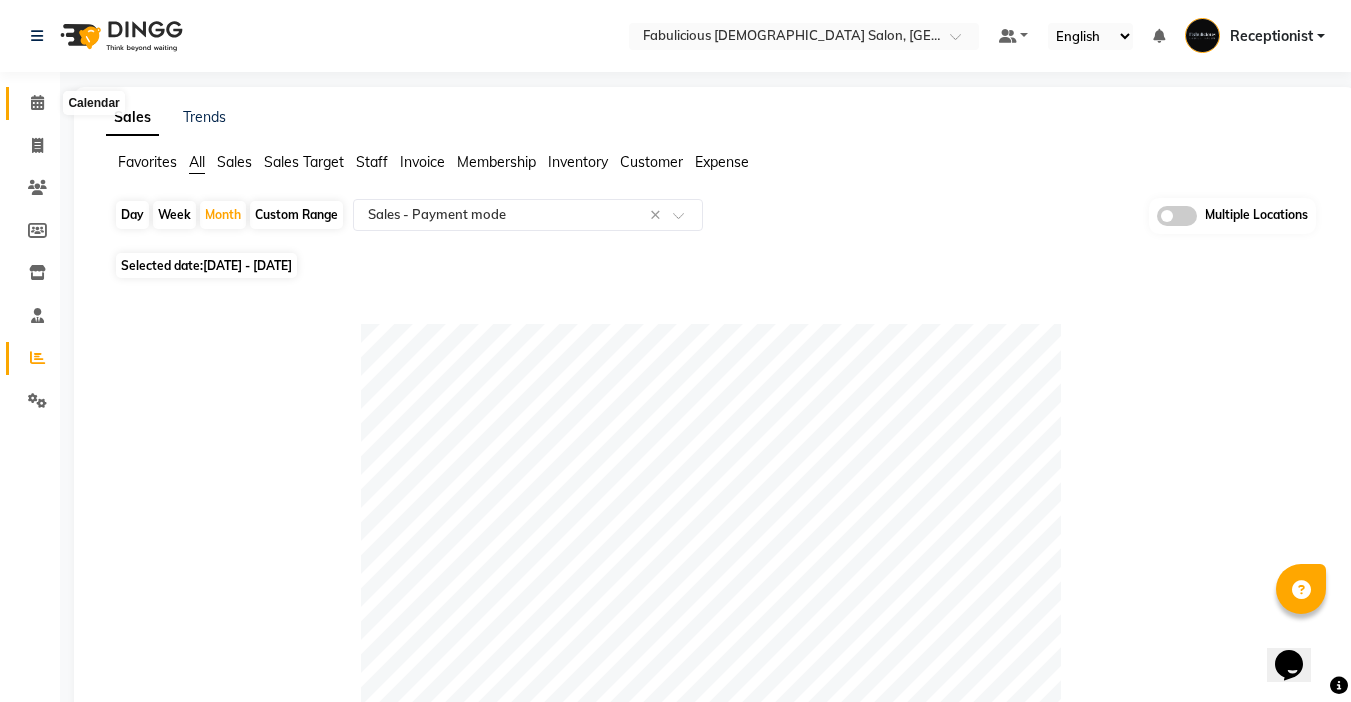
click at [38, 101] on icon at bounding box center [37, 102] width 13 height 15
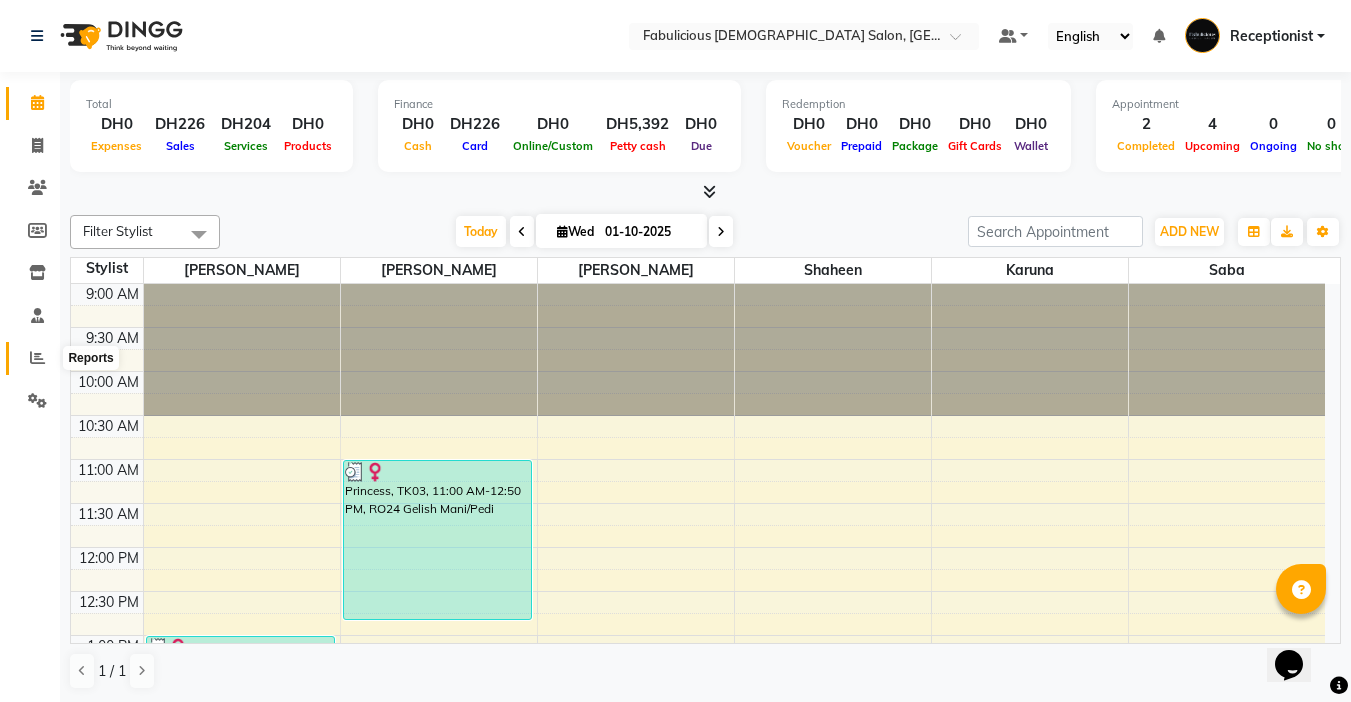
click at [33, 351] on icon at bounding box center [37, 357] width 15 height 15
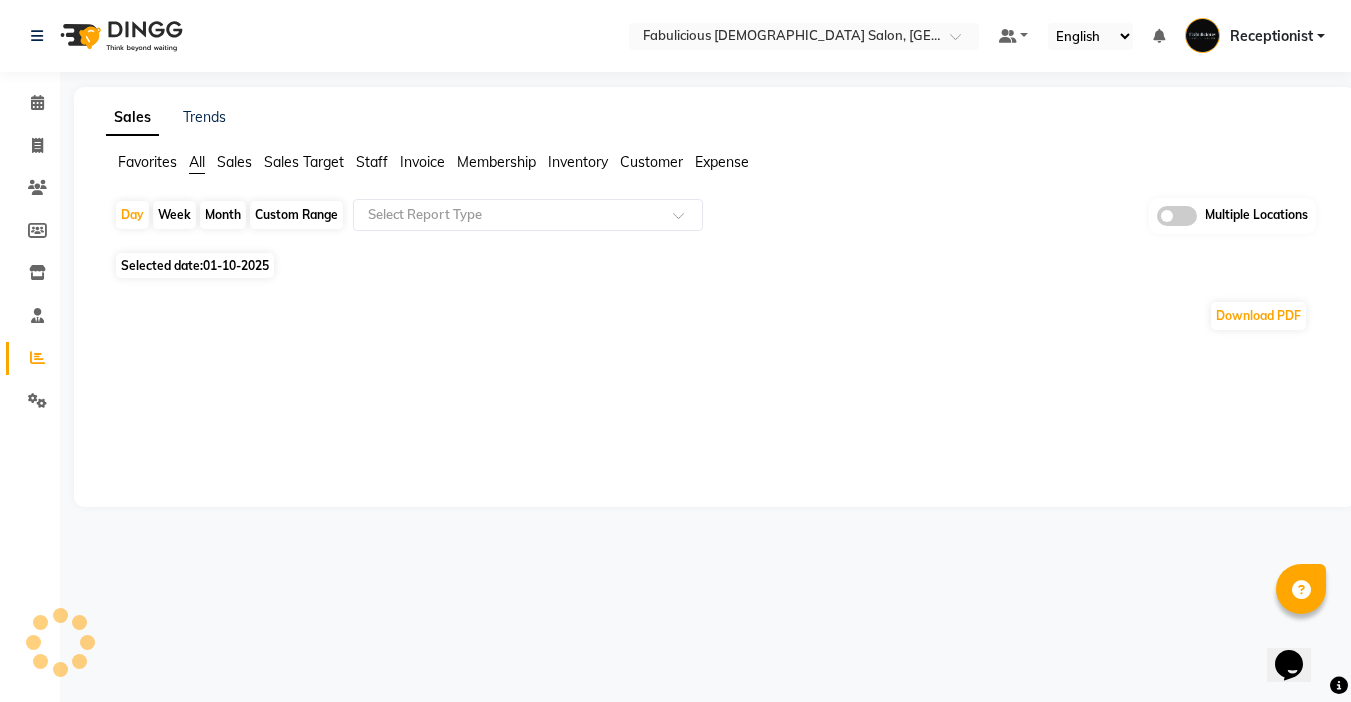
click at [207, 211] on div "Month" at bounding box center [223, 215] width 46 height 28
select select "10"
select select "2025"
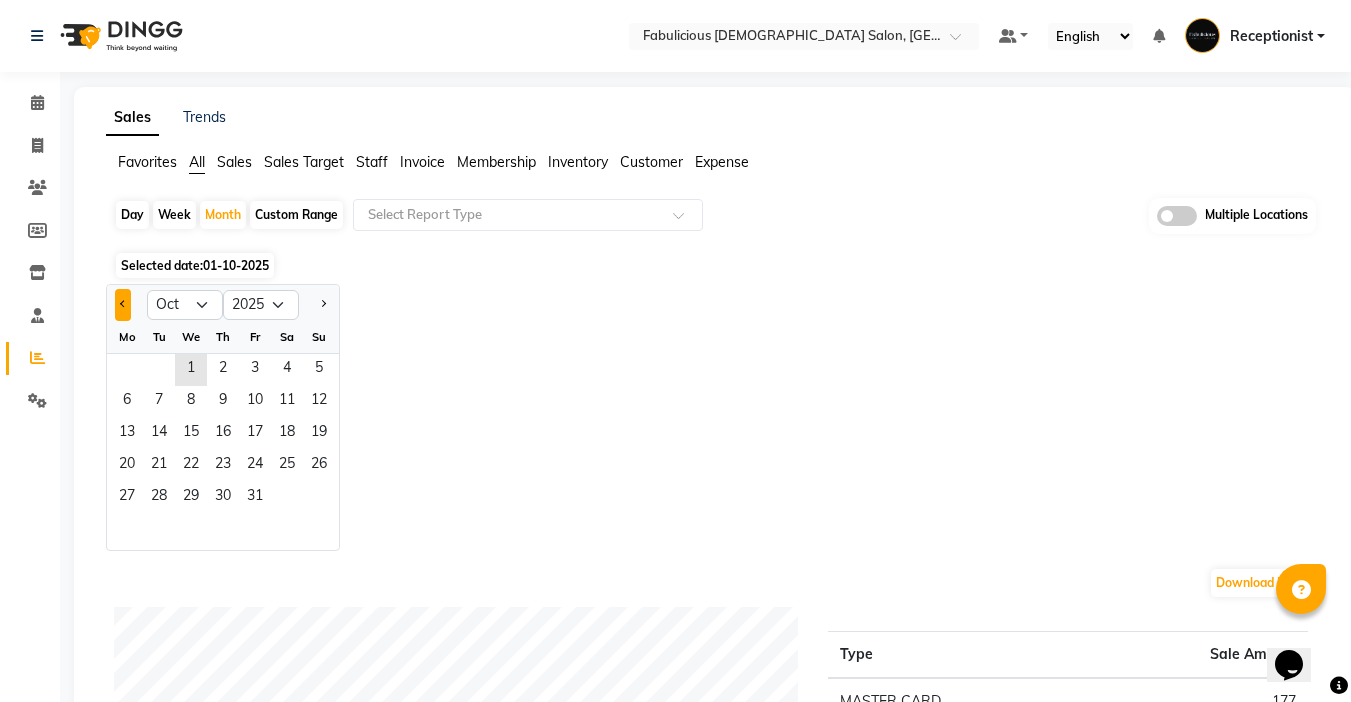
click at [122, 299] on button "Previous month" at bounding box center [123, 305] width 16 height 32
select select "9"
drag, startPoint x: 116, startPoint y: 371, endPoint x: 160, endPoint y: 365, distance: 44.4
click at [116, 370] on span "1" at bounding box center [127, 370] width 32 height 32
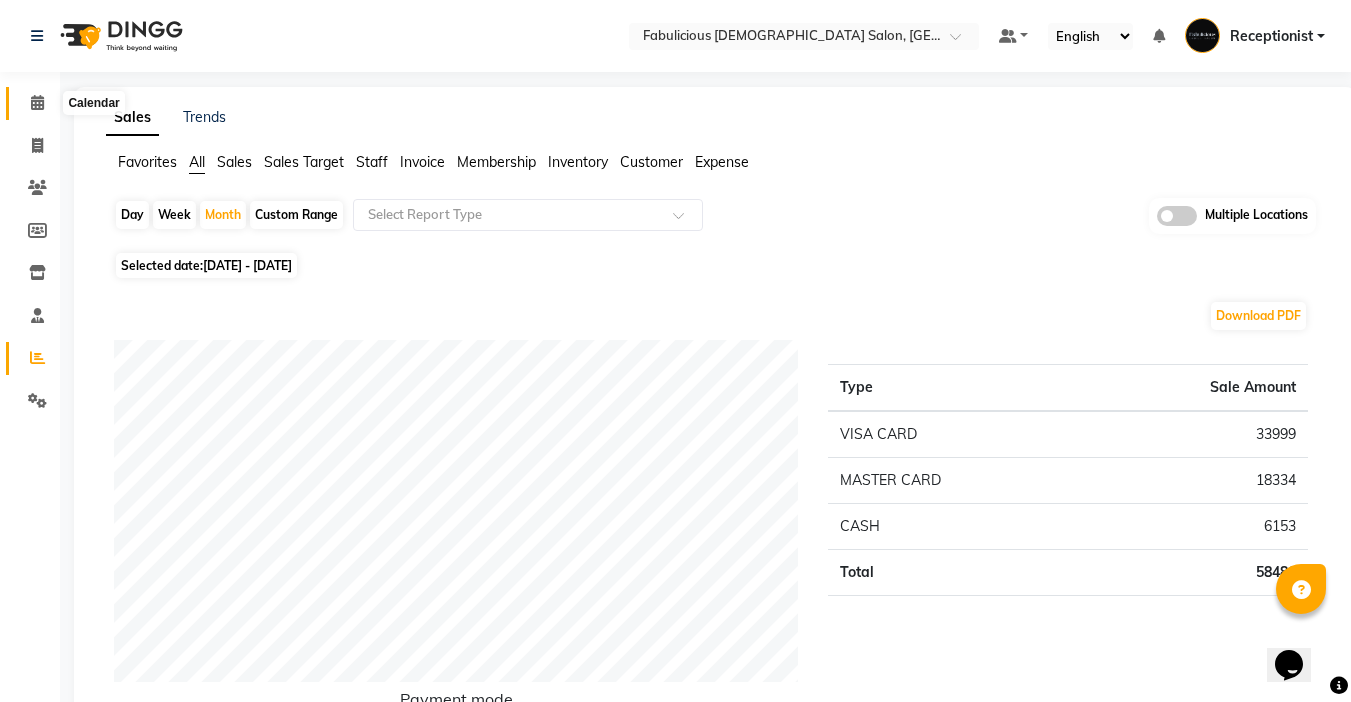
click at [36, 100] on icon at bounding box center [37, 102] width 13 height 15
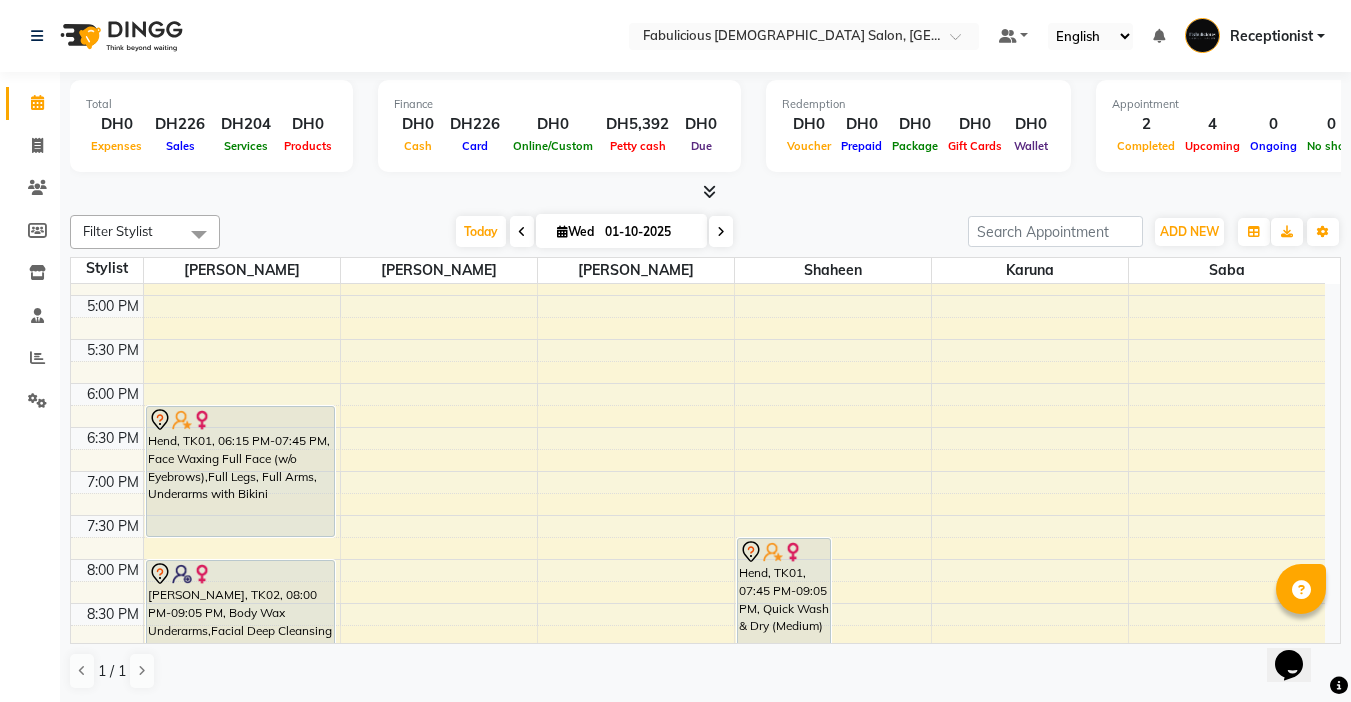
scroll to position [700, 0]
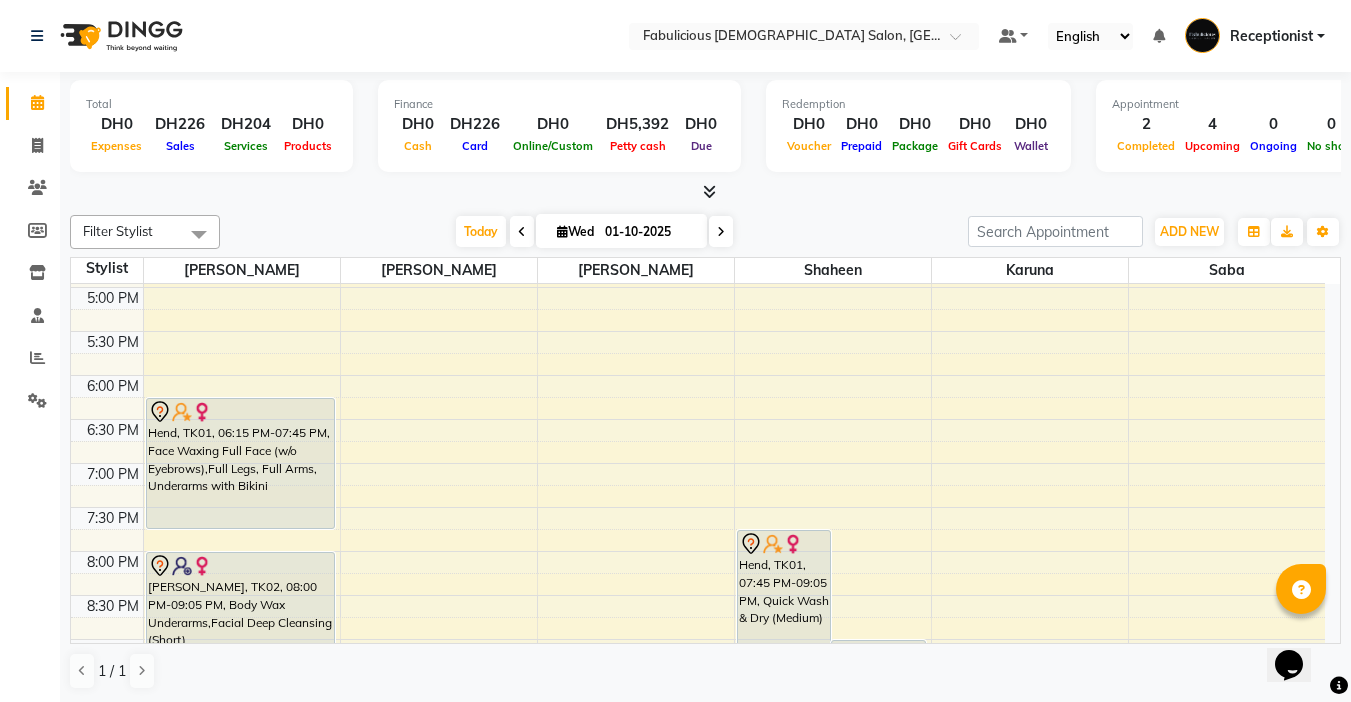
click at [718, 228] on icon at bounding box center [721, 232] width 8 height 12
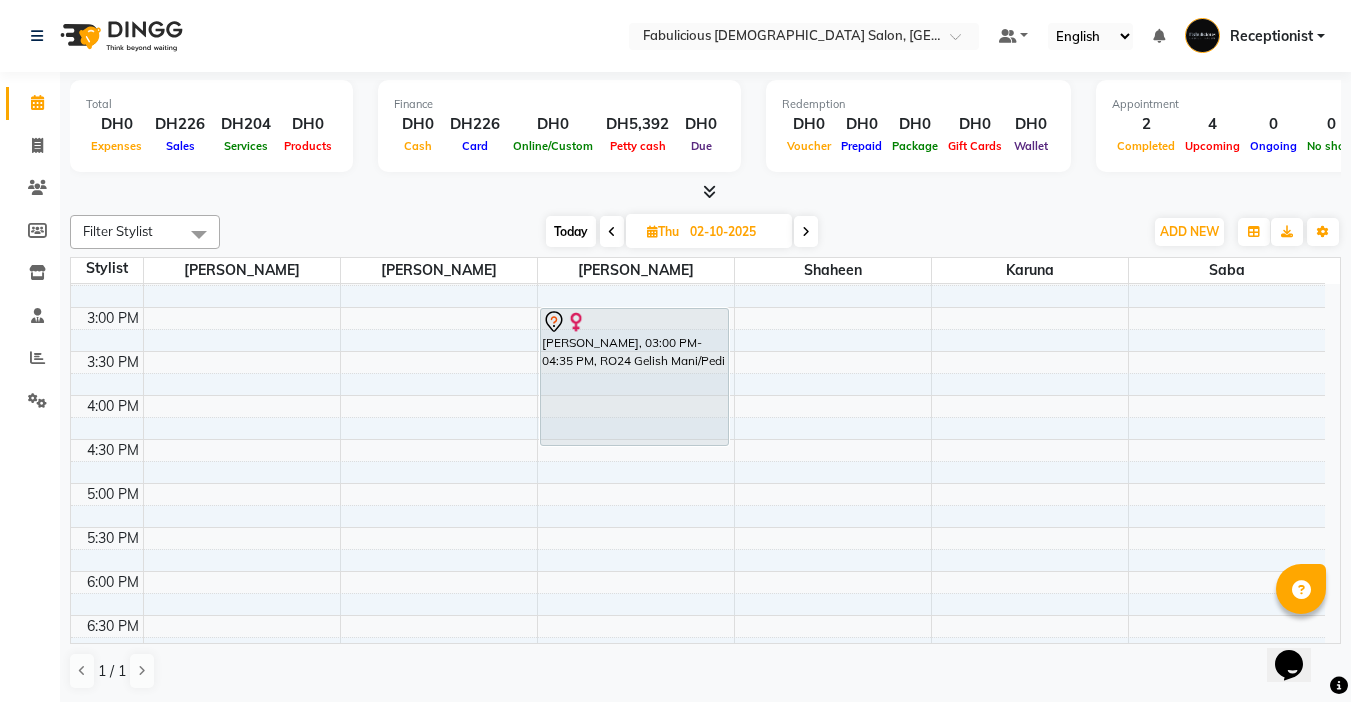
scroll to position [460, 0]
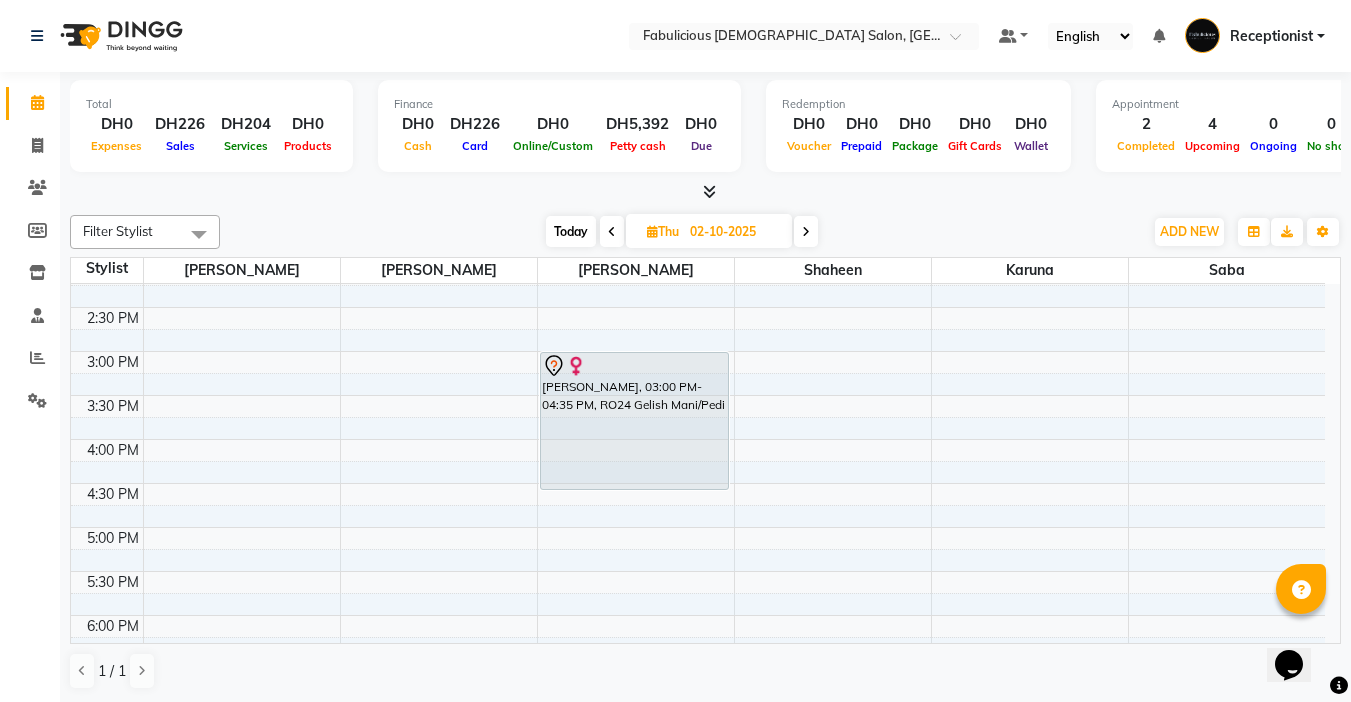
click at [608, 229] on icon at bounding box center [612, 232] width 8 height 12
type input "01-10-2025"
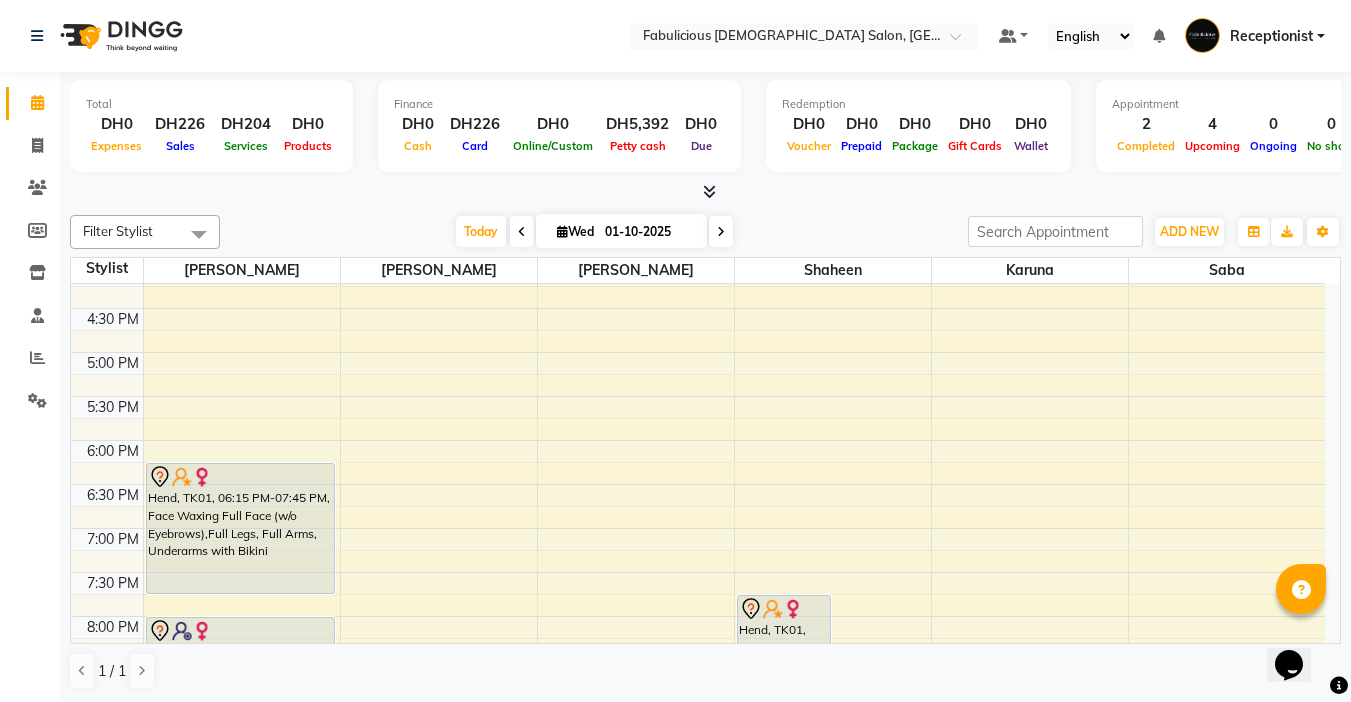
scroll to position [600, 0]
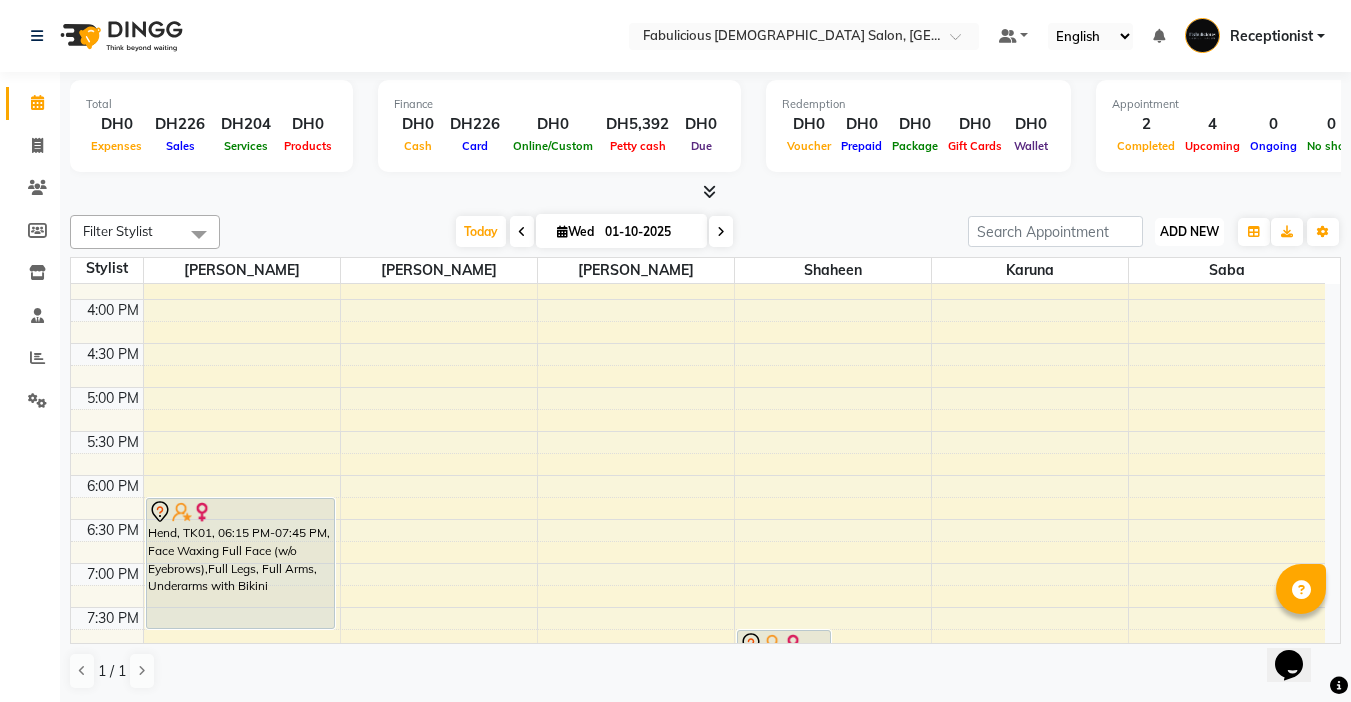
click at [1169, 230] on span "ADD NEW" at bounding box center [1189, 231] width 59 height 15
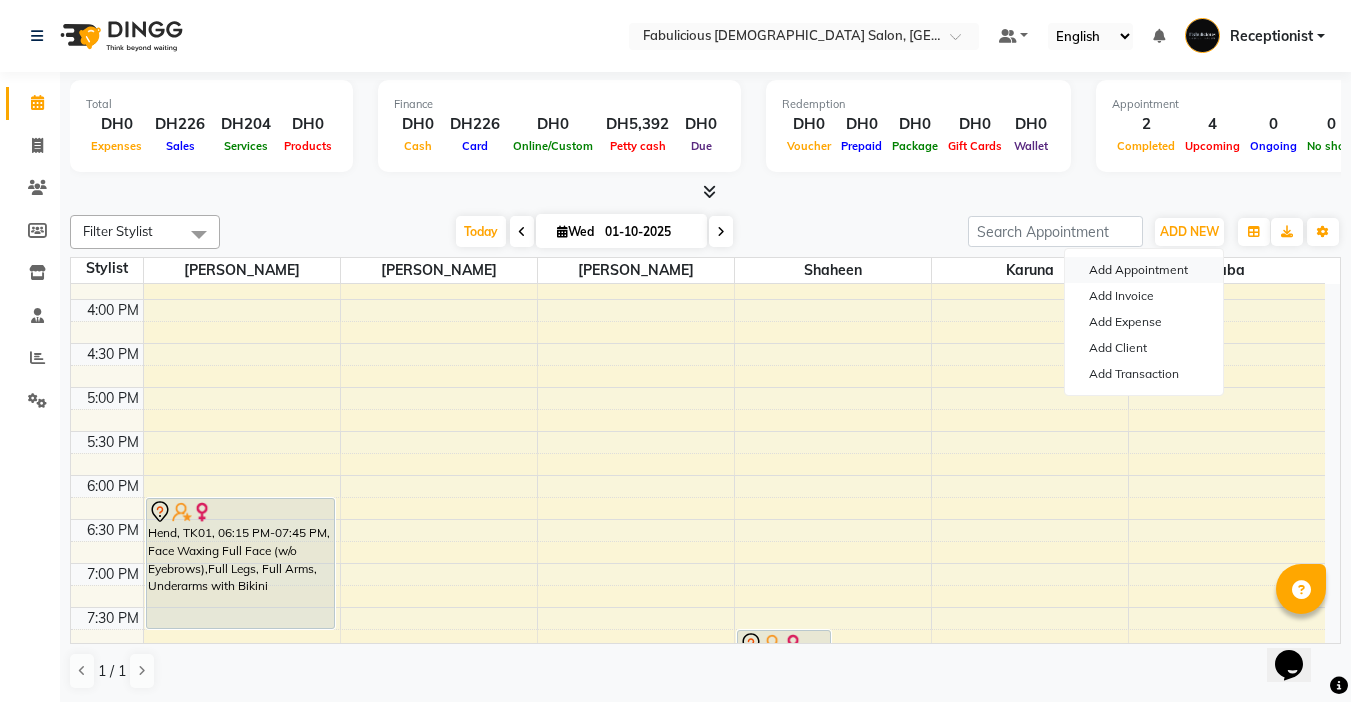
click at [1087, 273] on button "Add Appointment" at bounding box center [1144, 270] width 158 height 26
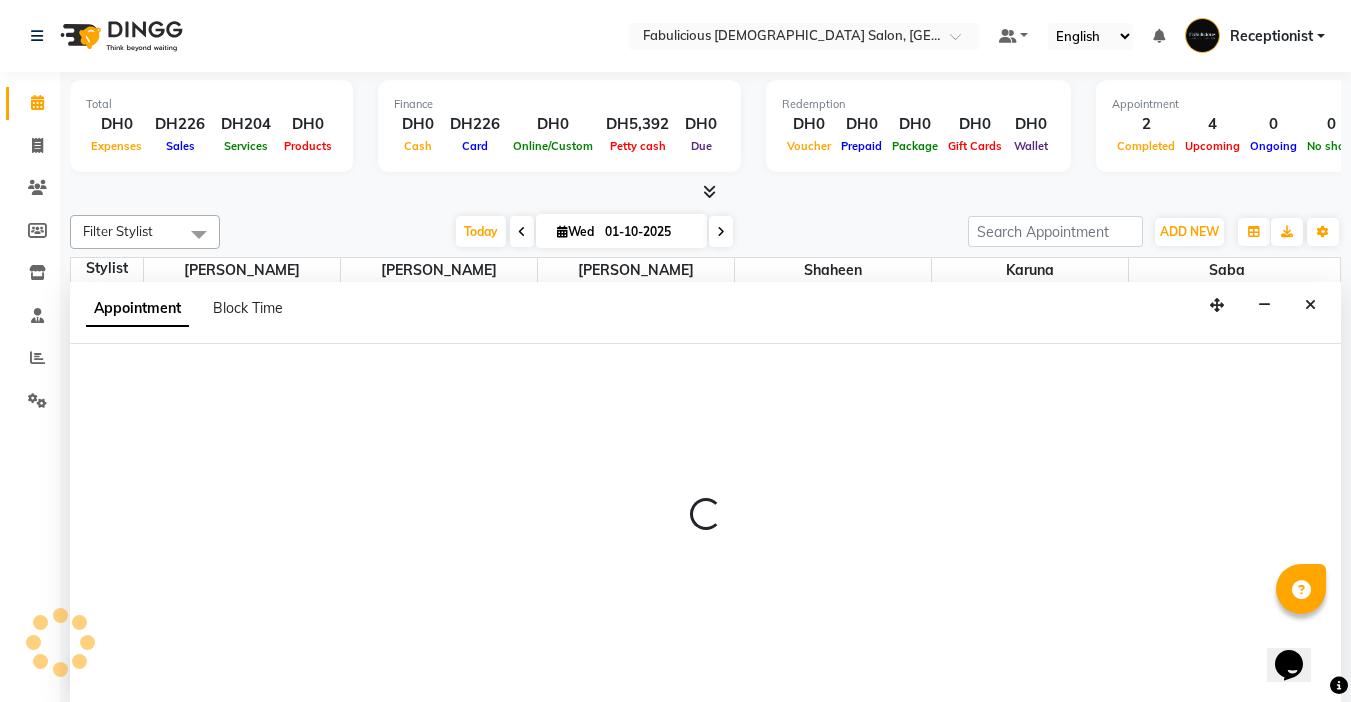
scroll to position [1, 0]
select select "600"
select select "tentative"
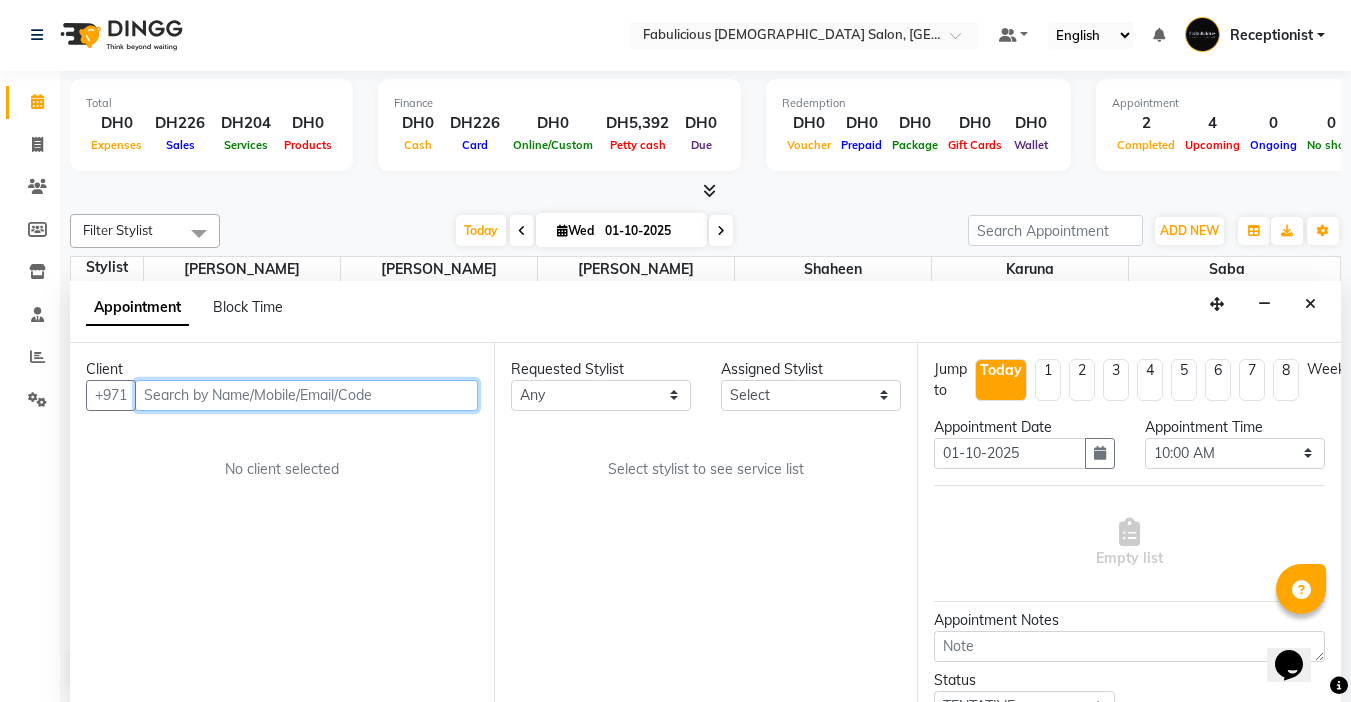
click at [175, 402] on input "text" at bounding box center [306, 395] width 343 height 31
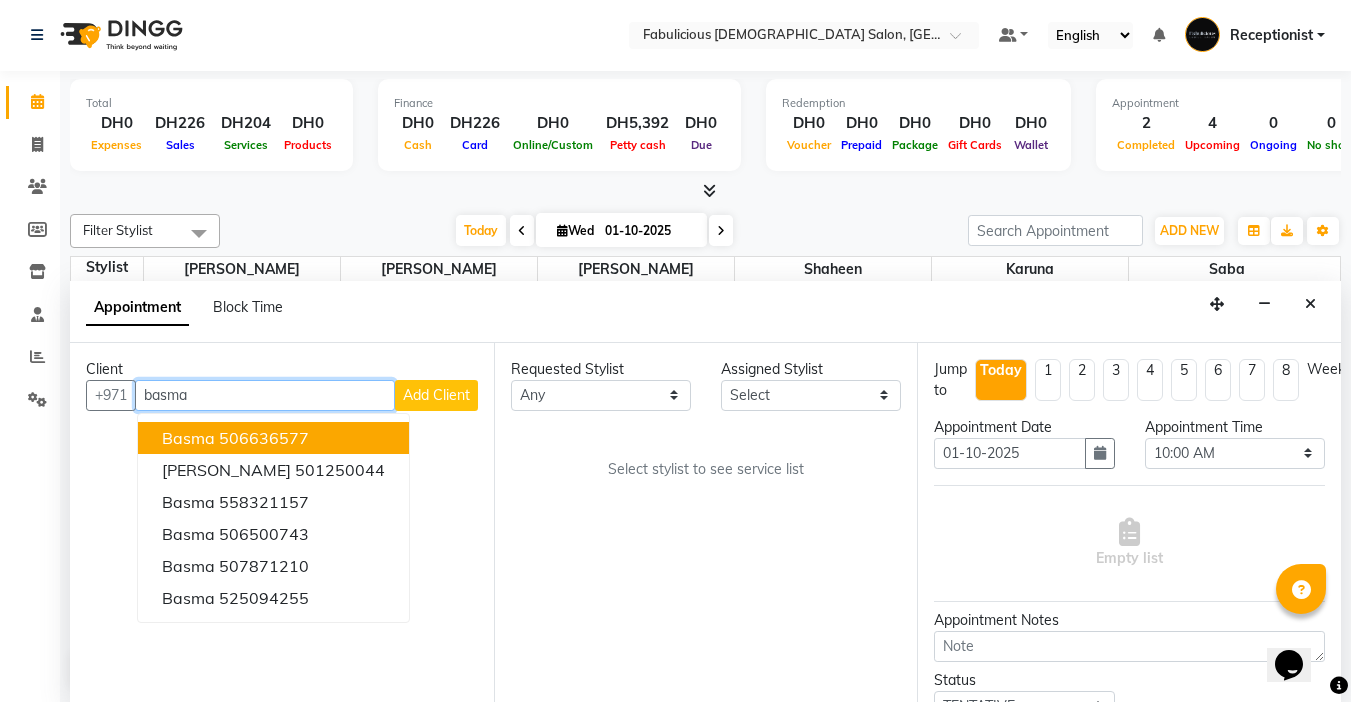
click at [171, 435] on span "Basma" at bounding box center [188, 438] width 53 height 20
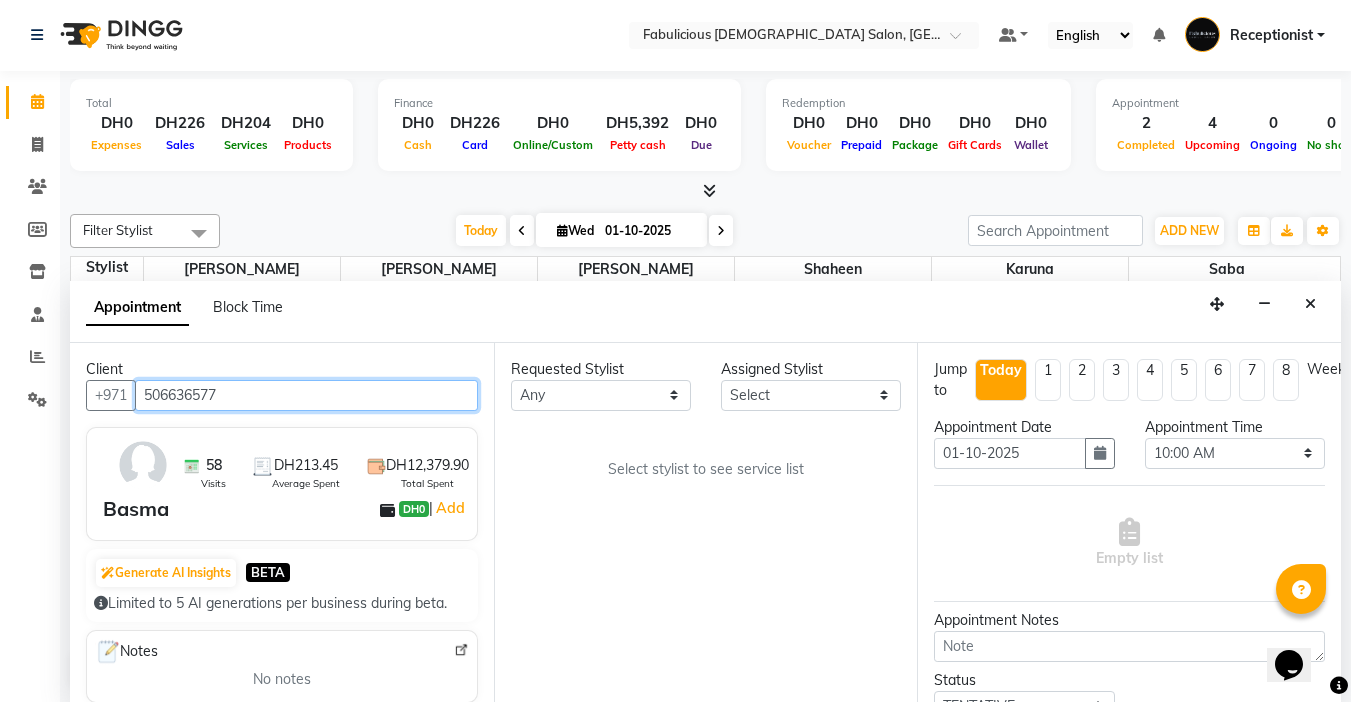
type input "506636577"
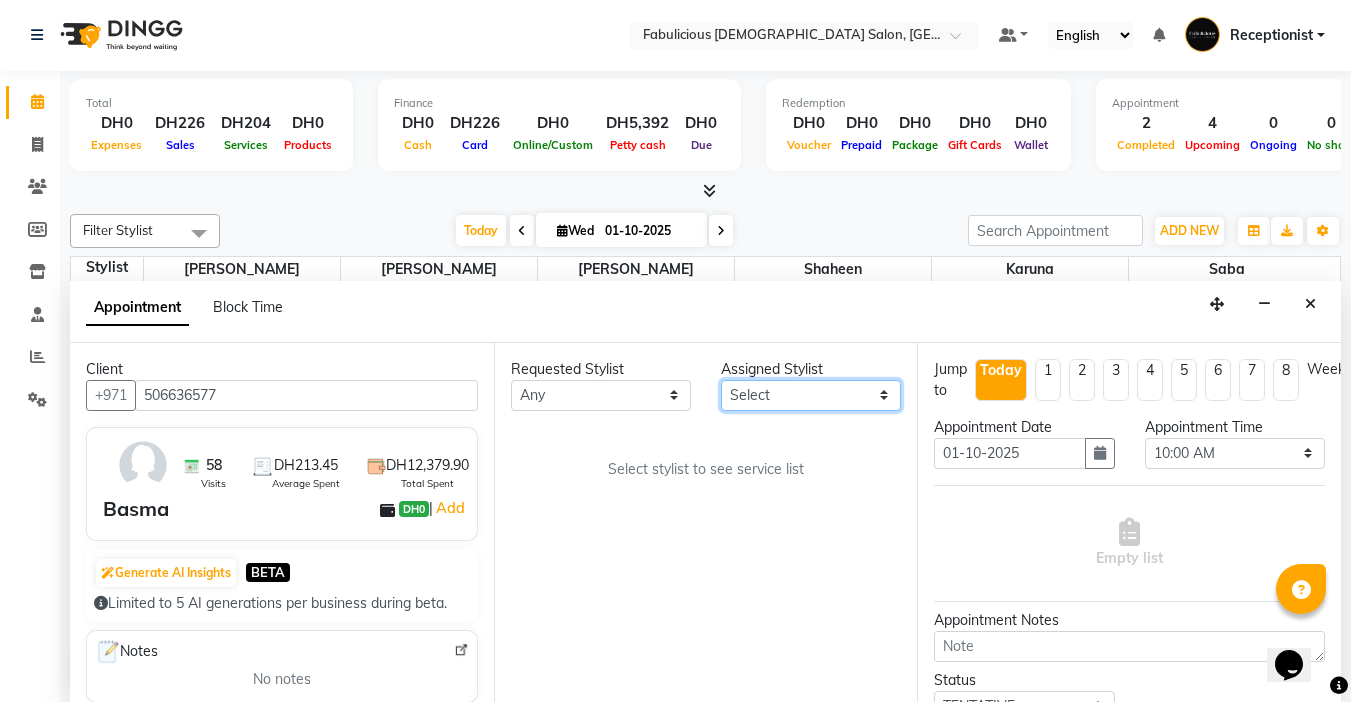
click at [793, 400] on select "Select [PERSON_NAME] [PERSON_NAME] [PERSON_NAME] [PERSON_NAME]" at bounding box center [811, 395] width 180 height 31
select select "11627"
click at [721, 380] on select "Select [PERSON_NAME] [PERSON_NAME] [PERSON_NAME] [PERSON_NAME]" at bounding box center [811, 395] width 180 height 31
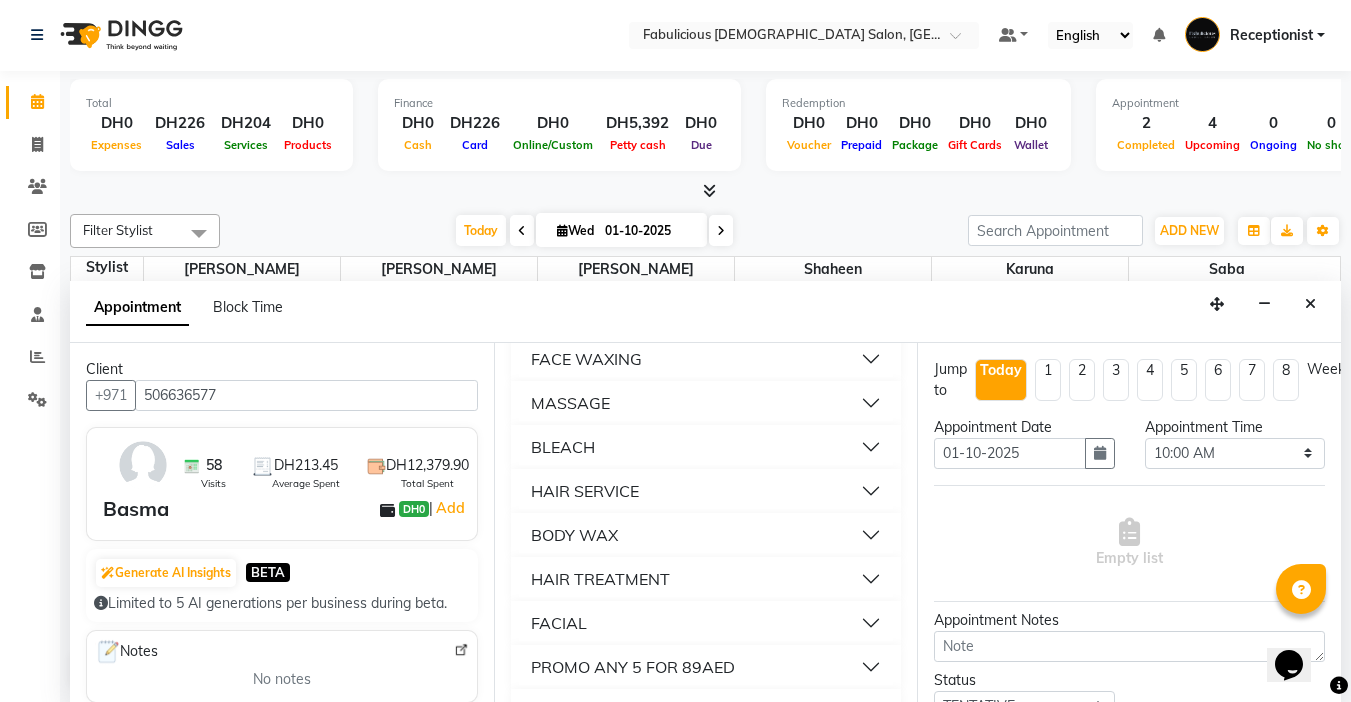
scroll to position [1500, 0]
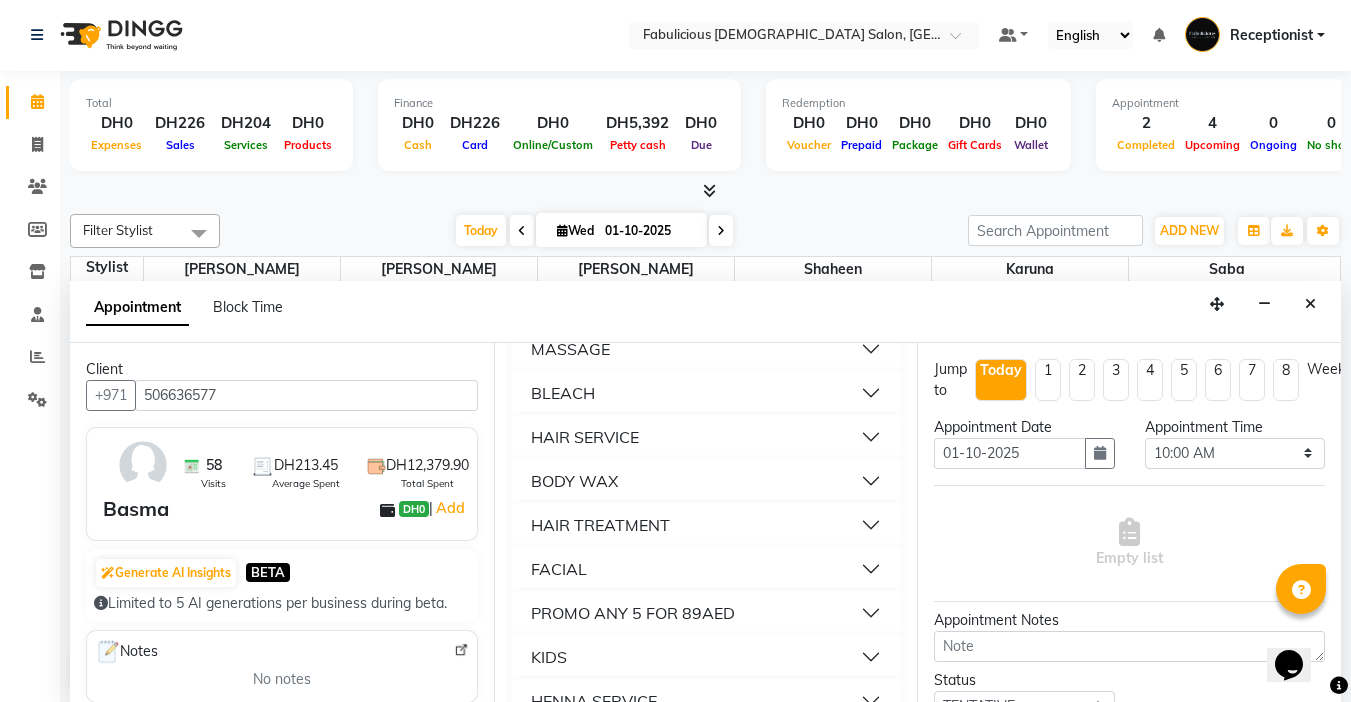
click at [579, 493] on div "BODY WAX" at bounding box center [574, 481] width 87 height 24
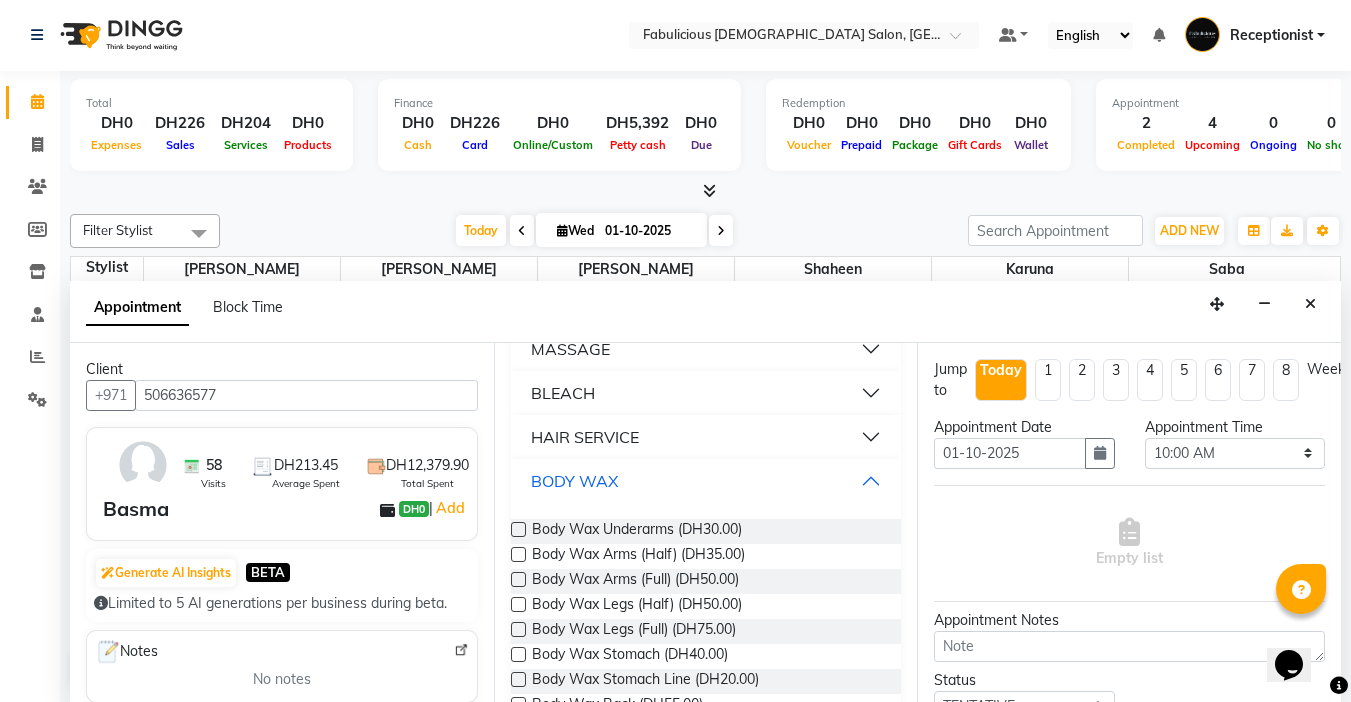
scroll to position [1600, 0]
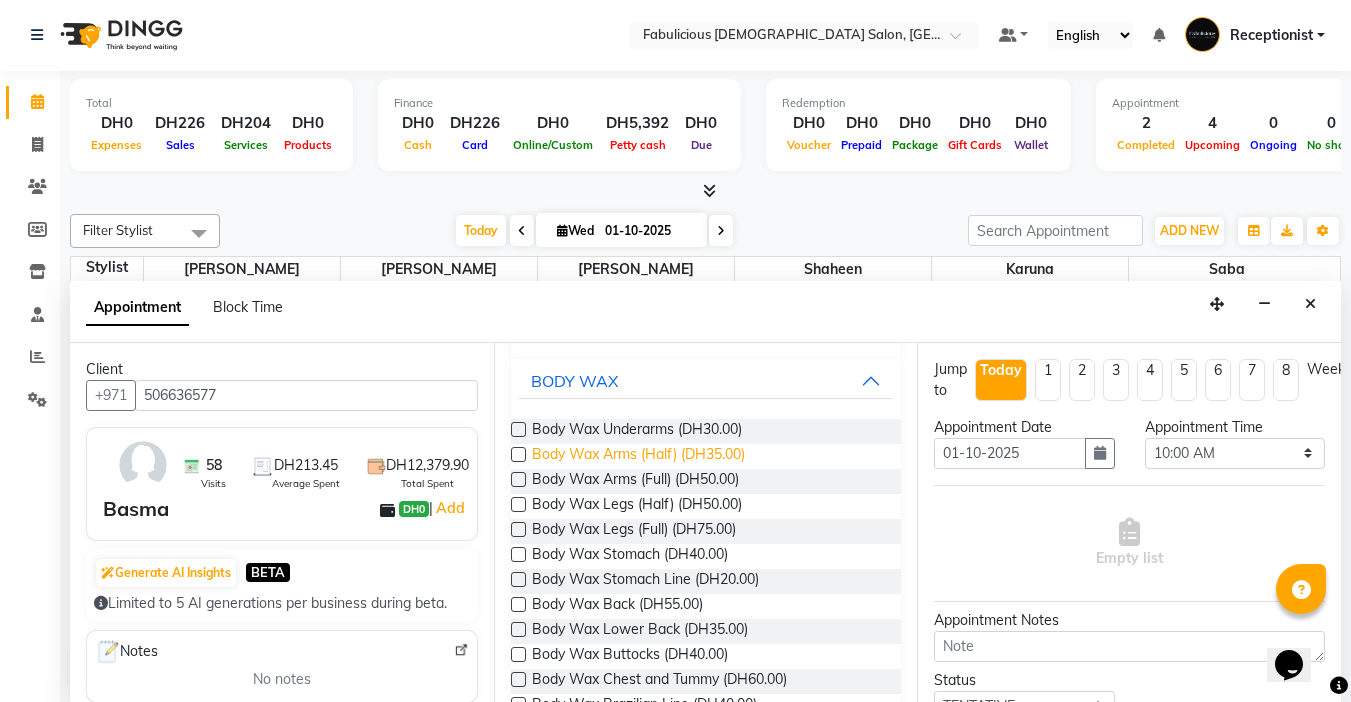
drag, startPoint x: 513, startPoint y: 487, endPoint x: 563, endPoint y: 488, distance: 50.0
click at [512, 462] on label at bounding box center [518, 454] width 15 height 15
click at [512, 463] on input "checkbox" at bounding box center [517, 456] width 13 height 13
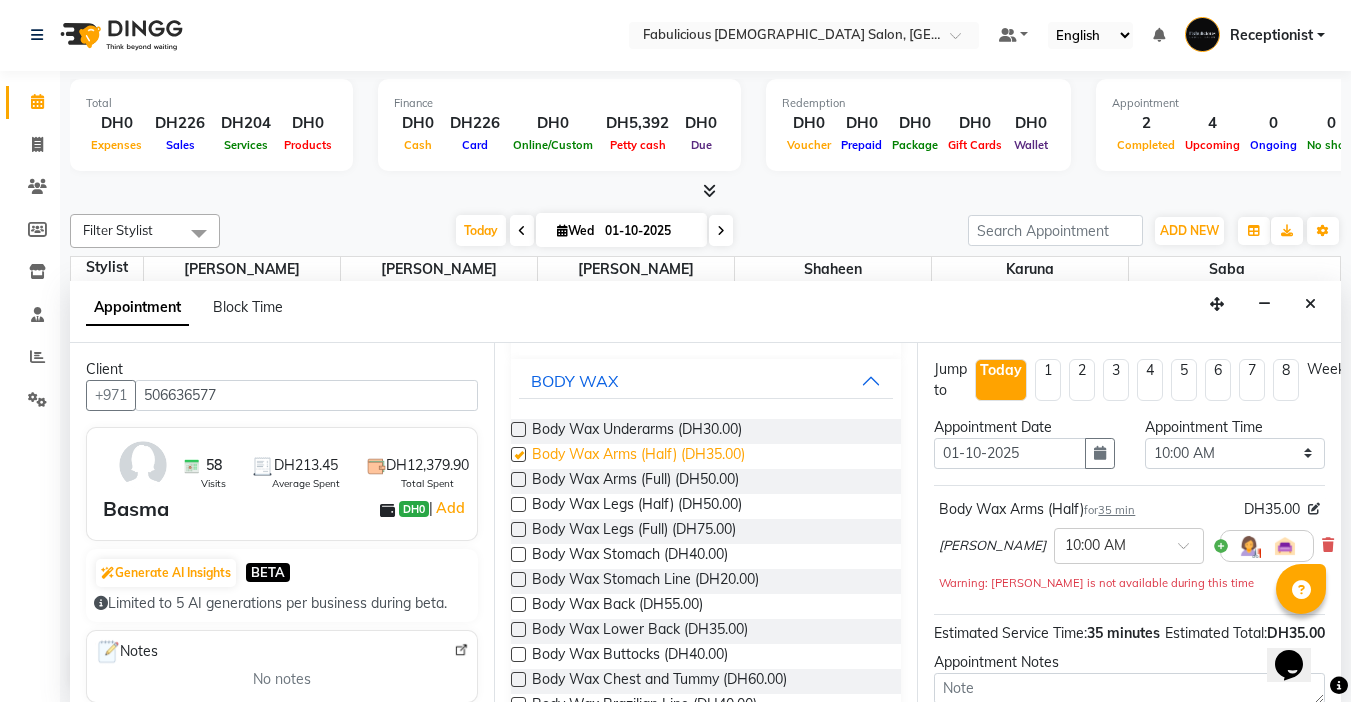
checkbox input "false"
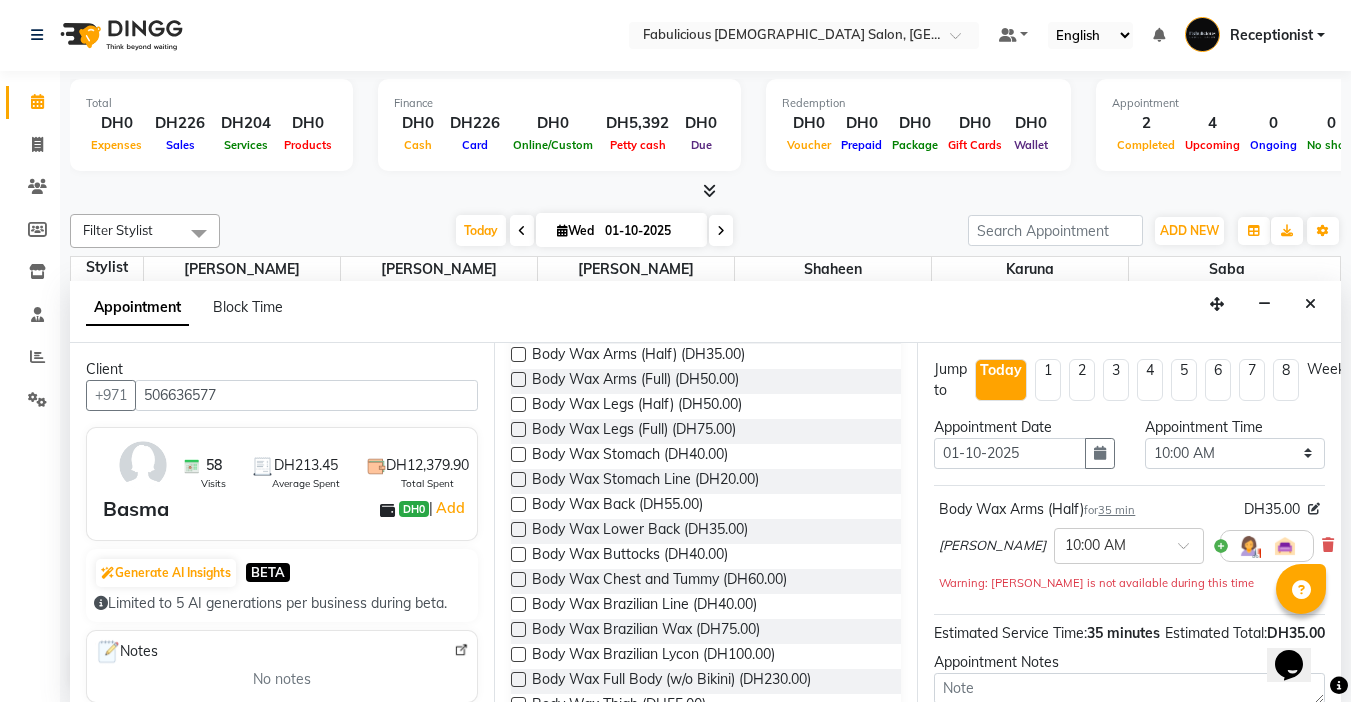
click at [514, 412] on label at bounding box center [518, 404] width 15 height 15
click at [514, 413] on input "checkbox" at bounding box center [517, 406] width 13 height 13
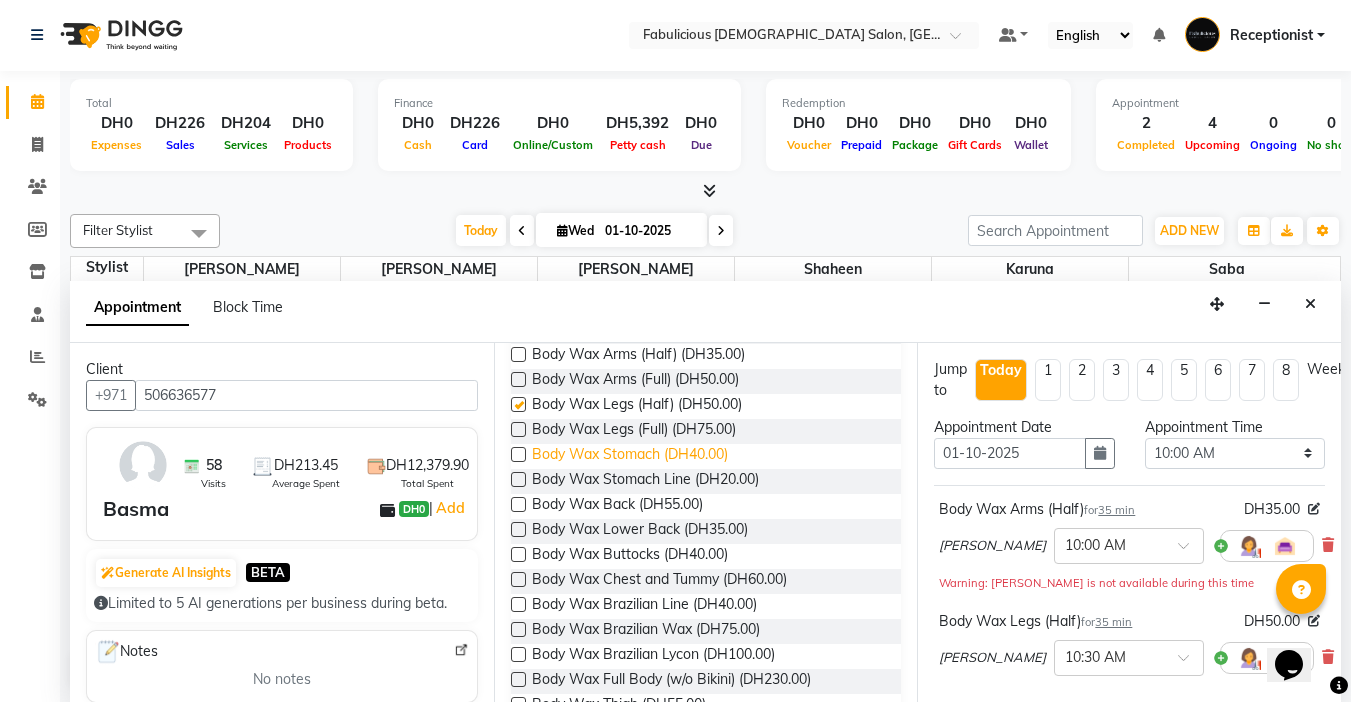
checkbox input "false"
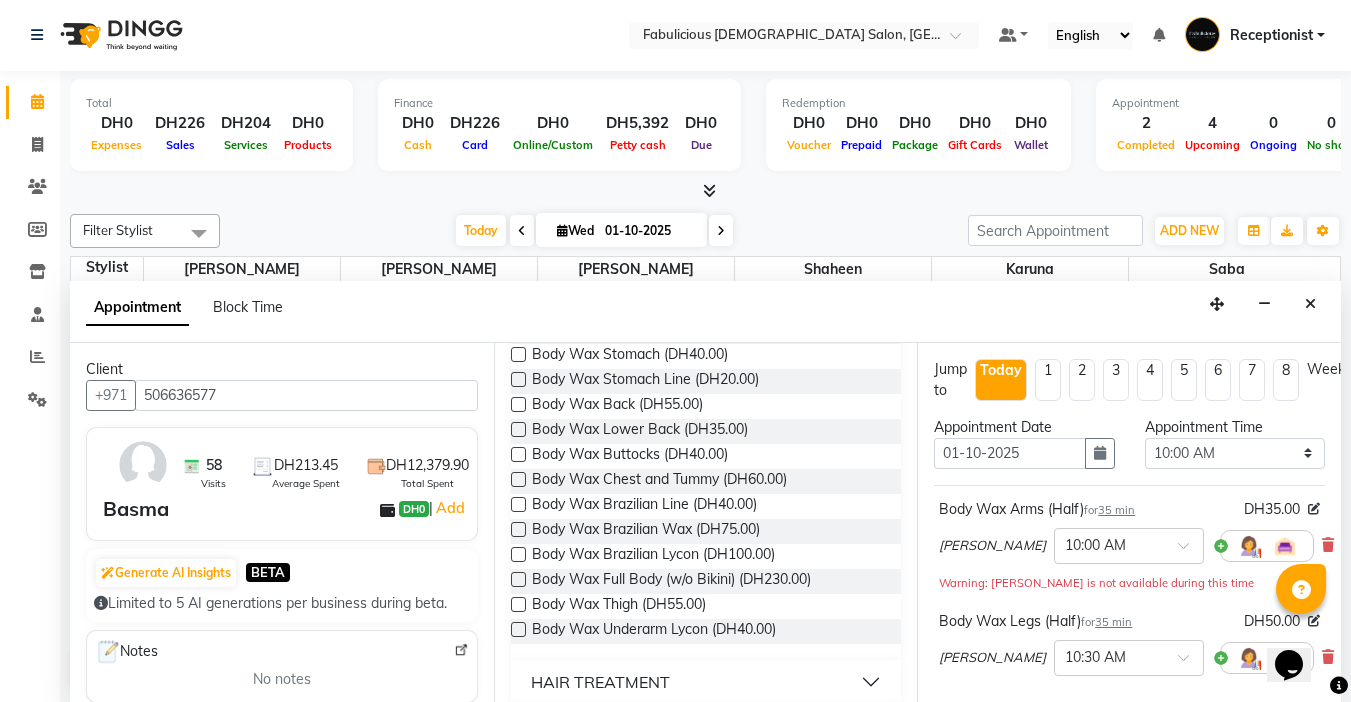
click at [519, 537] on label at bounding box center [518, 529] width 15 height 15
click at [519, 538] on input "checkbox" at bounding box center [517, 531] width 13 height 13
checkbox input "false"
click at [1300, 454] on select "Select 10:00 AM 10:15 AM 10:30 AM 10:45 AM 11:00 AM 11:15 AM 11:30 AM 11:45 AM …" at bounding box center [1235, 453] width 180 height 31
select select "1020"
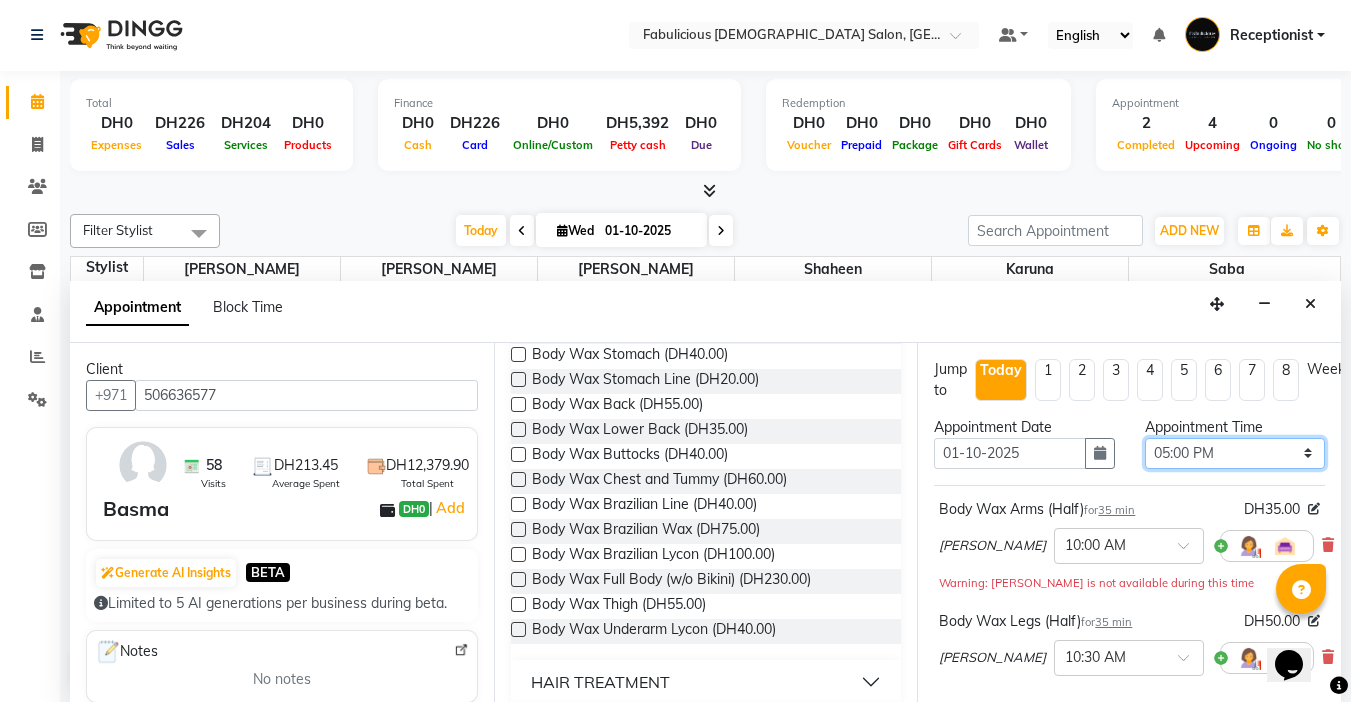
click at [1145, 438] on select "Select 10:00 AM 10:15 AM 10:30 AM 10:45 AM 11:00 AM 11:15 AM 11:30 AM 11:45 AM …" at bounding box center [1235, 453] width 180 height 31
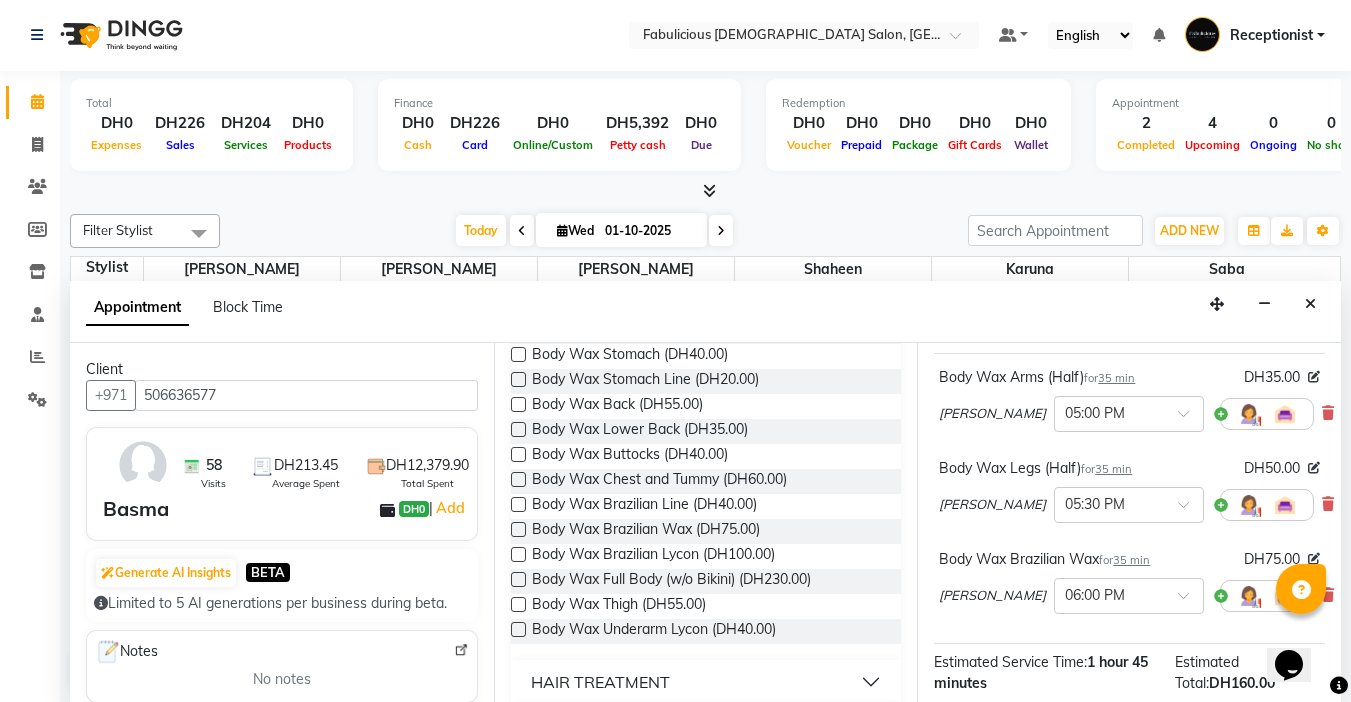
scroll to position [385, 0]
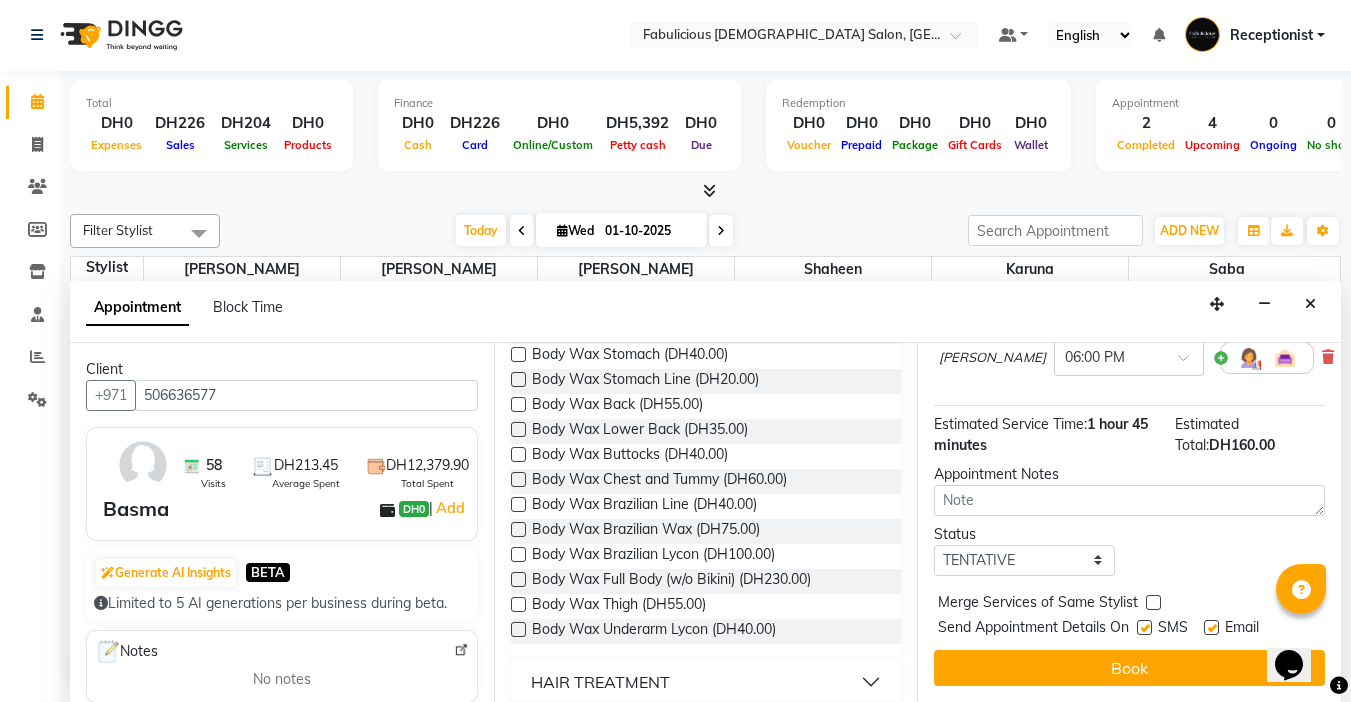
click at [1147, 595] on label at bounding box center [1153, 602] width 15 height 15
click at [1147, 598] on input "checkbox" at bounding box center [1152, 604] width 13 height 13
checkbox input "true"
click at [1114, 657] on button "Book" at bounding box center [1129, 668] width 391 height 36
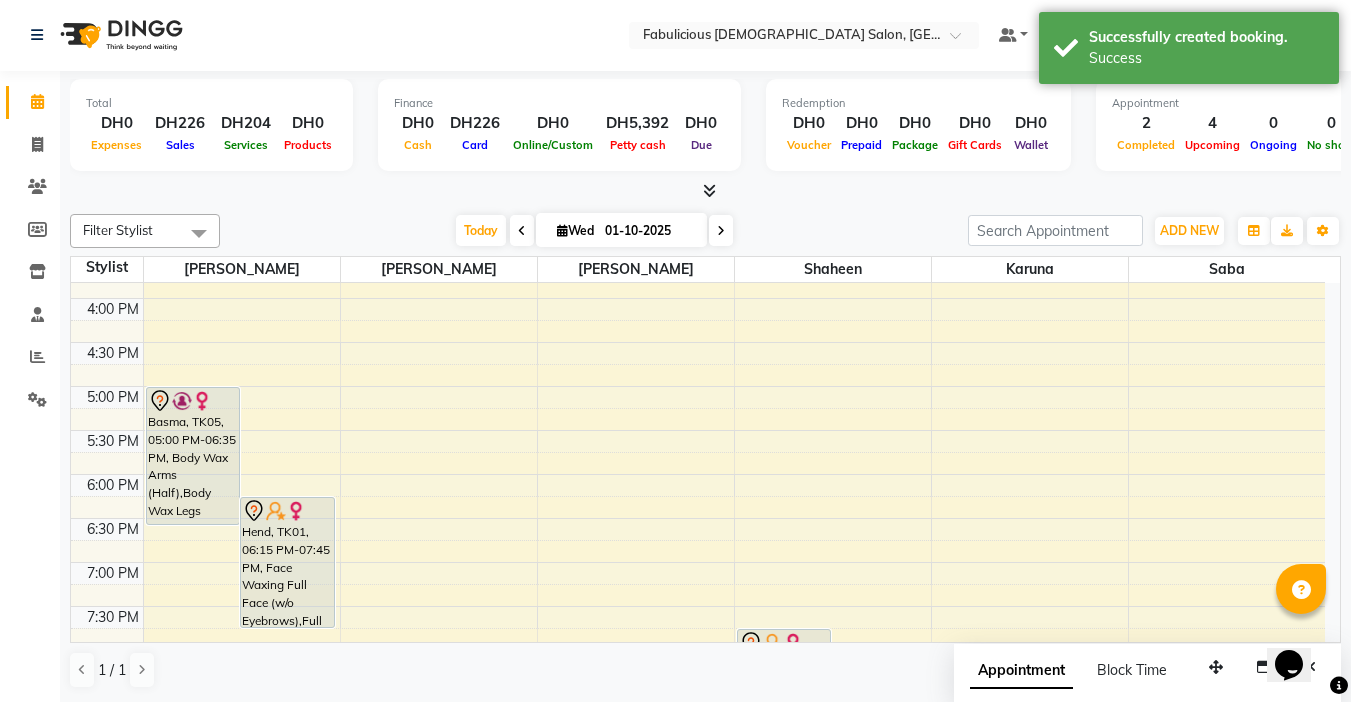
scroll to position [0, 0]
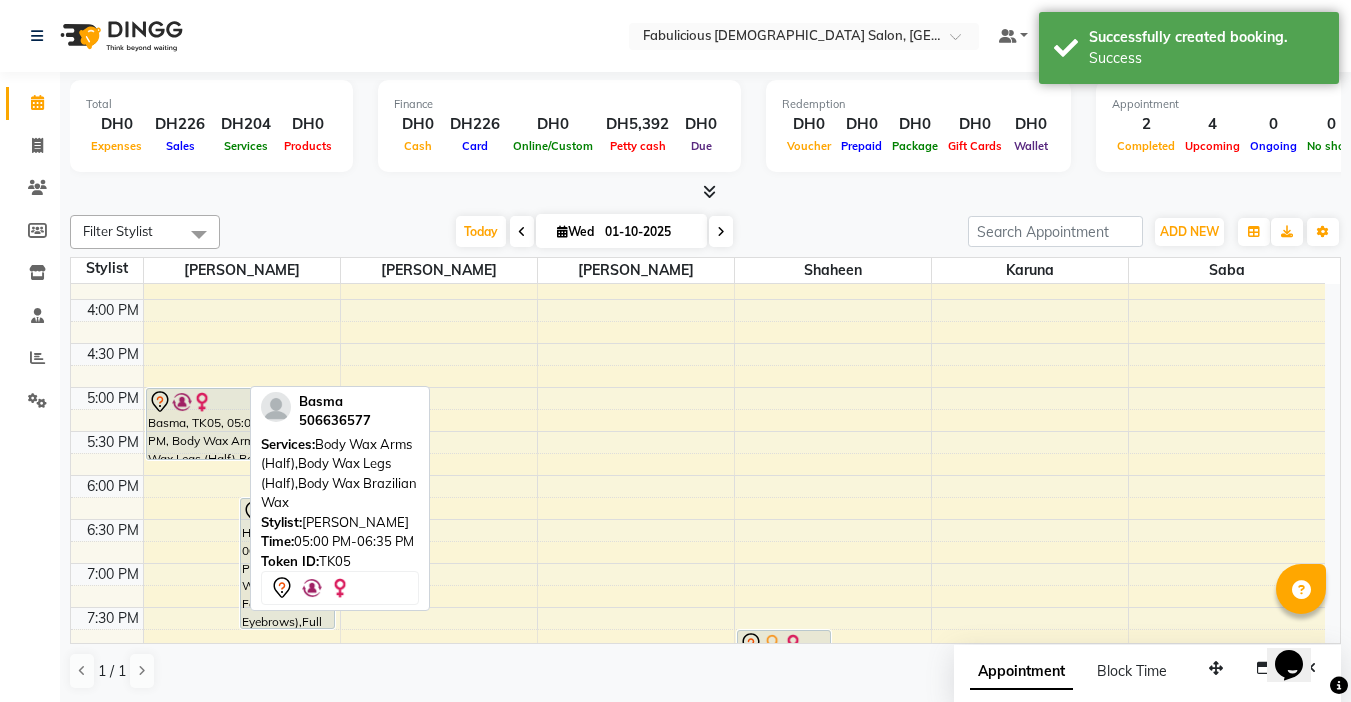
drag, startPoint x: 176, startPoint y: 522, endPoint x: 319, endPoint y: 450, distance: 160.1
click at [186, 458] on div "Basma, TK05, 05:00 PM-06:35 PM, Body Wax Arms (Half),Body Wax Legs (Half),Body …" at bounding box center [242, 343] width 196 height 1319
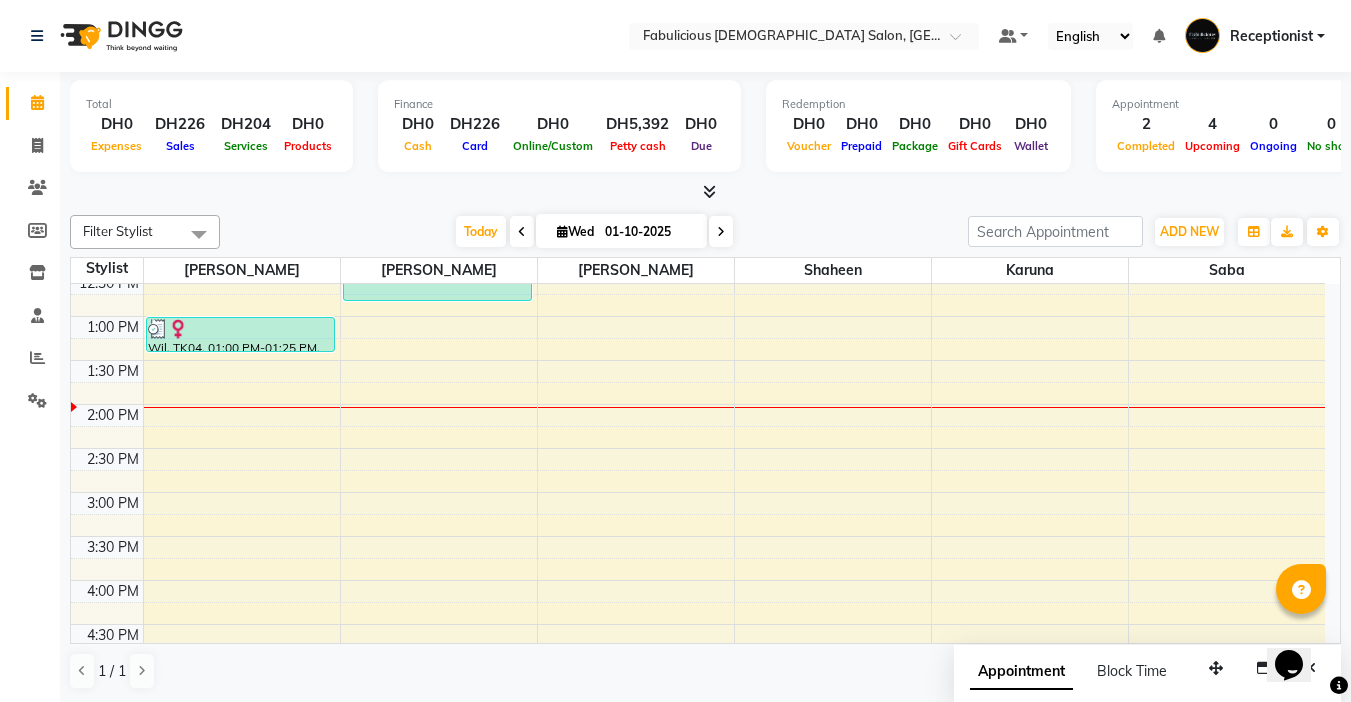
scroll to position [360, 0]
